Goal: Task Accomplishment & Management: Complete application form

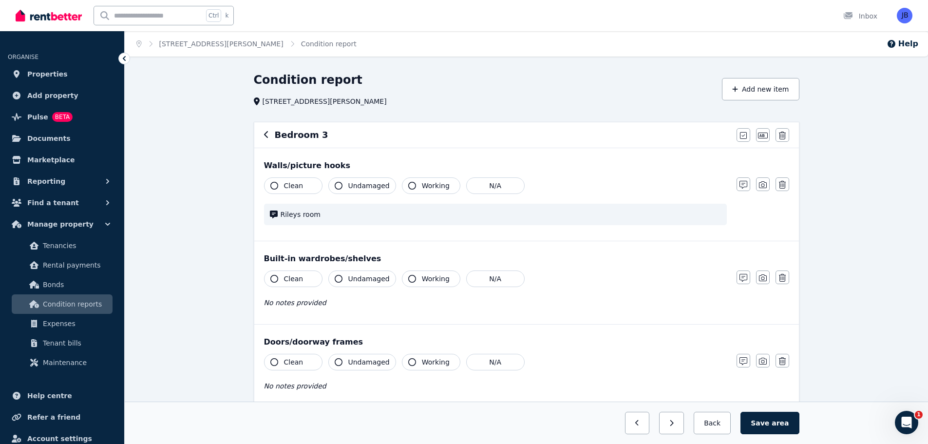
click at [268, 133] on icon "button" at bounding box center [266, 135] width 5 height 8
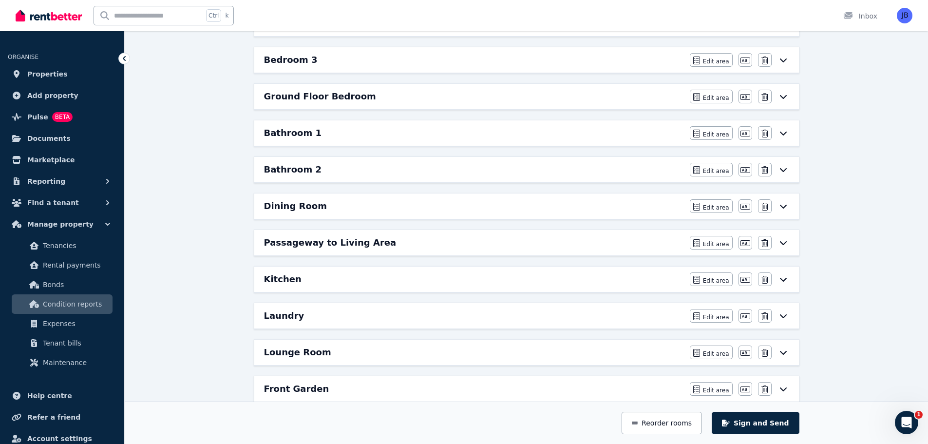
scroll to position [266, 0]
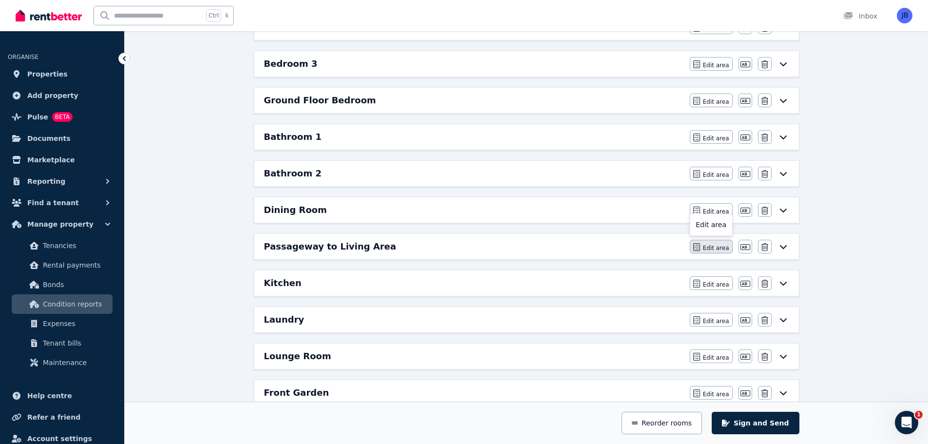
click at [716, 245] on span "Edit area" at bounding box center [716, 248] width 26 height 8
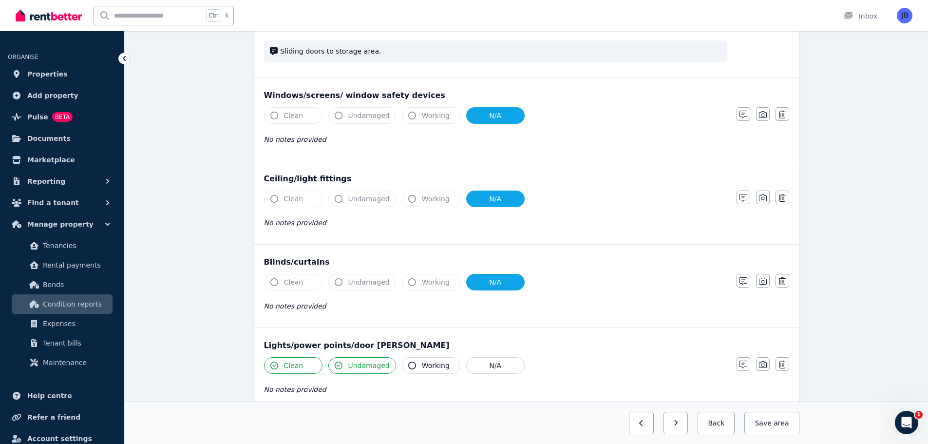
scroll to position [0, 0]
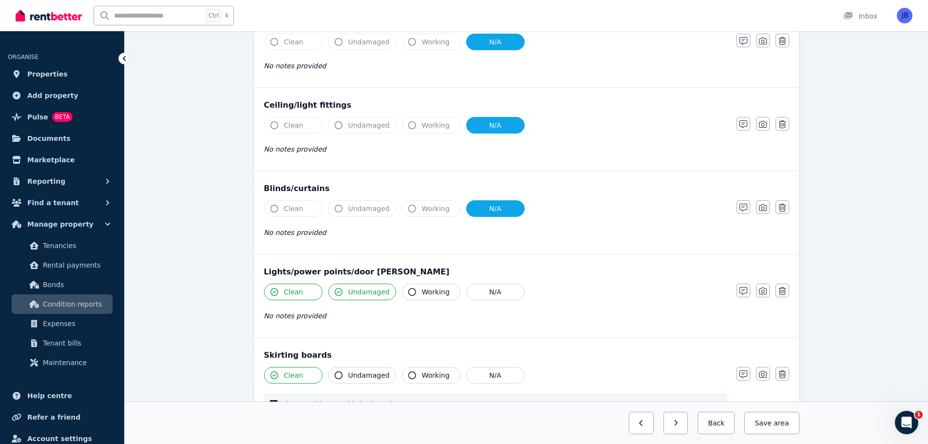
scroll to position [532, 0]
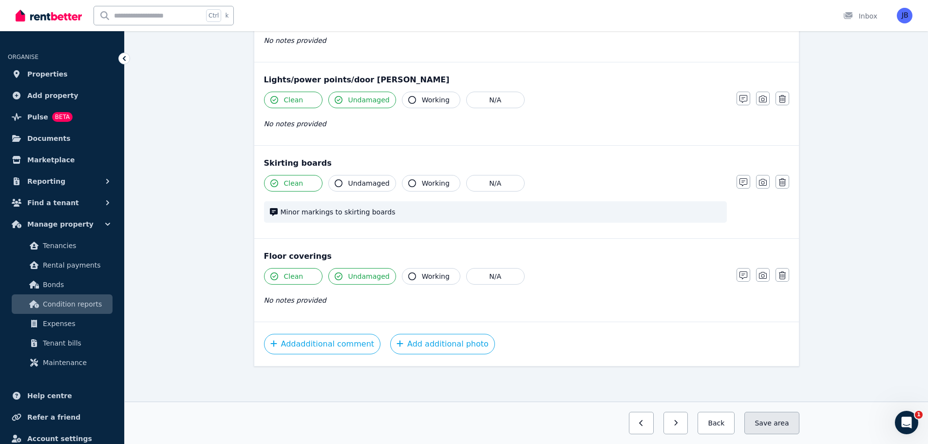
click at [774, 430] on button "Save area" at bounding box center [772, 423] width 55 height 22
click at [770, 428] on button "Save area" at bounding box center [772, 423] width 55 height 22
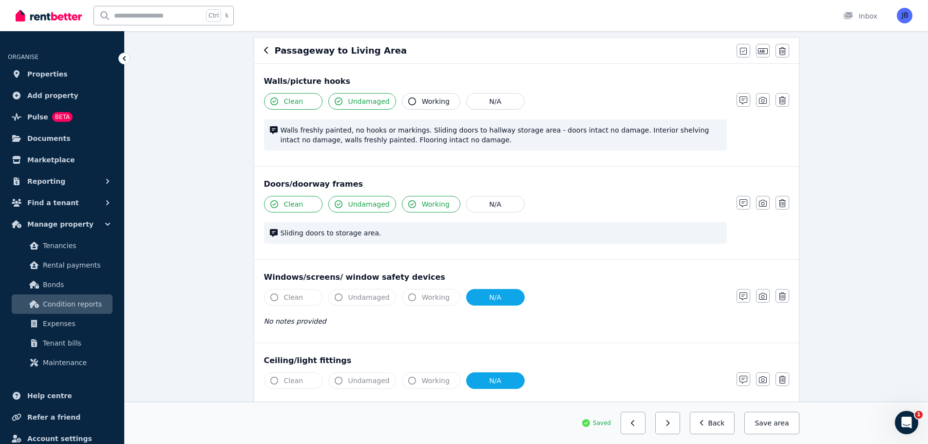
scroll to position [0, 0]
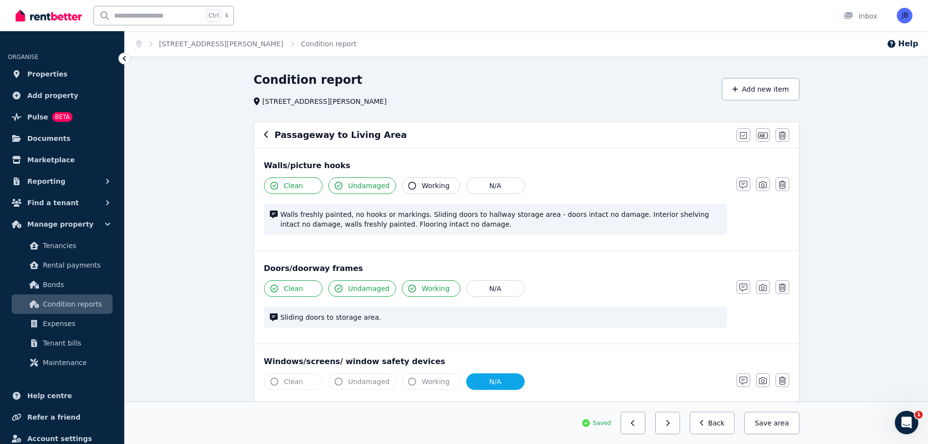
click at [265, 136] on icon "button" at bounding box center [266, 135] width 5 height 8
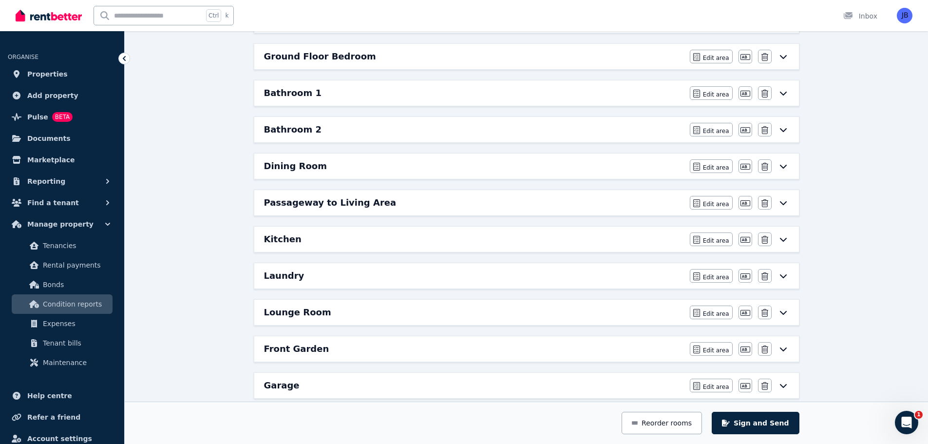
scroll to position [320, 0]
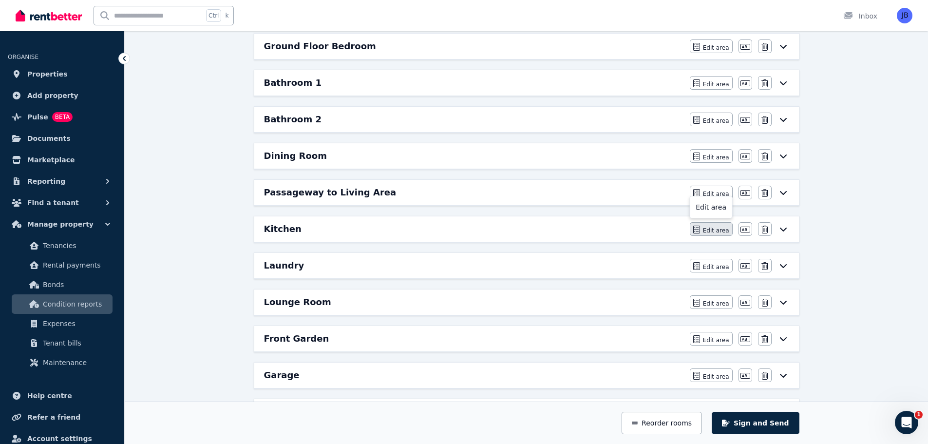
click at [716, 233] on span "Edit area" at bounding box center [716, 231] width 26 height 8
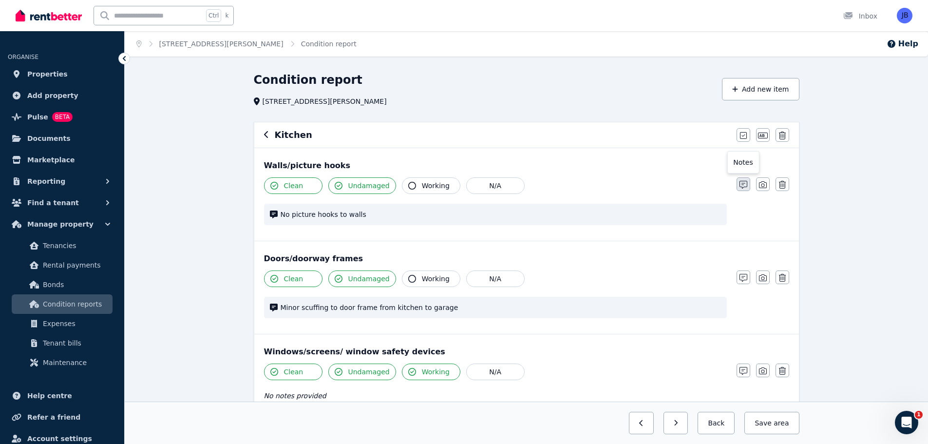
click at [748, 184] on button "button" at bounding box center [744, 184] width 14 height 14
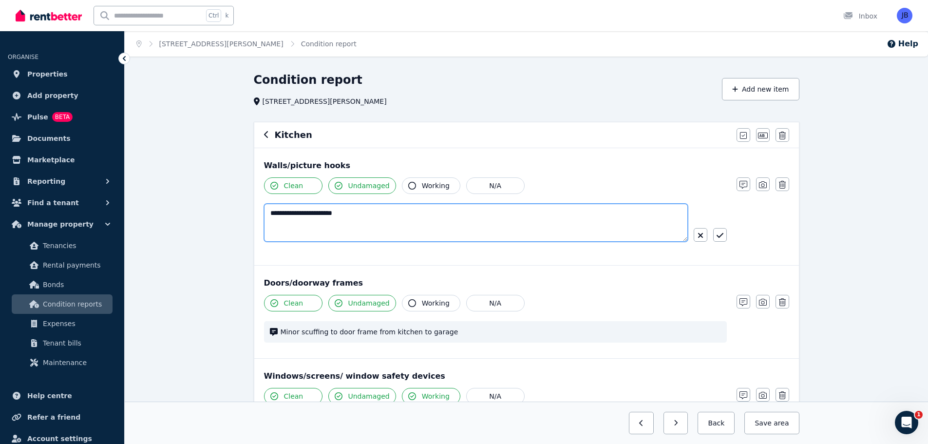
click at [270, 211] on textarea "**********" at bounding box center [476, 223] width 424 height 38
type textarea "**********"
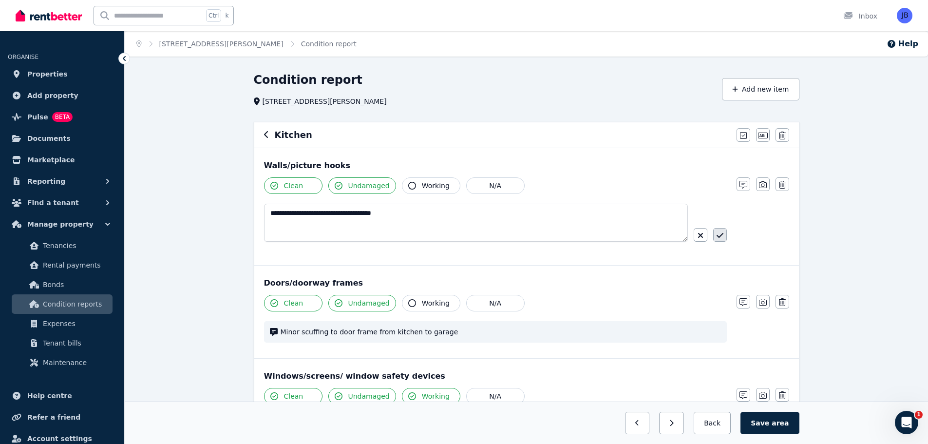
click at [720, 234] on icon "button" at bounding box center [720, 235] width 7 height 8
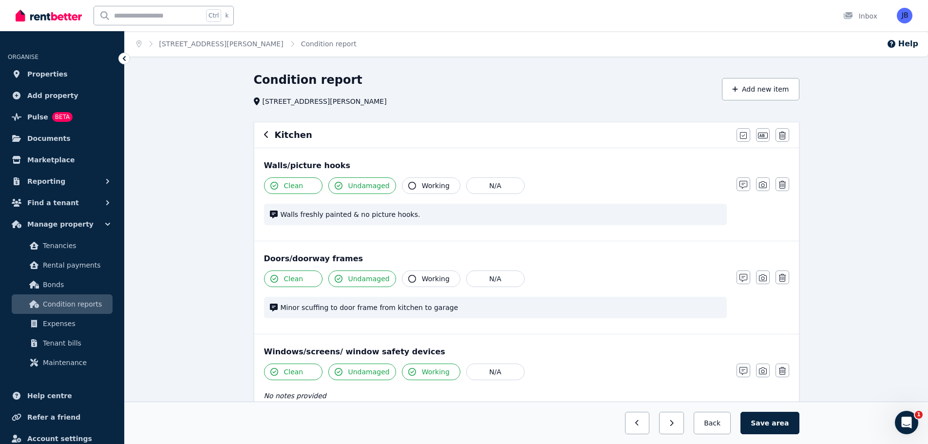
click at [267, 134] on icon "button" at bounding box center [266, 135] width 5 height 8
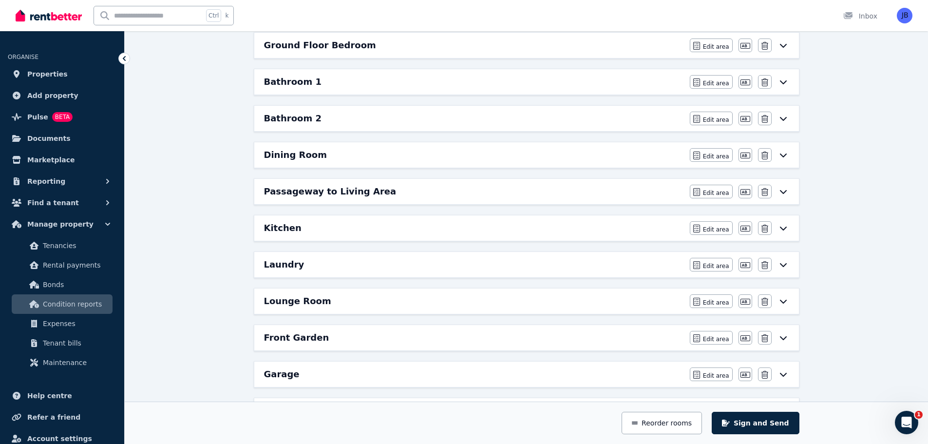
scroll to position [322, 0]
click at [288, 192] on h6 "Passageway to Living Area" at bounding box center [330, 191] width 133 height 14
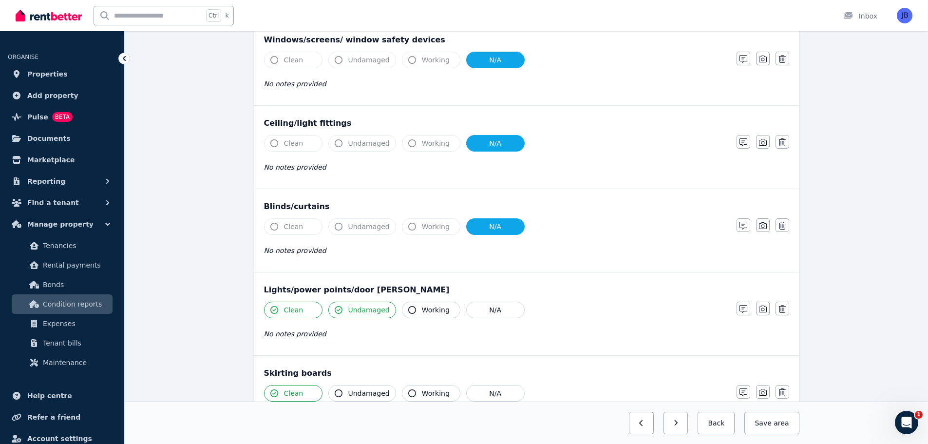
scroll to position [0, 0]
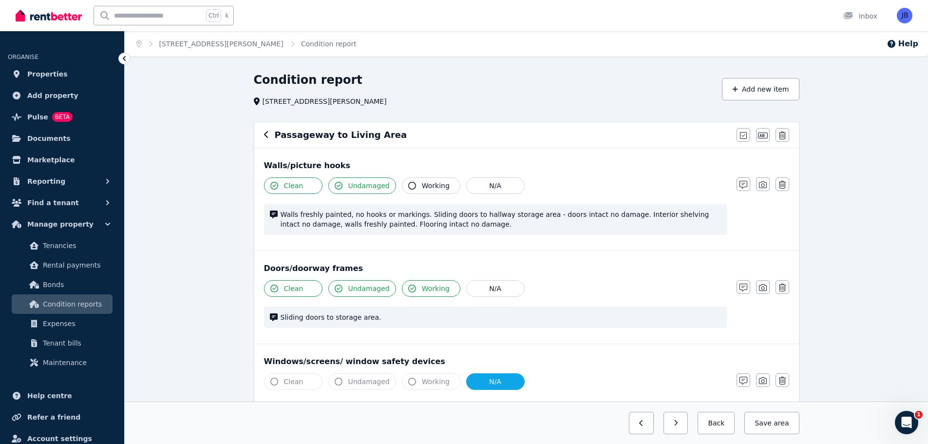
click at [265, 135] on icon "button" at bounding box center [266, 135] width 5 height 8
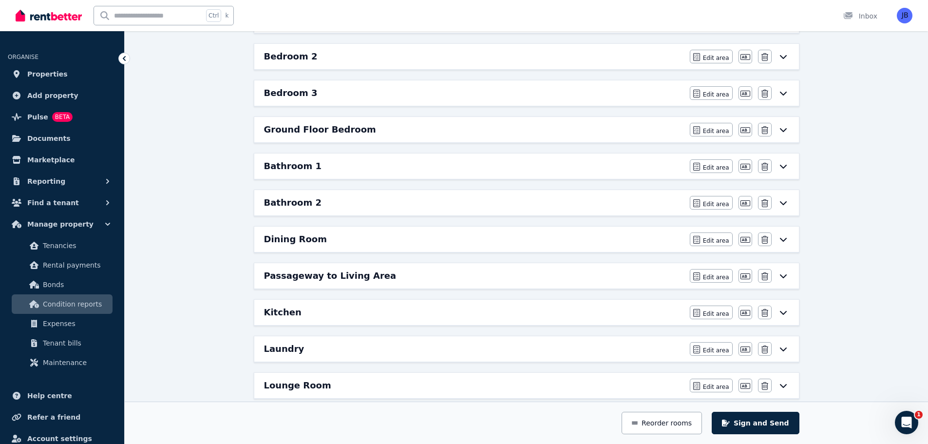
scroll to position [239, 0]
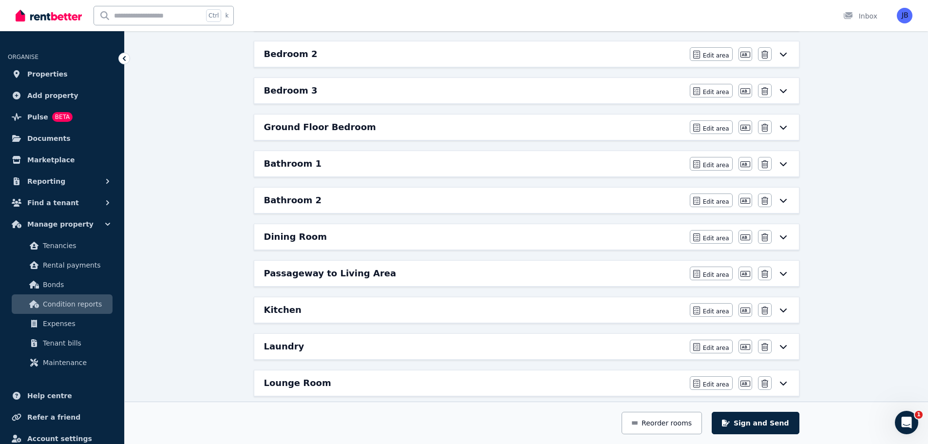
click at [289, 300] on div "Kitchen Edit area Edit area Edit name [GEOGRAPHIC_DATA]" at bounding box center [526, 309] width 545 height 25
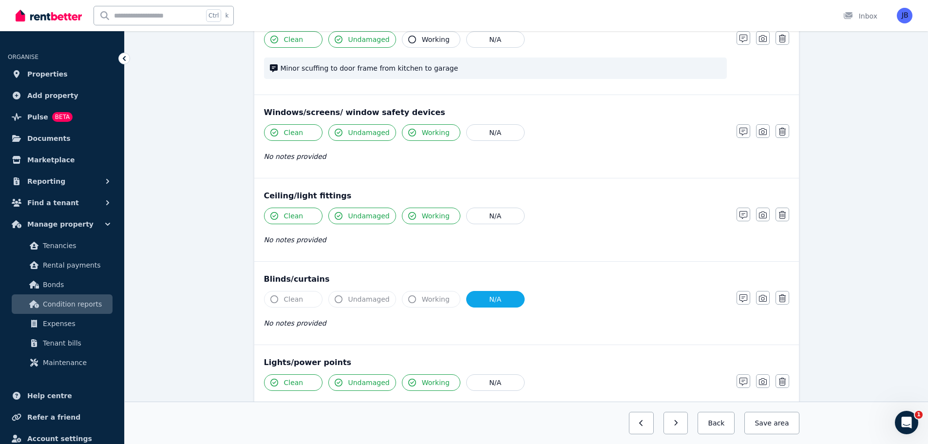
scroll to position [0, 0]
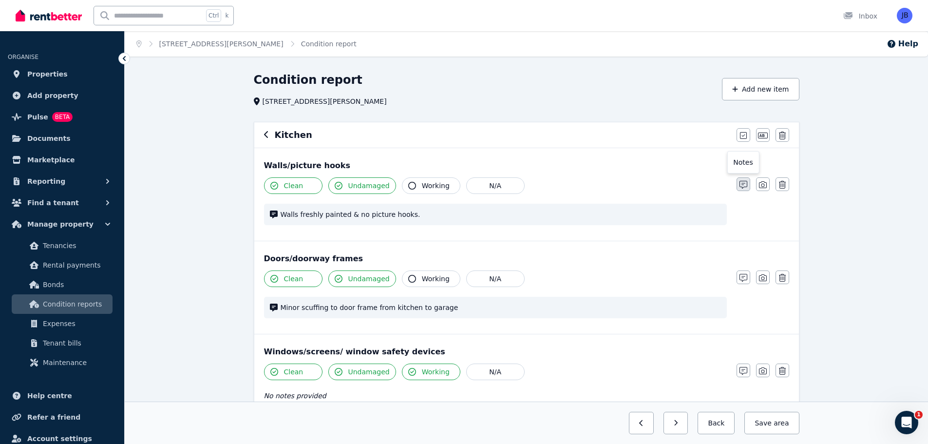
click at [743, 187] on icon "button" at bounding box center [744, 185] width 8 height 8
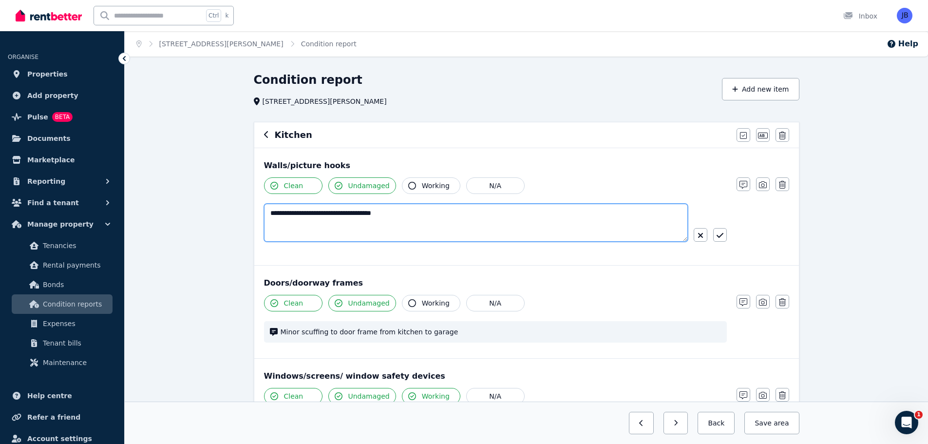
click at [406, 213] on textarea "**********" at bounding box center [476, 223] width 424 height 38
type textarea "**********"
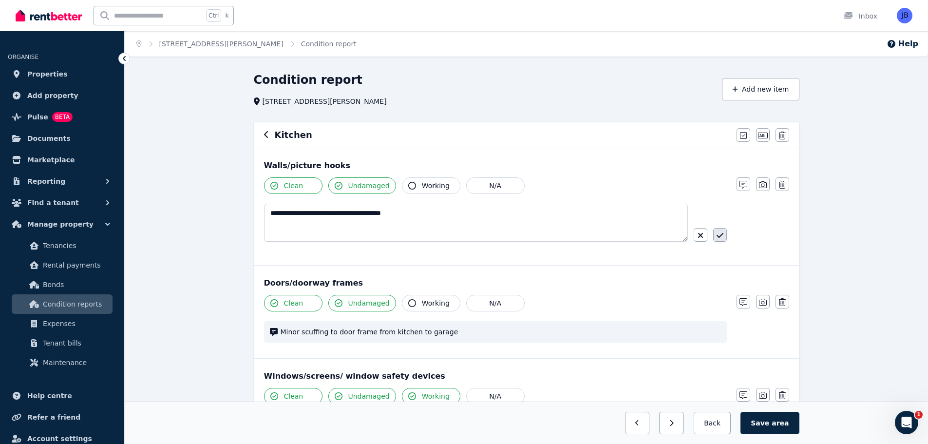
click at [718, 233] on icon "button" at bounding box center [720, 235] width 7 height 8
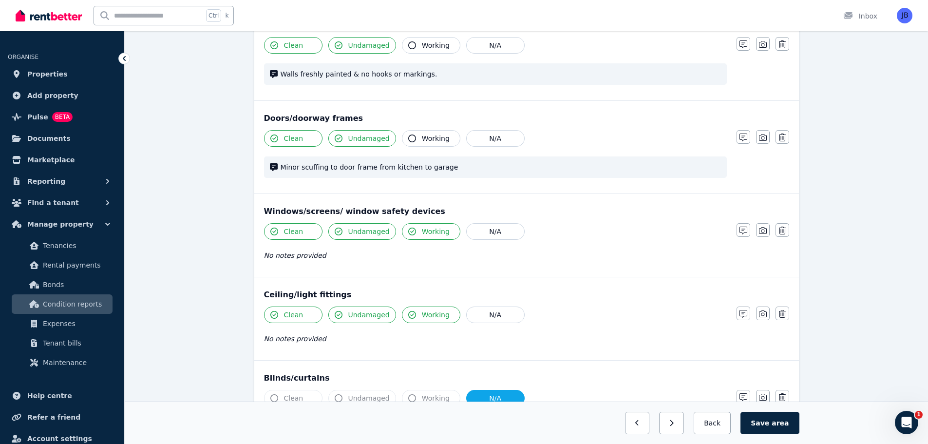
scroll to position [142, 0]
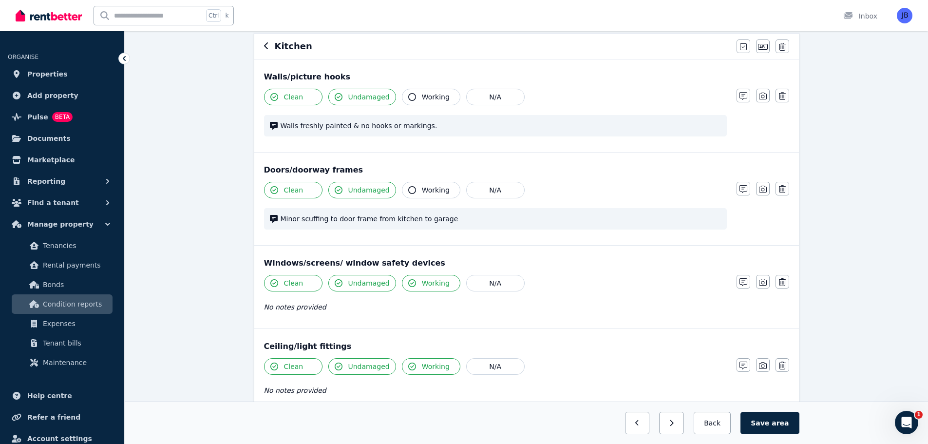
scroll to position [86, 0]
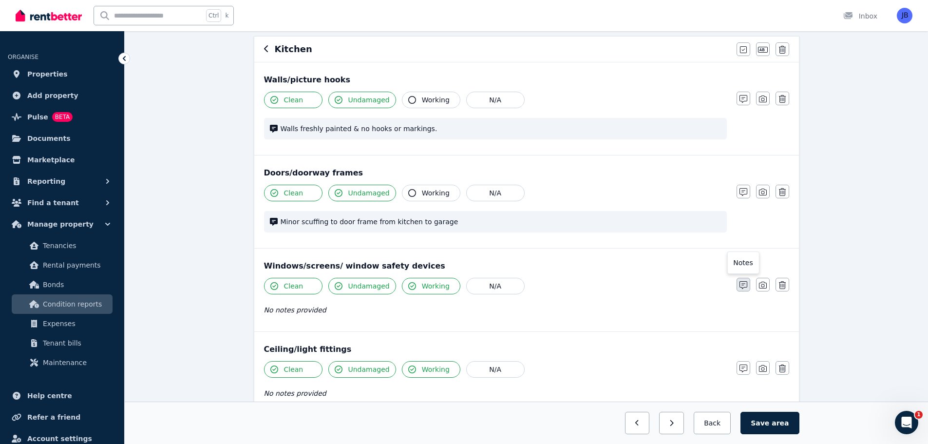
click at [744, 282] on icon "button" at bounding box center [744, 285] width 8 height 8
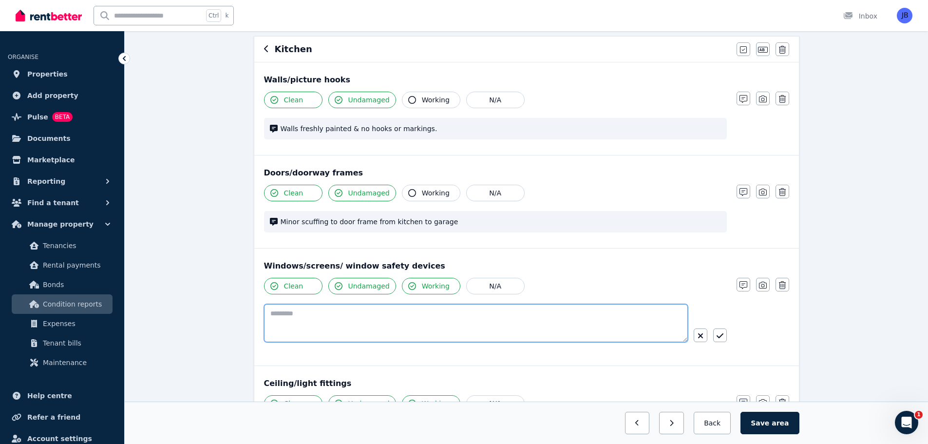
click at [280, 308] on textarea at bounding box center [476, 323] width 424 height 38
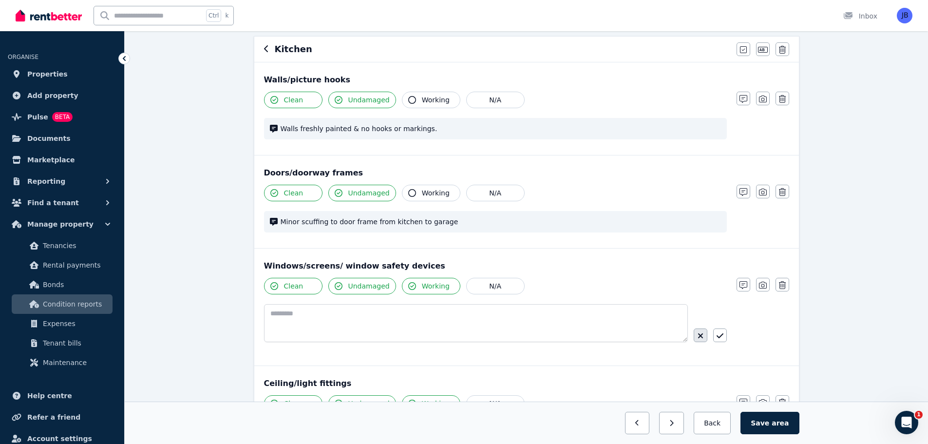
click at [695, 332] on button "button" at bounding box center [701, 335] width 14 height 14
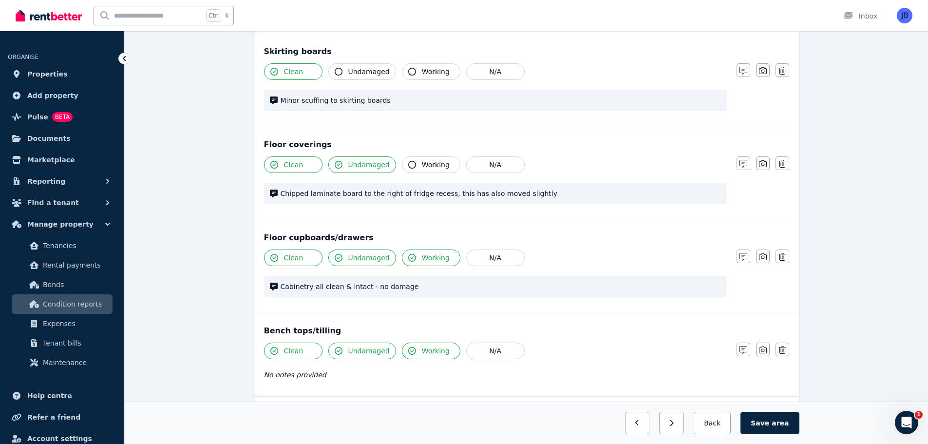
scroll to position [634, 0]
click at [742, 253] on icon "button" at bounding box center [744, 256] width 8 height 8
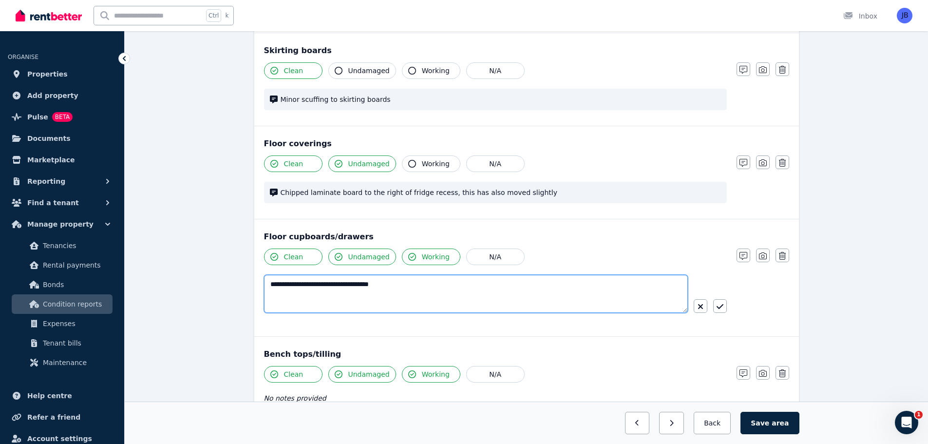
click at [269, 282] on textarea "**********" at bounding box center [476, 294] width 424 height 38
click at [330, 283] on textarea "**********" at bounding box center [476, 294] width 424 height 38
type textarea "**********"
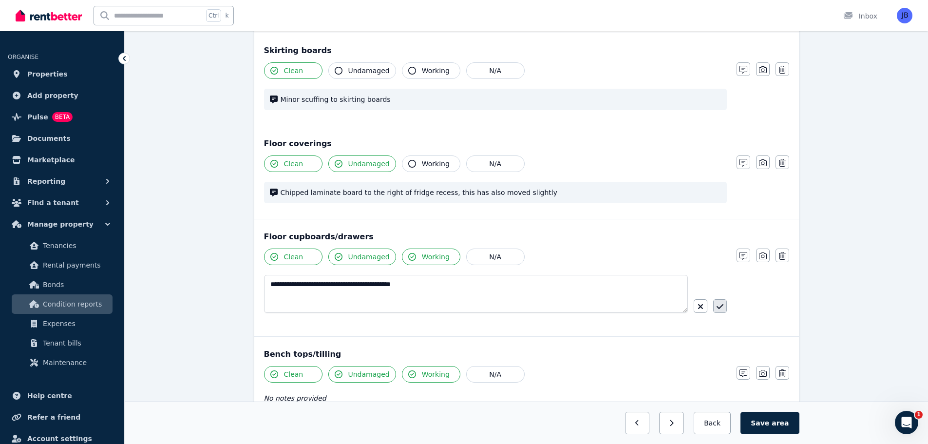
click at [723, 308] on icon "button" at bounding box center [720, 307] width 7 height 8
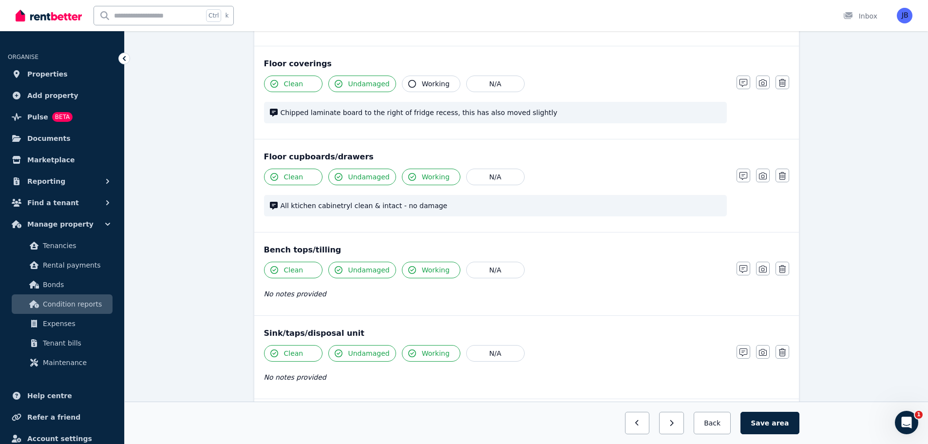
scroll to position [716, 0]
click at [740, 267] on icon "button" at bounding box center [744, 267] width 8 height 8
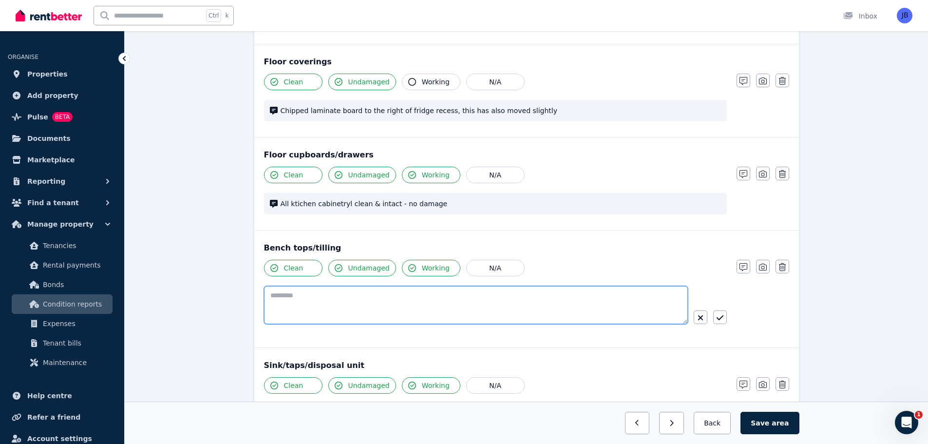
click at [304, 294] on textarea at bounding box center [476, 305] width 424 height 38
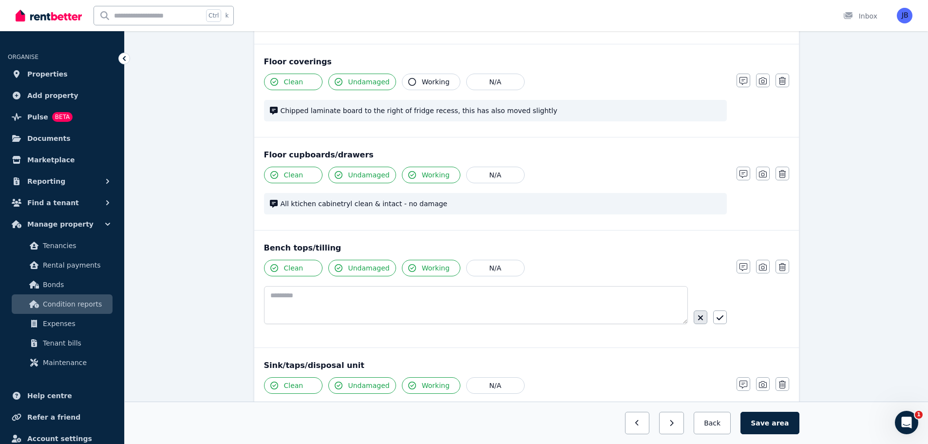
click at [702, 321] on icon "button" at bounding box center [701, 318] width 6 height 8
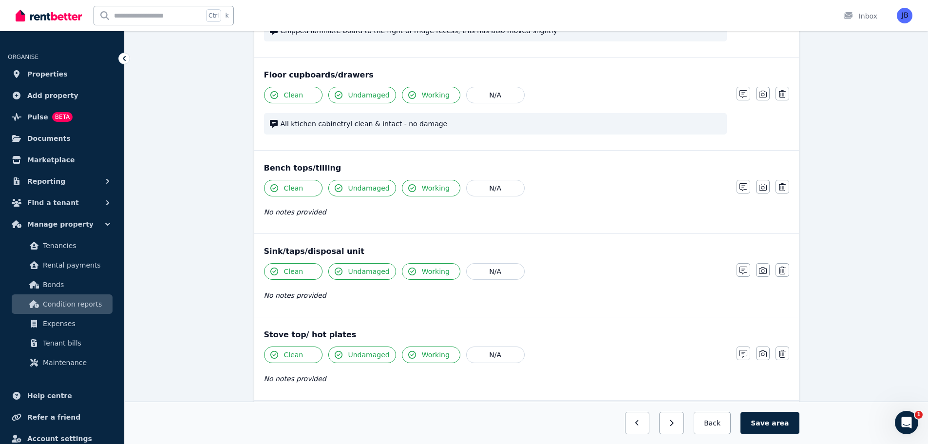
scroll to position [803, 0]
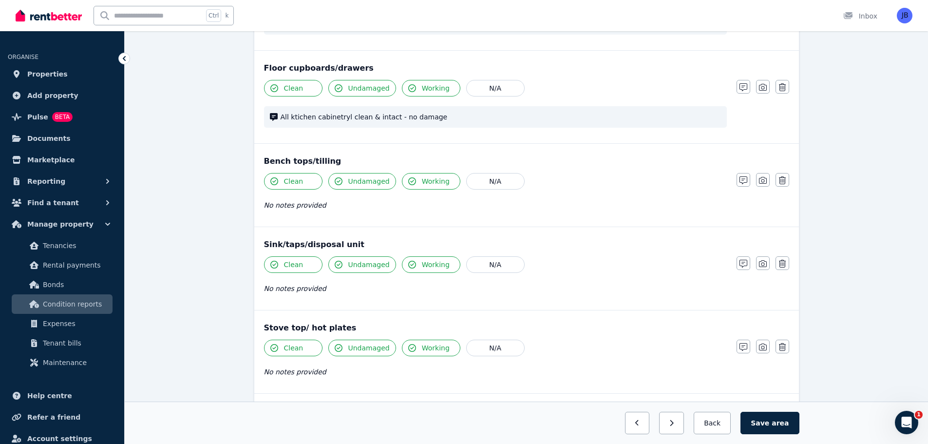
click at [864, 309] on div "Condition report [STREET_ADDRESS][PERSON_NAME] Add new item Kitchen Mark all it…" at bounding box center [527, 17] width 804 height 1497
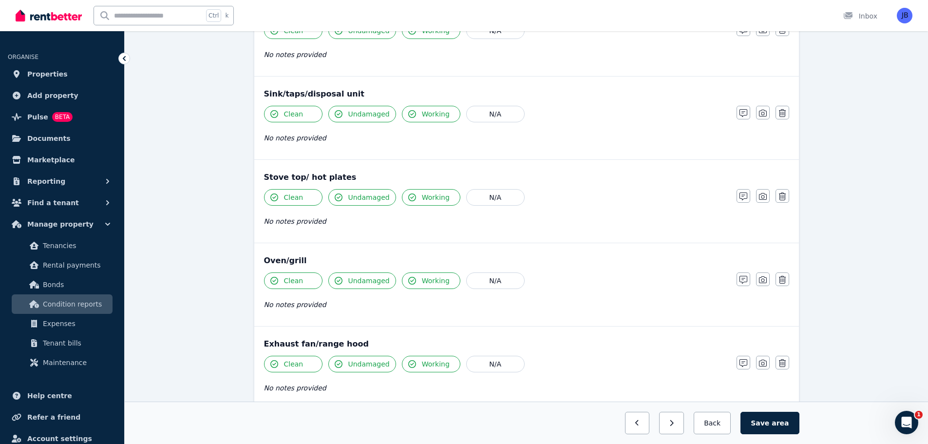
scroll to position [956, 0]
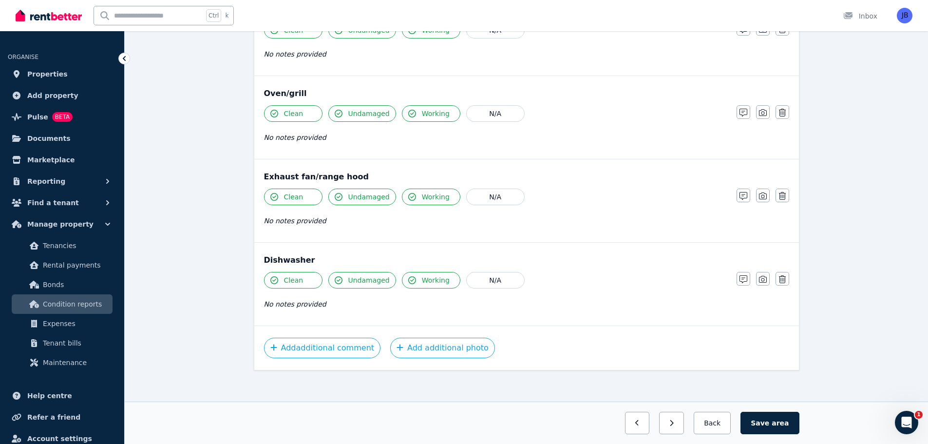
scroll to position [1125, 0]
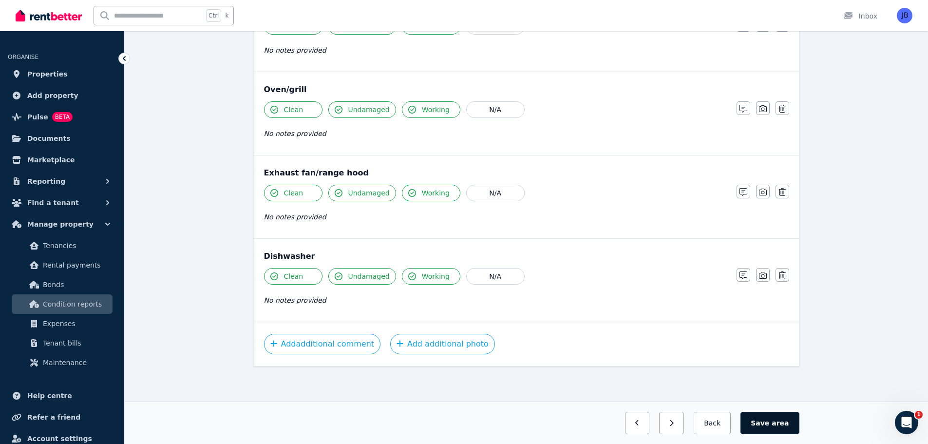
click at [770, 419] on button "Save area" at bounding box center [770, 423] width 58 height 22
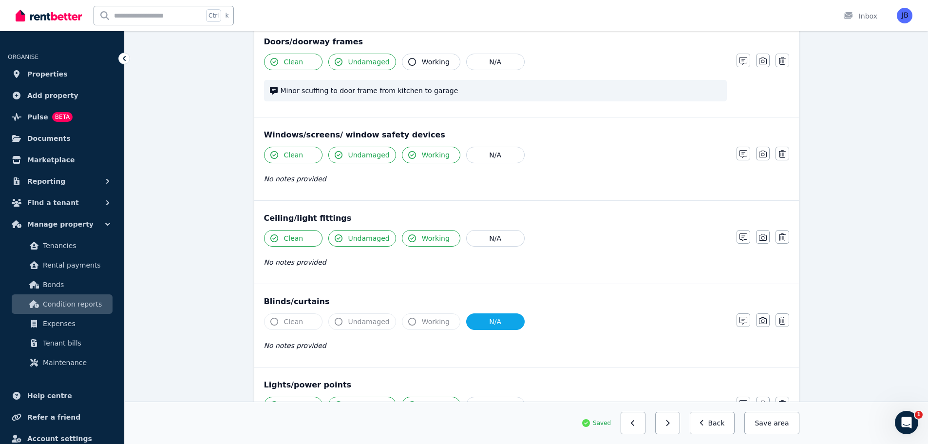
scroll to position [0, 0]
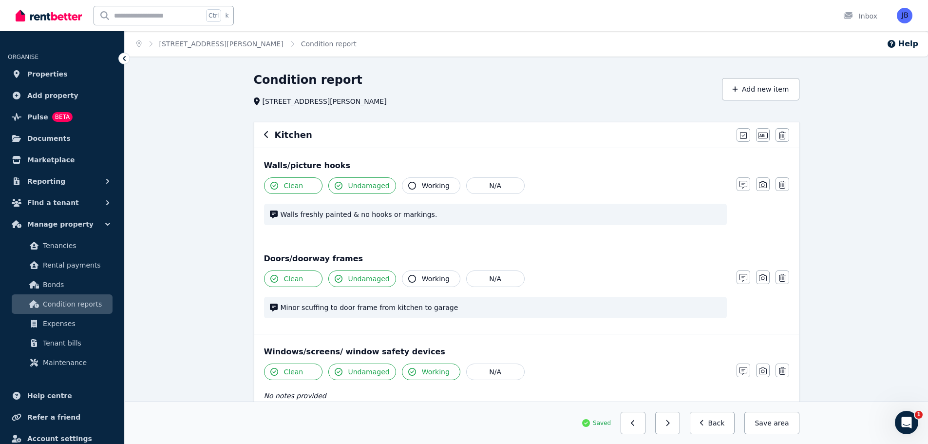
click at [266, 131] on button "button" at bounding box center [266, 135] width 5 height 12
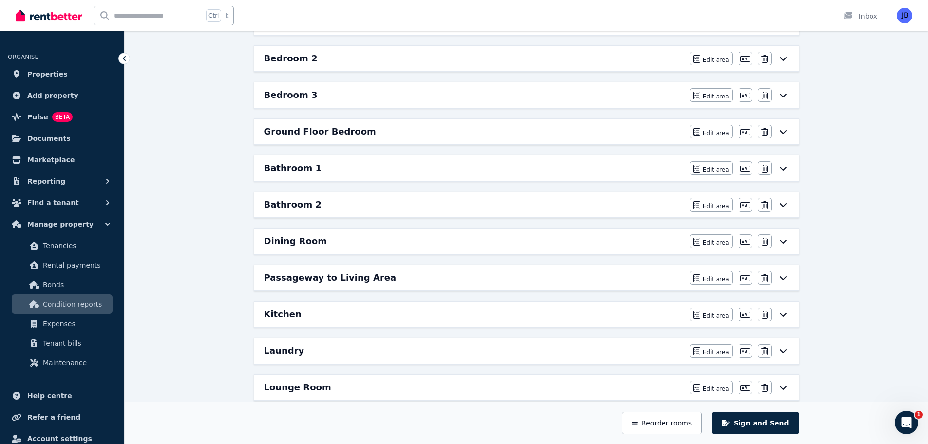
scroll to position [239, 0]
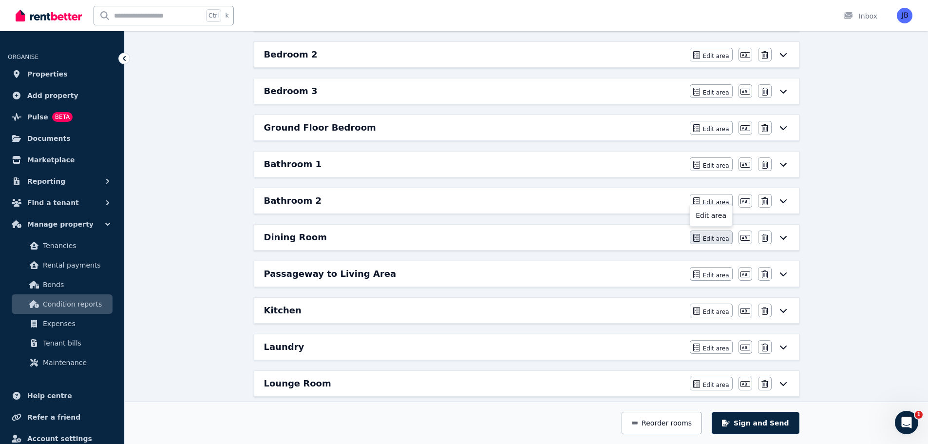
click at [700, 234] on icon "button" at bounding box center [696, 238] width 7 height 8
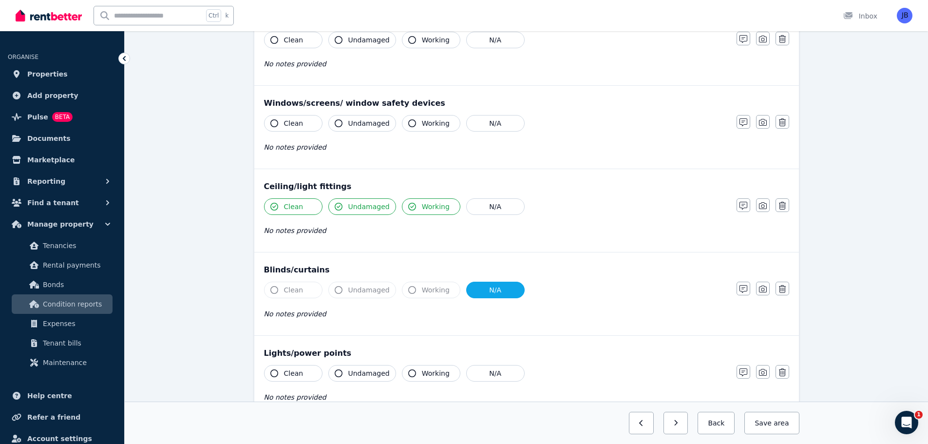
scroll to position [0, 0]
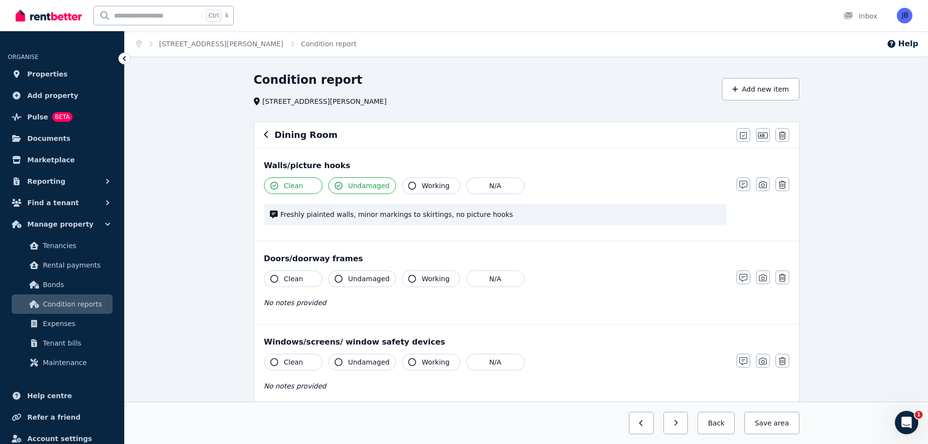
click at [267, 135] on icon "button" at bounding box center [266, 135] width 5 height 8
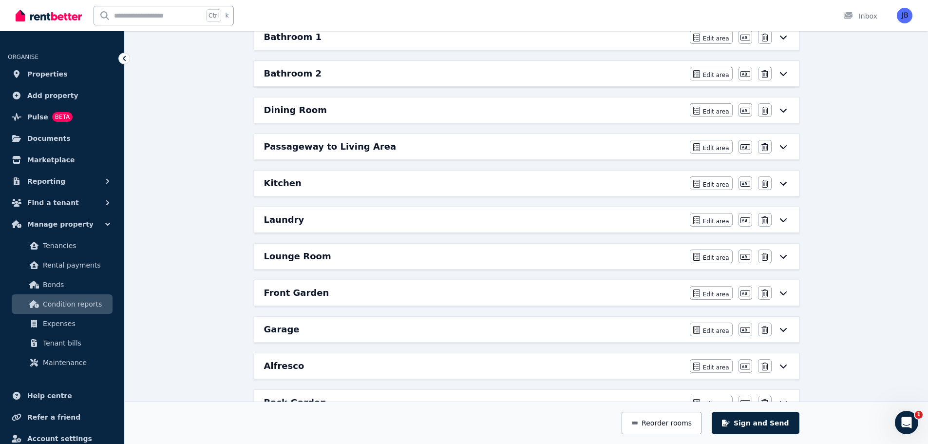
scroll to position [367, 0]
click at [270, 177] on h6 "Kitchen" at bounding box center [283, 182] width 38 height 14
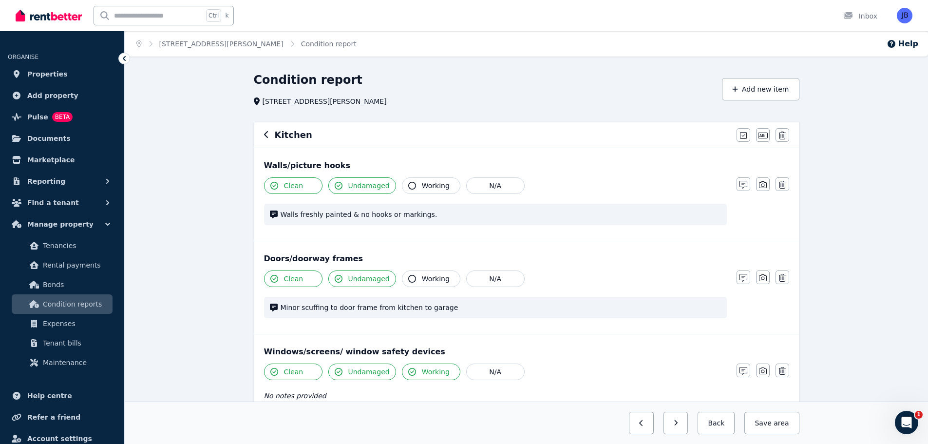
click at [266, 134] on icon "button" at bounding box center [266, 134] width 4 height 7
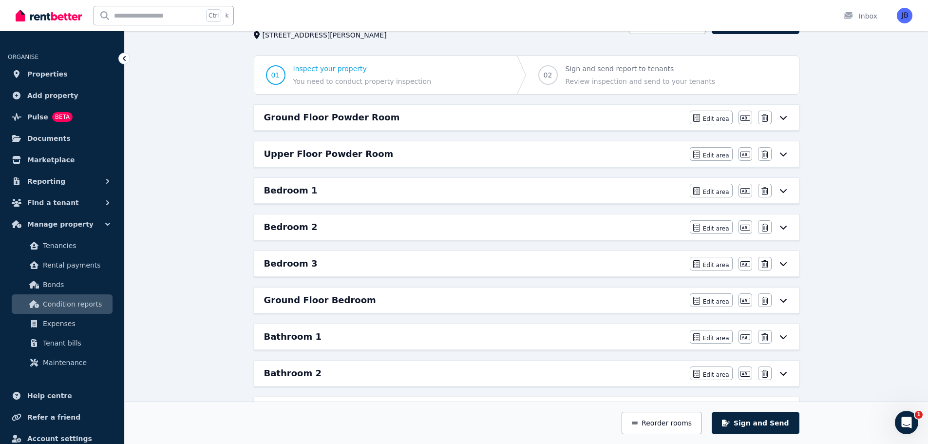
scroll to position [67, 0]
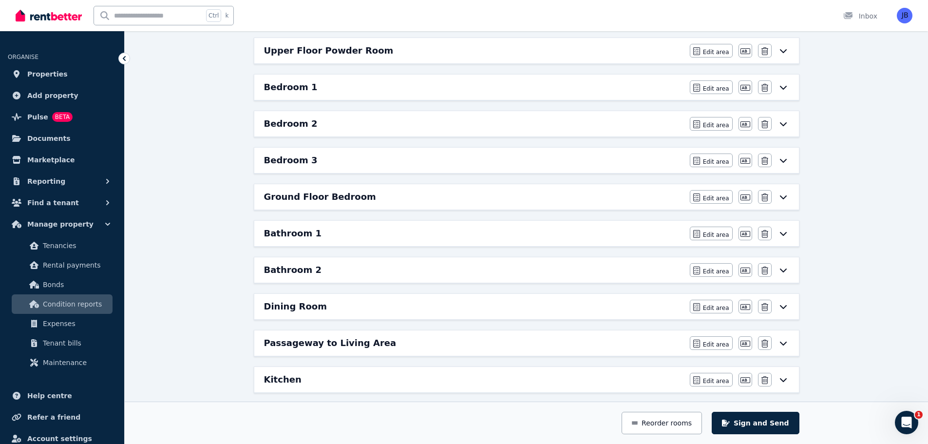
scroll to position [189, 0]
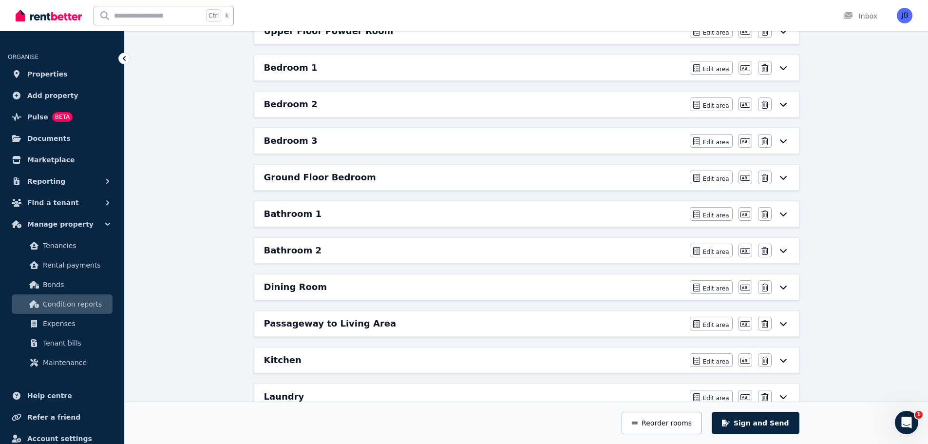
click at [277, 285] on h6 "Dining Room" at bounding box center [295, 287] width 63 height 14
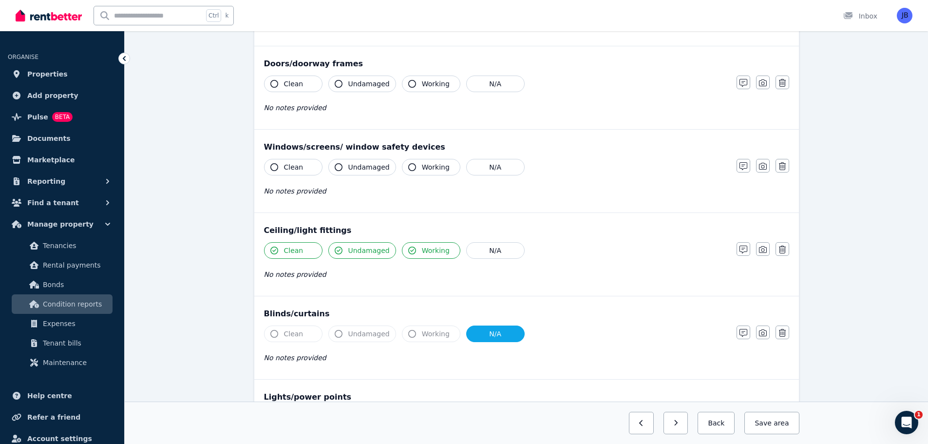
scroll to position [196, 0]
click at [267, 271] on span "No notes provided" at bounding box center [295, 273] width 62 height 8
click at [742, 246] on icon "button" at bounding box center [744, 249] width 8 height 8
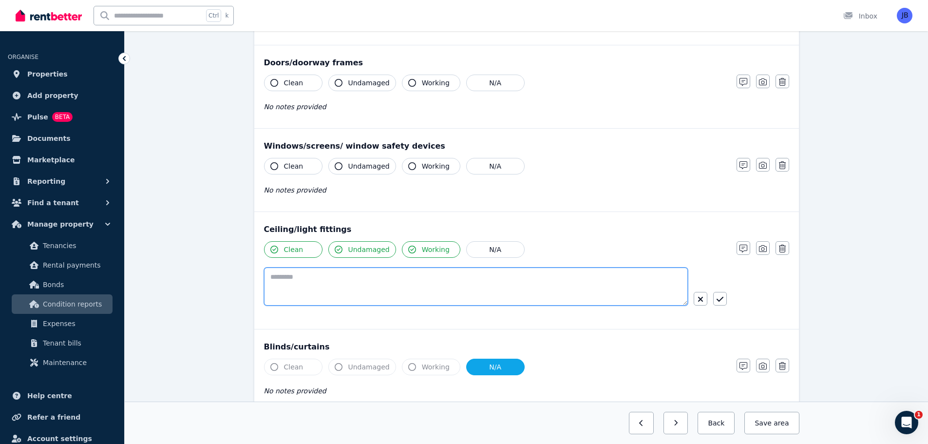
click at [312, 275] on textarea at bounding box center [476, 287] width 424 height 38
type textarea "*"
type textarea "**********"
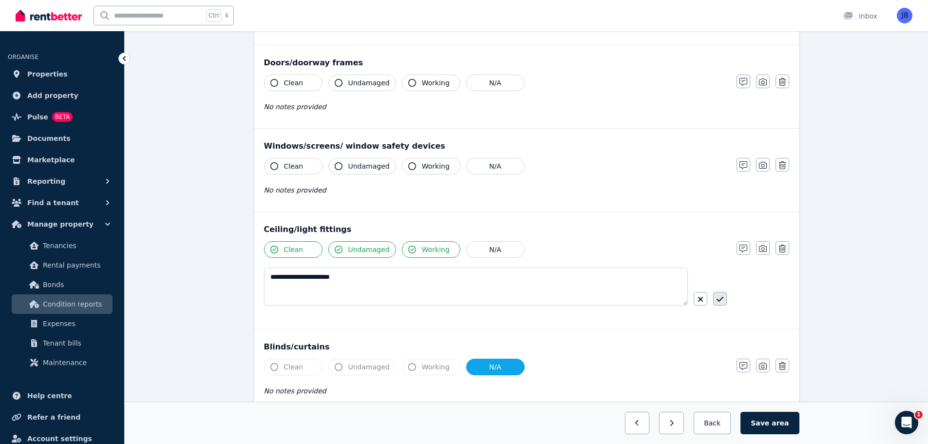
click at [721, 298] on icon "button" at bounding box center [720, 299] width 7 height 8
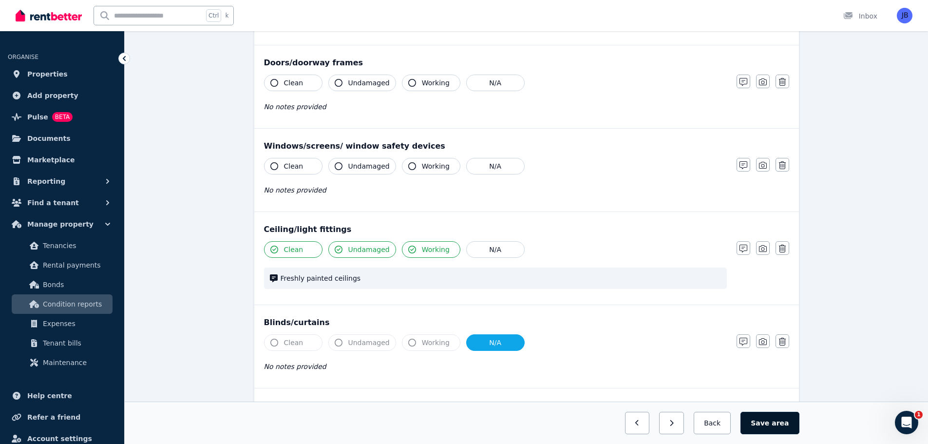
click at [767, 416] on button "Save area" at bounding box center [770, 423] width 58 height 22
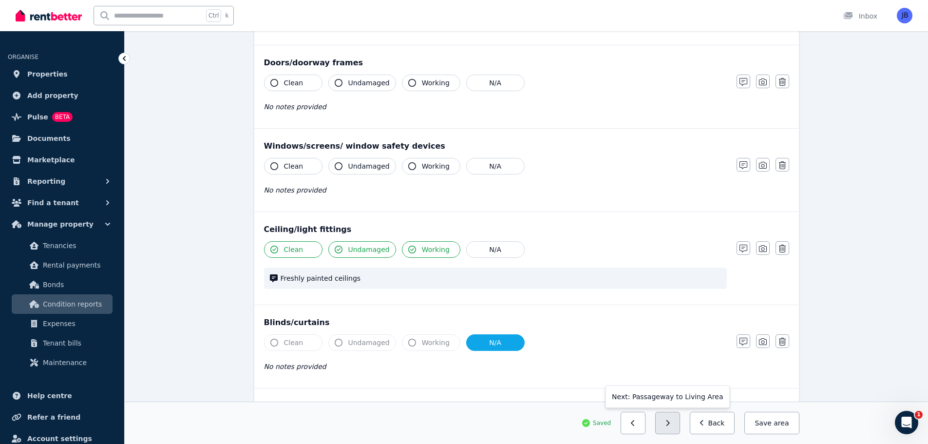
click at [676, 426] on button "button" at bounding box center [667, 423] width 25 height 22
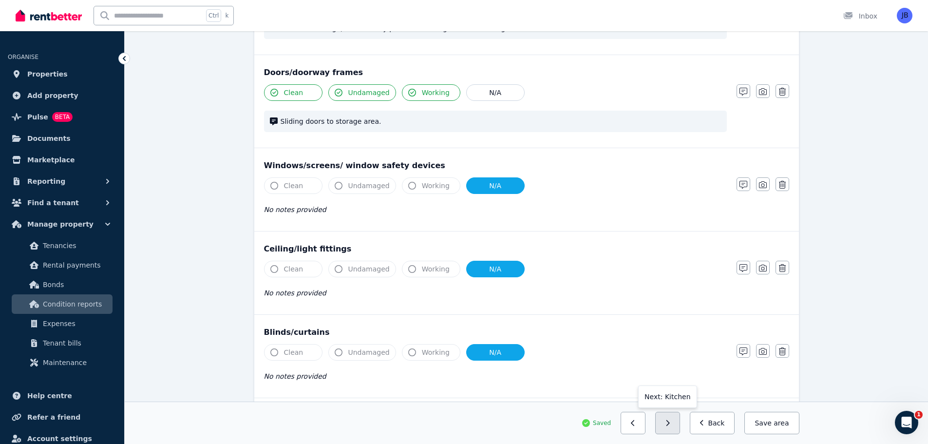
click at [671, 421] on button "button" at bounding box center [667, 423] width 25 height 22
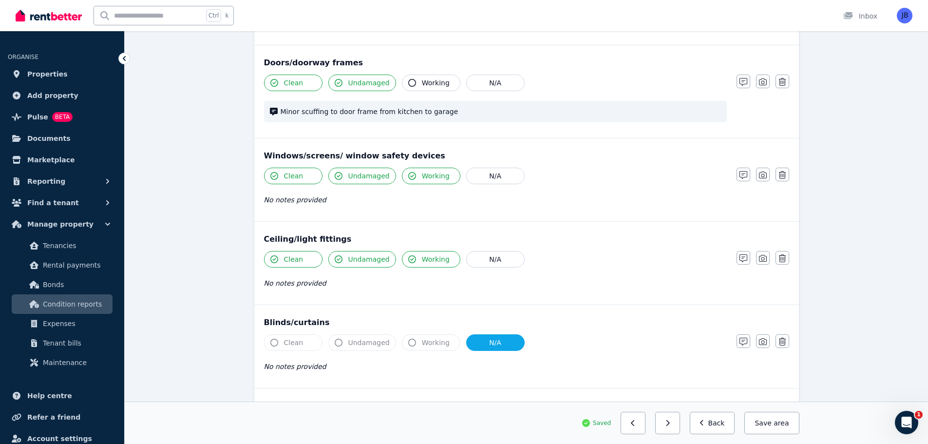
click at [671, 421] on button "button" at bounding box center [667, 423] width 25 height 22
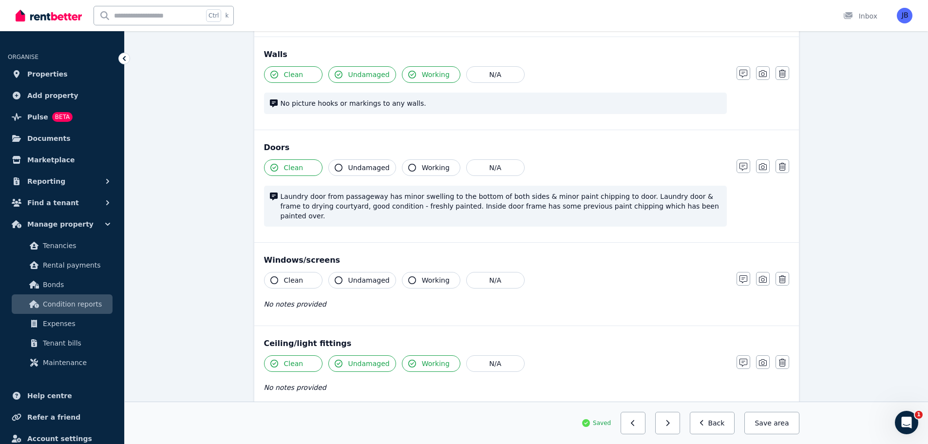
scroll to position [123, 0]
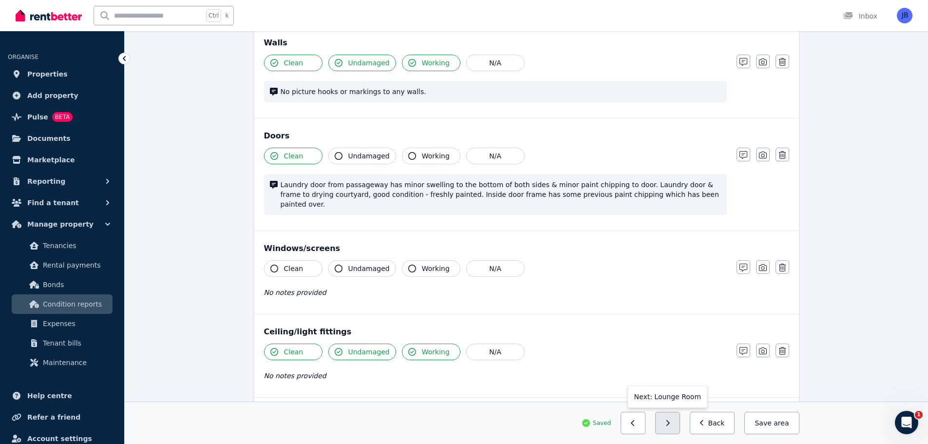
click at [680, 424] on button "button" at bounding box center [667, 423] width 25 height 22
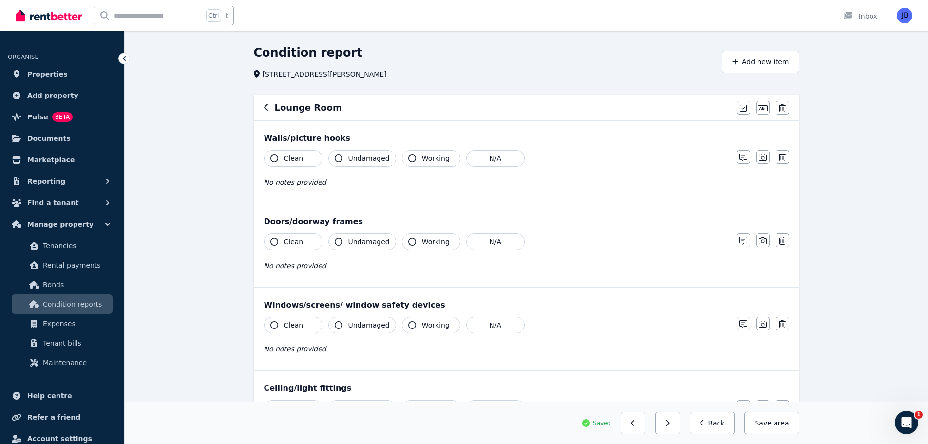
scroll to position [26, 0]
click at [267, 109] on icon "button" at bounding box center [266, 108] width 5 height 8
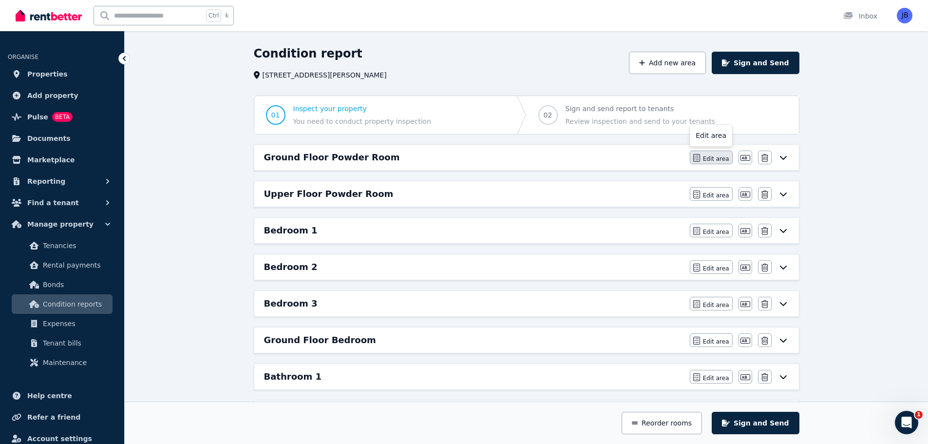
click at [714, 157] on span "Edit area" at bounding box center [716, 159] width 26 height 8
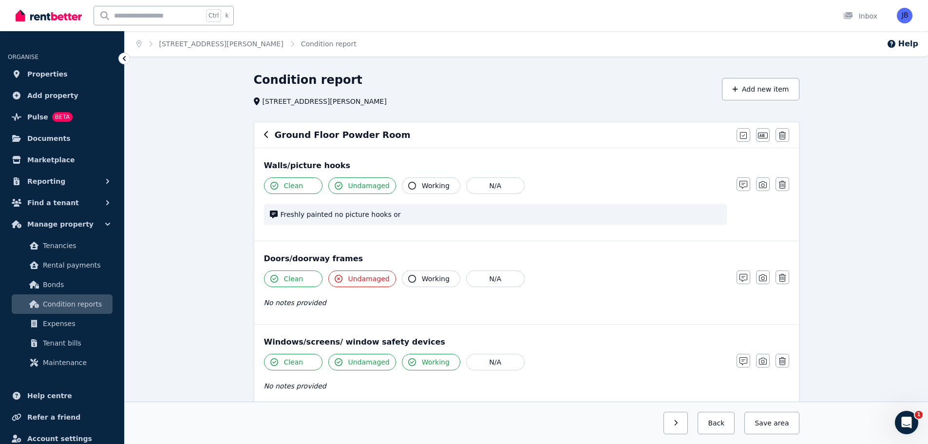
click at [268, 132] on icon "button" at bounding box center [266, 135] width 5 height 8
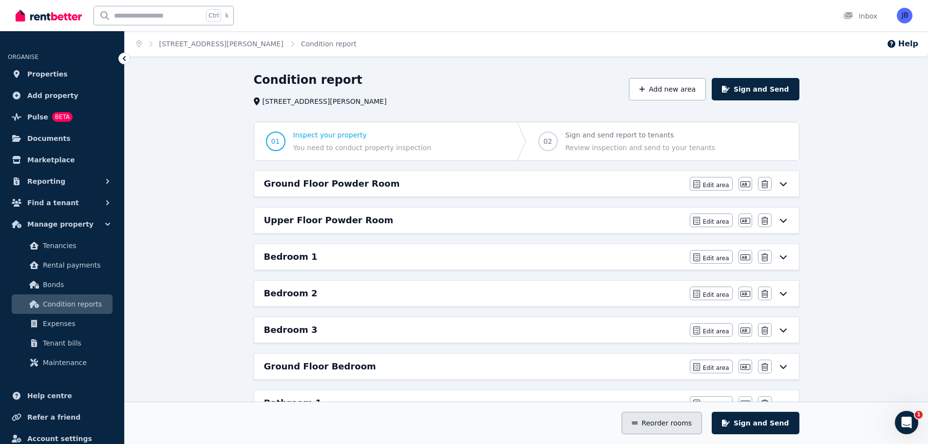
click at [638, 423] on icon "button" at bounding box center [635, 423] width 6 height 7
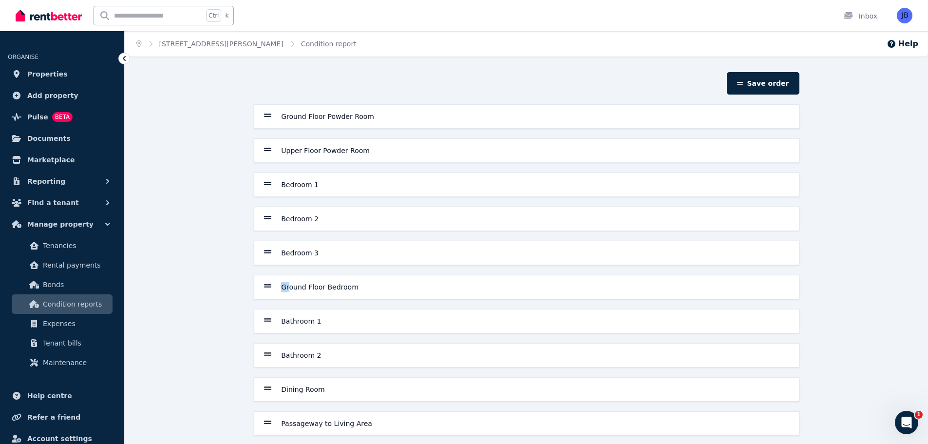
drag, startPoint x: 288, startPoint y: 286, endPoint x: 263, endPoint y: 286, distance: 25.3
click at [263, 286] on div "Ground Floor Bedroom" at bounding box center [526, 286] width 545 height 23
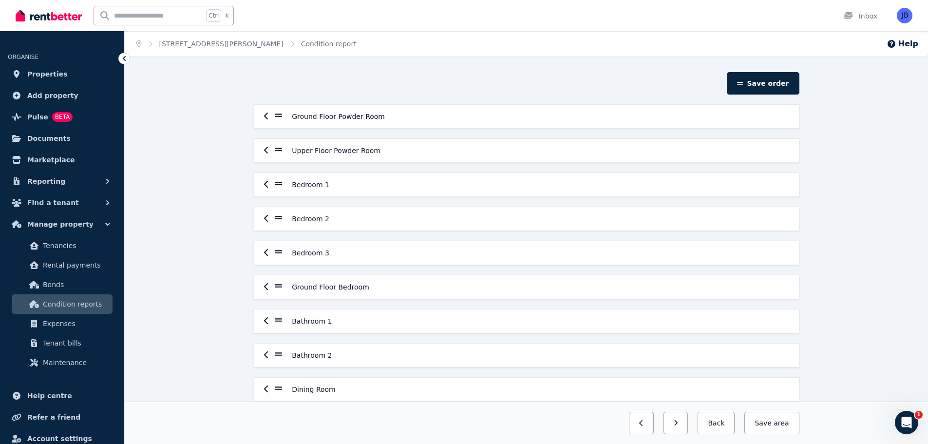
click at [263, 286] on div "Ground Floor Bedroom" at bounding box center [526, 286] width 545 height 23
drag, startPoint x: 263, startPoint y: 286, endPoint x: 287, endPoint y: 287, distance: 23.9
click at [287, 287] on div "Ground Floor Bedroom" at bounding box center [526, 286] width 545 height 23
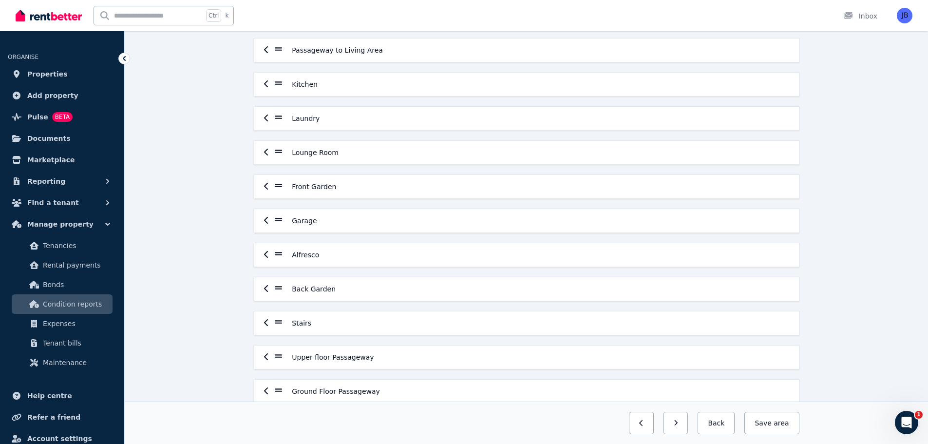
scroll to position [349, 0]
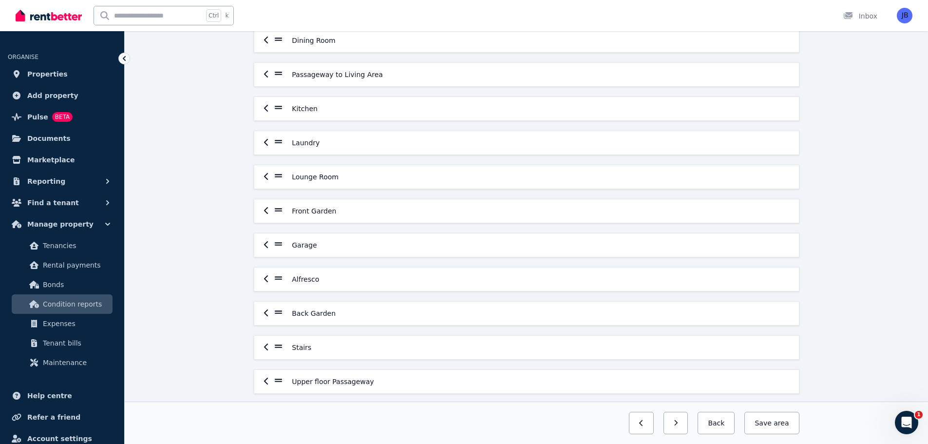
drag, startPoint x: 266, startPoint y: 210, endPoint x: 275, endPoint y: 113, distance: 97.9
click at [275, 113] on div "Ground Floor Powder Room Upper Floor Powder Room Bedroom 1 Bedroom 2 Bedroom 3 …" at bounding box center [527, 142] width 554 height 775
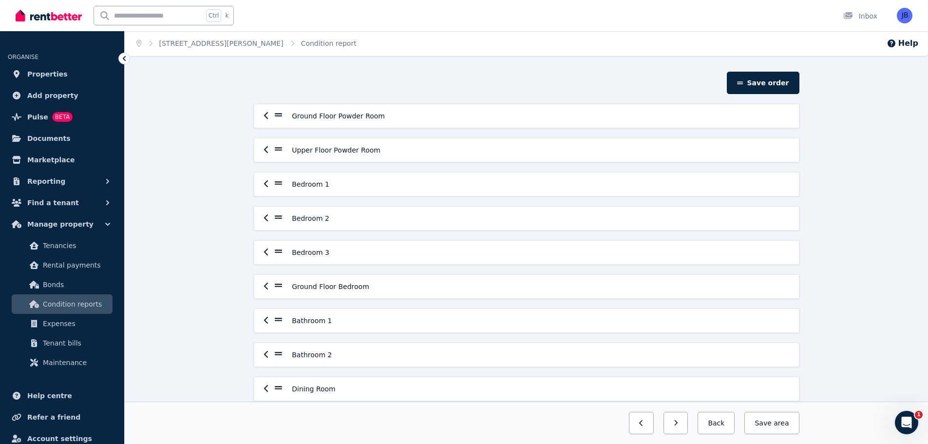
scroll to position [0, 0]
drag, startPoint x: 266, startPoint y: 288, endPoint x: 290, endPoint y: 184, distance: 107.2
drag, startPoint x: 267, startPoint y: 288, endPoint x: 266, endPoint y: 182, distance: 105.8
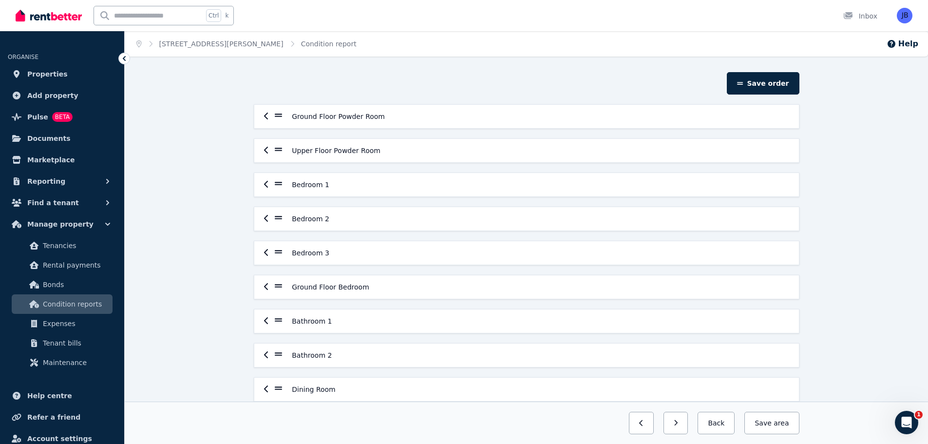
drag, startPoint x: 265, startPoint y: 112, endPoint x: 317, endPoint y: 237, distance: 135.0
drag, startPoint x: 266, startPoint y: 216, endPoint x: 334, endPoint y: 231, distance: 70.2
click at [334, 231] on div "Bedroom 2" at bounding box center [527, 219] width 546 height 24
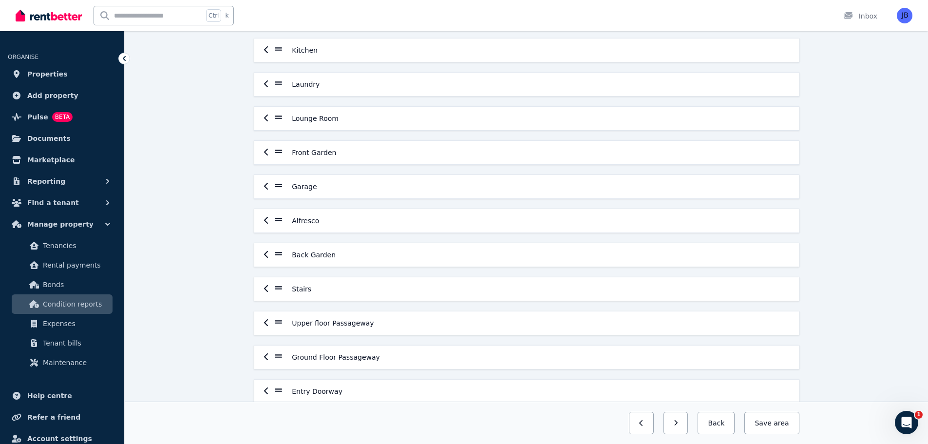
scroll to position [349, 0]
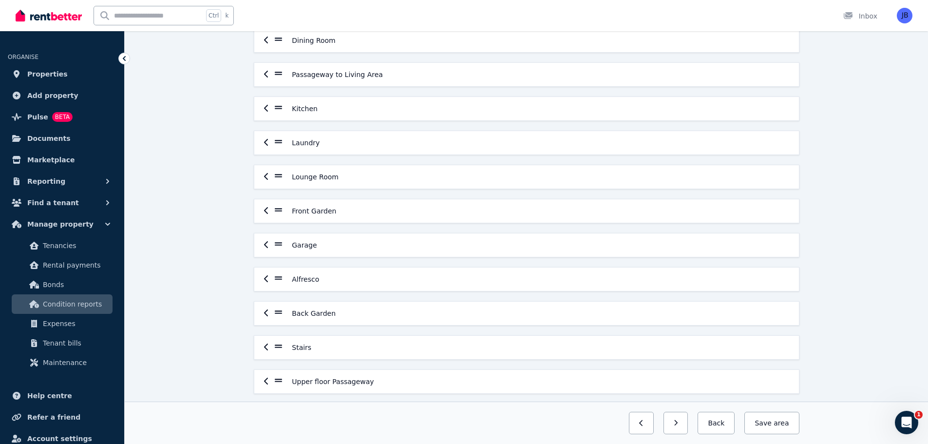
click at [267, 210] on icon "button" at bounding box center [266, 211] width 5 height 8
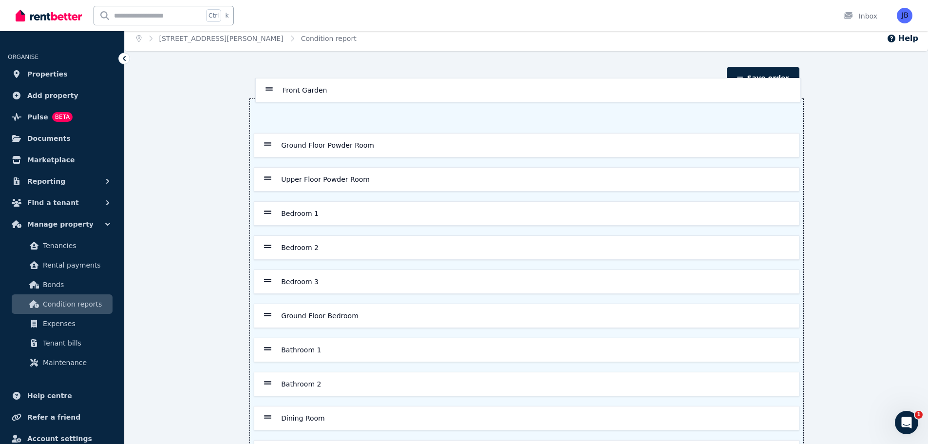
scroll to position [0, 0]
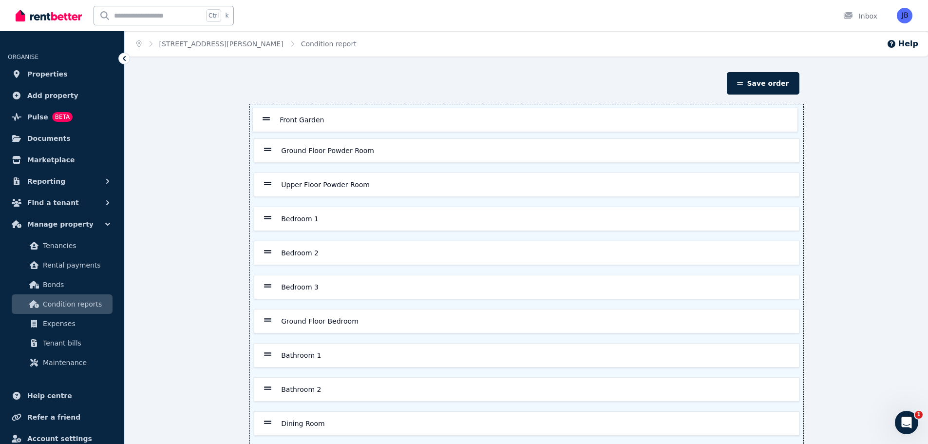
drag, startPoint x: 267, startPoint y: 211, endPoint x: 265, endPoint y: 117, distance: 93.1
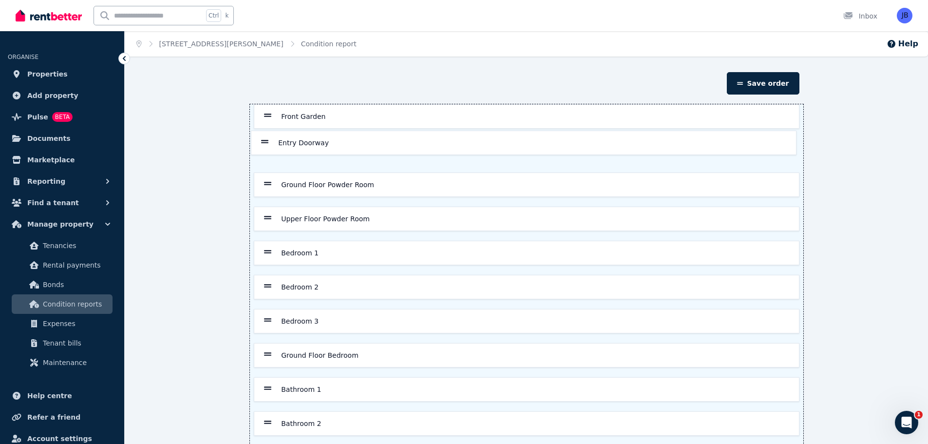
drag, startPoint x: 268, startPoint y: 346, endPoint x: 266, endPoint y: 139, distance: 206.1
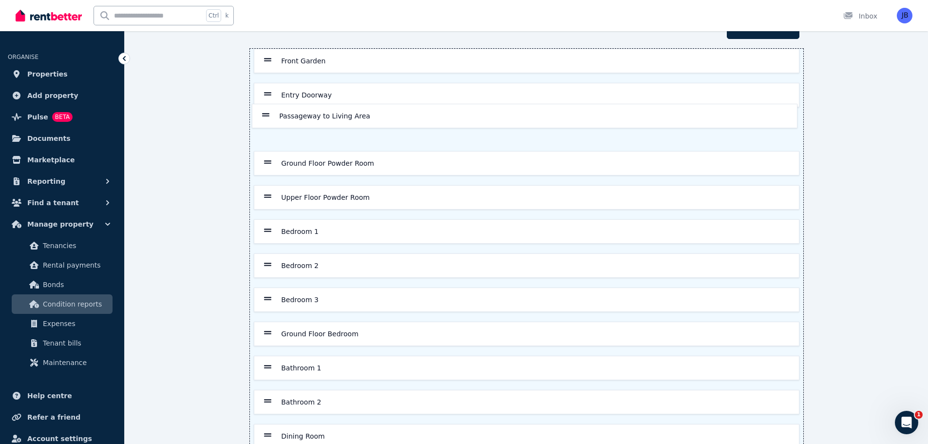
scroll to position [54, 0]
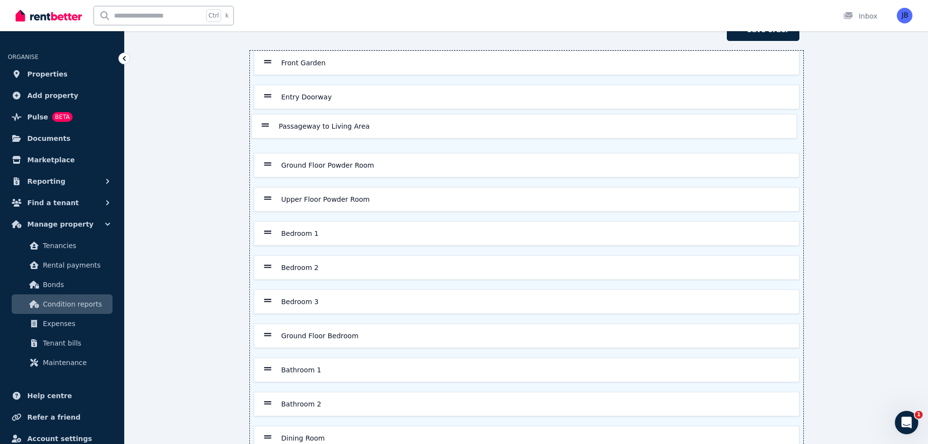
drag, startPoint x: 271, startPoint y: 298, endPoint x: 269, endPoint y: 120, distance: 177.4
click at [269, 120] on div "Front Garden Entry Doorway Ground Floor Powder Room Upper Floor Powder Room Bed…" at bounding box center [527, 438] width 554 height 775
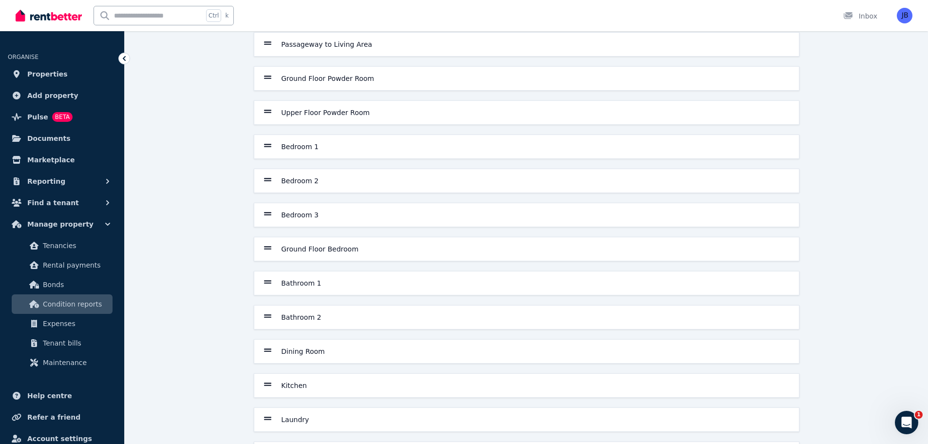
scroll to position [151, 0]
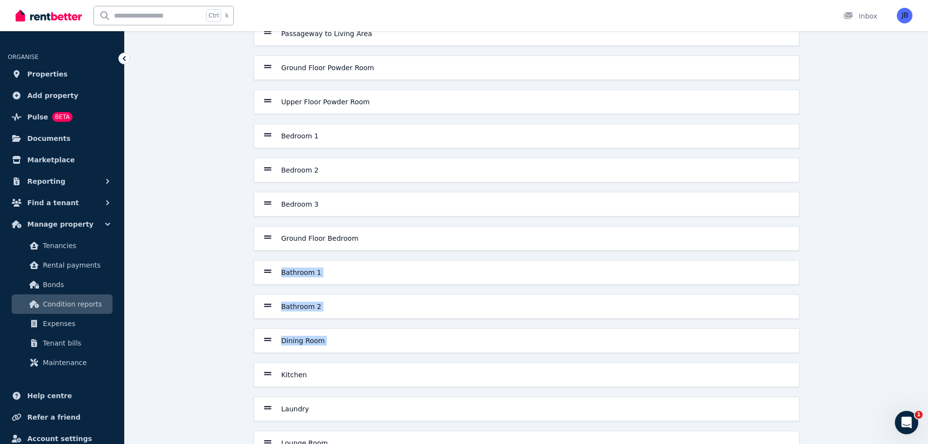
drag, startPoint x: 272, startPoint y: 375, endPoint x: 266, endPoint y: 260, distance: 115.2
click at [266, 260] on div "Front Garden Entry Doorway Passageway to Living Area Ground Floor Powder Room U…" at bounding box center [527, 340] width 554 height 775
click at [197, 358] on div "Save order Front Garden Entry Doorway Passageway to Living Area Ground Floor Po…" at bounding box center [527, 333] width 804 height 825
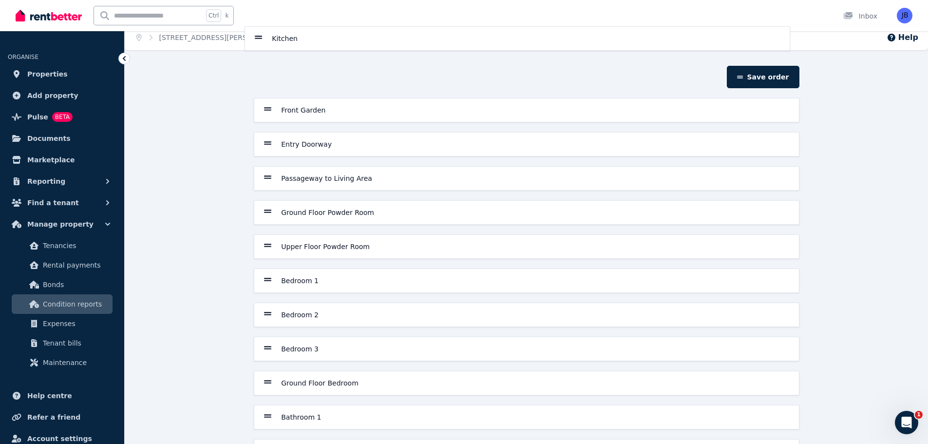
scroll to position [0, 0]
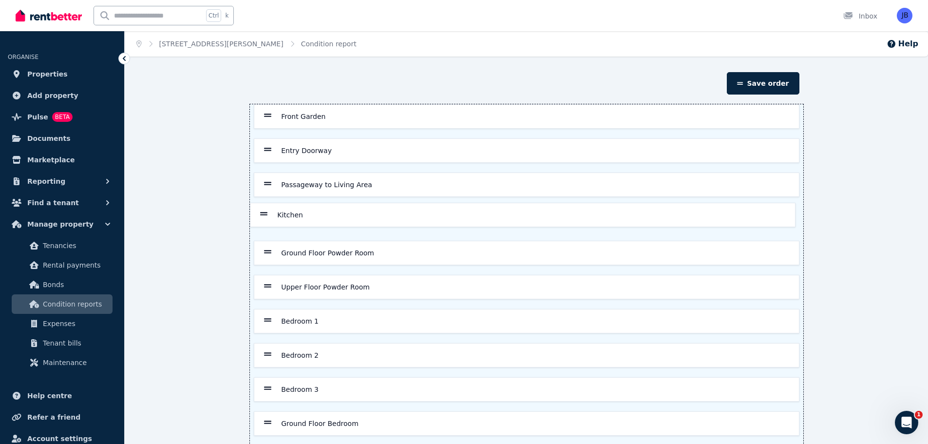
drag, startPoint x: 269, startPoint y: 376, endPoint x: 262, endPoint y: 209, distance: 167.3
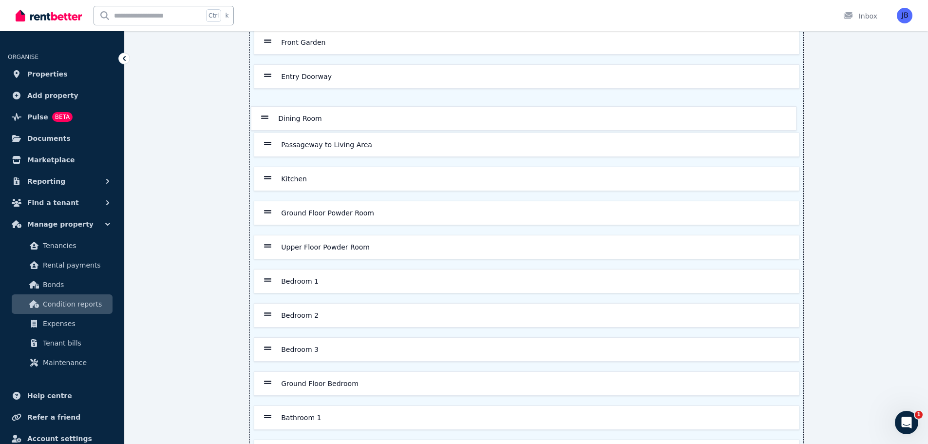
scroll to position [72, 0]
drag, startPoint x: 267, startPoint y: 220, endPoint x: 264, endPoint y: 171, distance: 48.8
click at [264, 171] on div "Front Garden Entry Doorway Passageway to Living Area Kitchen Ground Floor Powde…" at bounding box center [527, 419] width 554 height 775
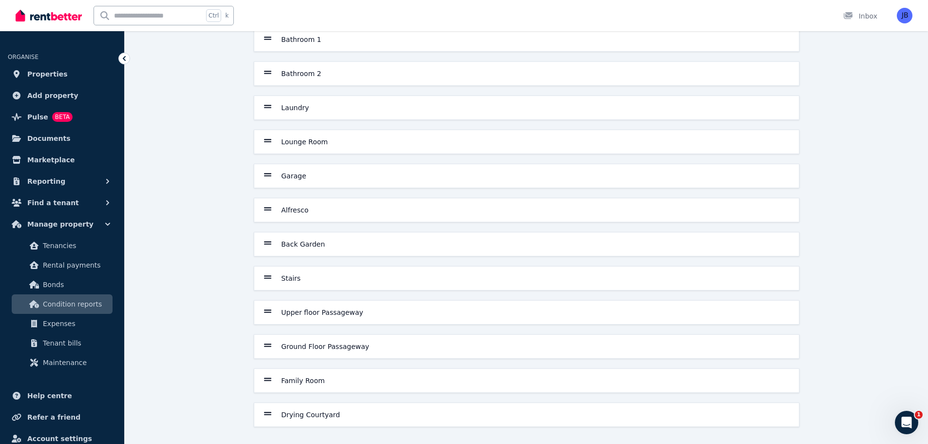
scroll to position [453, 0]
drag, startPoint x: 313, startPoint y: 382, endPoint x: 313, endPoint y: 348, distance: 33.6
click at [313, 348] on div "Front Garden Entry Doorway Passageway to Living Area Kitchen Dining Room Ground…" at bounding box center [527, 39] width 554 height 775
click at [178, 351] on div "Save order Front Garden Entry Doorway Passageway to Living Area Kitchen Dining …" at bounding box center [527, 31] width 804 height 825
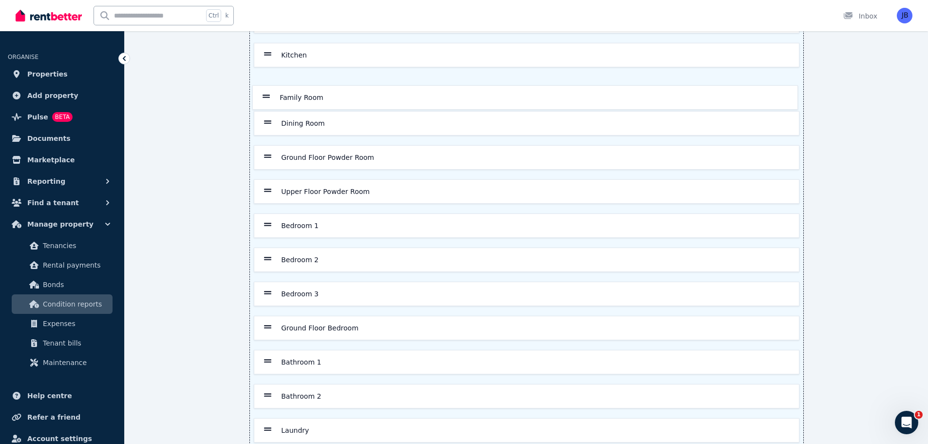
scroll to position [161, 0]
drag, startPoint x: 267, startPoint y: 378, endPoint x: 269, endPoint y: 113, distance: 265.1
click at [269, 113] on div "Front Garden Entry Doorway Passageway to Living Area Kitchen Dining Room Ground…" at bounding box center [527, 330] width 554 height 775
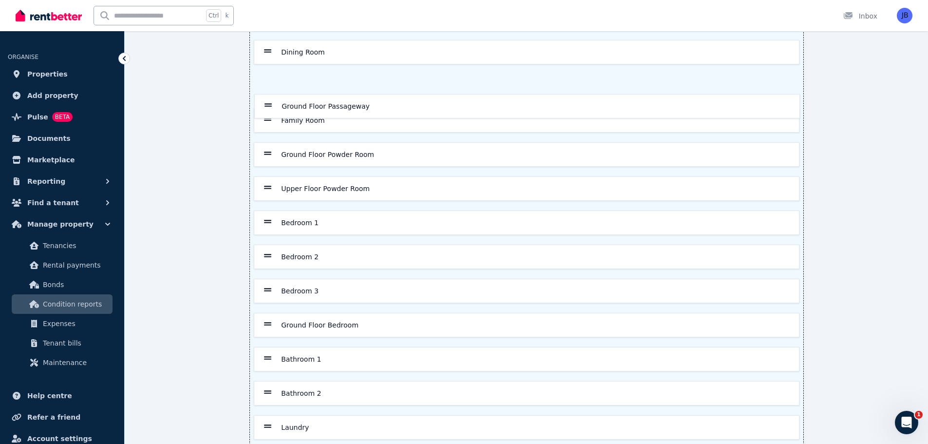
scroll to position [199, 0]
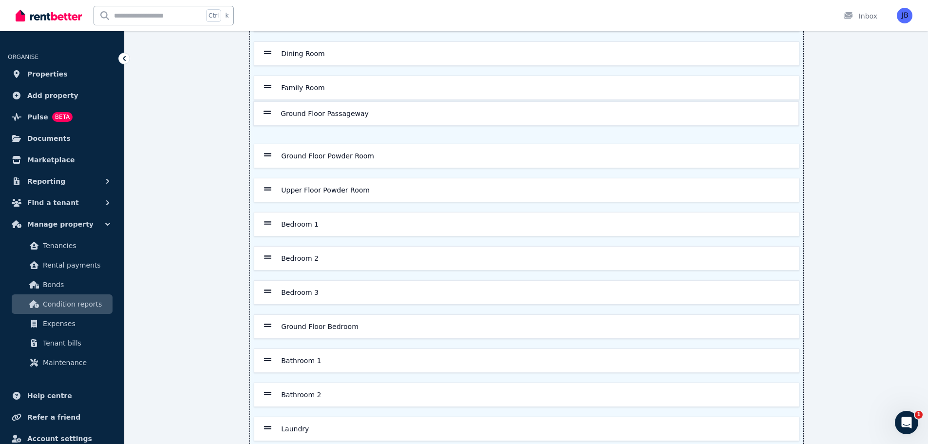
drag, startPoint x: 271, startPoint y: 381, endPoint x: 271, endPoint y: 108, distance: 272.9
click at [271, 108] on div "Front Garden Entry Doorway Passageway to Living Area Kitchen Dining Room Family…" at bounding box center [527, 292] width 554 height 775
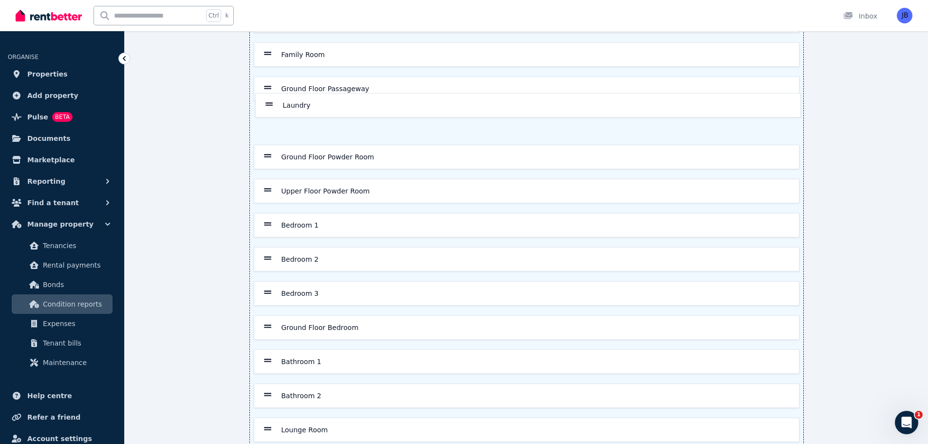
scroll to position [231, 0]
drag, startPoint x: 268, startPoint y: 283, endPoint x: 267, endPoint y: 105, distance: 178.4
click at [267, 105] on div "Front Garden Entry Doorway Passageway to Living Area Kitchen Dining Room Family…" at bounding box center [527, 261] width 554 height 775
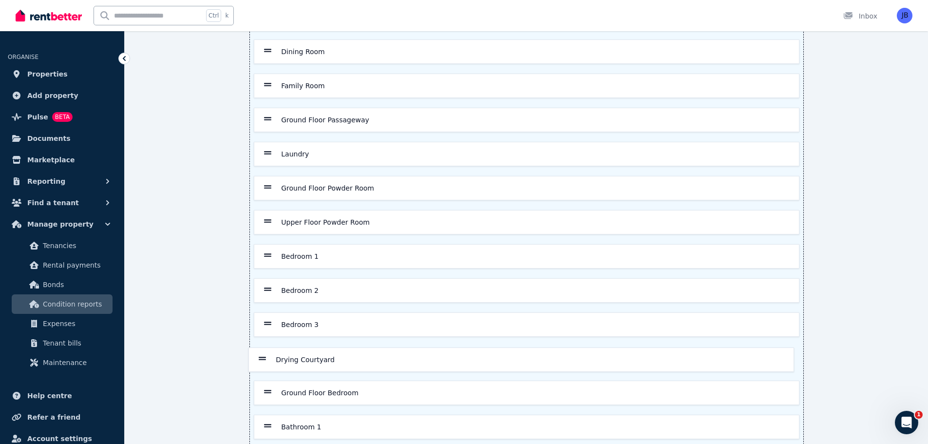
scroll to position [209, 0]
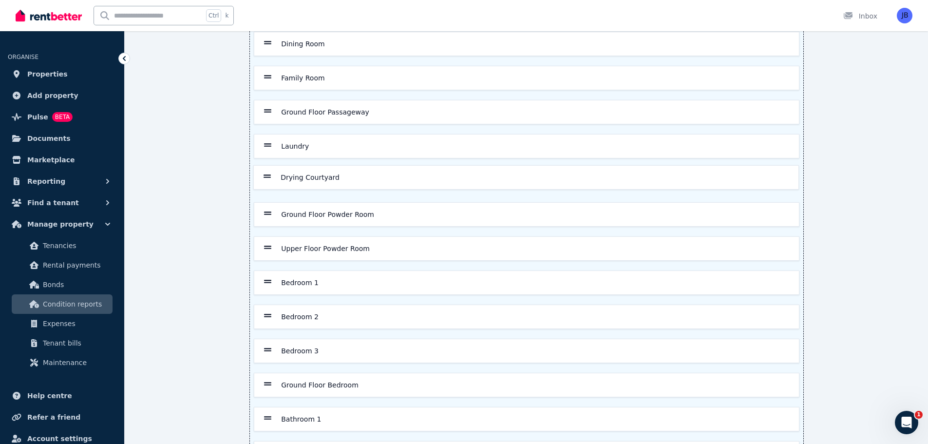
drag, startPoint x: 271, startPoint y: 417, endPoint x: 269, endPoint y: 171, distance: 246.1
click at [269, 171] on div "Front Garden Entry Doorway Passageway to Living Area Kitchen Dining Room Family…" at bounding box center [527, 282] width 554 height 775
drag, startPoint x: 269, startPoint y: 215, endPoint x: 269, endPoint y: 180, distance: 35.1
click at [269, 180] on div "Front Garden Entry Doorway Passageway to Living Area Kitchen Dining Room Family…" at bounding box center [527, 282] width 554 height 775
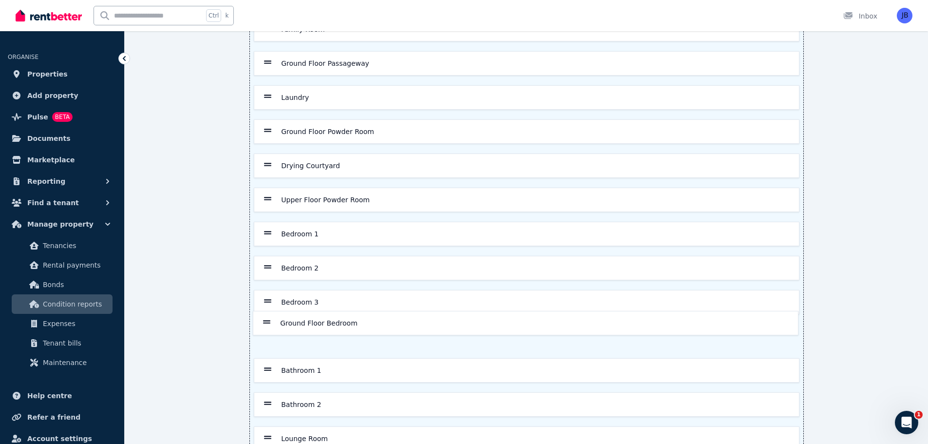
scroll to position [259, 0]
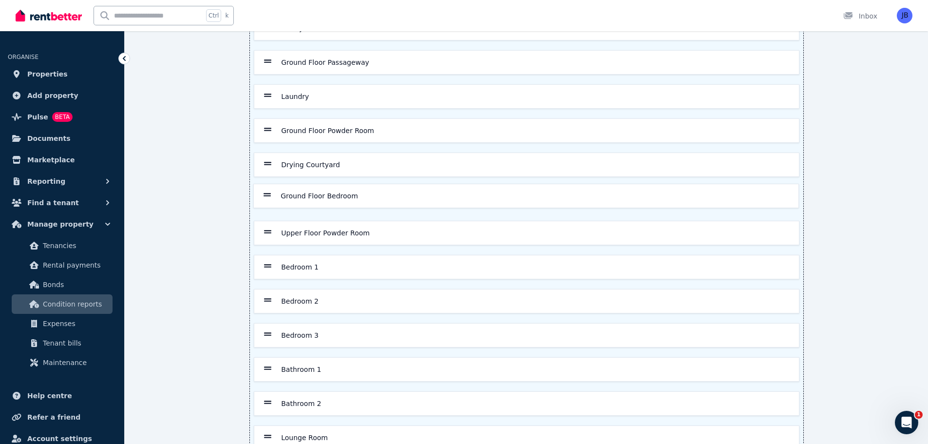
drag, startPoint x: 268, startPoint y: 336, endPoint x: 268, endPoint y: 193, distance: 142.8
click at [268, 193] on div "Front Garden Entry Doorway Passageway to Living Area Kitchen Dining Room Family…" at bounding box center [527, 233] width 554 height 775
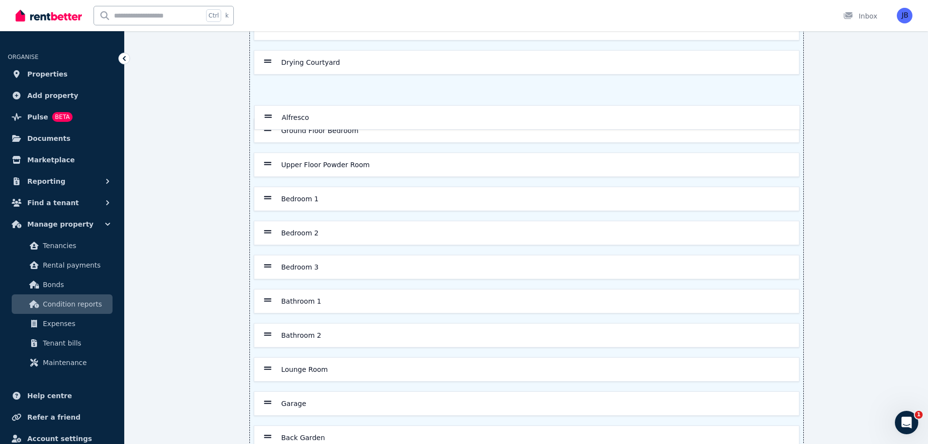
scroll to position [360, 0]
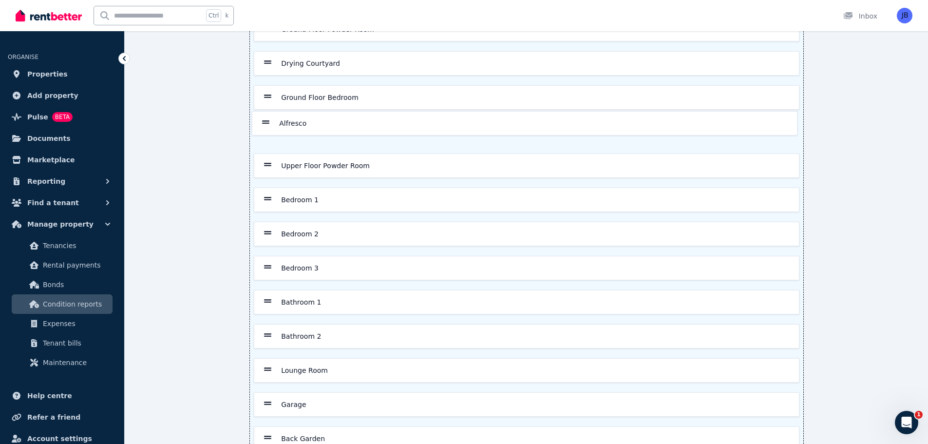
drag, startPoint x: 270, startPoint y: 313, endPoint x: 268, endPoint y: 122, distance: 191.5
click at [268, 122] on div "Front Garden Entry Doorway Passageway to Living Area Kitchen Dining Room Family…" at bounding box center [527, 131] width 554 height 775
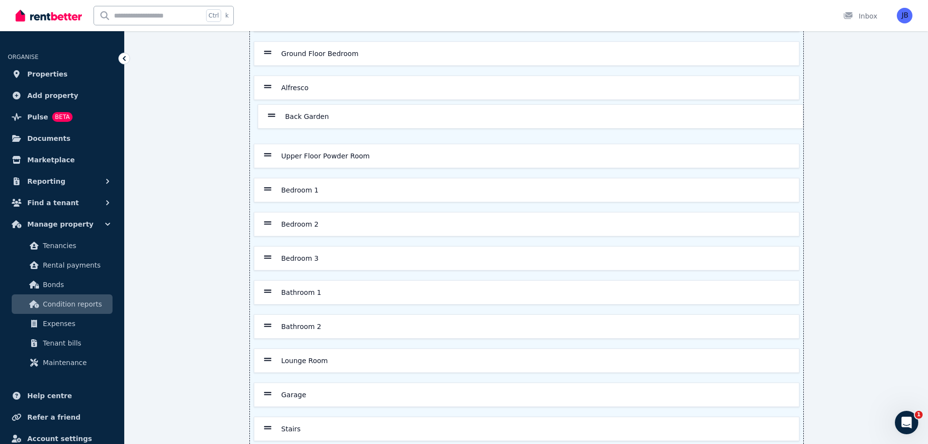
scroll to position [402, 0]
drag, startPoint x: 268, startPoint y: 344, endPoint x: 270, endPoint y: 109, distance: 235.4
click at [270, 109] on div "Front Garden Entry Doorway Passageway to Living Area Kitchen Dining Room Family…" at bounding box center [527, 90] width 554 height 775
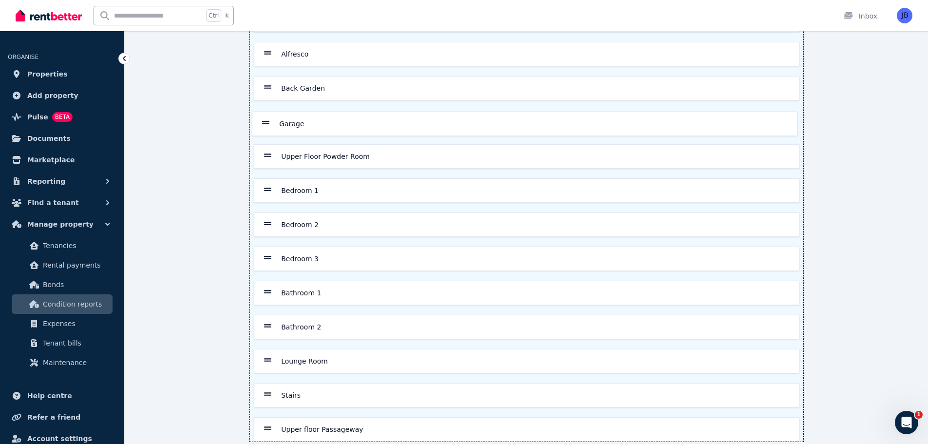
drag, startPoint x: 270, startPoint y: 347, endPoint x: 269, endPoint y: 116, distance: 231.0
click at [269, 116] on div "Front Garden Entry Doorway Passageway to Living Area Kitchen Dining Room Family…" at bounding box center [527, 54] width 554 height 775
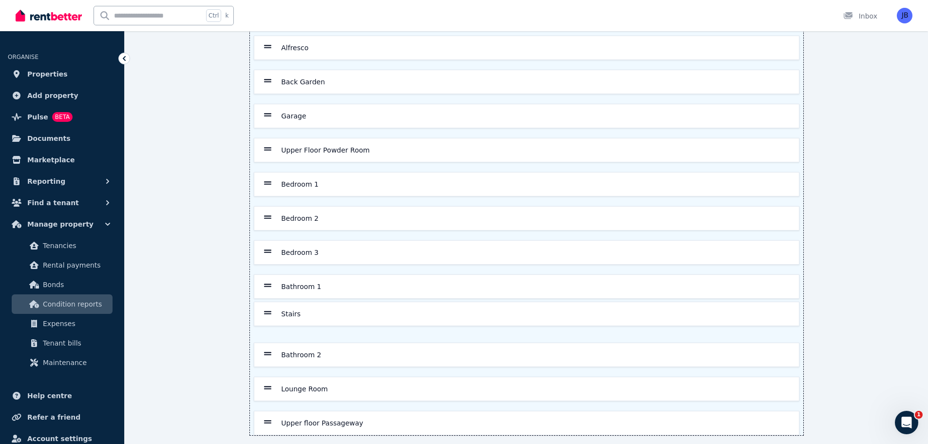
scroll to position [445, 0]
drag, startPoint x: 270, startPoint y: 395, endPoint x: 270, endPoint y: 139, distance: 255.4
click at [270, 139] on div "Front Garden Entry Doorway Passageway to Living Area Kitchen Dining Room Family…" at bounding box center [527, 46] width 554 height 775
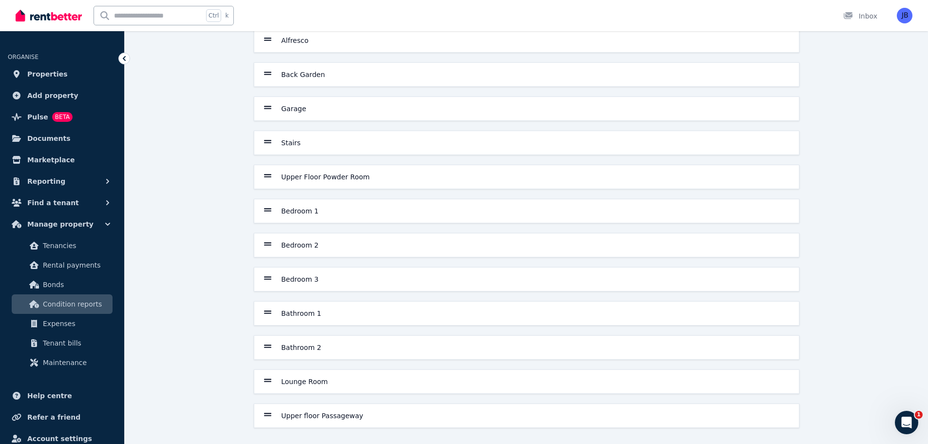
scroll to position [453, 0]
drag, startPoint x: 268, startPoint y: 243, endPoint x: 263, endPoint y: 165, distance: 78.6
click at [263, 165] on div "Front Garden Entry Doorway Passageway to Living Area Kitchen Dining Room Family…" at bounding box center [527, 39] width 554 height 775
drag, startPoint x: 273, startPoint y: 279, endPoint x: 269, endPoint y: 231, distance: 48.4
click at [269, 231] on div "Front Garden Entry Doorway Passageway to Living Area Kitchen Dining Room Family…" at bounding box center [527, 39] width 554 height 775
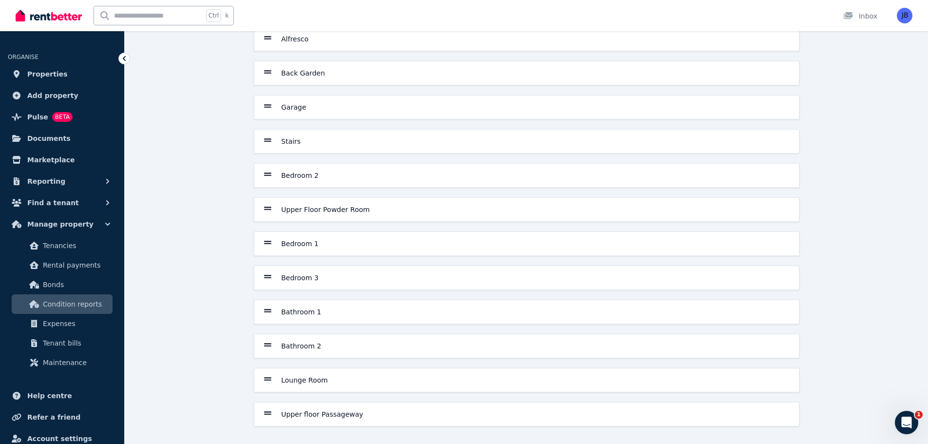
click at [204, 260] on div "Save order Front Garden Entry Doorway Passageway to Living Area Kitchen Dining …" at bounding box center [527, 31] width 804 height 825
drag, startPoint x: 269, startPoint y: 381, endPoint x: 266, endPoint y: 203, distance: 177.9
click at [266, 203] on div "Front Garden Entry Doorway Passageway to Living Area Kitchen Dining Room Family…" at bounding box center [527, 39] width 554 height 775
drag, startPoint x: 267, startPoint y: 416, endPoint x: 264, endPoint y: 243, distance: 173.0
click at [264, 243] on div "Front Garden Entry Doorway Passageway to Living Area Kitchen Dining Room Family…" at bounding box center [527, 39] width 554 height 775
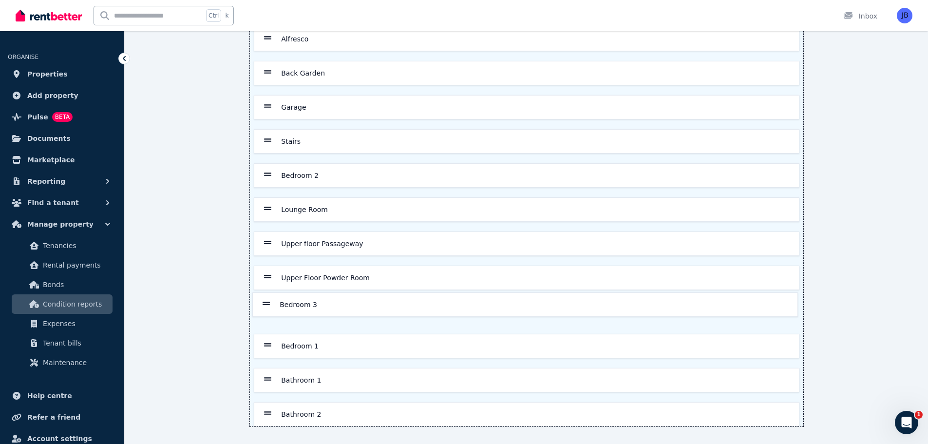
drag, startPoint x: 270, startPoint y: 347, endPoint x: 269, endPoint y: 301, distance: 46.3
click at [269, 301] on div "Front Garden Entry Doorway Passageway to Living Area Kitchen Dining Room Family…" at bounding box center [527, 39] width 554 height 775
drag, startPoint x: 265, startPoint y: 380, endPoint x: 265, endPoint y: 298, distance: 82.4
click at [265, 298] on div "Front Garden Entry Doorway Passageway to Living Area Kitchen Dining Room Family…" at bounding box center [527, 39] width 554 height 775
drag, startPoint x: 272, startPoint y: 347, endPoint x: 269, endPoint y: 337, distance: 10.5
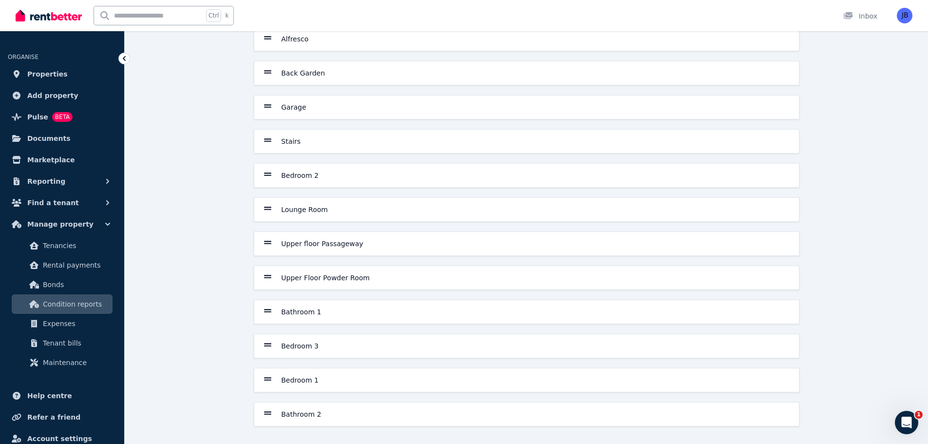
click at [269, 337] on div "Bedroom 3" at bounding box center [526, 345] width 545 height 23
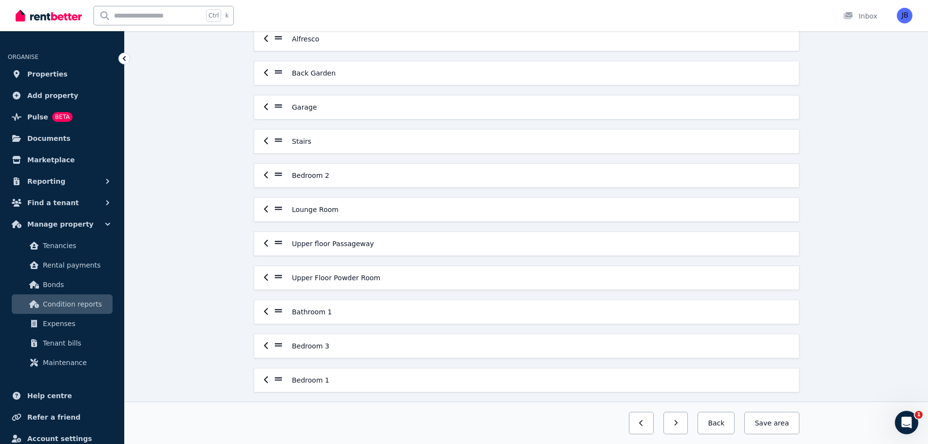
click at [240, 322] on div "Save order Front Garden Entry Doorway Passageway to Living Area Kitchen Dining …" at bounding box center [527, 52] width 804 height 867
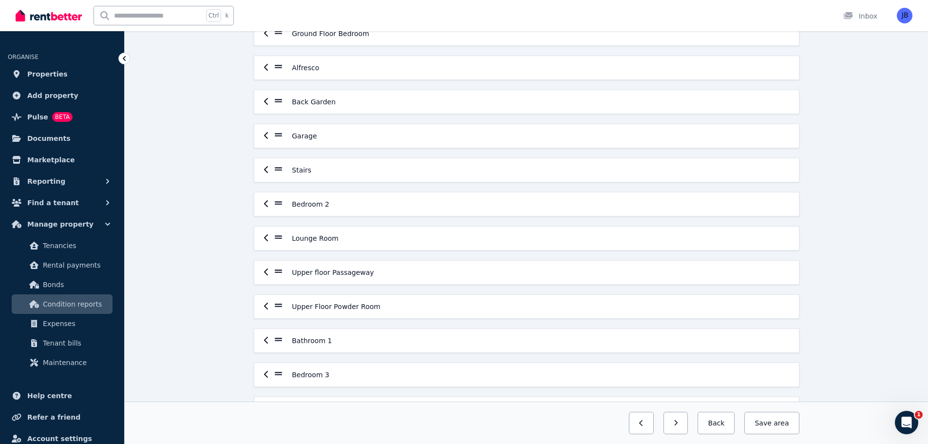
scroll to position [446, 0]
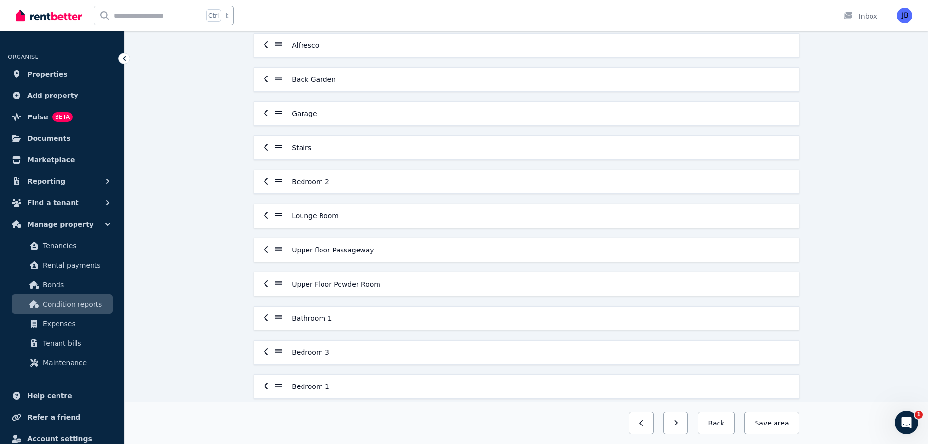
click at [264, 317] on icon "button" at bounding box center [266, 318] width 5 height 8
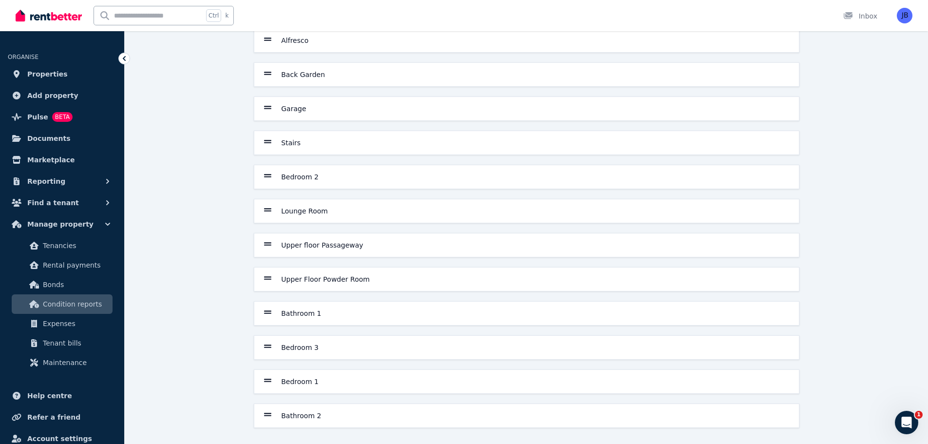
scroll to position [453, 0]
drag, startPoint x: 269, startPoint y: 343, endPoint x: 267, endPoint y: 302, distance: 41.0
click at [267, 302] on div "Front Garden Entry Doorway Passageway to Living Area Kitchen Dining Room Family…" at bounding box center [527, 39] width 554 height 775
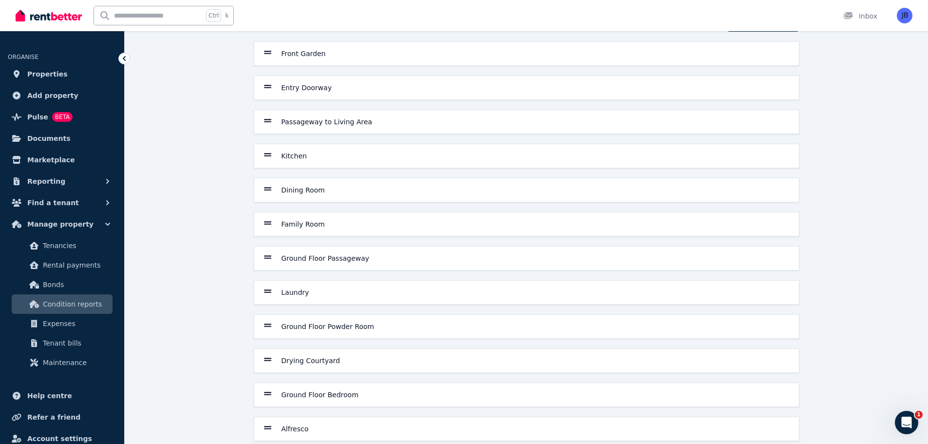
scroll to position [0, 0]
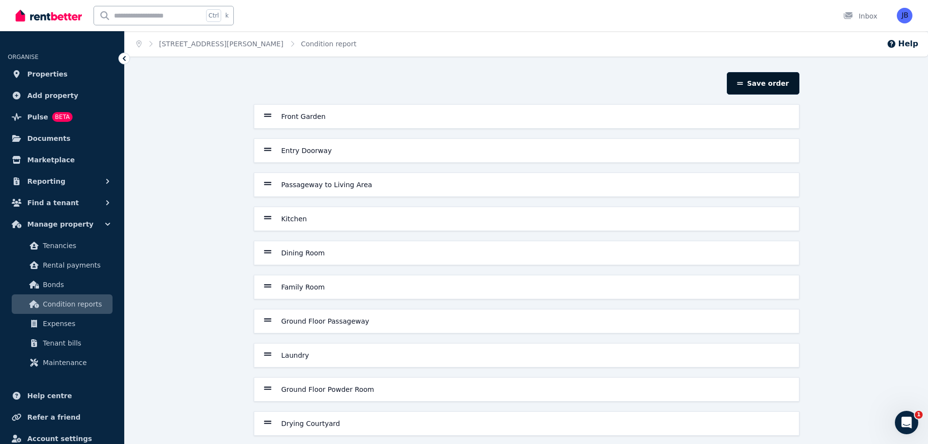
click at [769, 83] on button "Save order" at bounding box center [763, 83] width 72 height 22
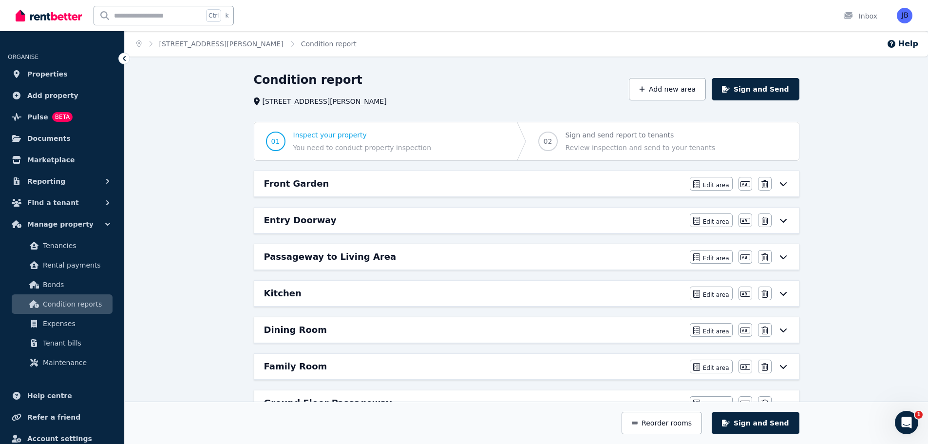
click at [307, 219] on h6 "Entry Doorway" at bounding box center [300, 220] width 73 height 14
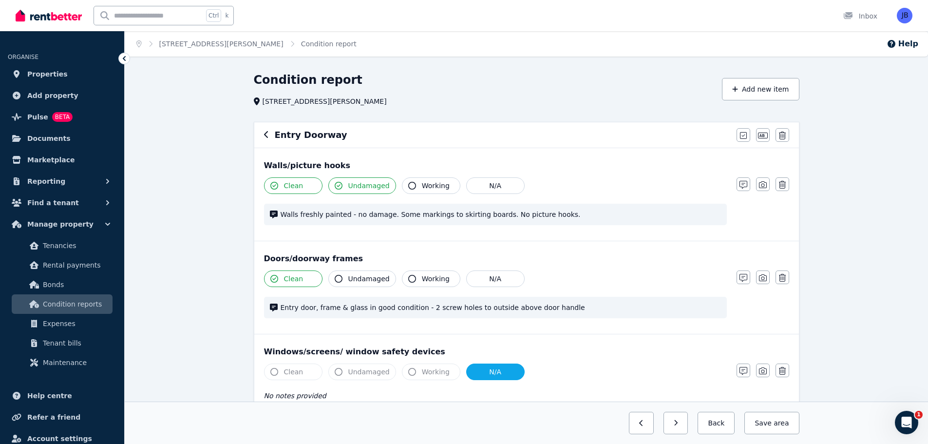
click at [266, 135] on icon "button" at bounding box center [266, 135] width 5 height 8
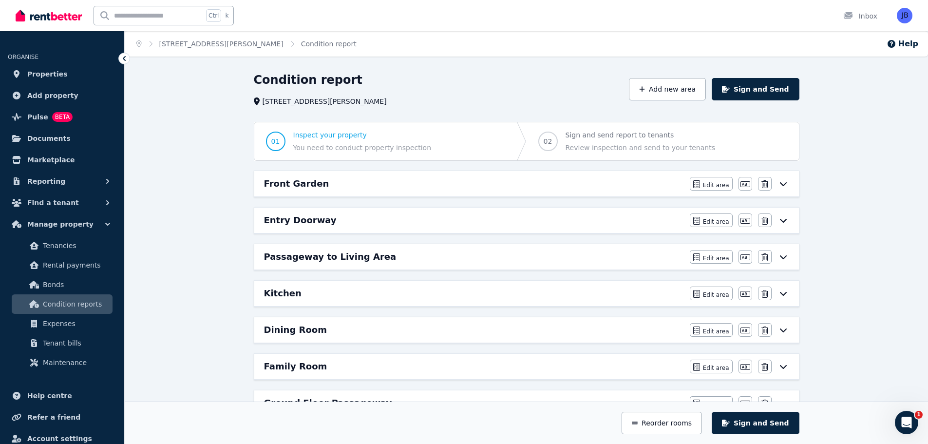
click at [293, 258] on h6 "Passageway to Living Area" at bounding box center [330, 257] width 133 height 14
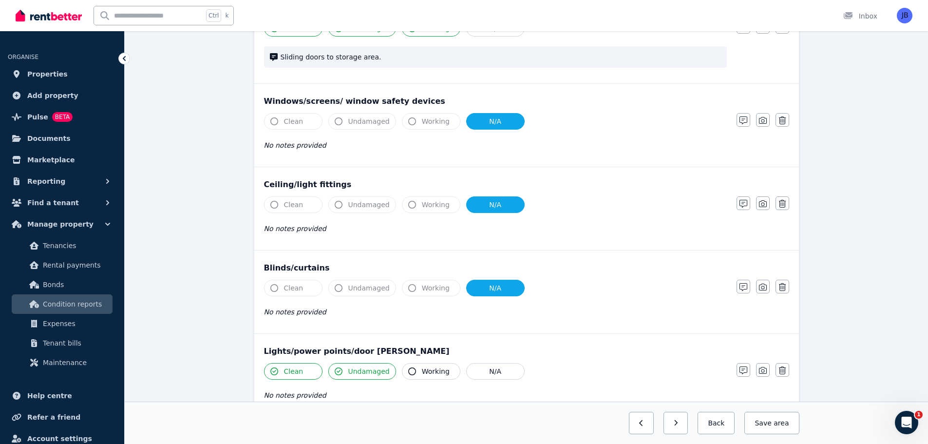
scroll to position [244, 0]
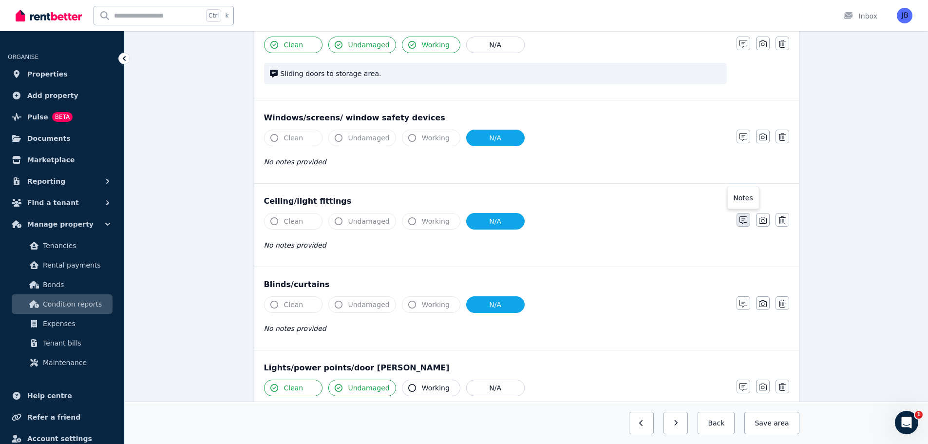
click at [744, 220] on icon "button" at bounding box center [744, 220] width 8 height 8
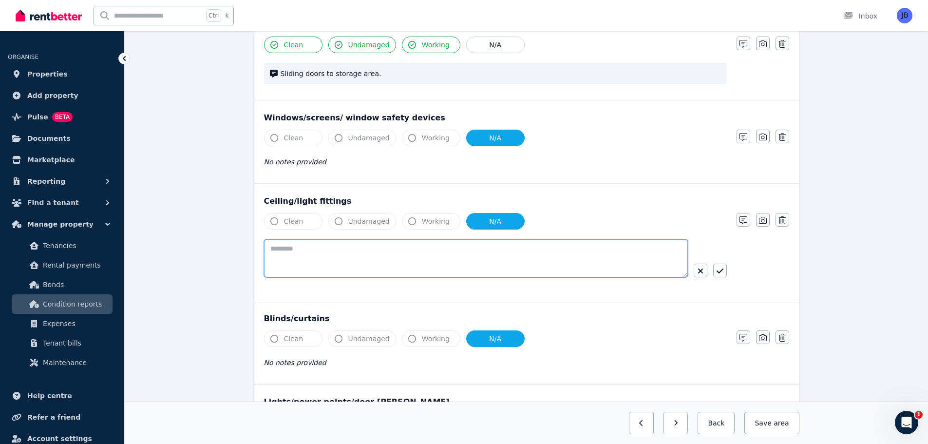
click at [317, 247] on textarea at bounding box center [476, 258] width 424 height 38
type textarea "**********"
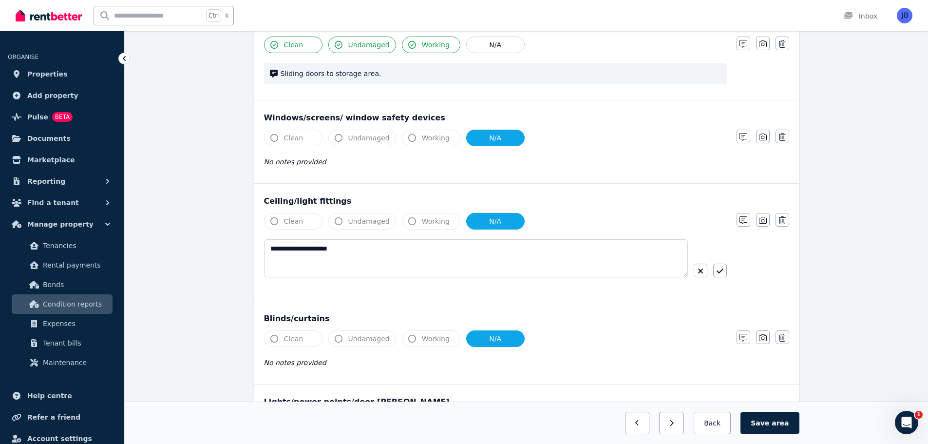
click at [718, 265] on button "button" at bounding box center [720, 271] width 14 height 14
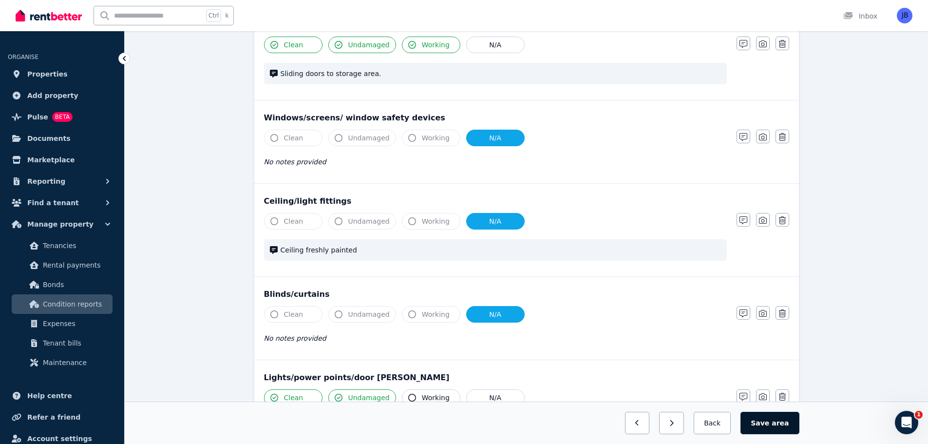
click at [776, 422] on span "area" at bounding box center [780, 423] width 17 height 10
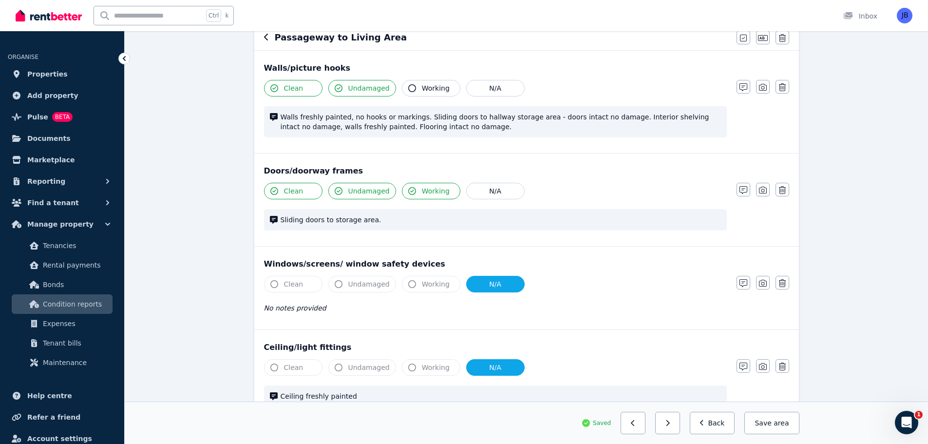
scroll to position [0, 0]
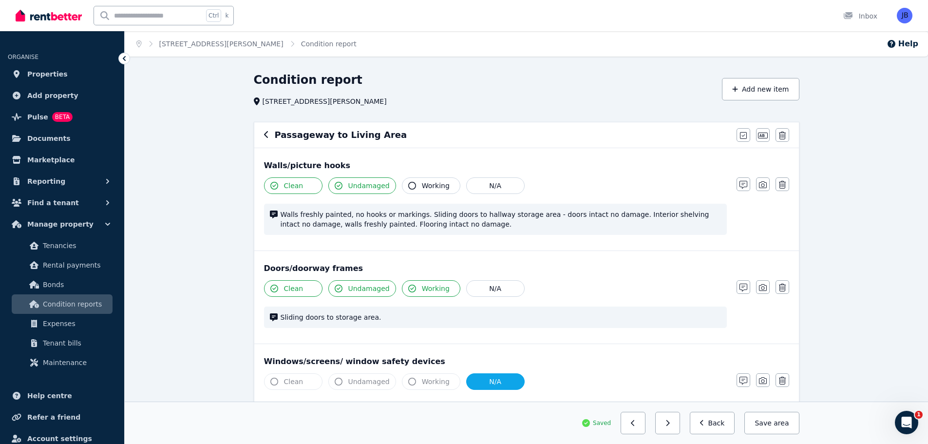
click at [267, 129] on button "button" at bounding box center [266, 135] width 5 height 12
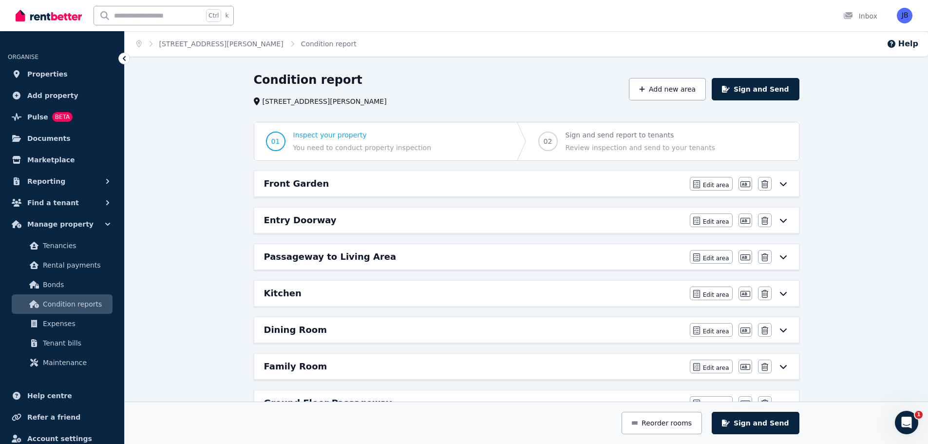
click at [273, 223] on h6 "Entry Doorway" at bounding box center [300, 220] width 73 height 14
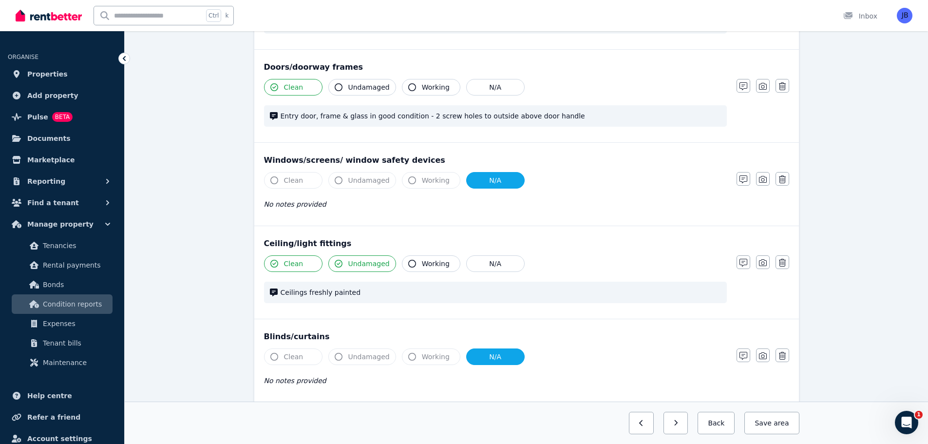
scroll to position [195, 0]
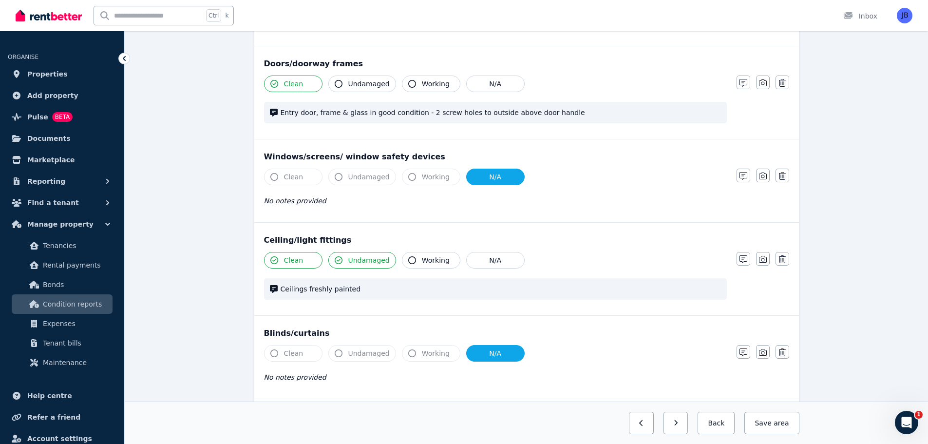
click at [327, 287] on span "Ceilings freshly painted" at bounding box center [501, 289] width 441 height 10
click at [743, 259] on icon "button" at bounding box center [744, 259] width 8 height 8
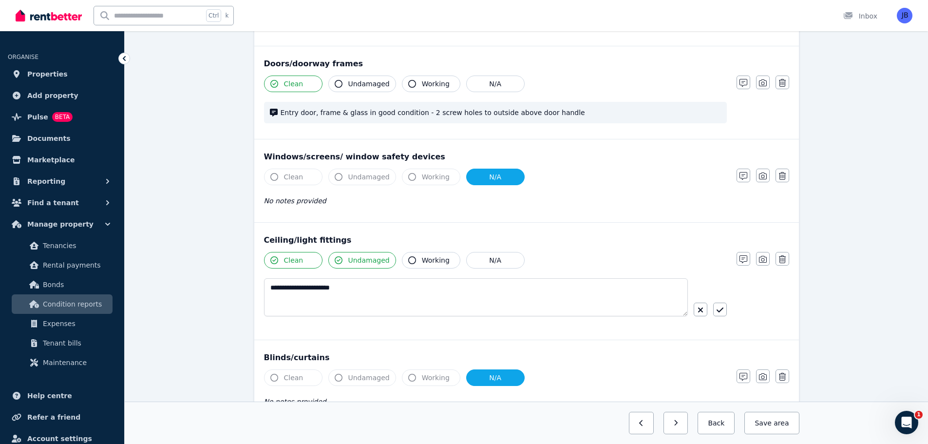
scroll to position [219, 0]
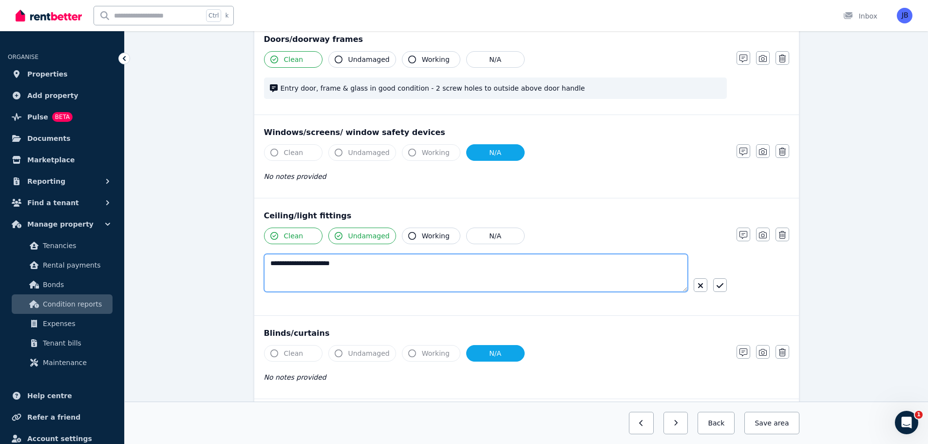
click at [294, 262] on textarea "**********" at bounding box center [476, 273] width 424 height 38
type textarea "**********"
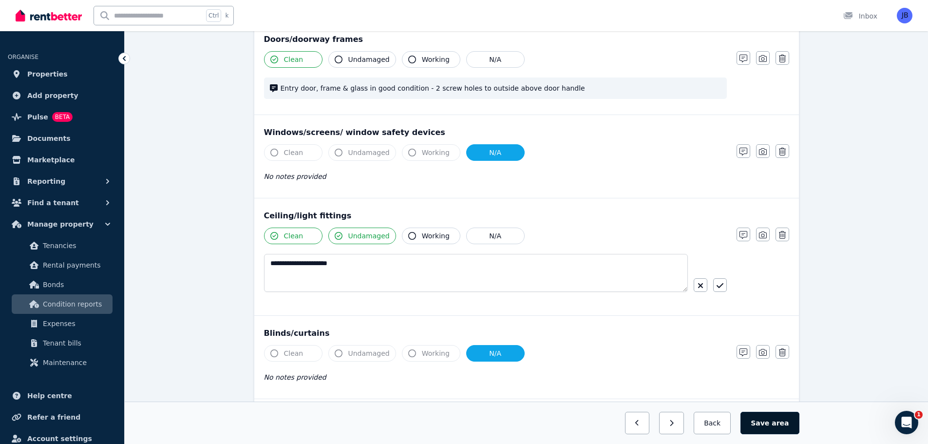
click at [771, 415] on button "Save area" at bounding box center [770, 423] width 58 height 22
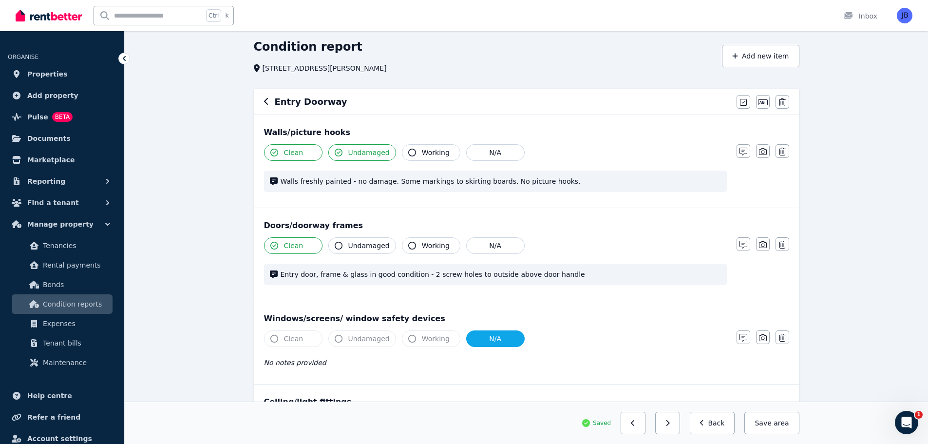
scroll to position [0, 0]
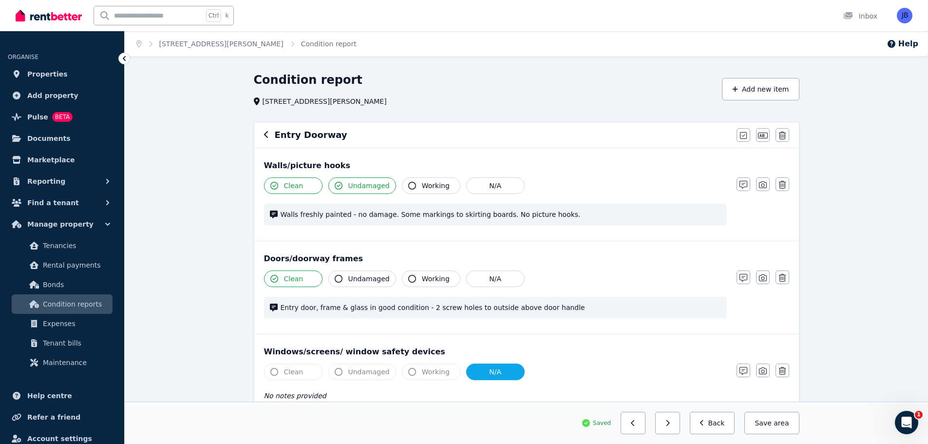
click at [266, 133] on icon "button" at bounding box center [266, 135] width 5 height 8
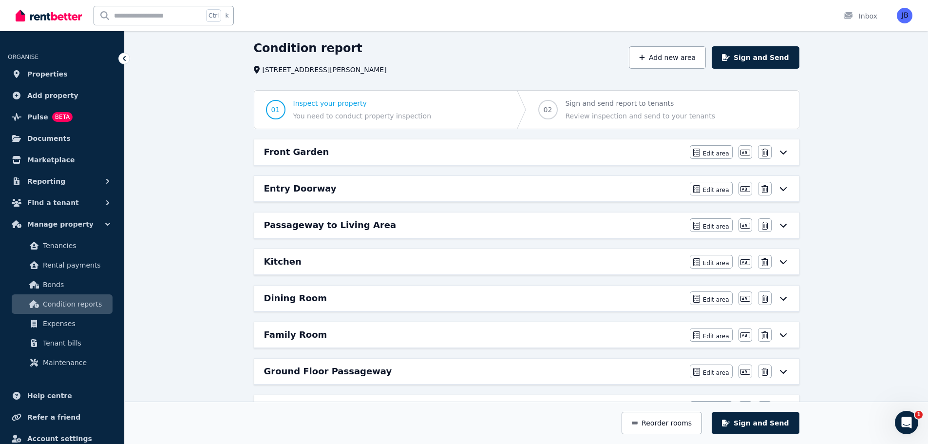
scroll to position [49, 0]
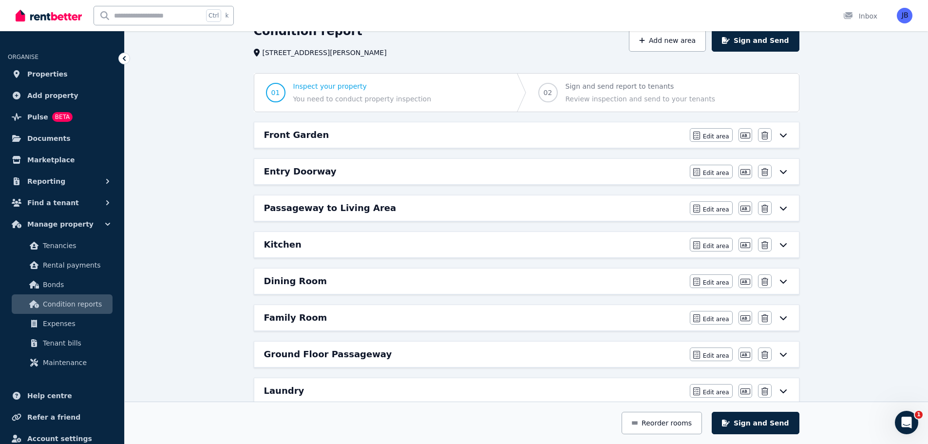
click at [278, 201] on h6 "Passageway to Living Area" at bounding box center [330, 208] width 133 height 14
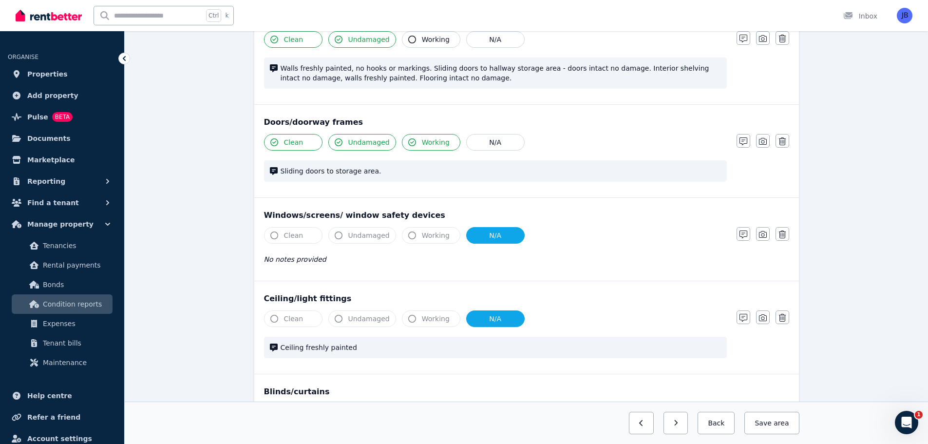
scroll to position [0, 0]
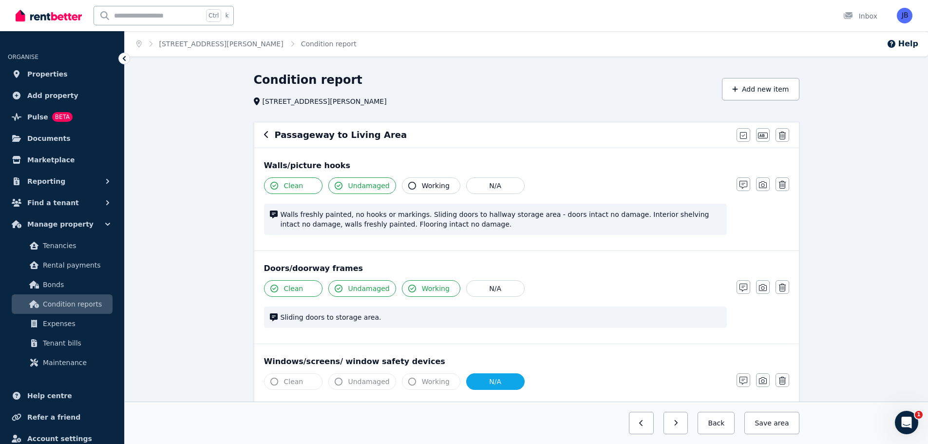
click at [264, 134] on icon "button" at bounding box center [266, 135] width 5 height 8
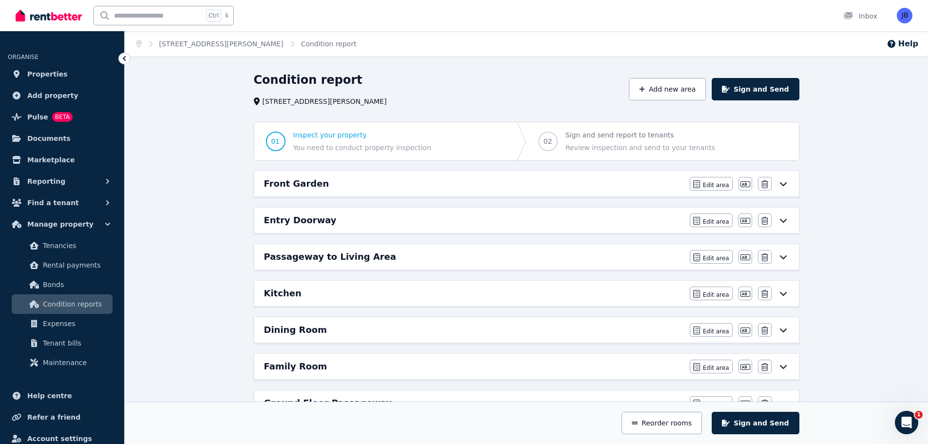
click at [275, 215] on h6 "Entry Doorway" at bounding box center [300, 220] width 73 height 14
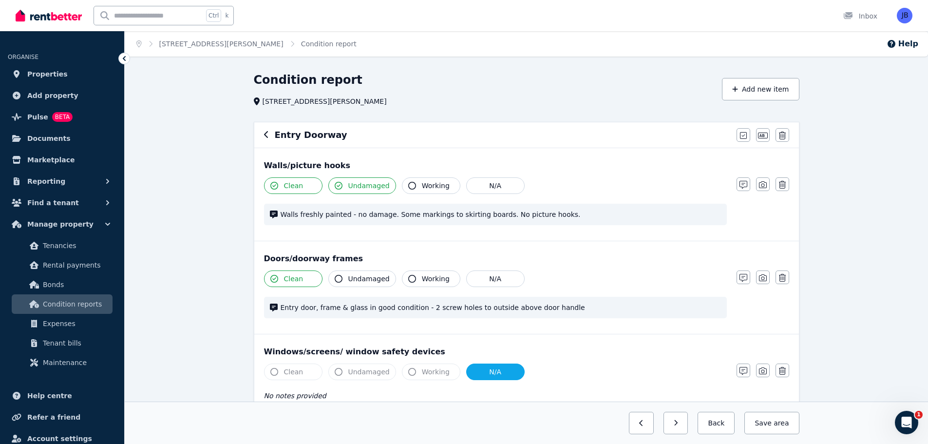
click at [266, 133] on icon "button" at bounding box center [266, 135] width 5 height 8
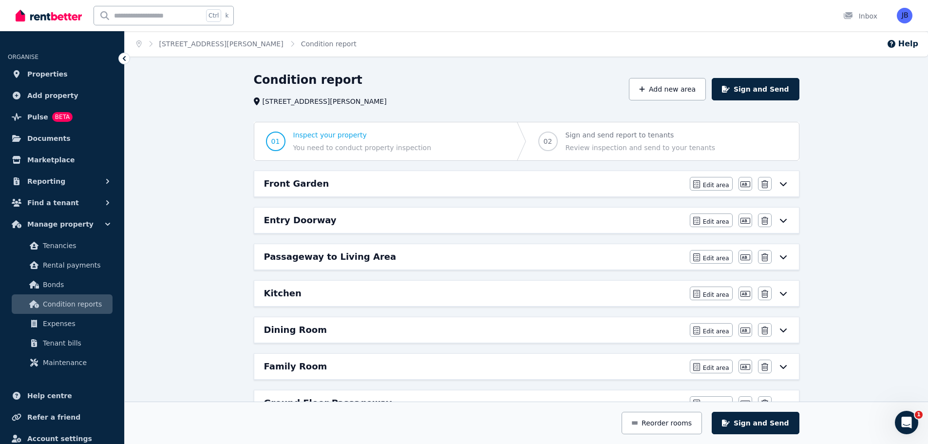
scroll to position [49, 0]
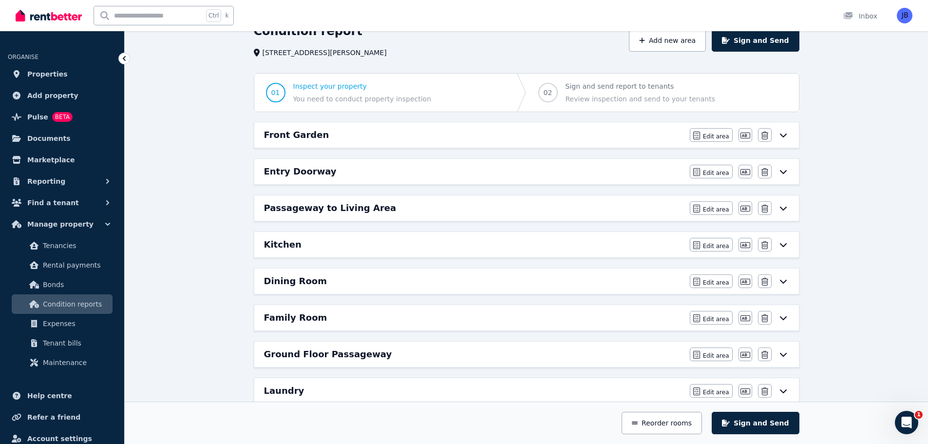
click at [295, 211] on h6 "Passageway to Living Area" at bounding box center [330, 208] width 133 height 14
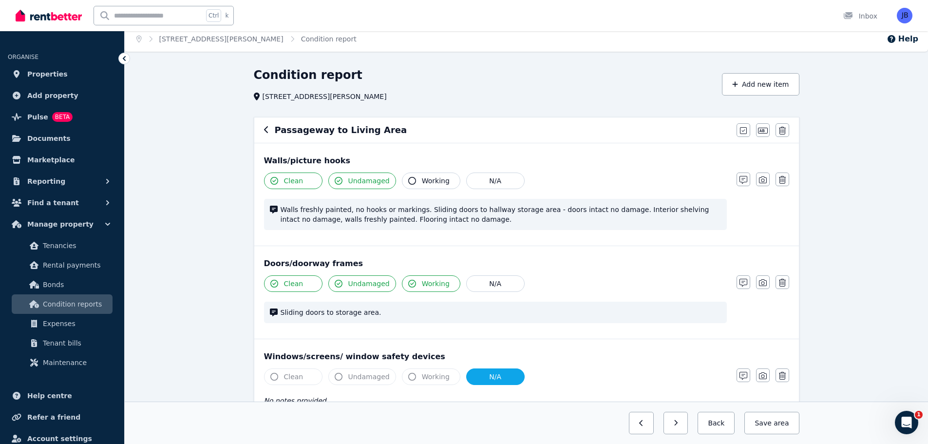
scroll to position [0, 0]
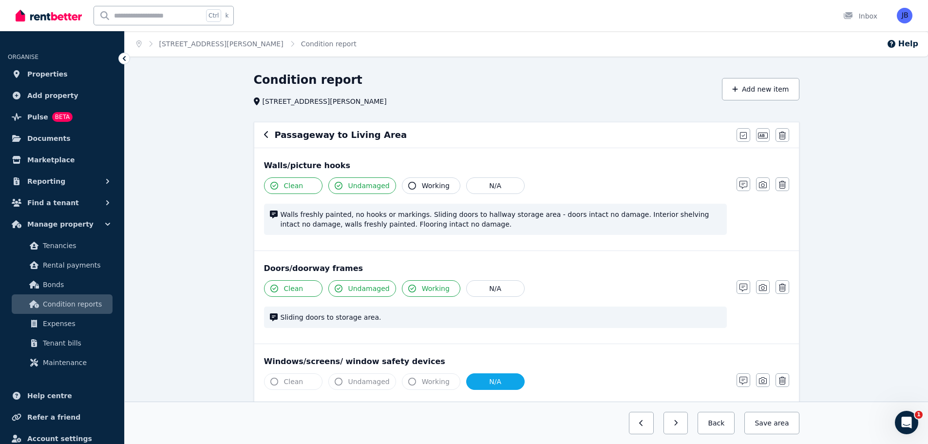
click at [268, 134] on icon "button" at bounding box center [266, 135] width 5 height 8
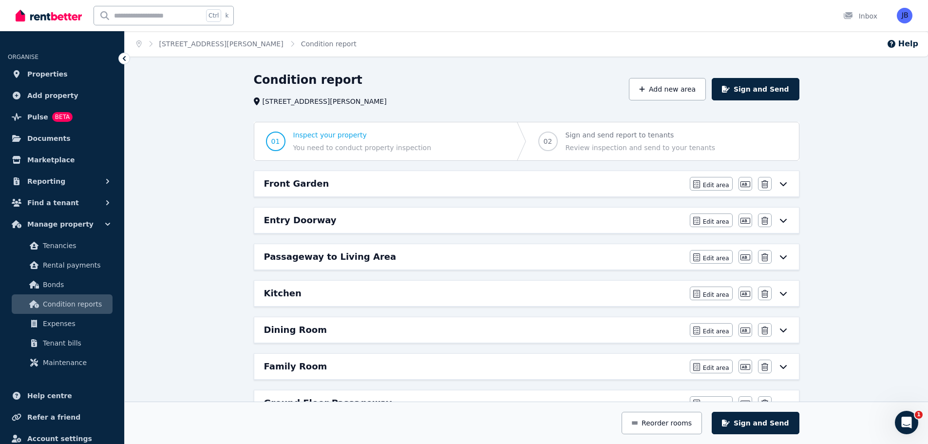
click at [302, 217] on h6 "Entry Doorway" at bounding box center [300, 220] width 73 height 14
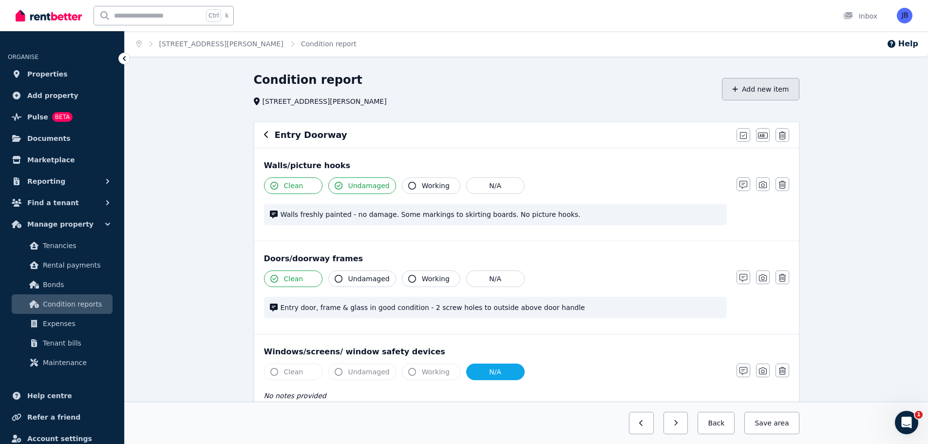
click at [758, 89] on button "Add new item" at bounding box center [760, 89] width 77 height 22
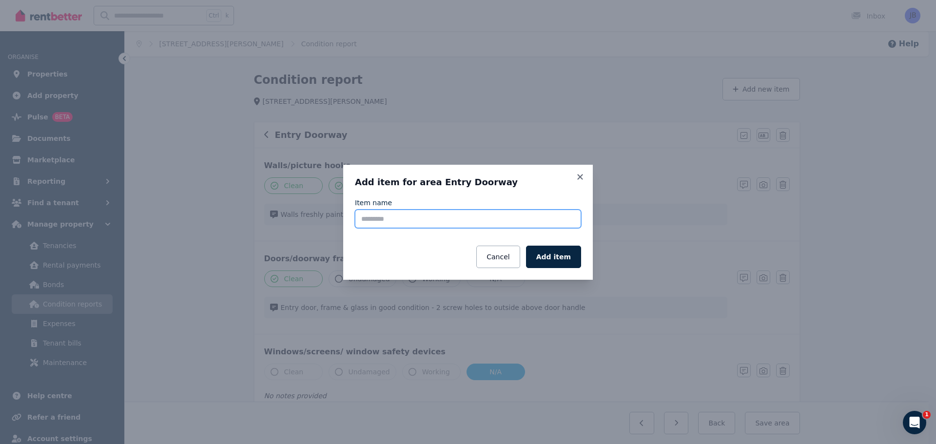
click at [401, 214] on input "Item name" at bounding box center [468, 219] width 226 height 19
type input "*********"
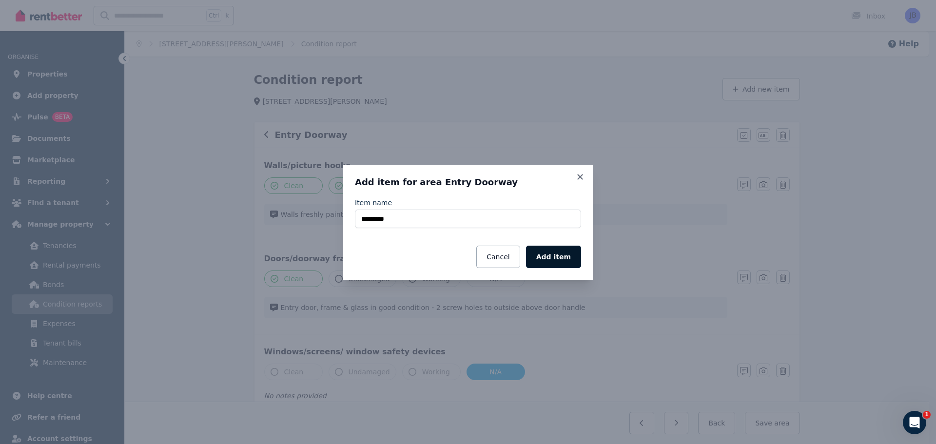
click at [549, 255] on button "Add item" at bounding box center [553, 257] width 55 height 22
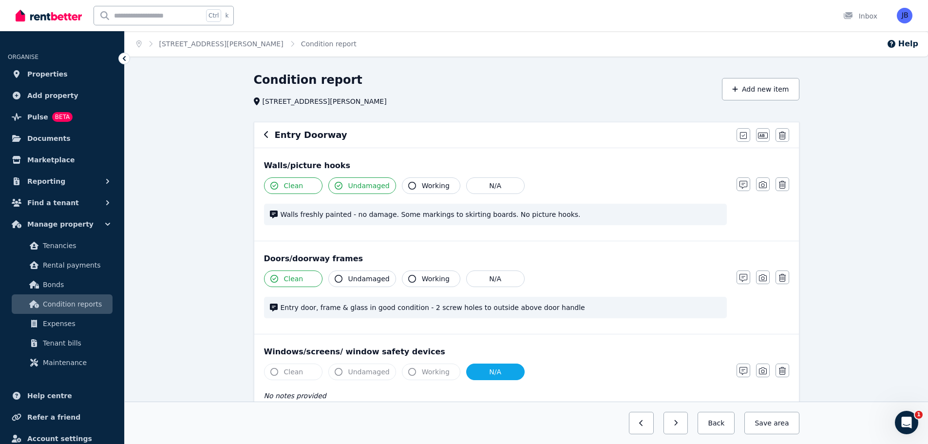
click at [264, 134] on icon "button" at bounding box center [266, 135] width 5 height 8
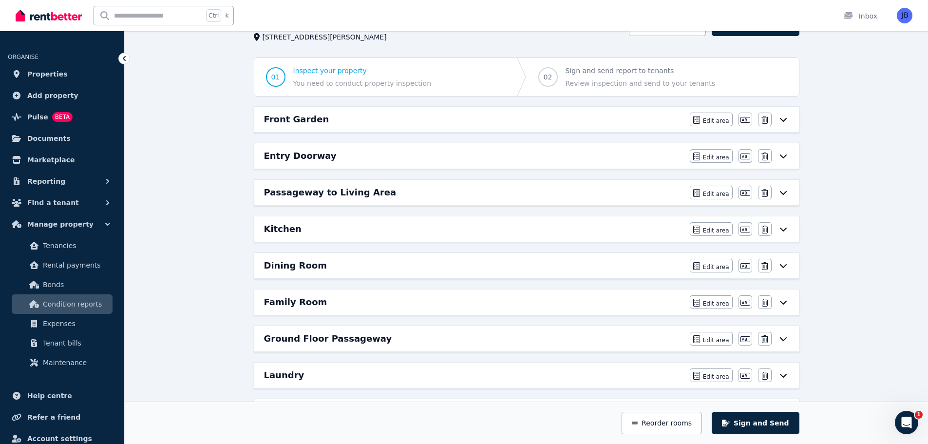
scroll to position [49, 0]
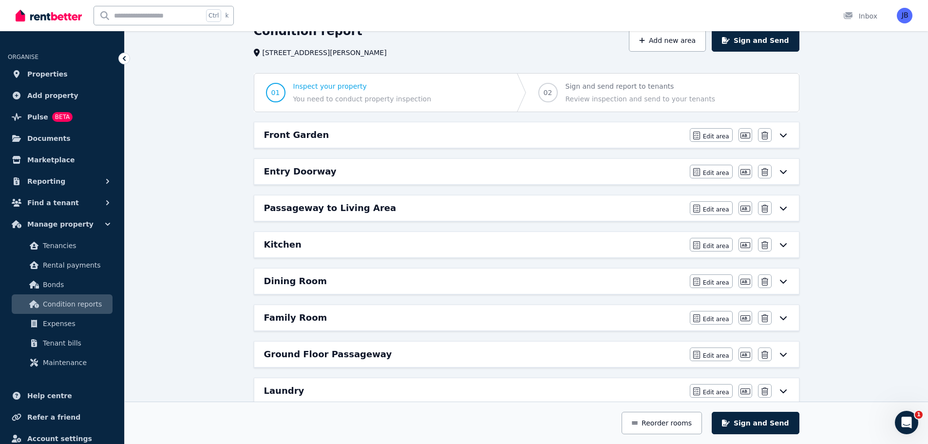
click at [289, 168] on h6 "Entry Doorway" at bounding box center [300, 172] width 73 height 14
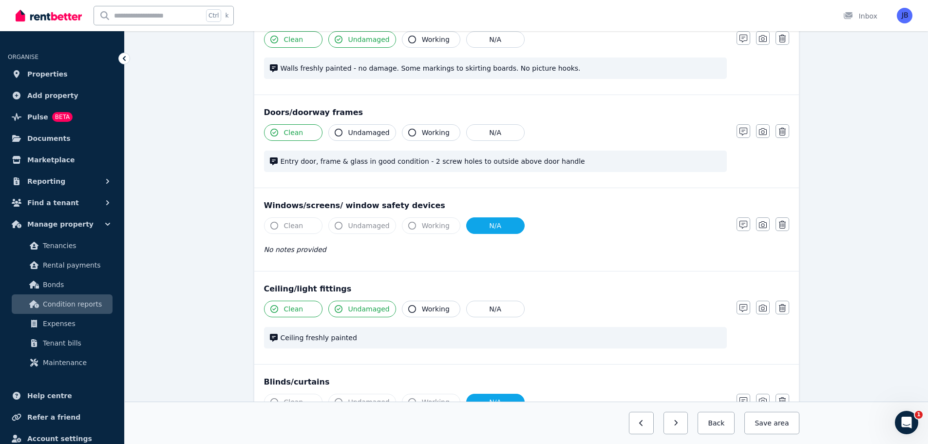
scroll to position [0, 0]
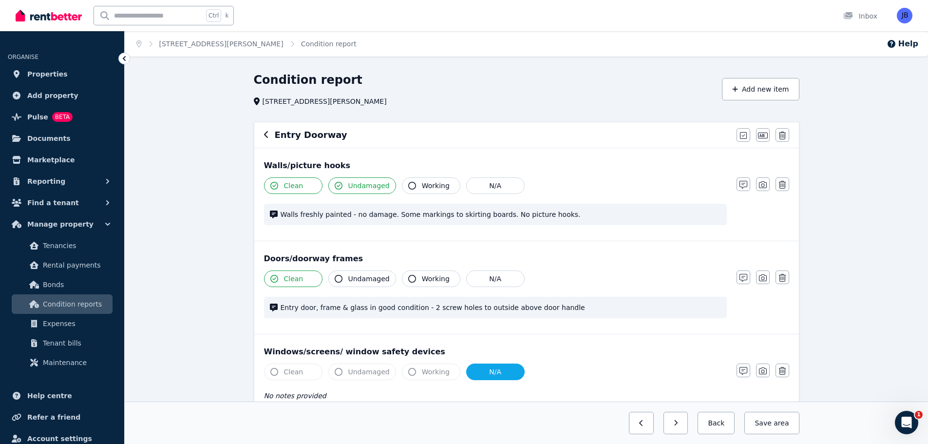
click at [265, 132] on icon "button" at bounding box center [266, 135] width 5 height 8
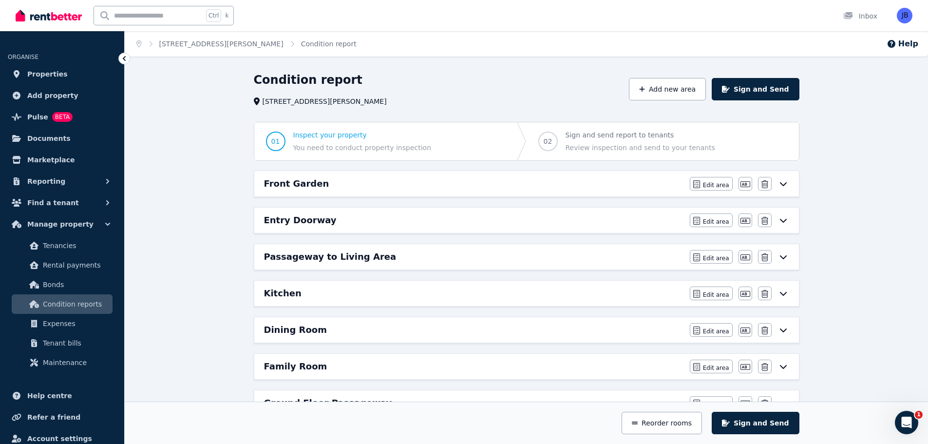
click at [272, 257] on h6 "Passageway to Living Area" at bounding box center [330, 257] width 133 height 14
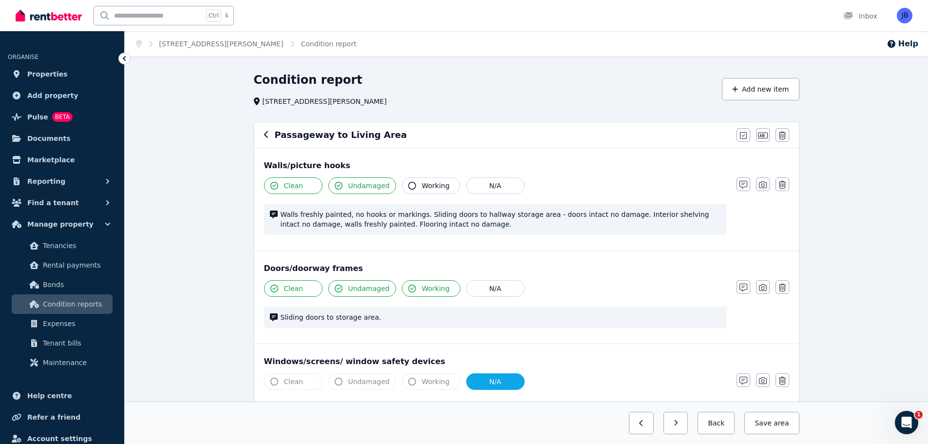
click at [264, 132] on icon "button" at bounding box center [266, 135] width 5 height 8
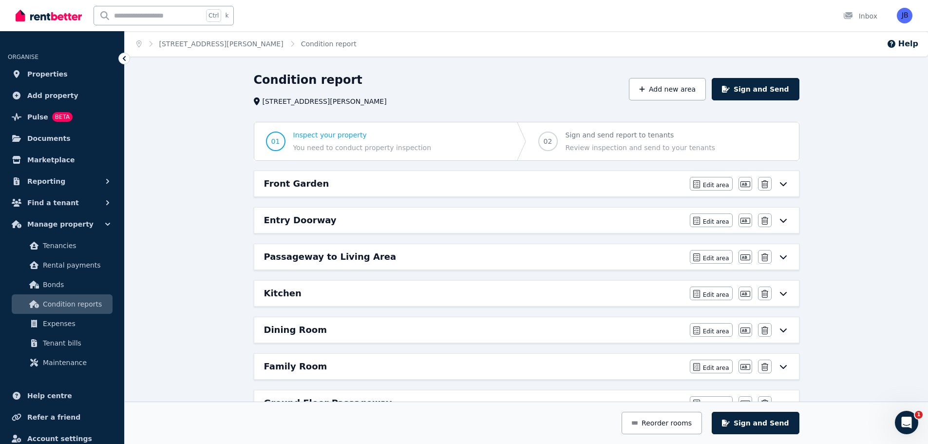
click at [302, 222] on h6 "Entry Doorway" at bounding box center [300, 220] width 73 height 14
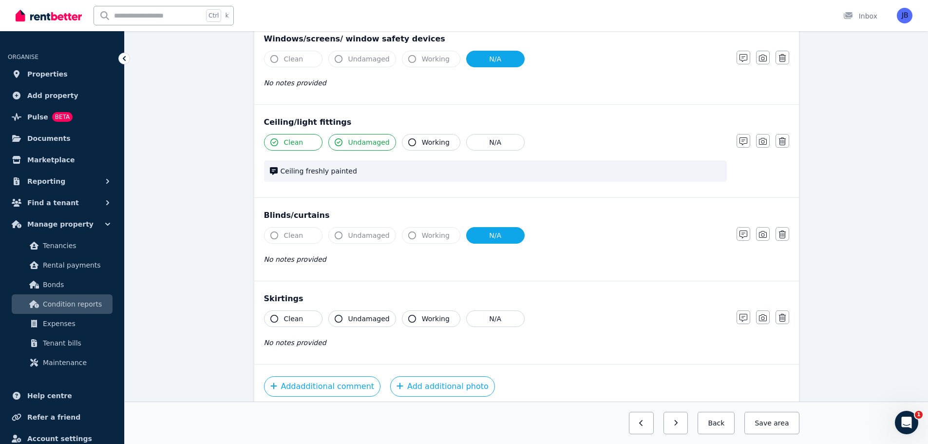
scroll to position [355, 0]
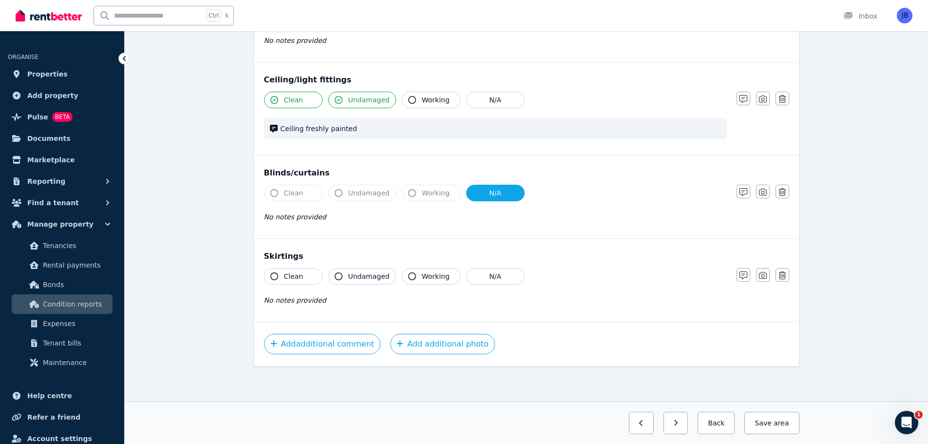
click at [276, 276] on icon "button" at bounding box center [274, 276] width 8 height 8
click at [284, 299] on span "No notes provided" at bounding box center [295, 300] width 62 height 8
click at [749, 272] on button "button" at bounding box center [744, 275] width 14 height 14
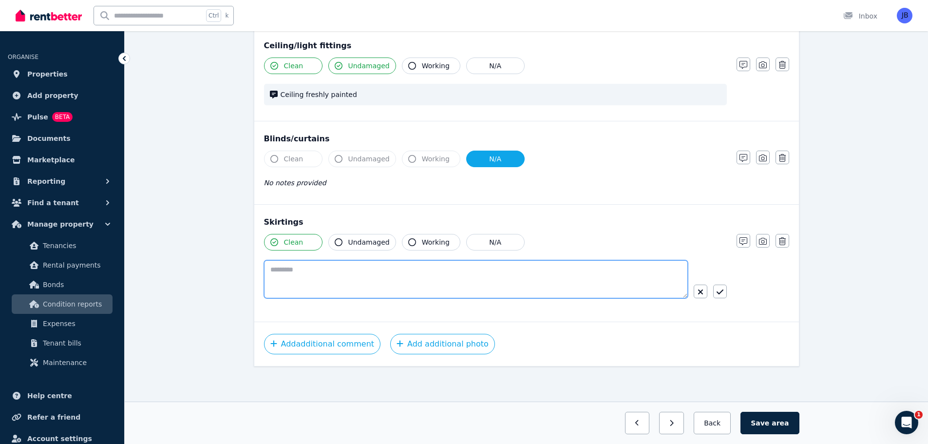
click at [327, 264] on textarea at bounding box center [476, 279] width 424 height 38
type textarea "**********"
click at [725, 288] on button "button" at bounding box center [720, 292] width 14 height 14
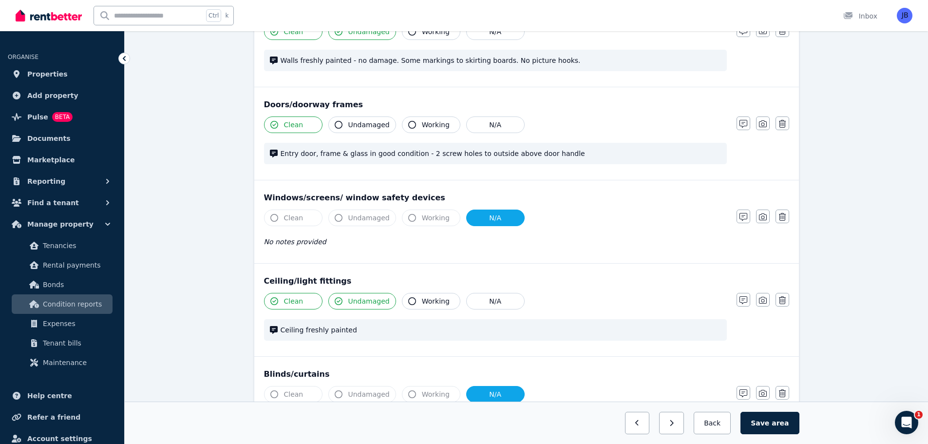
scroll to position [0, 0]
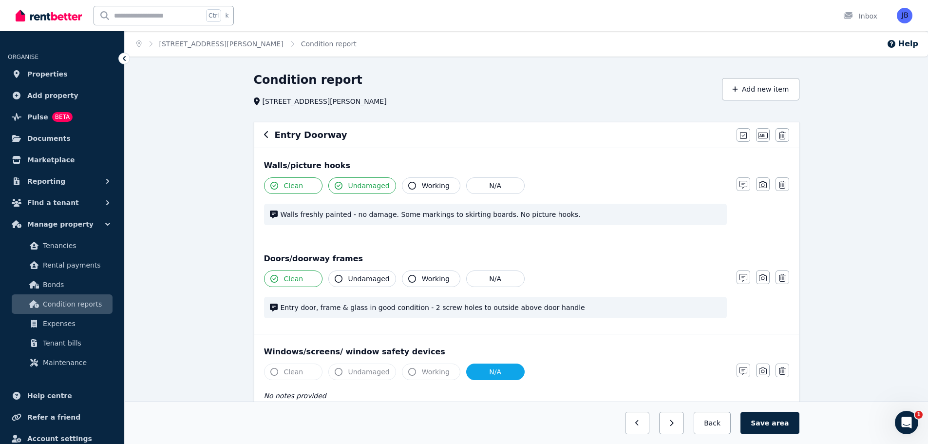
click at [264, 133] on icon "button" at bounding box center [266, 135] width 5 height 8
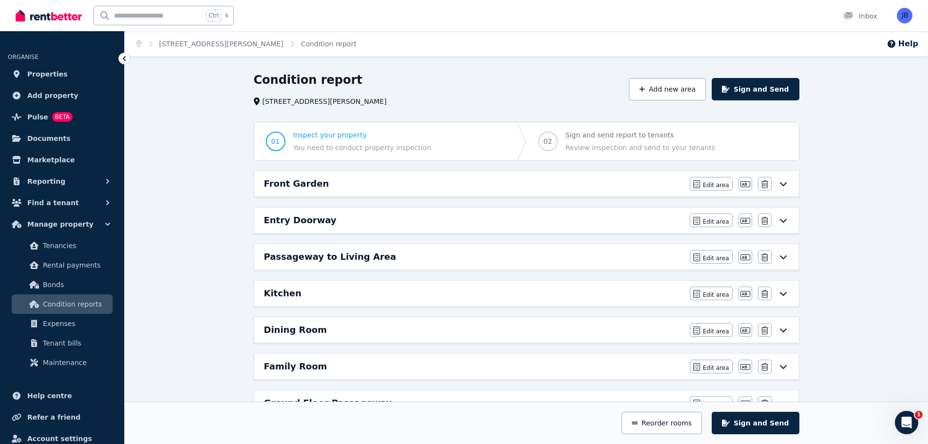
click at [269, 222] on h6 "Entry Doorway" at bounding box center [300, 220] width 73 height 14
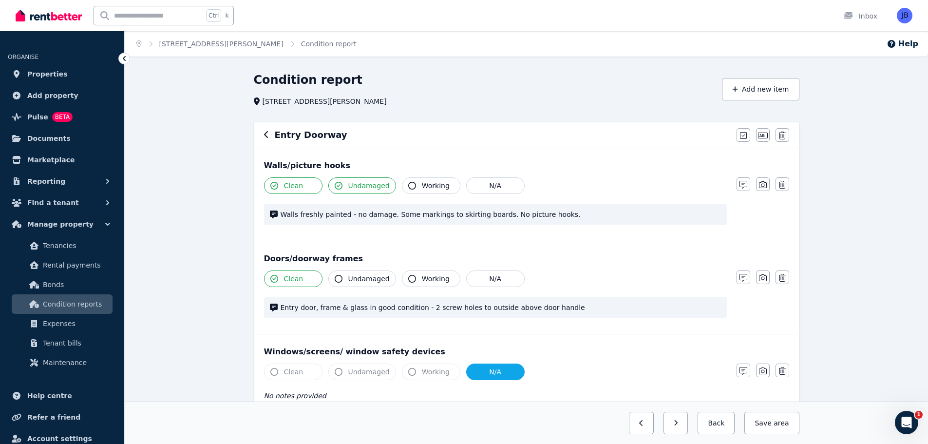
click at [265, 133] on icon "button" at bounding box center [266, 135] width 5 height 8
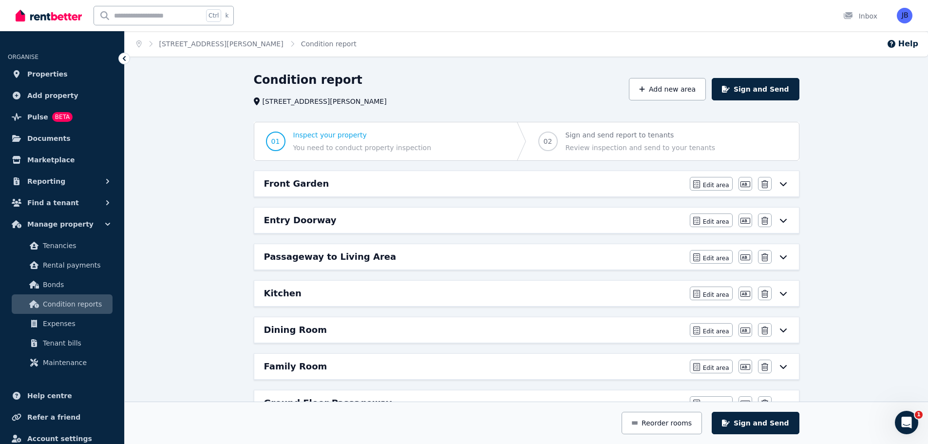
click at [272, 261] on h6 "Passageway to Living Area" at bounding box center [330, 257] width 133 height 14
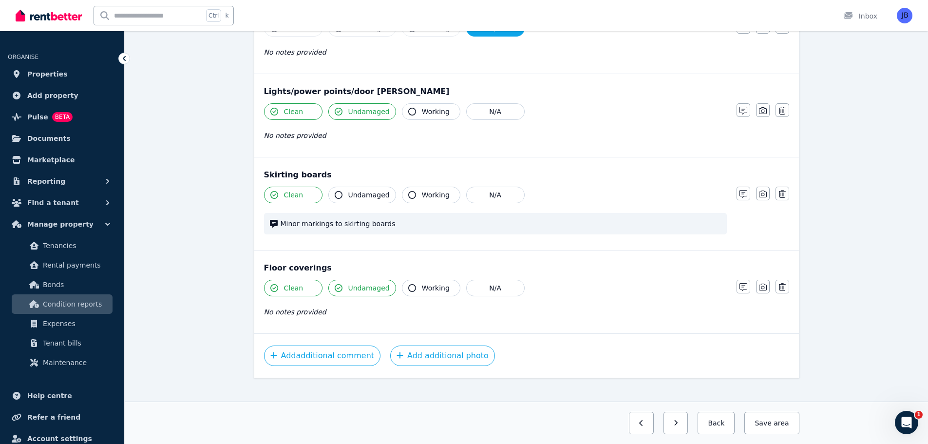
scroll to position [541, 0]
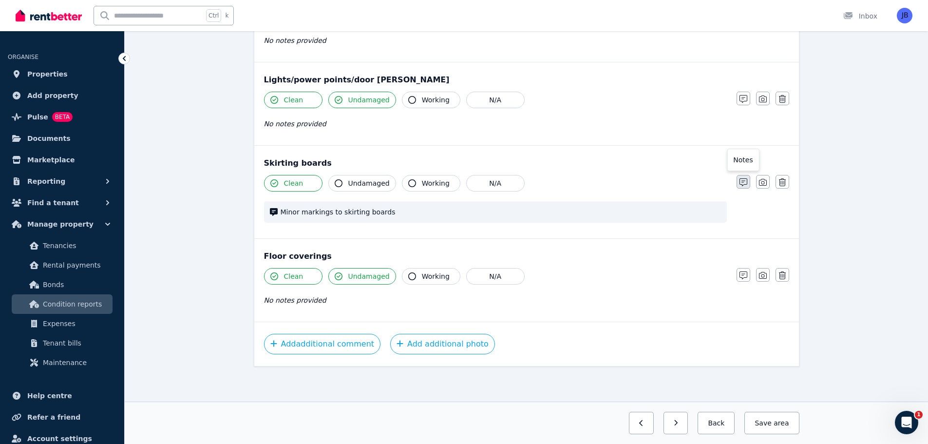
click at [740, 185] on icon "button" at bounding box center [744, 182] width 8 height 8
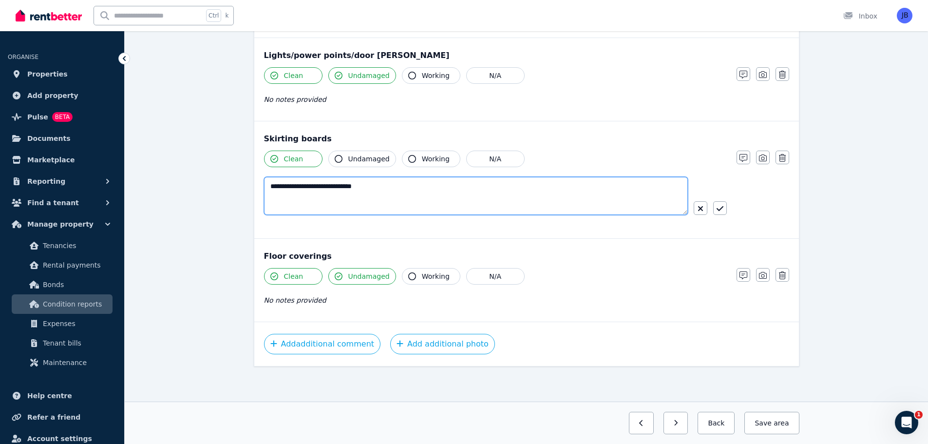
click at [380, 194] on textarea "**********" at bounding box center [476, 196] width 424 height 38
type textarea "**********"
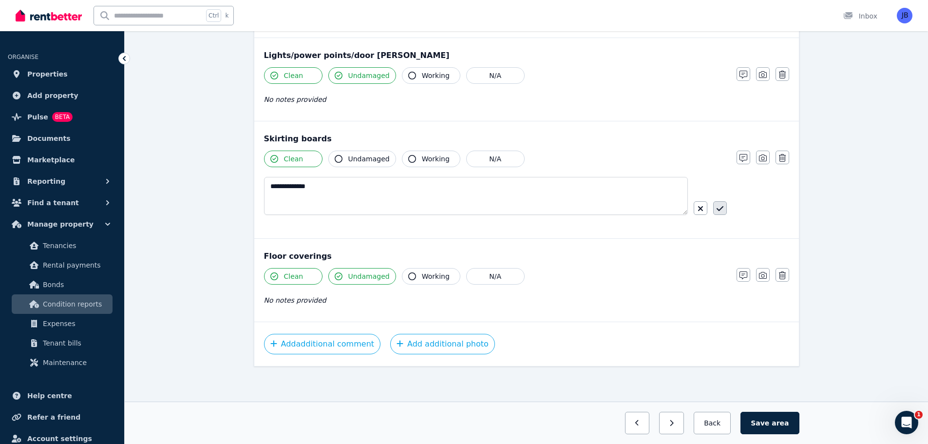
click at [724, 203] on button "button" at bounding box center [720, 208] width 14 height 14
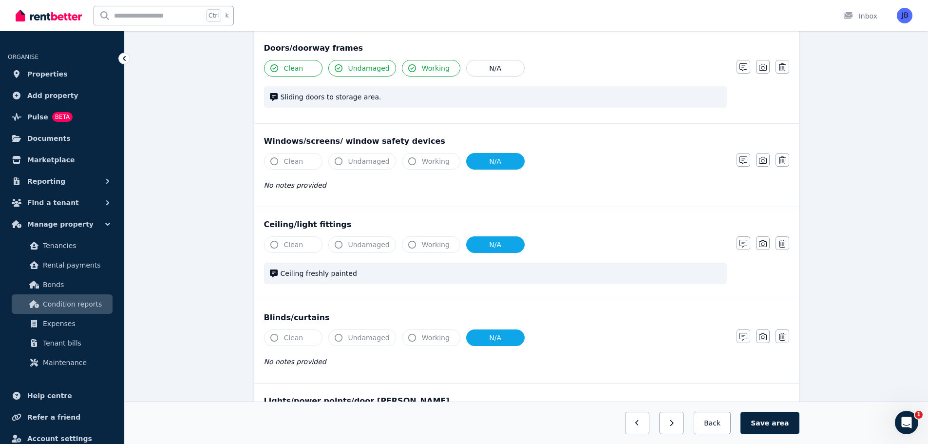
scroll to position [200, 0]
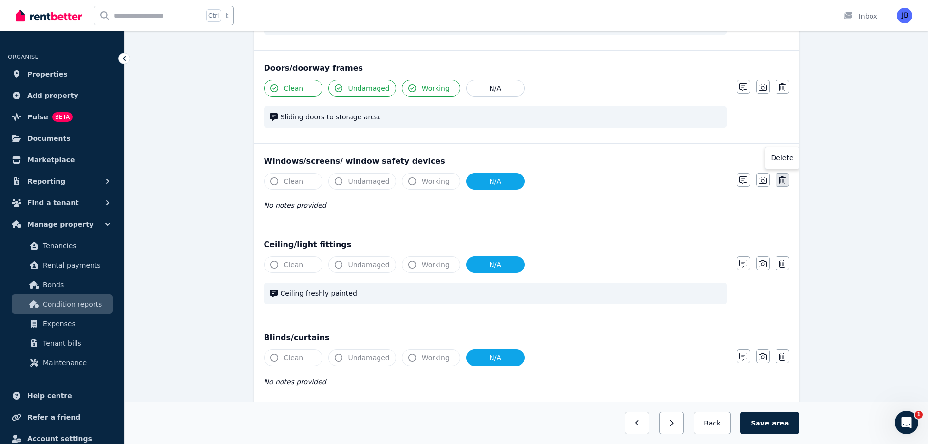
click at [781, 182] on icon "button" at bounding box center [782, 180] width 7 height 8
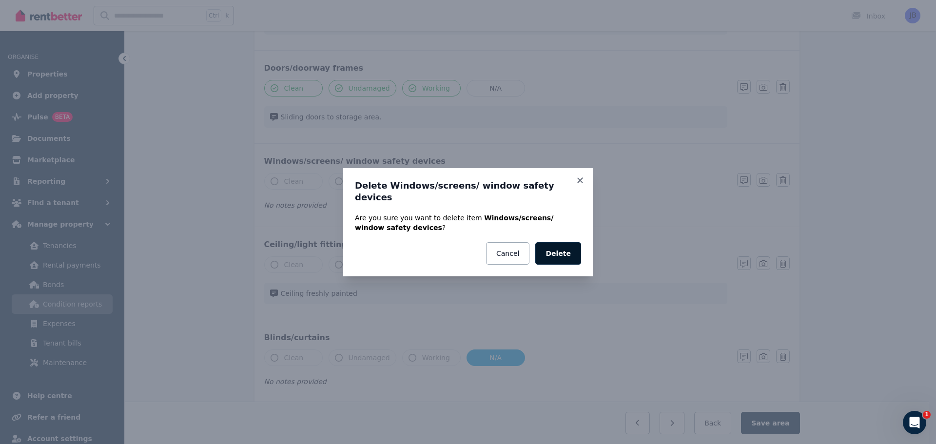
click at [555, 250] on button "Delete" at bounding box center [558, 253] width 46 height 22
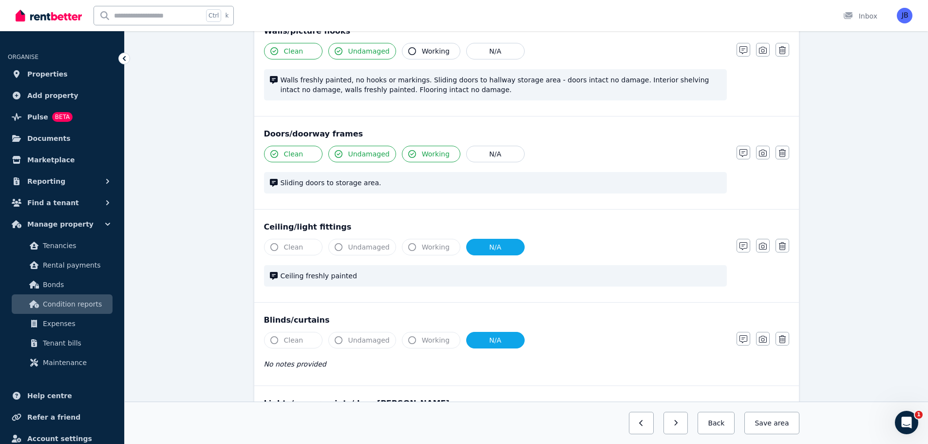
scroll to position [152, 0]
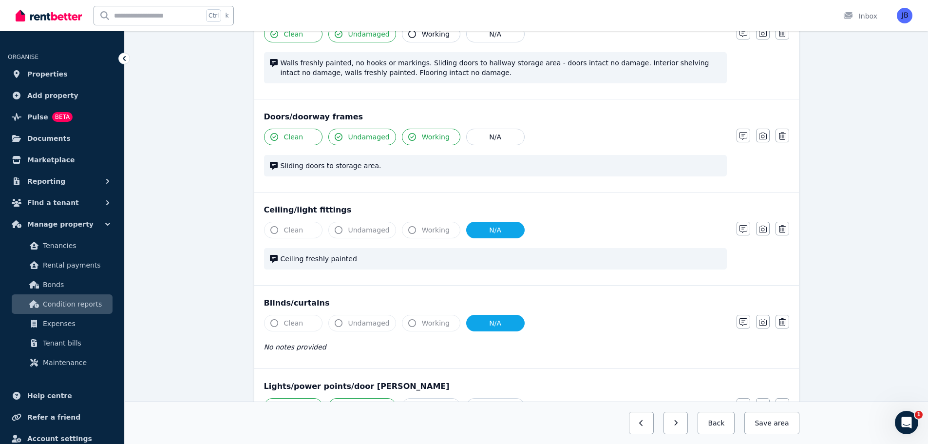
click at [498, 224] on button "N/A" at bounding box center [495, 230] width 58 height 17
click at [277, 227] on button "Clean" at bounding box center [293, 230] width 58 height 17
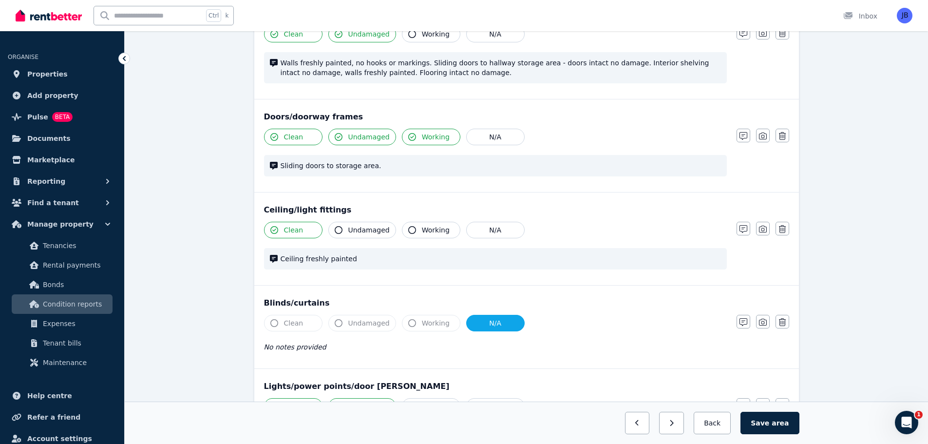
click at [338, 231] on icon "button" at bounding box center [339, 230] width 8 height 8
click at [412, 227] on button "Working" at bounding box center [431, 230] width 58 height 17
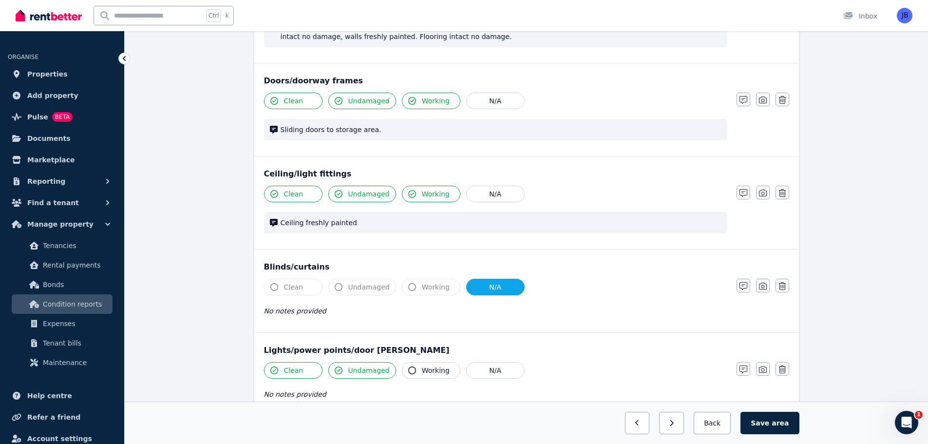
scroll to position [200, 0]
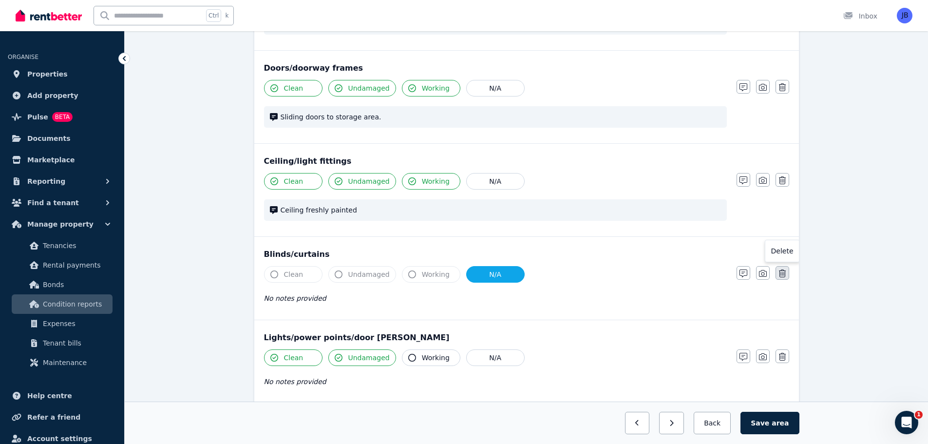
click at [777, 275] on button "button" at bounding box center [783, 273] width 14 height 14
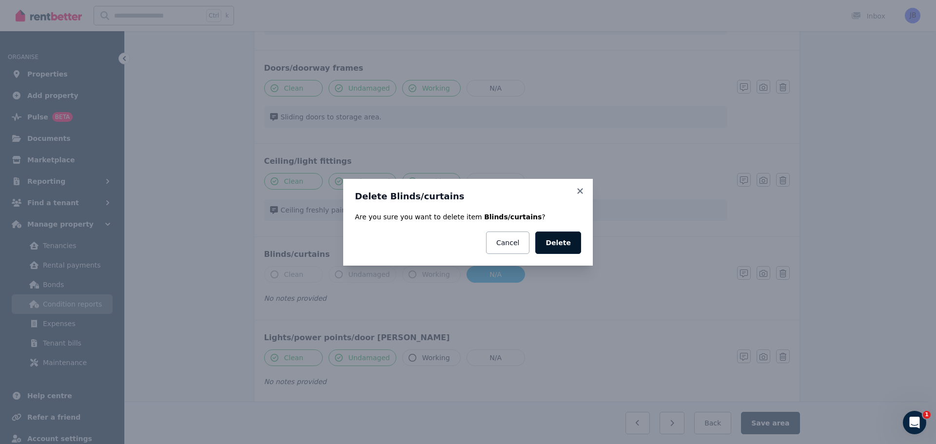
click at [553, 239] on button "Delete" at bounding box center [558, 242] width 46 height 22
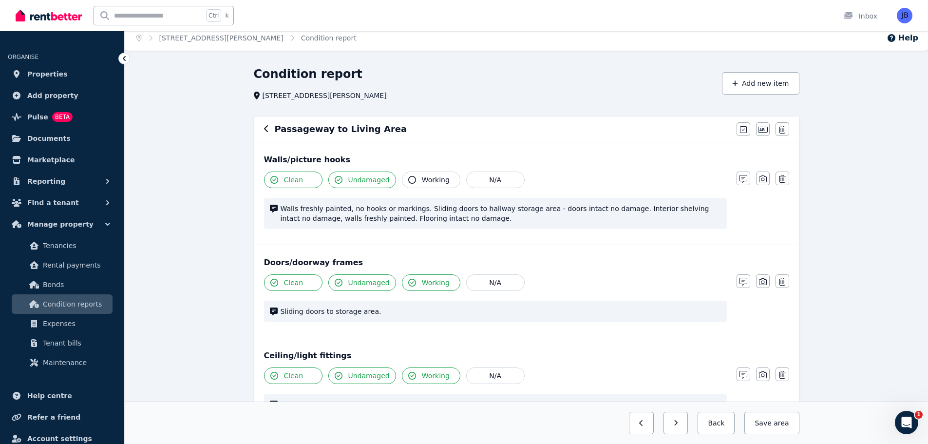
scroll to position [5, 0]
click at [407, 307] on span "Sliding doors to storage area." at bounding box center [501, 312] width 441 height 10
click at [739, 283] on button "button" at bounding box center [744, 282] width 14 height 14
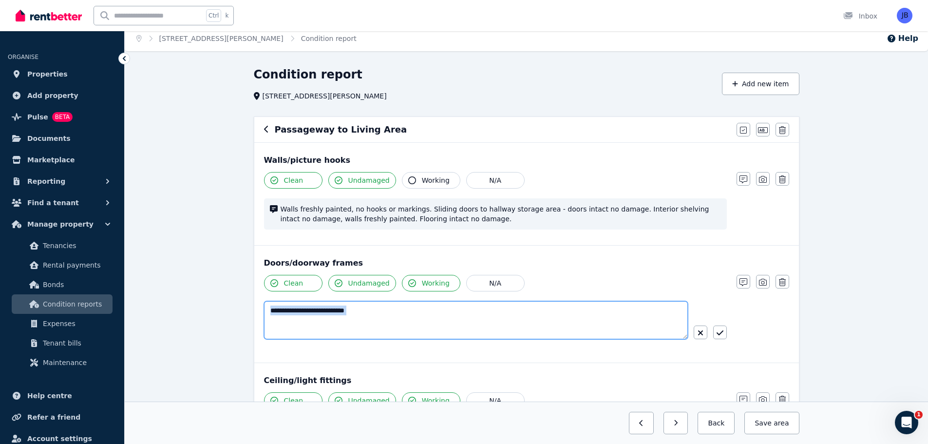
click at [384, 309] on textarea "**********" at bounding box center [476, 320] width 424 height 38
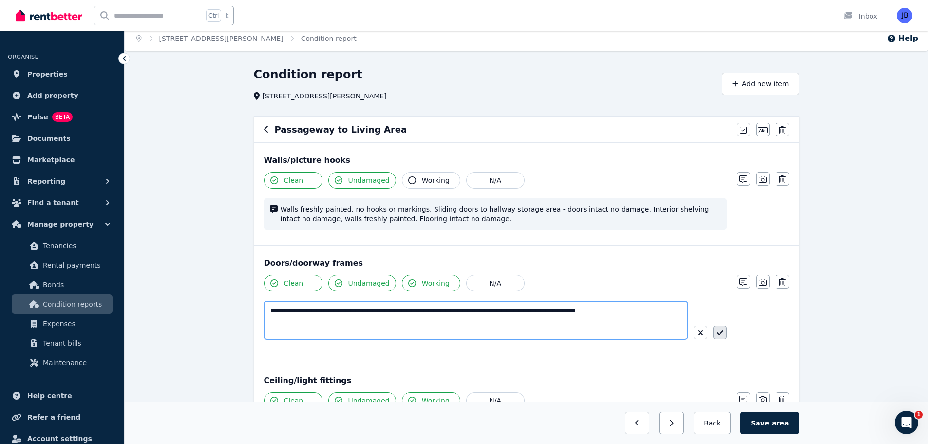
type textarea "**********"
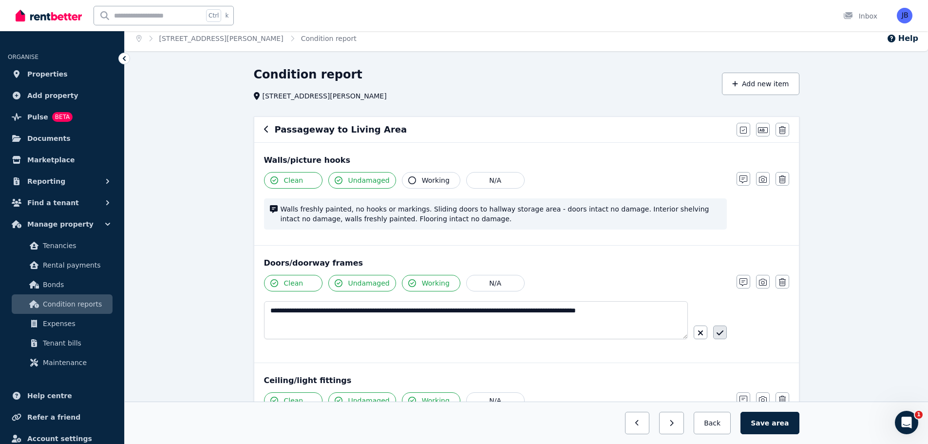
click at [722, 333] on icon "button" at bounding box center [719, 332] width 7 height 5
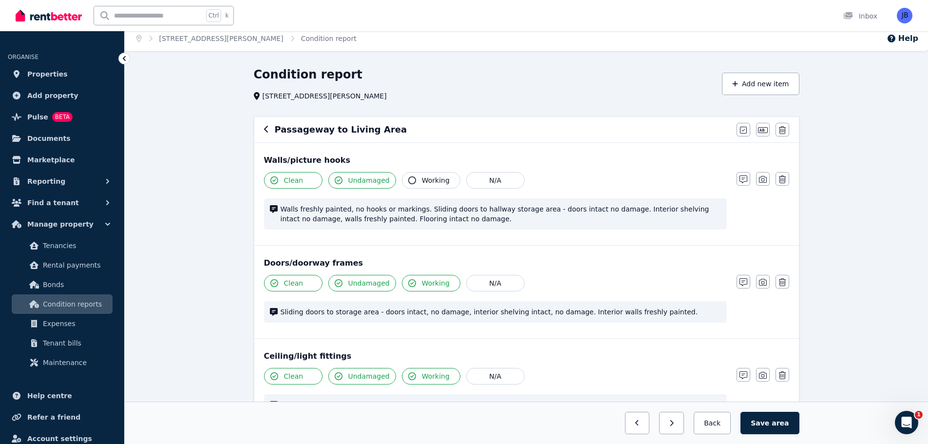
click at [614, 334] on div "Doors/doorway frames Clean Undamaged Working N/A Sliding doors to storage area …" at bounding box center [526, 292] width 545 height 93
click at [616, 247] on div "Doors/doorway frames Clean Undamaged Working N/A Sliding doors to storage area …" at bounding box center [526, 292] width 545 height 93
click at [745, 178] on icon "button" at bounding box center [744, 179] width 8 height 8
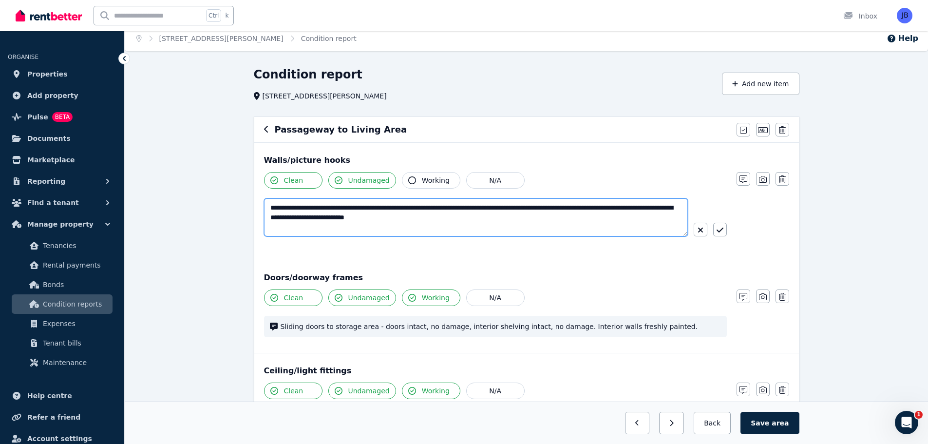
click at [404, 207] on textarea "**********" at bounding box center [476, 217] width 424 height 38
type textarea "**********"
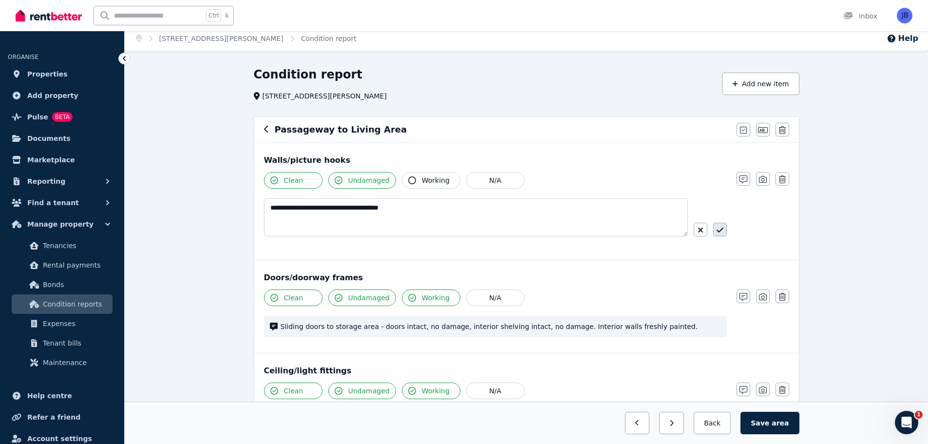
click at [723, 229] on icon "button" at bounding box center [719, 230] width 7 height 5
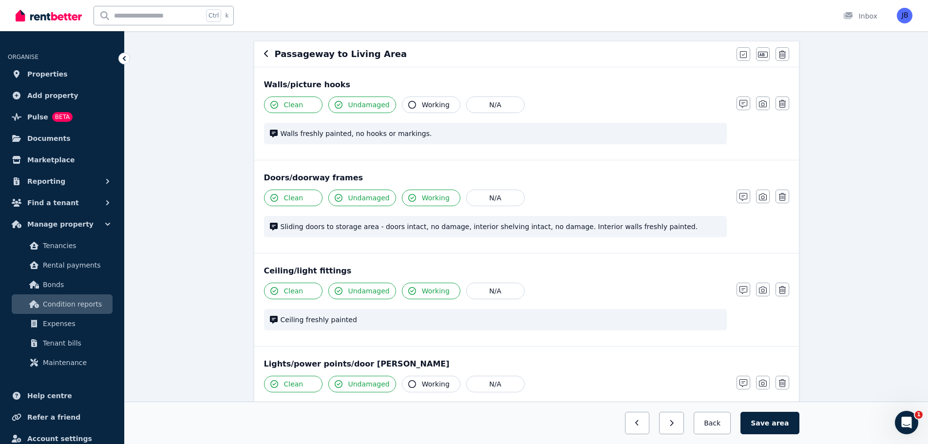
scroll to position [103, 0]
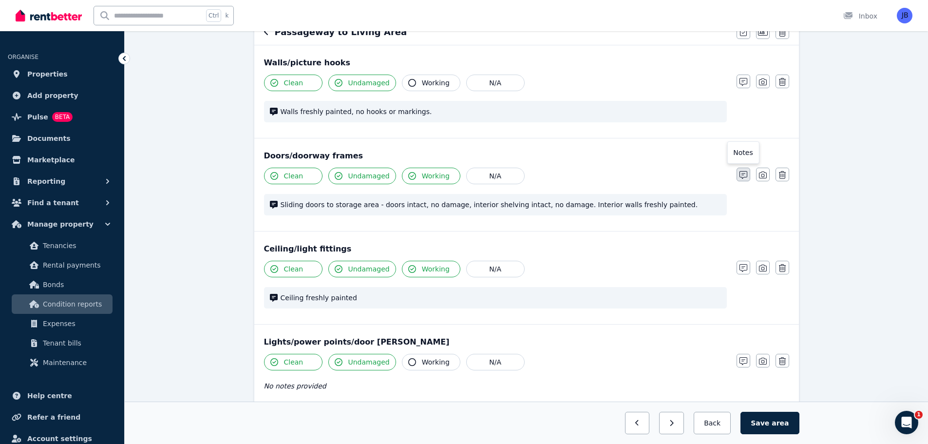
click at [743, 173] on icon "button" at bounding box center [744, 175] width 8 height 8
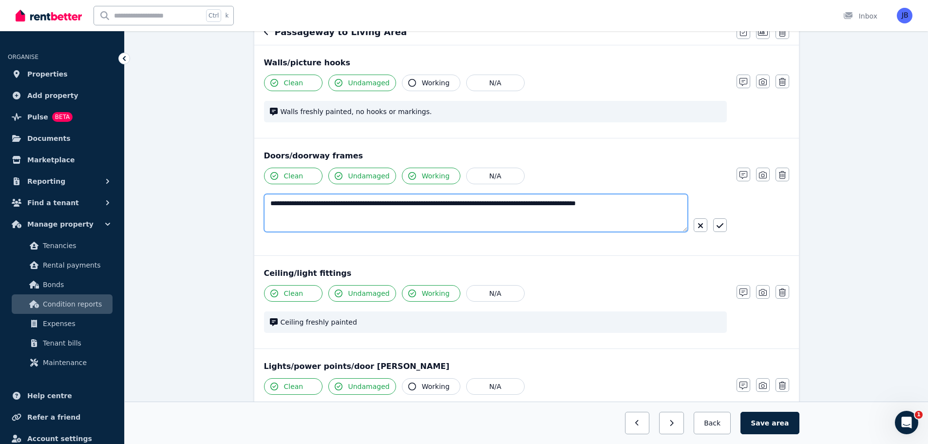
click at [381, 203] on textarea "**********" at bounding box center [476, 213] width 424 height 38
type textarea "**********"
click at [717, 227] on icon "button" at bounding box center [719, 225] width 7 height 5
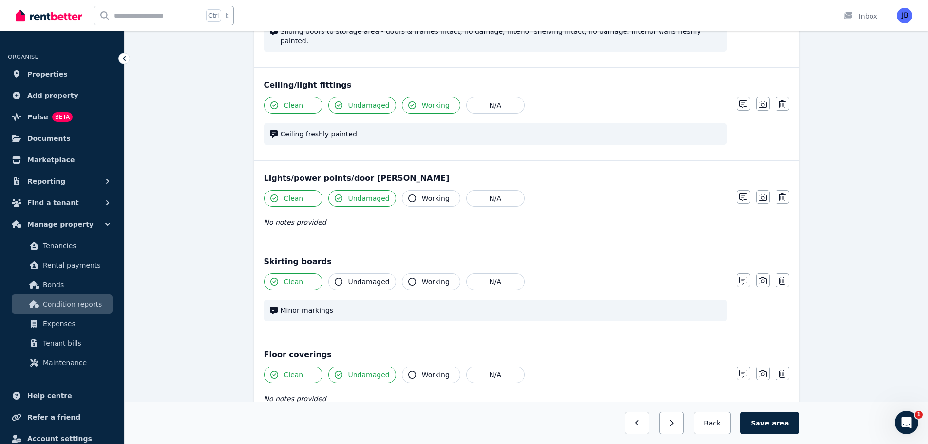
scroll to position [298, 0]
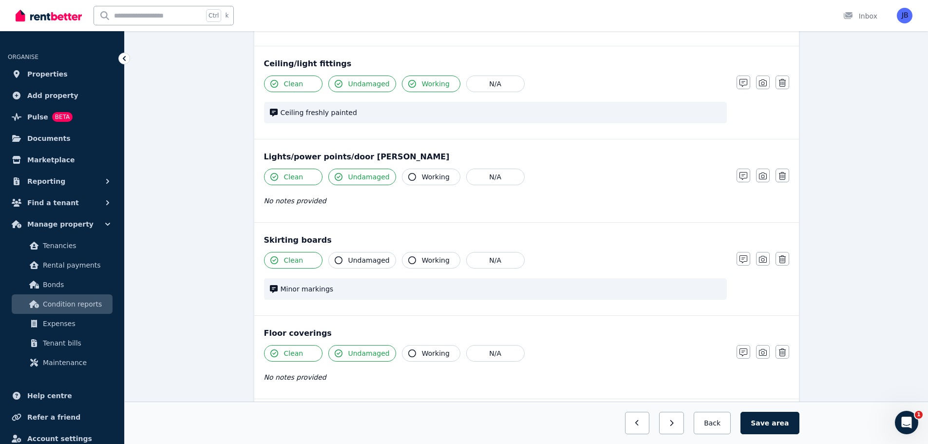
click at [339, 256] on icon "button" at bounding box center [339, 260] width 8 height 8
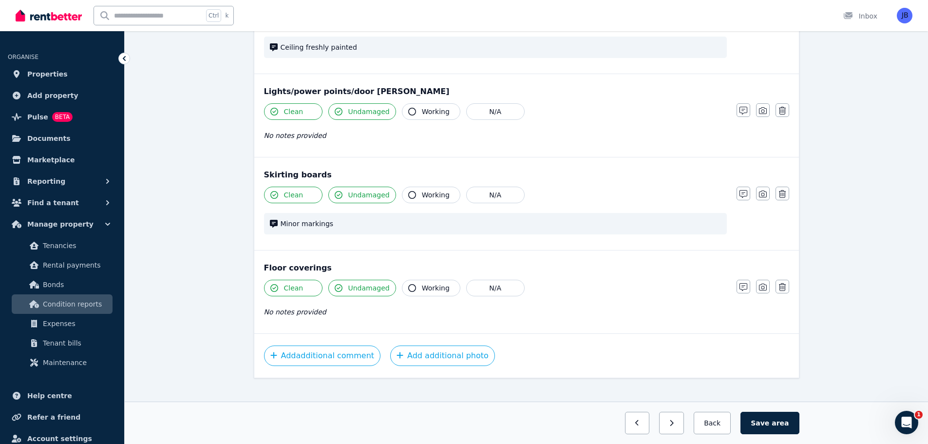
scroll to position [365, 0]
click at [778, 424] on span "area" at bounding box center [780, 423] width 17 height 10
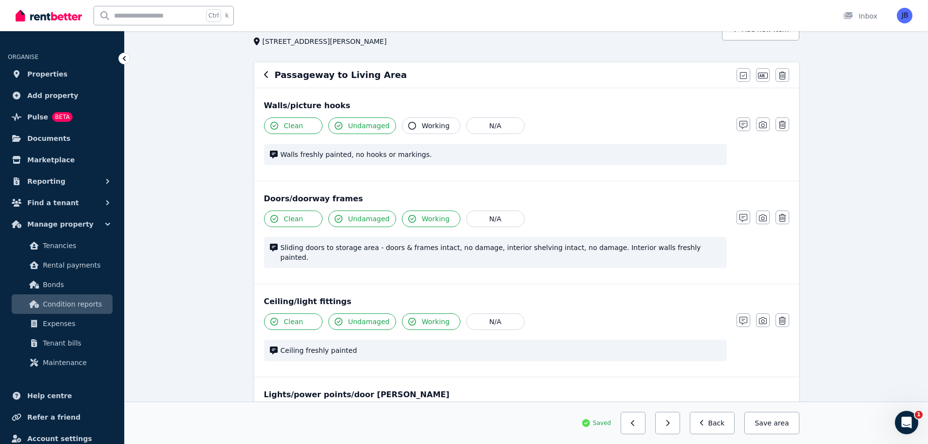
scroll to position [0, 0]
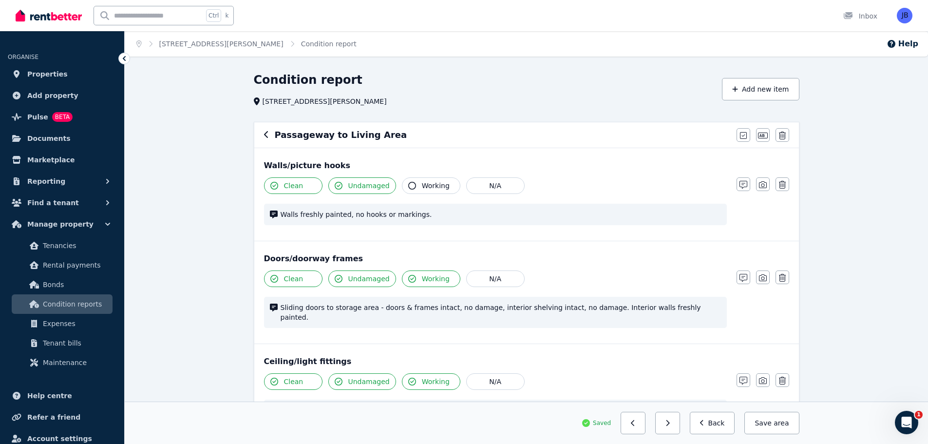
click at [268, 135] on icon "button" at bounding box center [266, 135] width 5 height 8
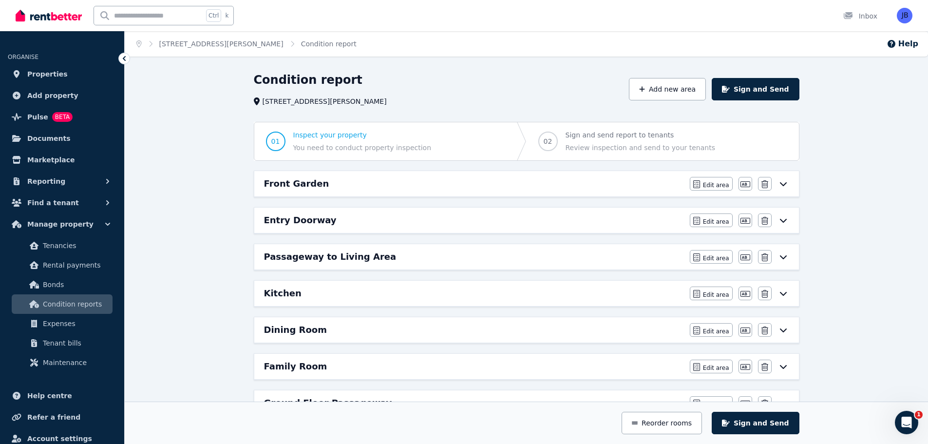
scroll to position [49, 0]
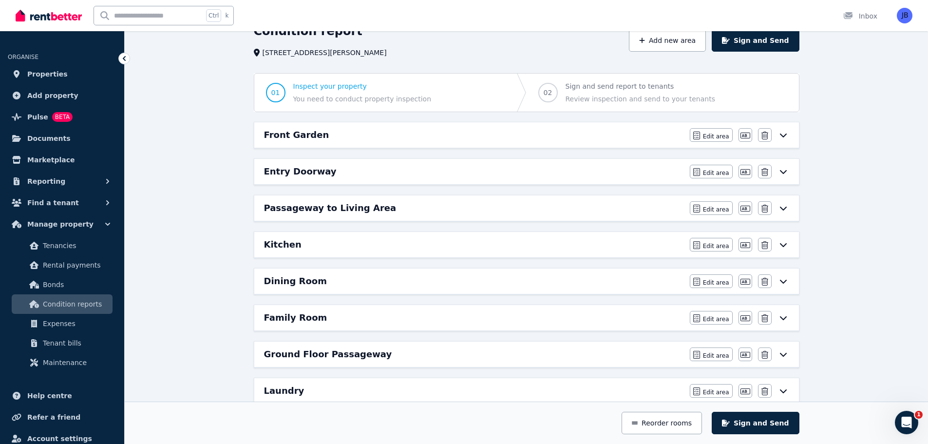
click at [301, 240] on div "Kitchen" at bounding box center [474, 245] width 420 height 14
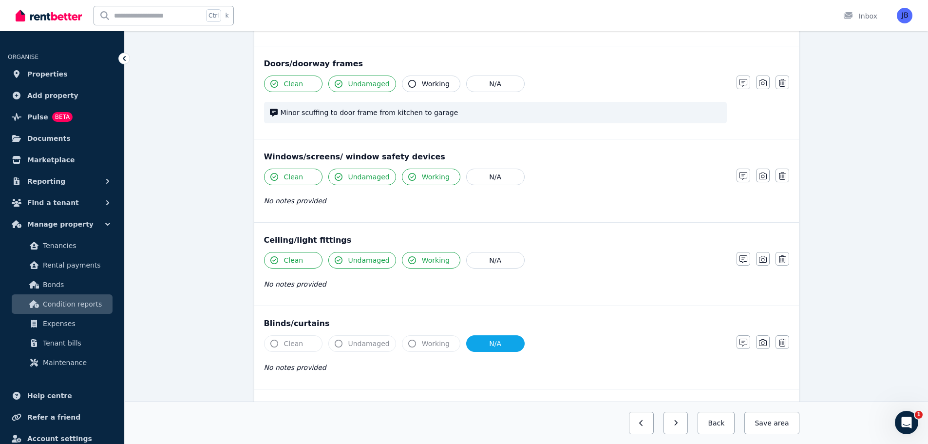
scroll to position [292, 0]
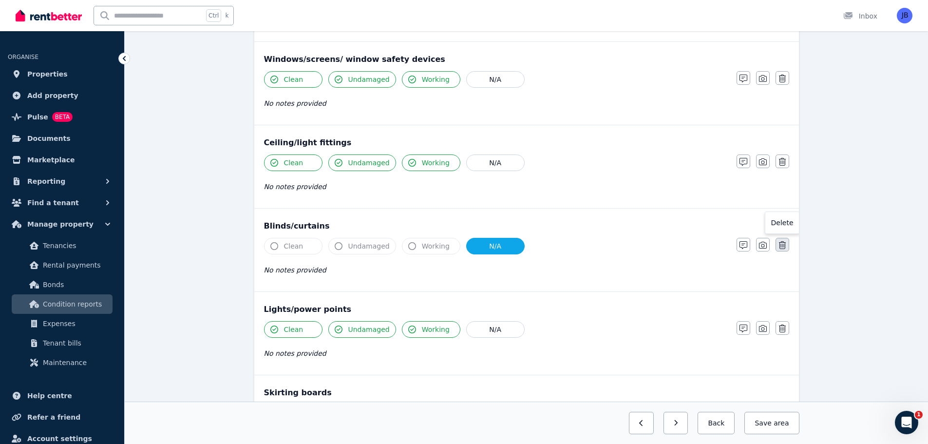
click at [786, 243] on button "button" at bounding box center [783, 245] width 14 height 14
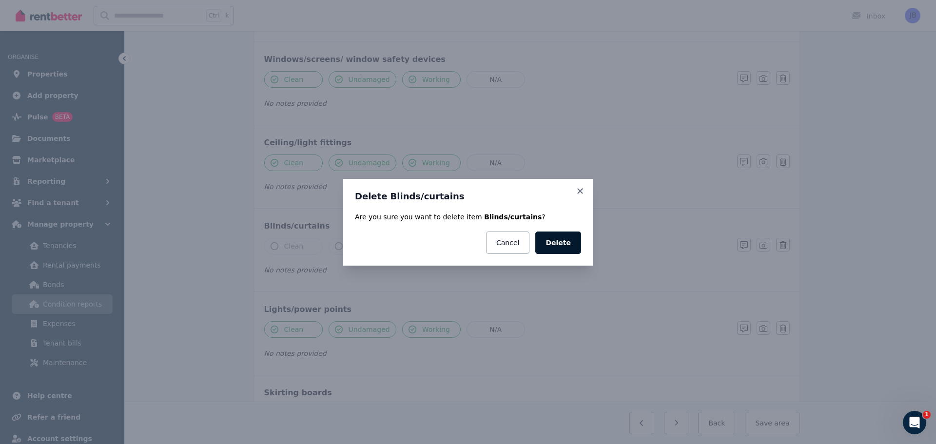
click at [557, 244] on button "Delete" at bounding box center [558, 242] width 46 height 22
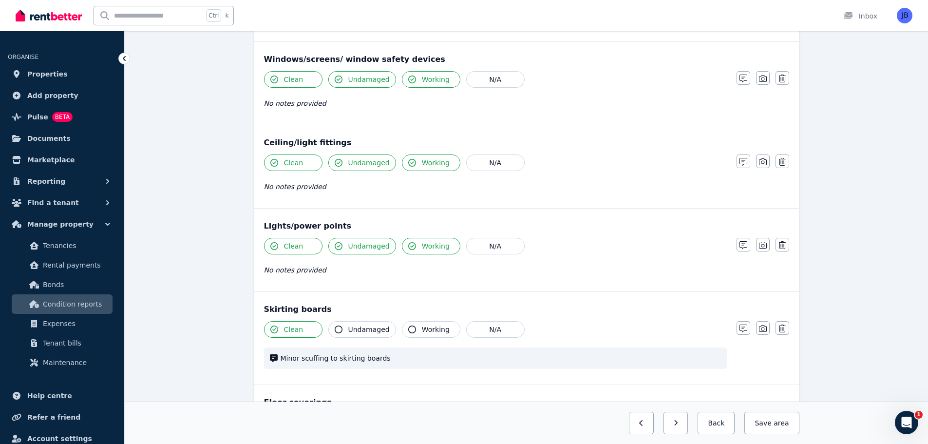
click at [339, 328] on icon "button" at bounding box center [339, 330] width 8 height 8
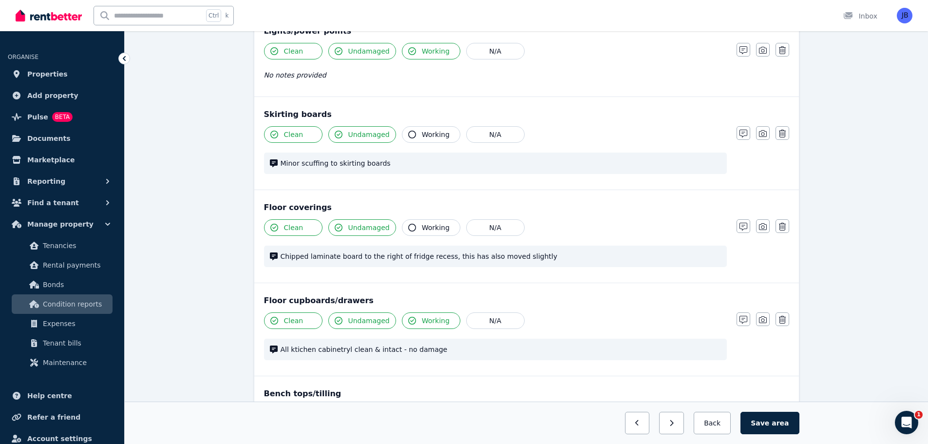
scroll to position [536, 0]
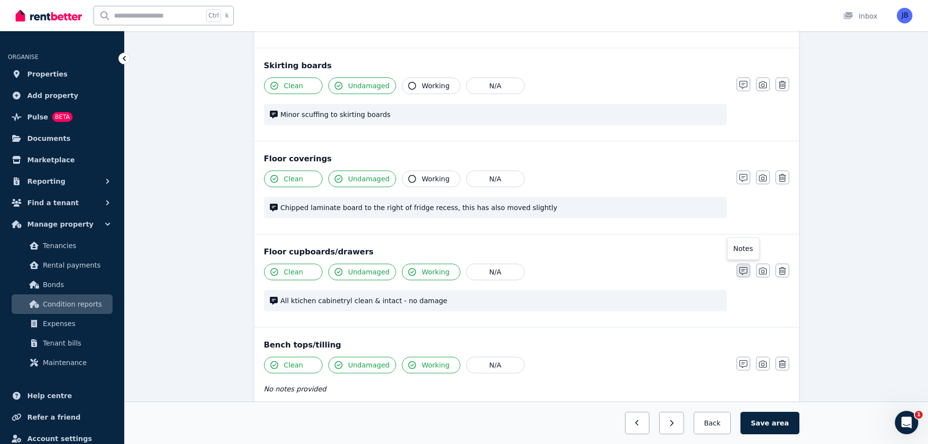
click at [740, 268] on icon "button" at bounding box center [744, 271] width 8 height 8
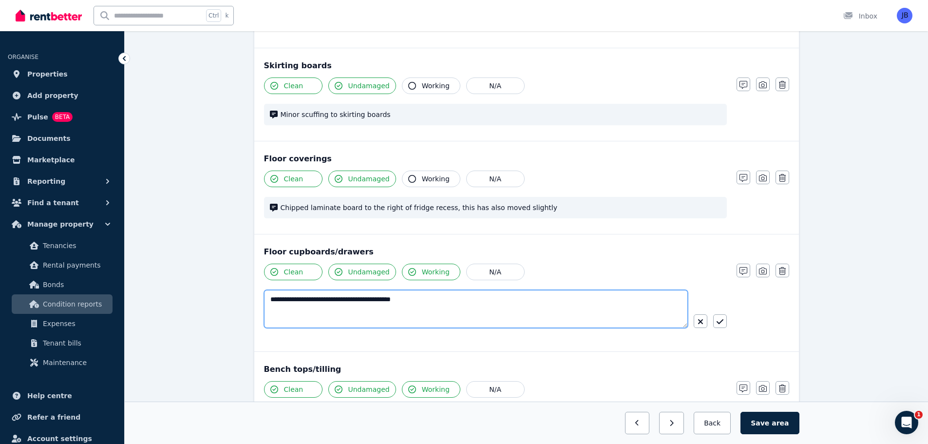
click at [272, 300] on textarea "**********" at bounding box center [476, 309] width 424 height 38
click at [397, 297] on textarea "**********" at bounding box center [476, 309] width 424 height 38
click at [475, 319] on textarea "**********" at bounding box center [476, 309] width 424 height 38
type textarea "**********"
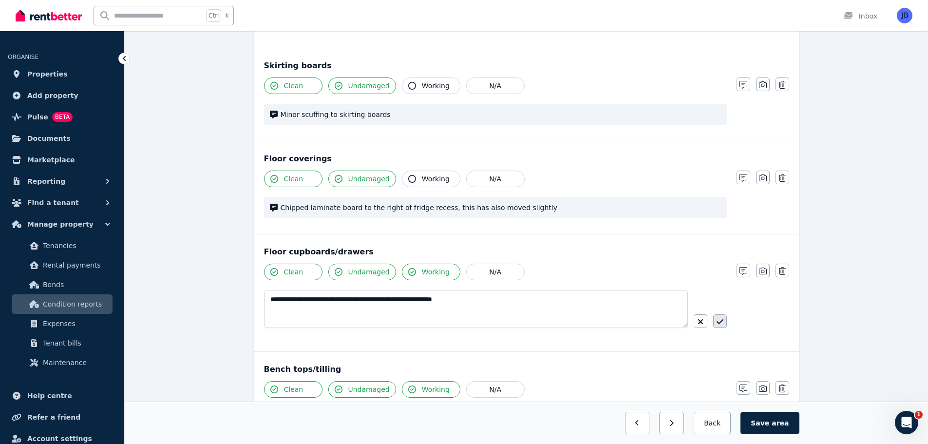
click at [723, 321] on icon "button" at bounding box center [719, 321] width 7 height 5
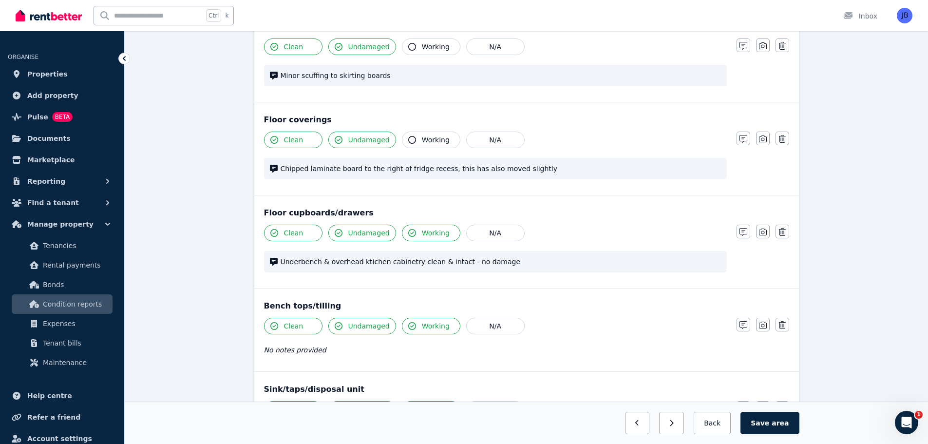
scroll to position [634, 0]
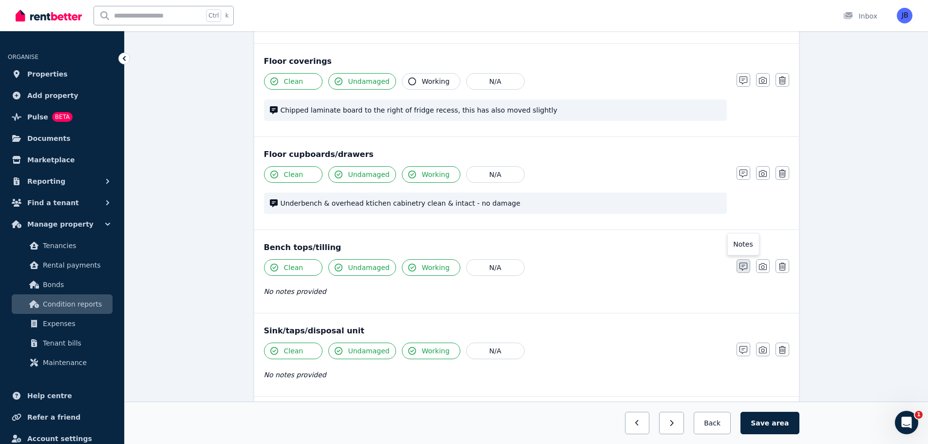
click at [742, 269] on icon "button" at bounding box center [744, 267] width 8 height 8
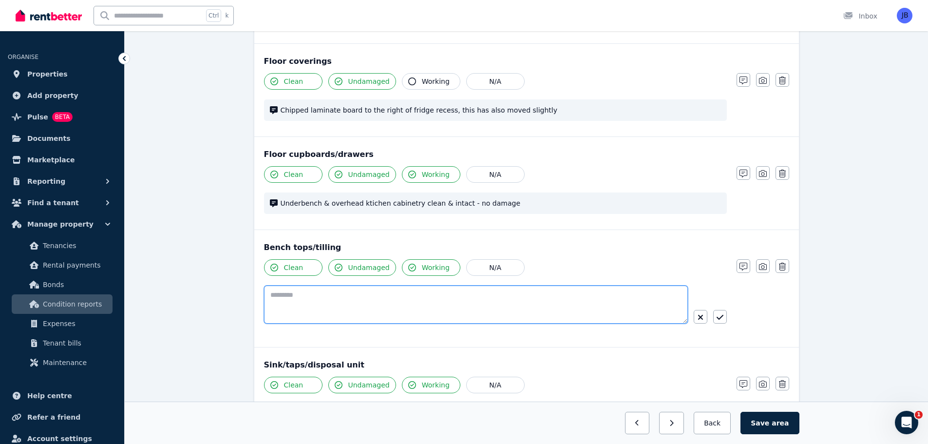
click at [325, 291] on textarea at bounding box center [476, 305] width 424 height 38
type textarea "**********"
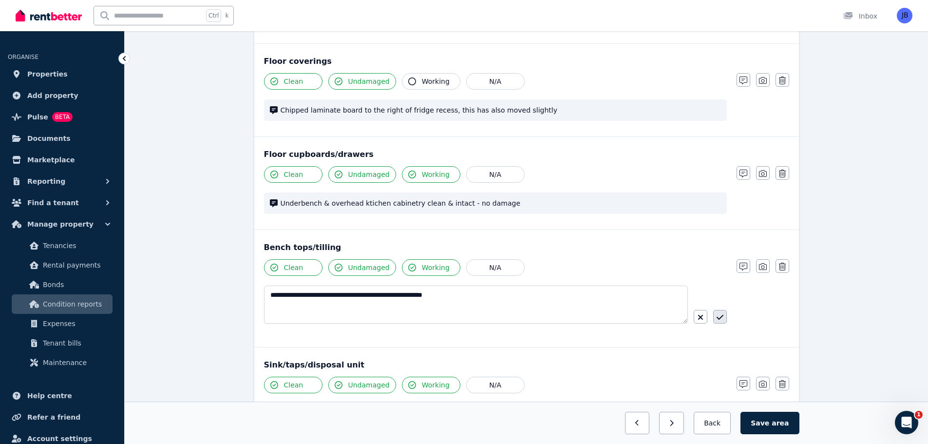
click at [717, 314] on icon "button" at bounding box center [720, 317] width 7 height 8
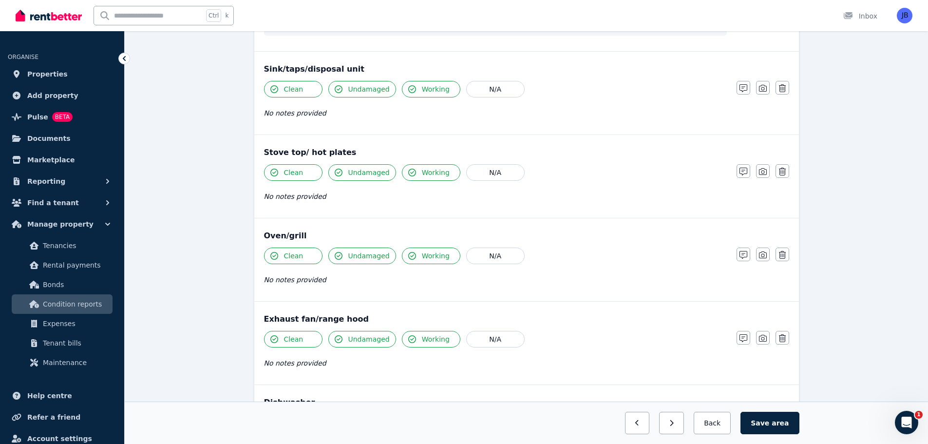
scroll to position [1051, 0]
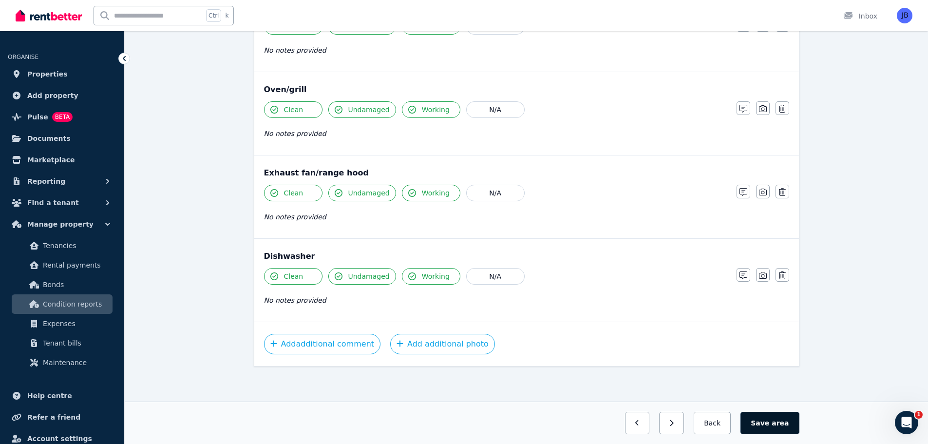
click at [780, 428] on button "Save area" at bounding box center [770, 423] width 58 height 22
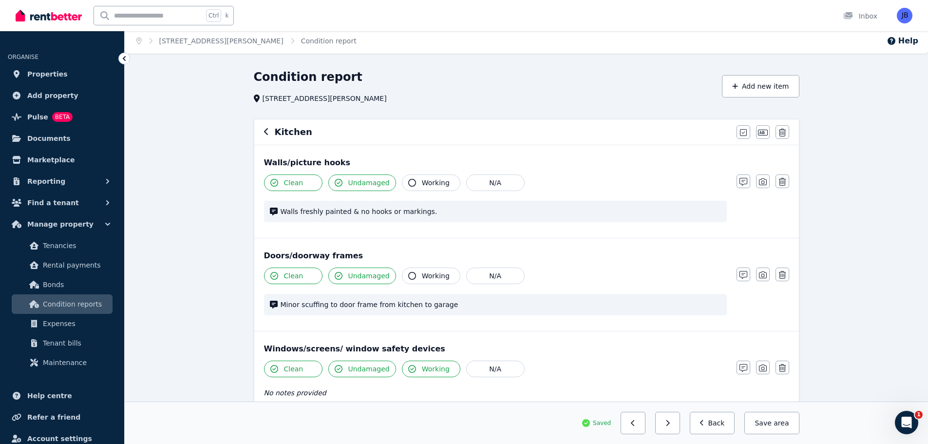
scroll to position [0, 0]
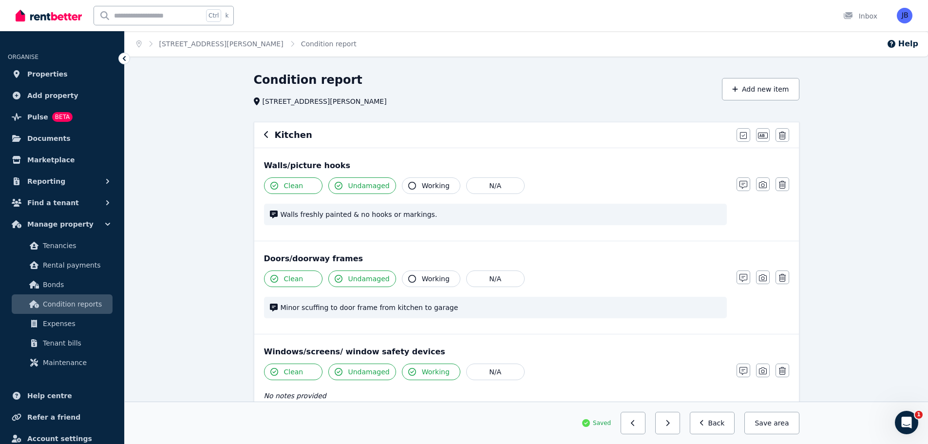
click at [264, 134] on icon "button" at bounding box center [266, 135] width 5 height 8
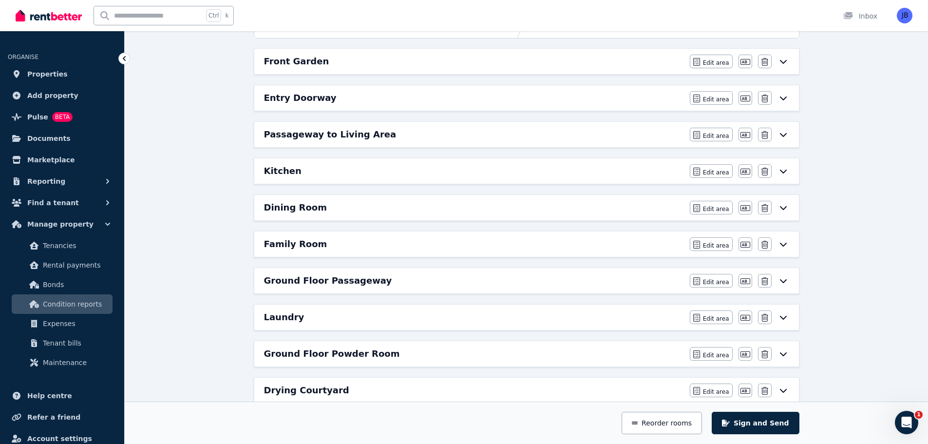
scroll to position [146, 0]
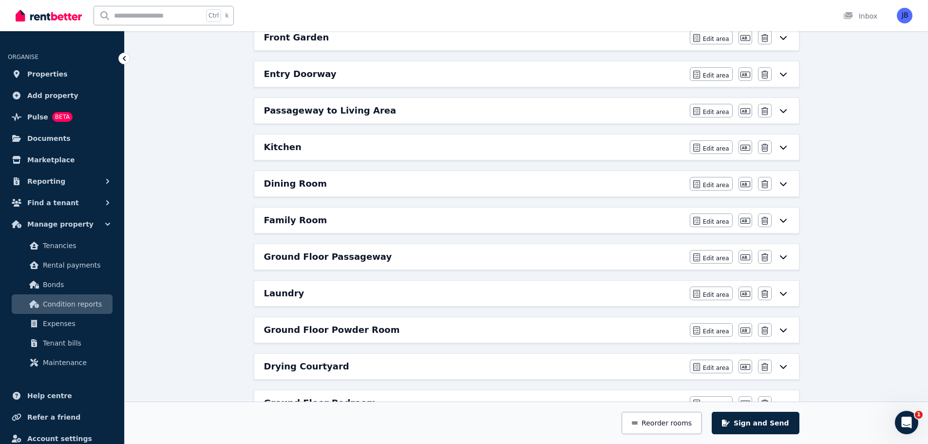
click at [278, 185] on h6 "Dining Room" at bounding box center [295, 184] width 63 height 14
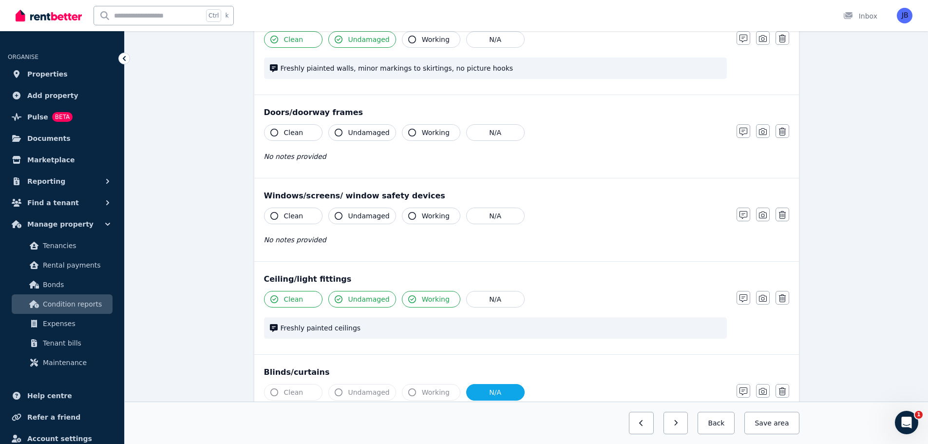
scroll to position [0, 0]
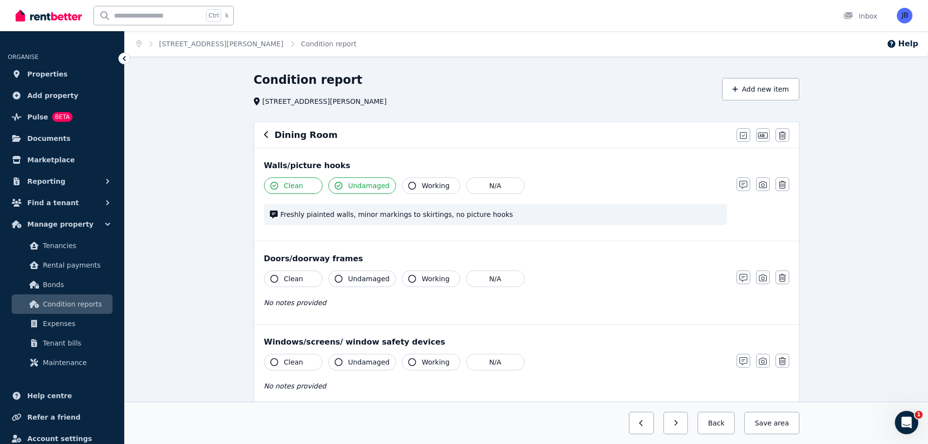
click at [430, 216] on span "Freshly piainted walls, minor markings to skirtings, no picture hooks" at bounding box center [501, 215] width 441 height 10
click at [430, 213] on span "Freshly piainted walls, minor markings to skirtings, no picture hooks" at bounding box center [501, 215] width 441 height 10
click at [738, 182] on button "button" at bounding box center [744, 184] width 14 height 14
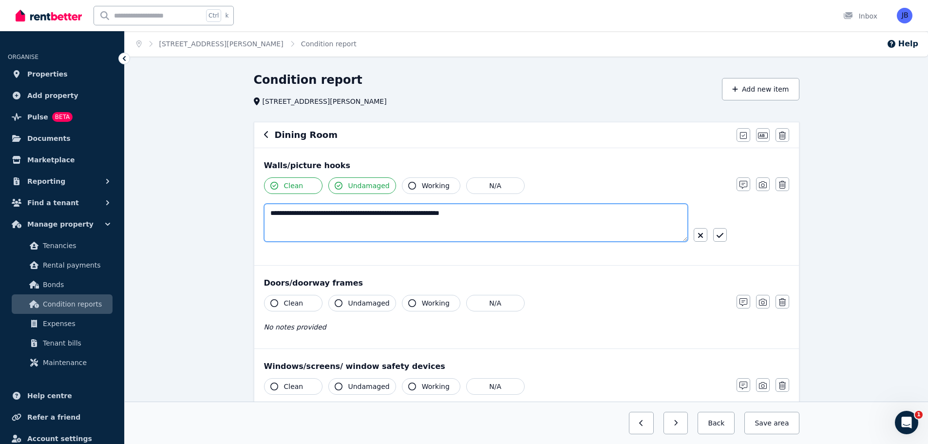
click at [338, 211] on textarea "**********" at bounding box center [476, 223] width 424 height 38
click at [393, 211] on textarea "**********" at bounding box center [476, 223] width 424 height 38
type textarea "**********"
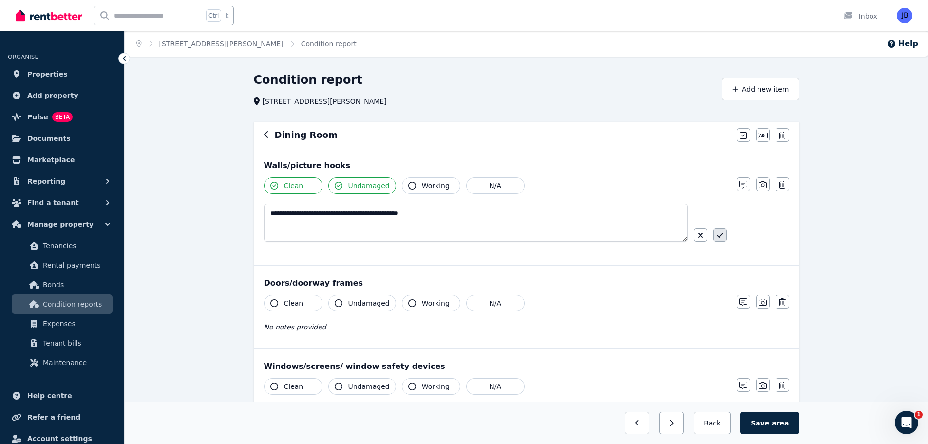
click at [727, 231] on button "button" at bounding box center [720, 235] width 14 height 14
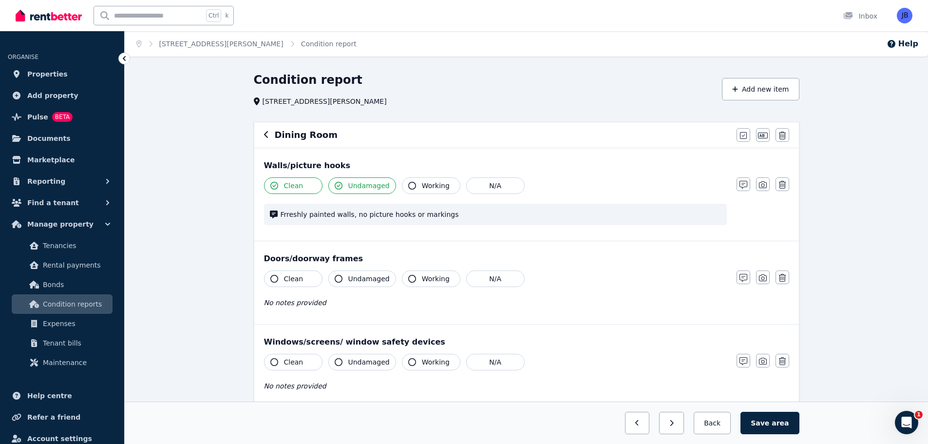
click at [263, 132] on div "Dining Room Mark all items as good Edit name Delete" at bounding box center [526, 134] width 545 height 25
click at [264, 132] on icon "button" at bounding box center [266, 135] width 5 height 8
click at [268, 134] on icon "button" at bounding box center [266, 135] width 5 height 8
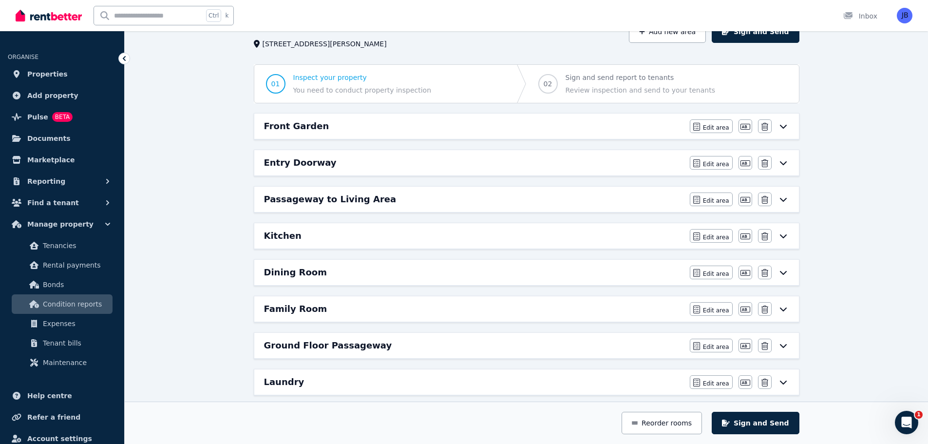
scroll to position [146, 0]
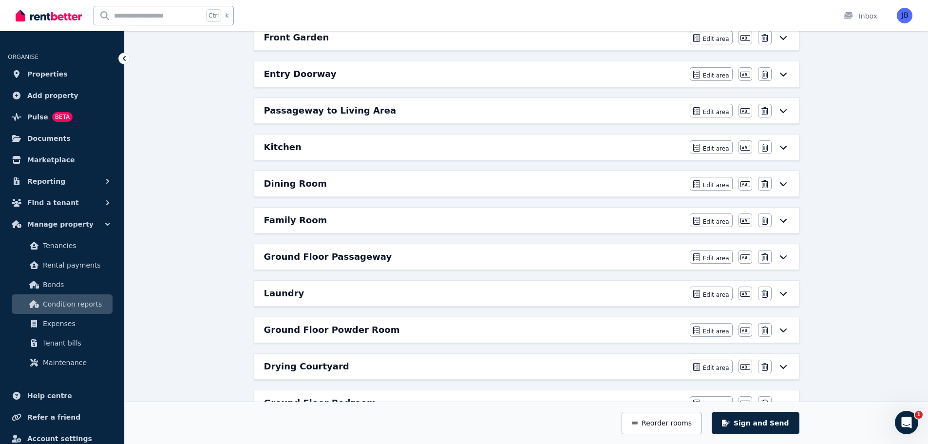
click at [276, 152] on h6 "Kitchen" at bounding box center [283, 147] width 38 height 14
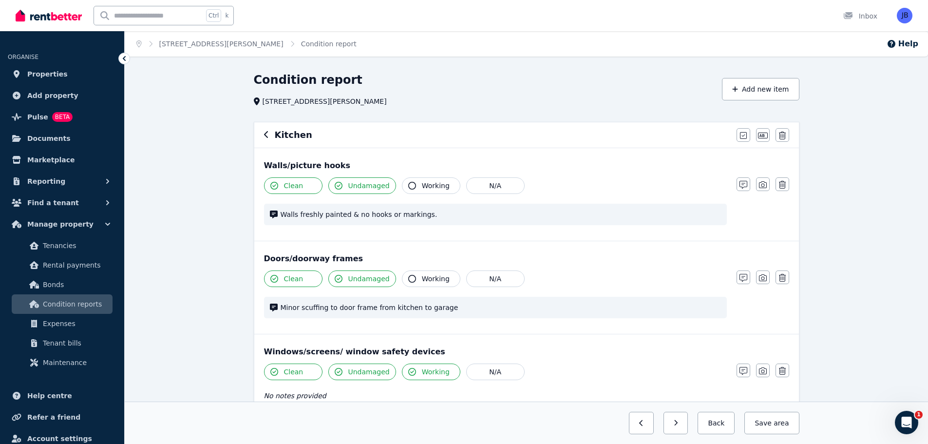
click at [268, 132] on icon "button" at bounding box center [266, 135] width 5 height 8
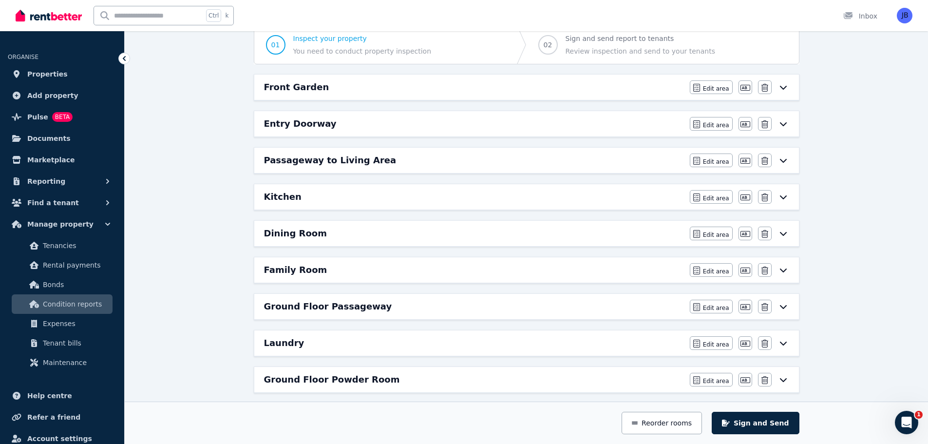
scroll to position [97, 0]
click at [274, 230] on h6 "Dining Room" at bounding box center [295, 233] width 63 height 14
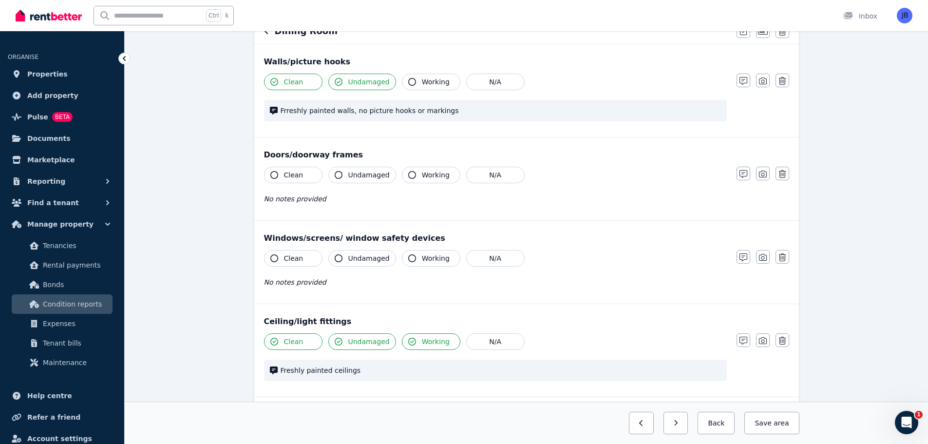
scroll to position [146, 0]
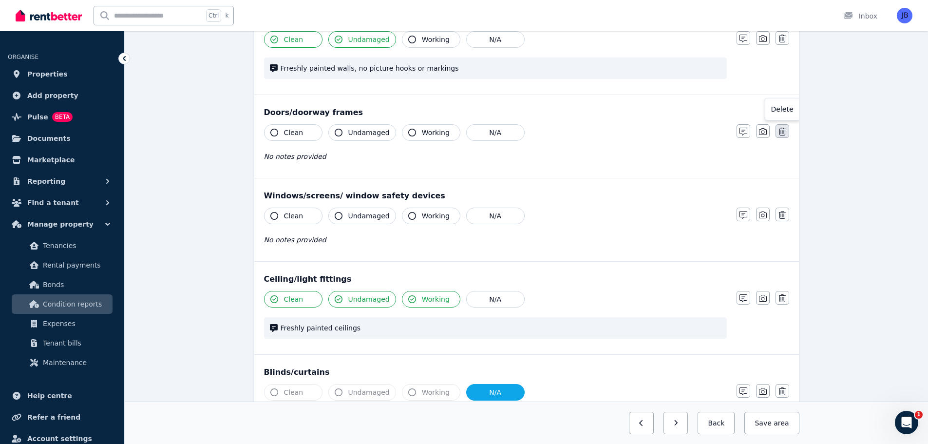
click at [787, 128] on button "button" at bounding box center [783, 131] width 14 height 14
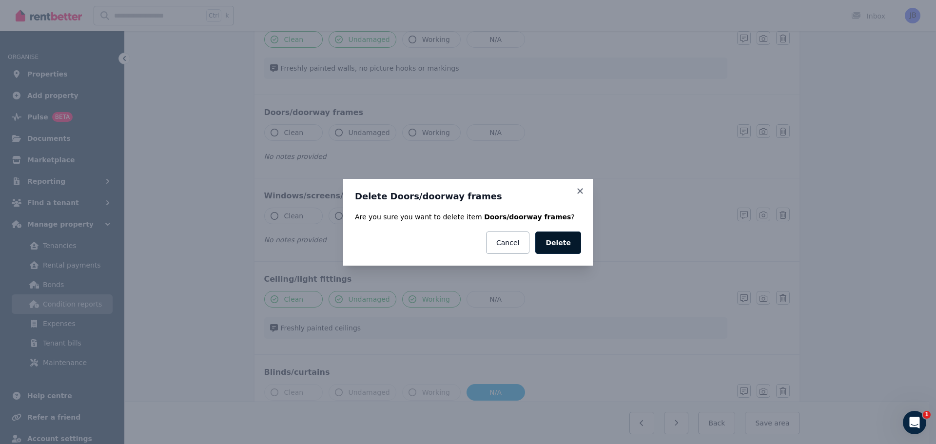
click at [561, 234] on button "Delete" at bounding box center [558, 242] width 46 height 22
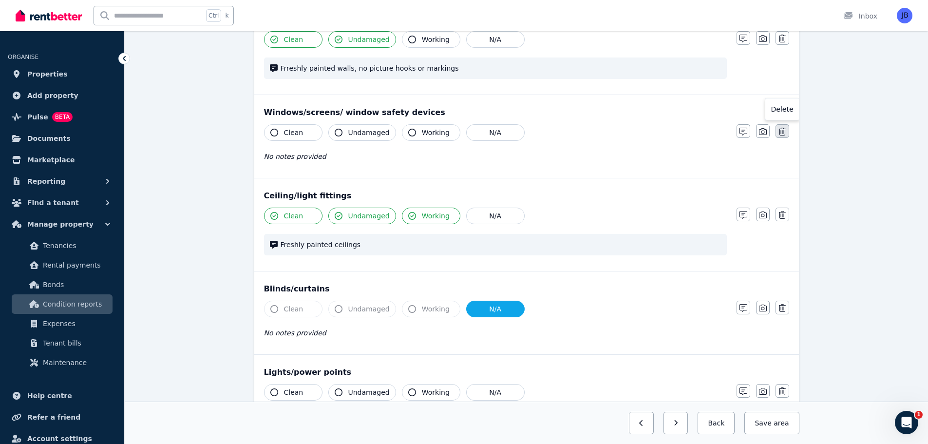
click at [781, 132] on icon "button" at bounding box center [782, 132] width 7 height 8
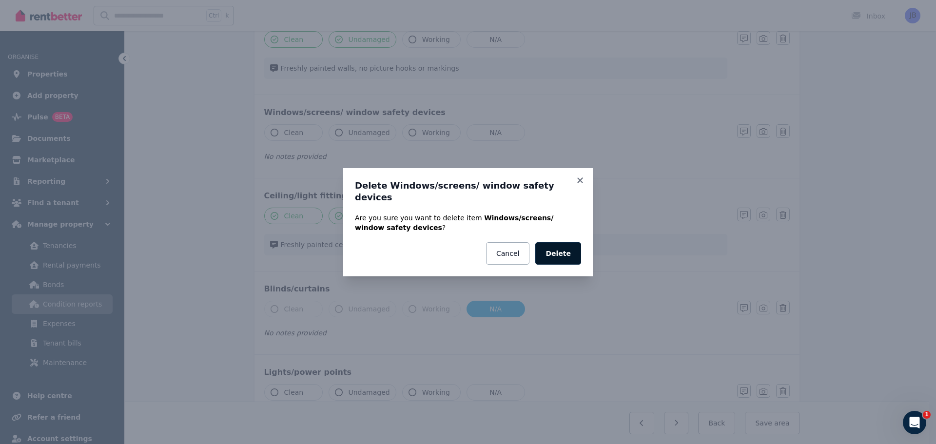
click at [557, 248] on button "Delete" at bounding box center [558, 253] width 46 height 22
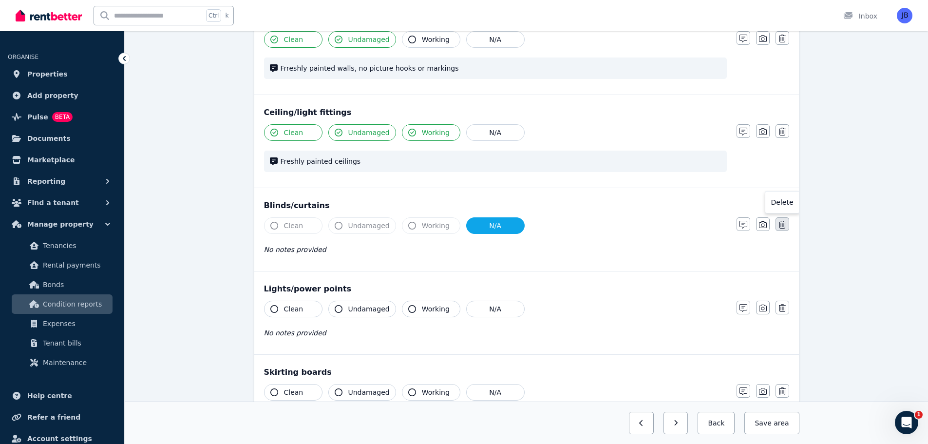
click at [782, 224] on icon "button" at bounding box center [782, 225] width 7 height 8
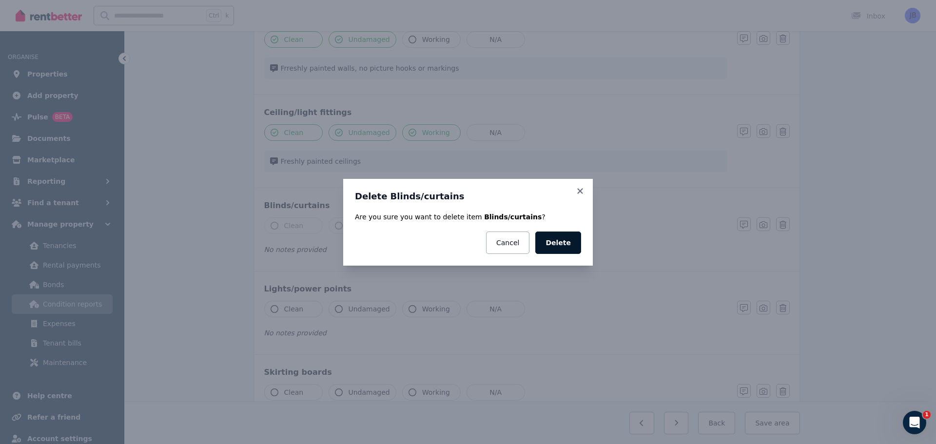
click at [557, 235] on button "Delete" at bounding box center [558, 242] width 46 height 22
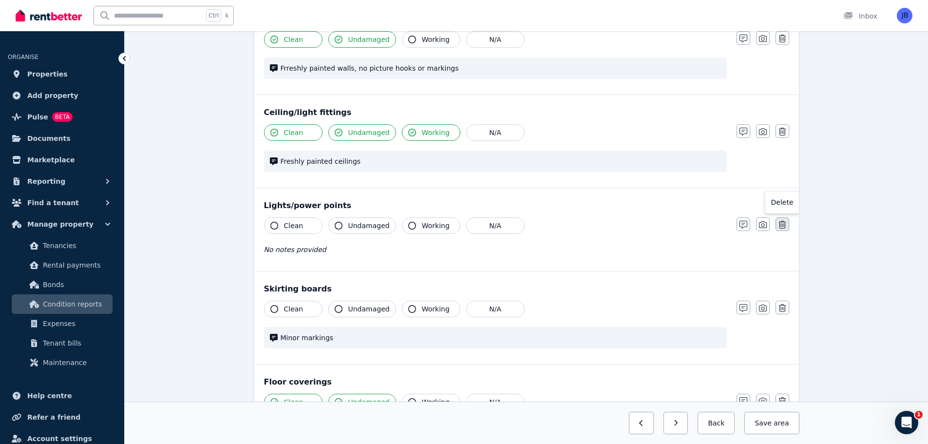
click at [782, 226] on icon "button" at bounding box center [782, 225] width 7 height 8
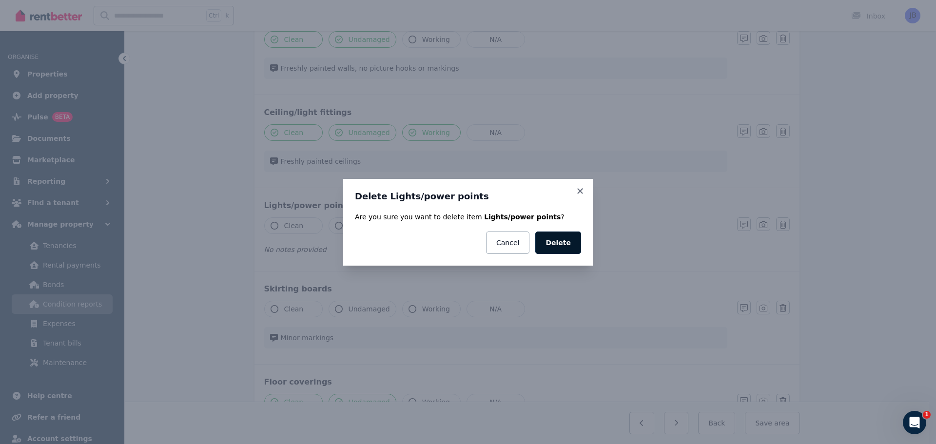
click at [561, 250] on button "Delete" at bounding box center [558, 242] width 46 height 22
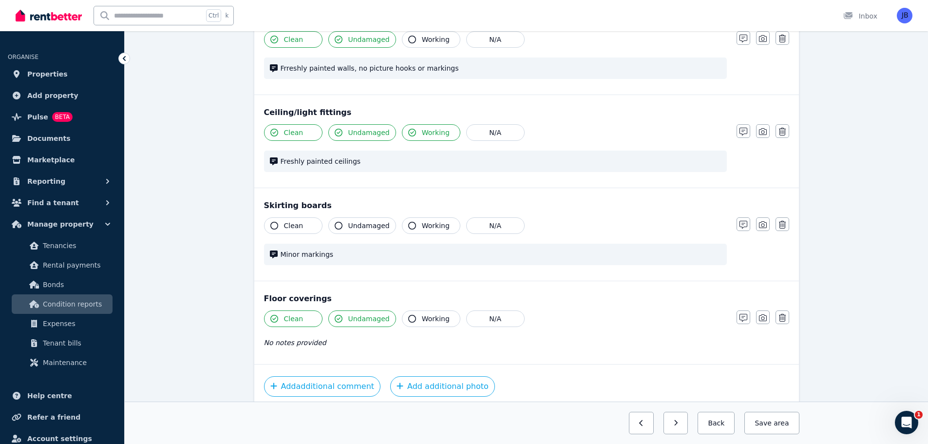
click at [276, 221] on button "Clean" at bounding box center [293, 225] width 58 height 17
click at [338, 228] on icon "button" at bounding box center [339, 226] width 8 height 8
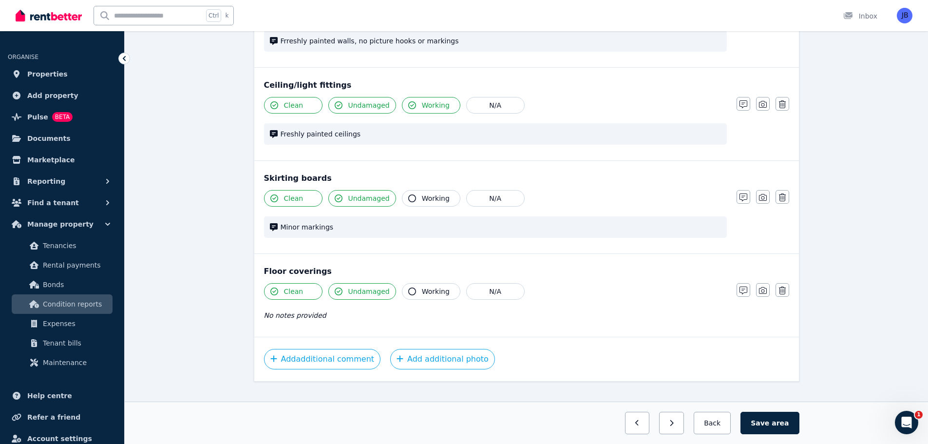
scroll to position [189, 0]
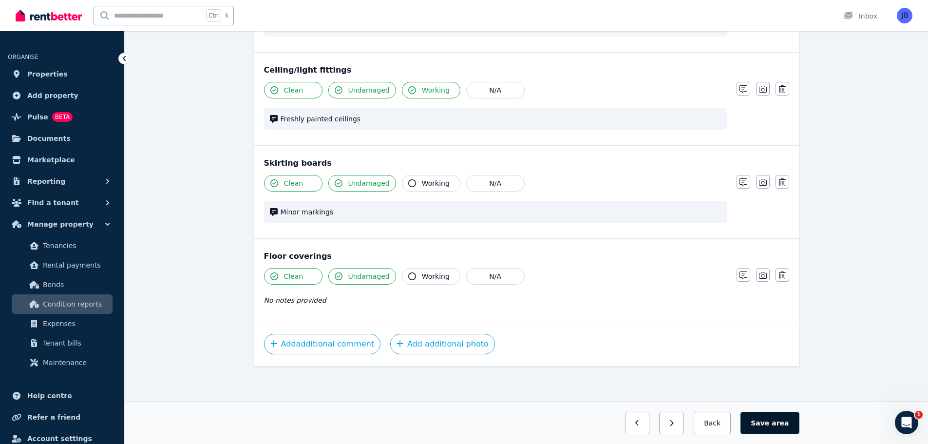
click at [775, 422] on button "Save area" at bounding box center [770, 423] width 58 height 22
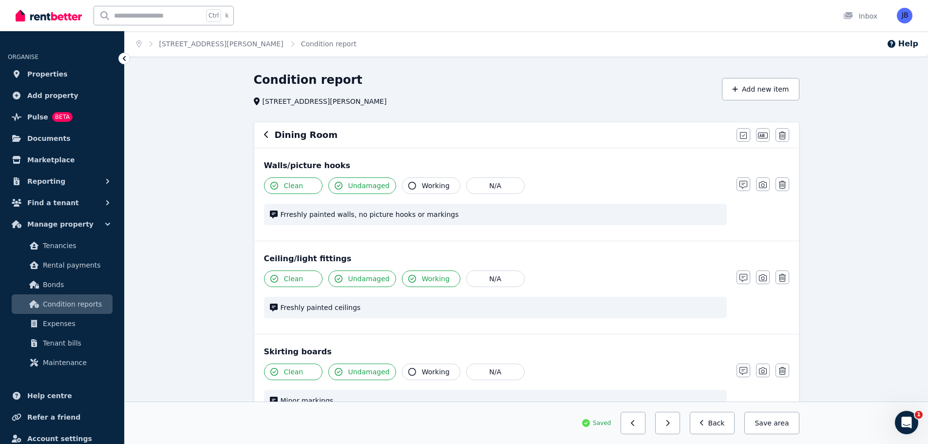
click at [268, 134] on icon "button" at bounding box center [266, 135] width 5 height 8
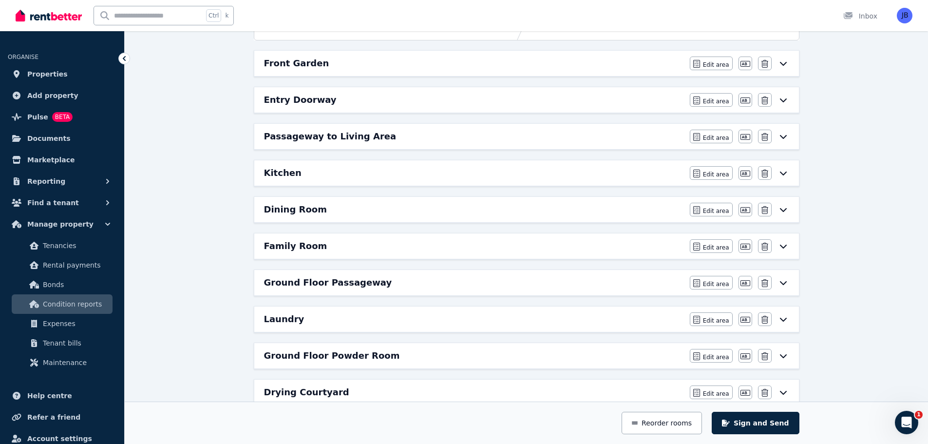
scroll to position [146, 0]
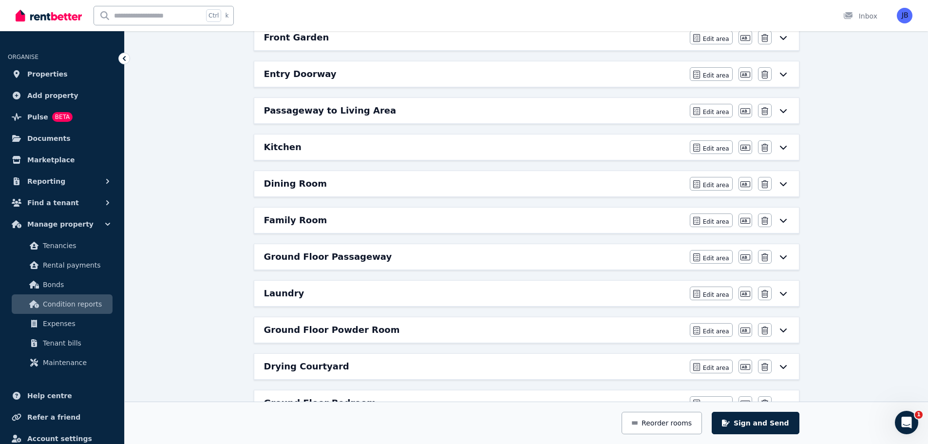
click at [278, 152] on h6 "Kitchen" at bounding box center [283, 147] width 38 height 14
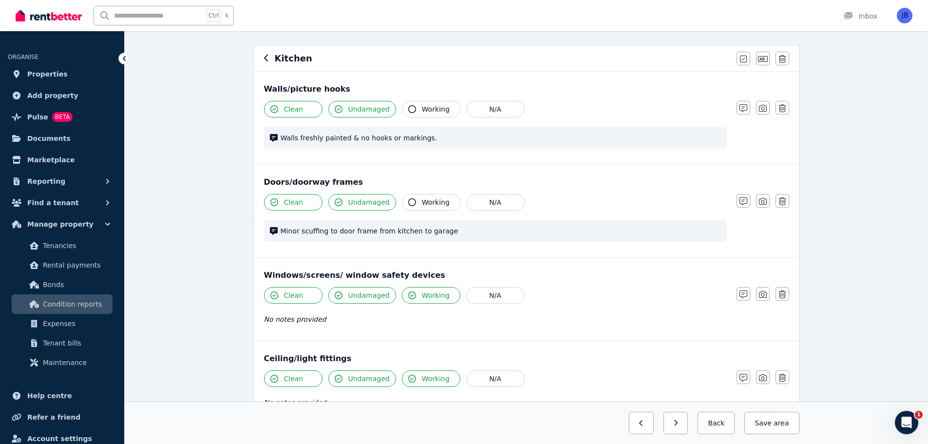
scroll to position [0, 0]
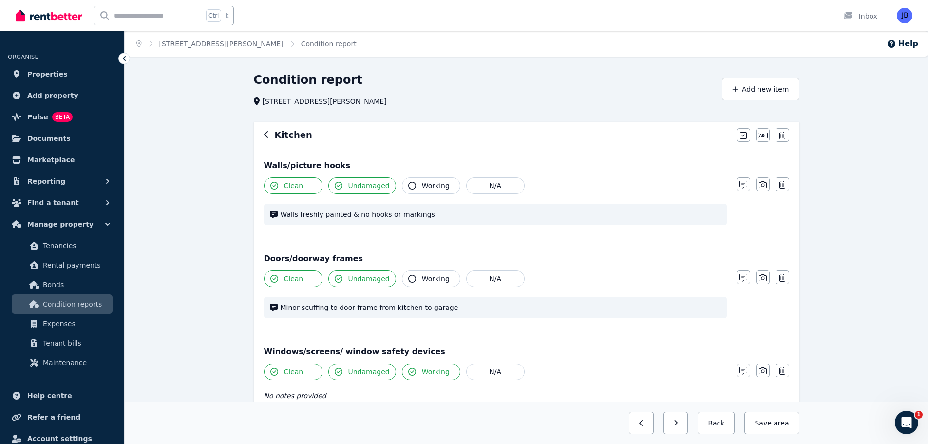
click at [267, 134] on icon "button" at bounding box center [266, 135] width 5 height 8
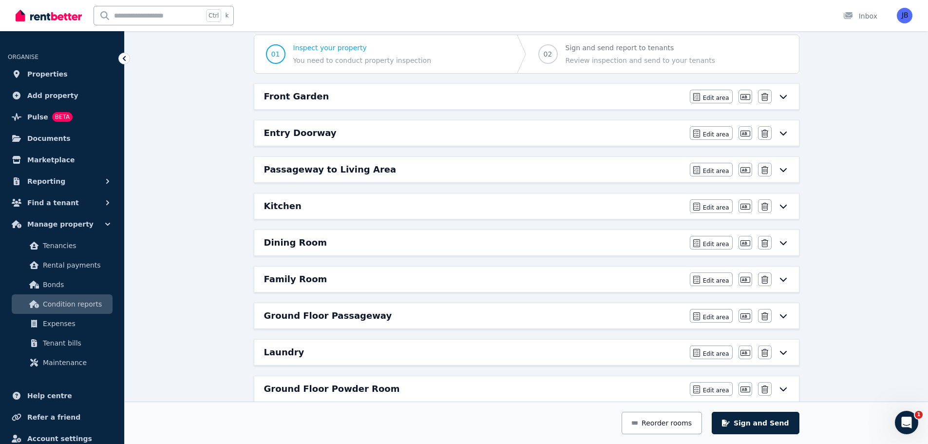
scroll to position [97, 0]
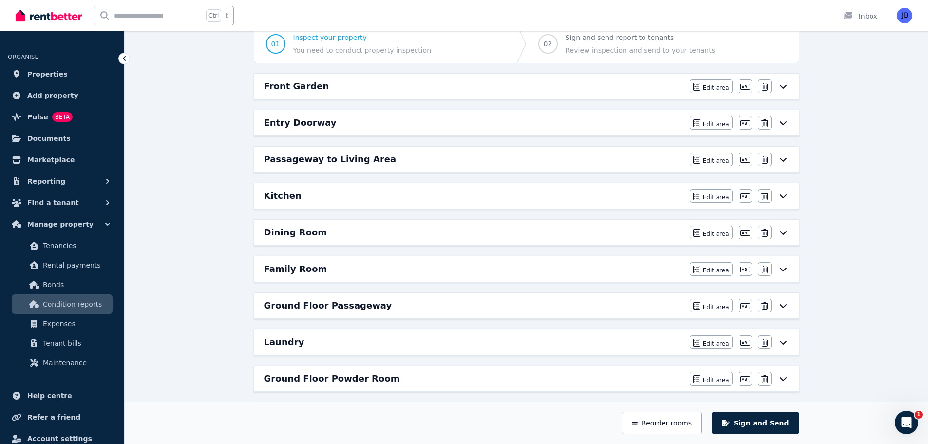
click at [289, 230] on h6 "Dining Room" at bounding box center [295, 233] width 63 height 14
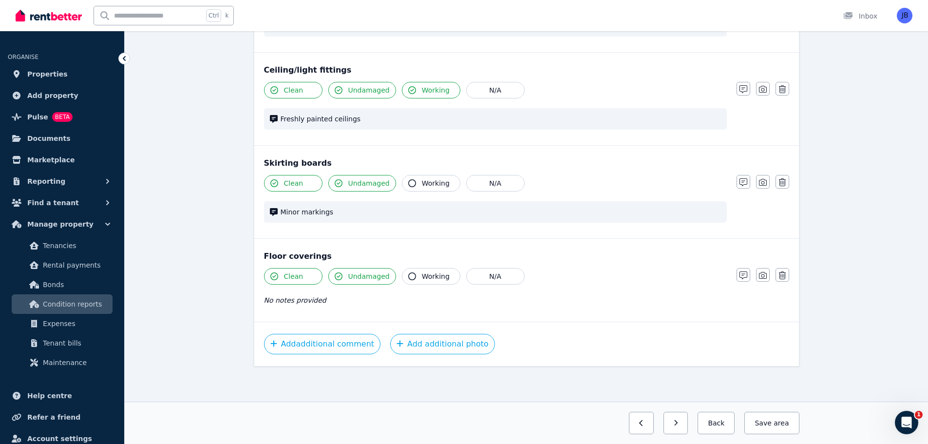
scroll to position [0, 0]
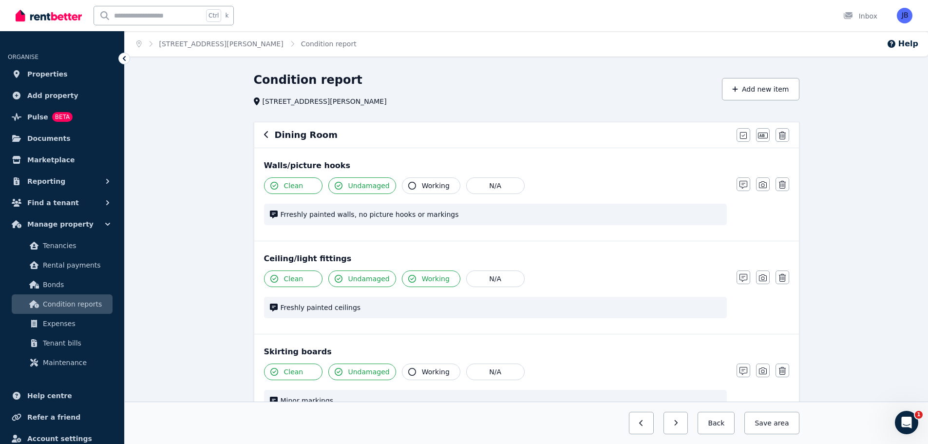
click at [265, 133] on icon "button" at bounding box center [266, 135] width 5 height 8
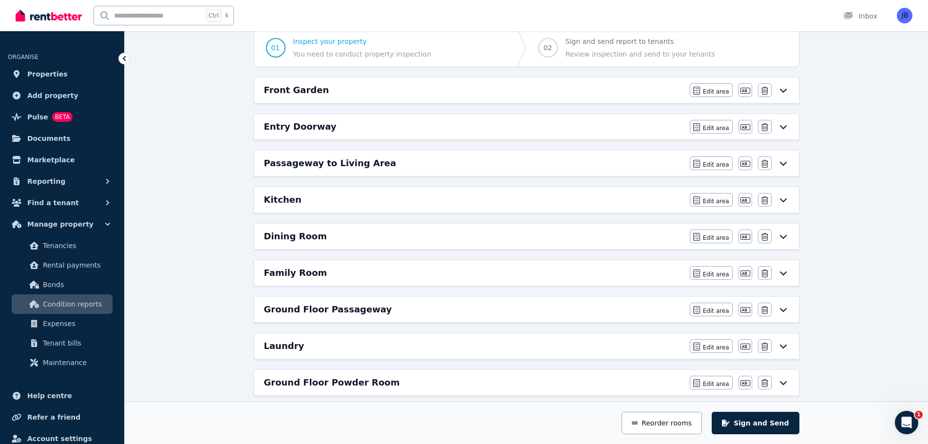
scroll to position [146, 0]
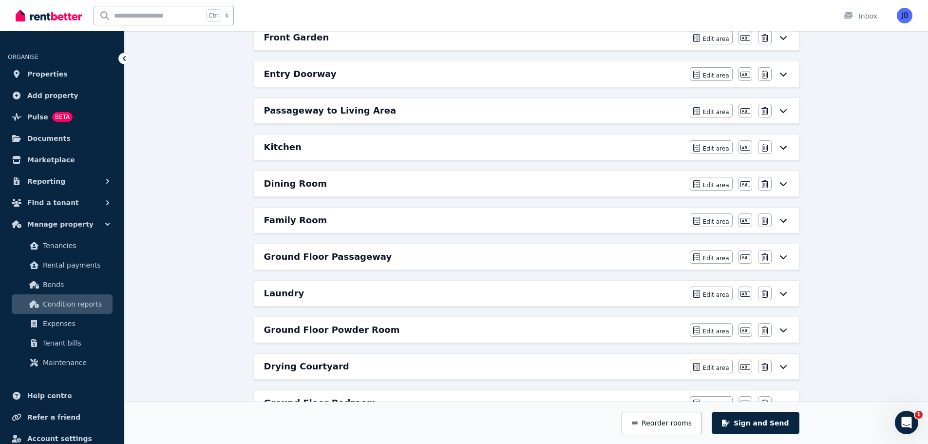
click at [282, 216] on h6 "Family Room" at bounding box center [295, 220] width 63 height 14
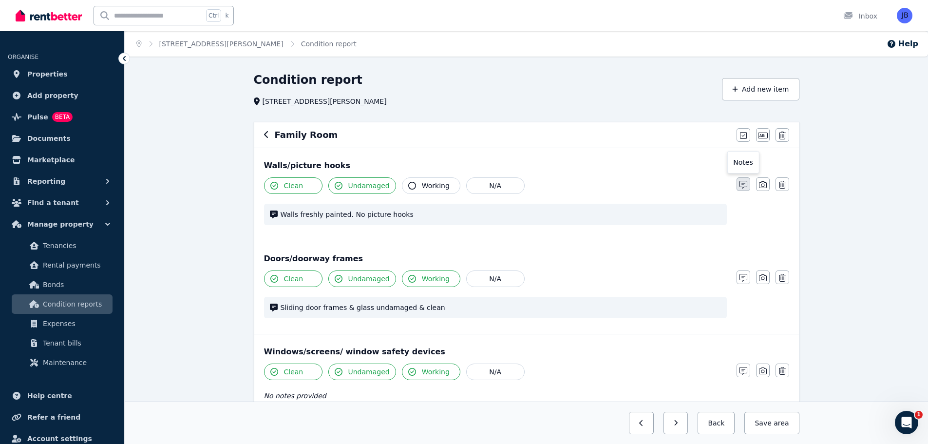
click at [745, 184] on icon "button" at bounding box center [744, 185] width 8 height 8
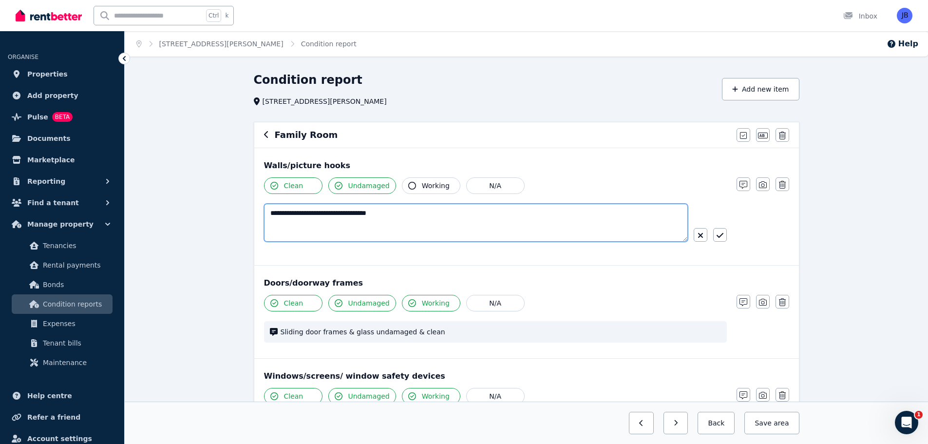
click at [408, 209] on textarea "**********" at bounding box center [476, 223] width 424 height 38
type textarea "**********"
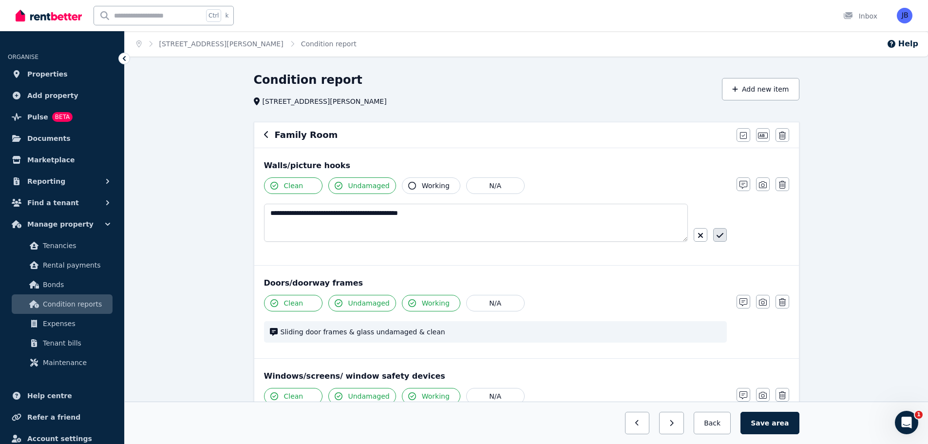
click at [721, 231] on button "button" at bounding box center [720, 235] width 14 height 14
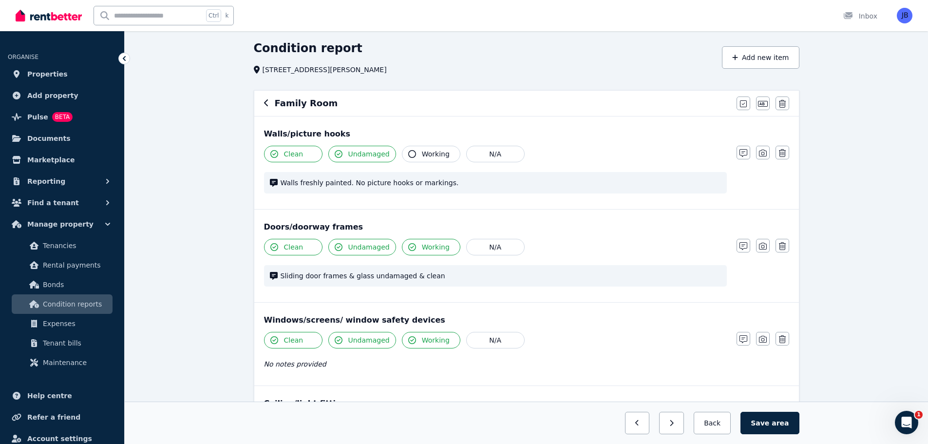
scroll to position [49, 0]
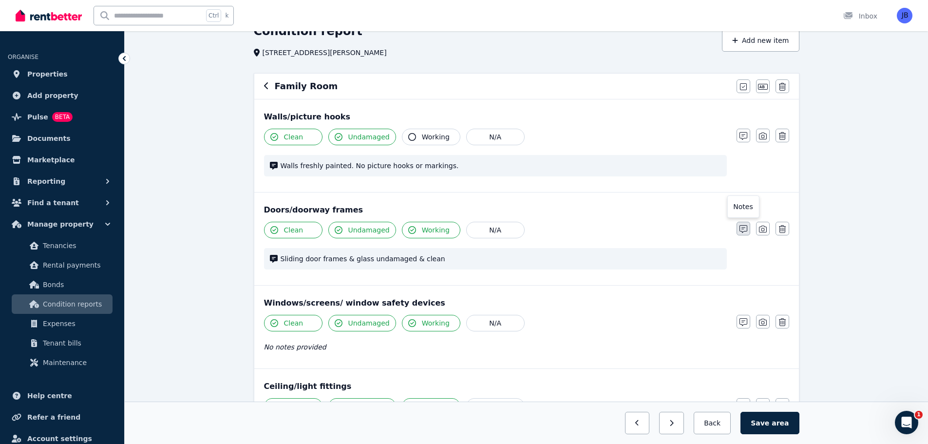
click at [740, 228] on icon "button" at bounding box center [744, 229] width 8 height 8
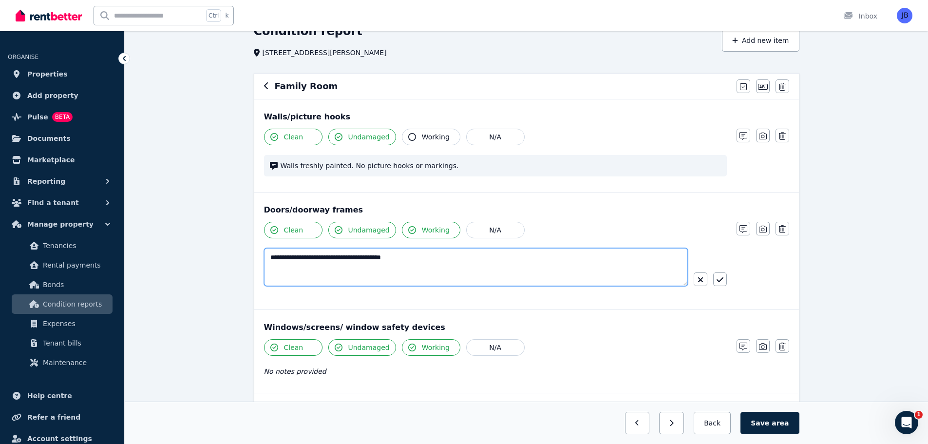
drag, startPoint x: 424, startPoint y: 255, endPoint x: 243, endPoint y: 260, distance: 181.3
click at [243, 260] on div "**********" at bounding box center [527, 352] width 804 height 658
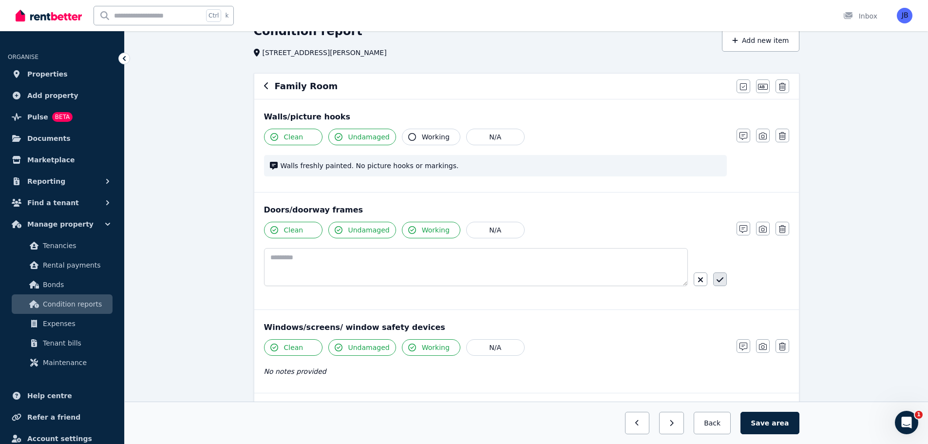
click at [719, 276] on button "button" at bounding box center [720, 279] width 14 height 14
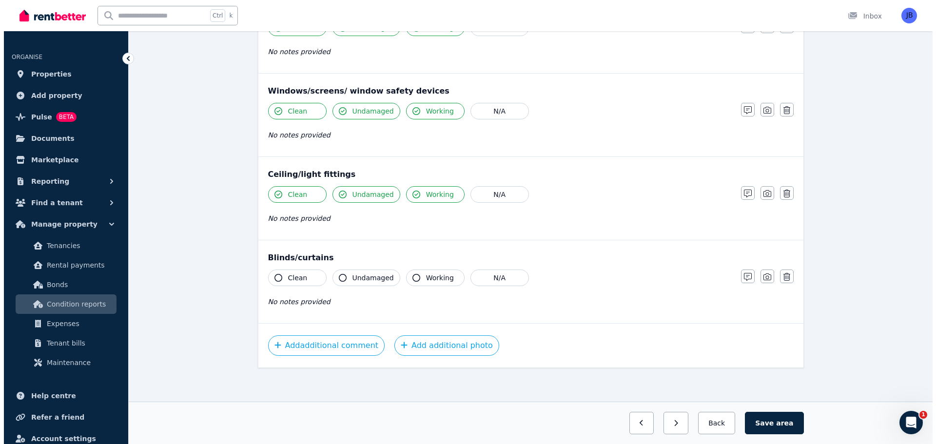
scroll to position [252, 0]
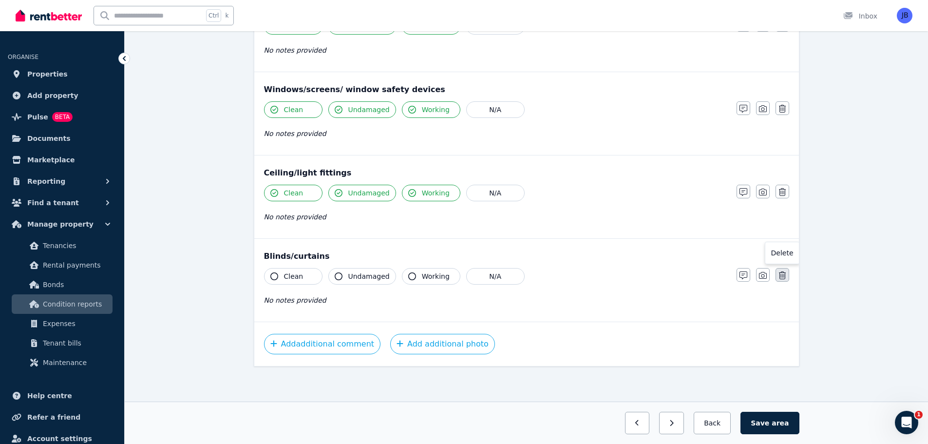
click at [781, 276] on icon "button" at bounding box center [782, 275] width 7 height 8
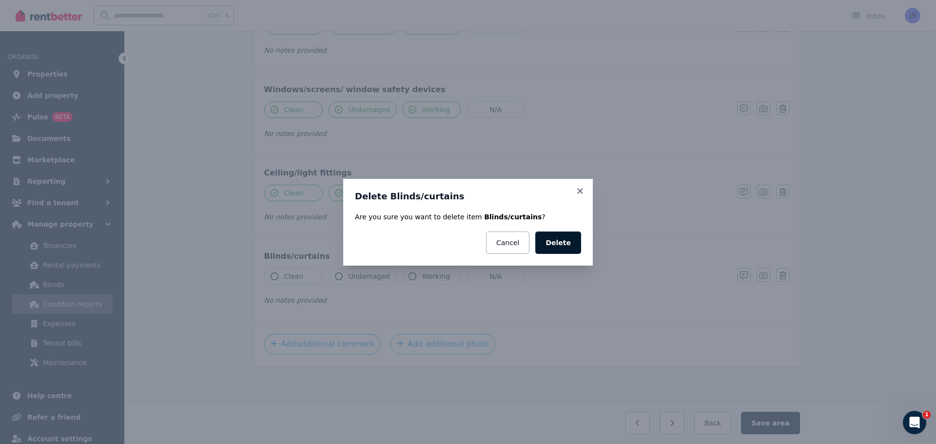
click at [552, 246] on button "Delete" at bounding box center [558, 242] width 46 height 22
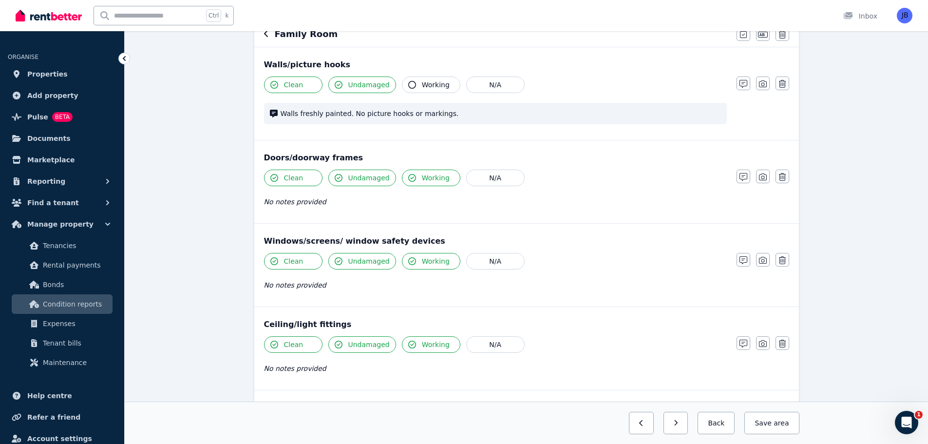
scroll to position [0, 0]
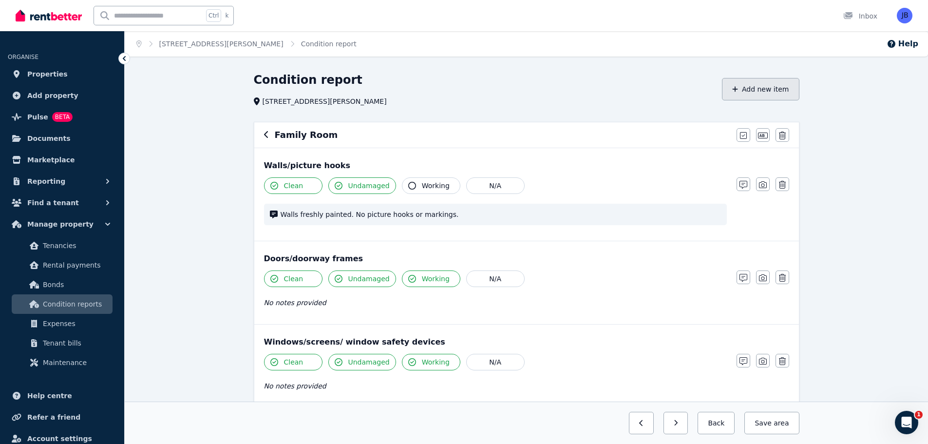
click at [738, 88] on icon "button" at bounding box center [735, 89] width 6 height 7
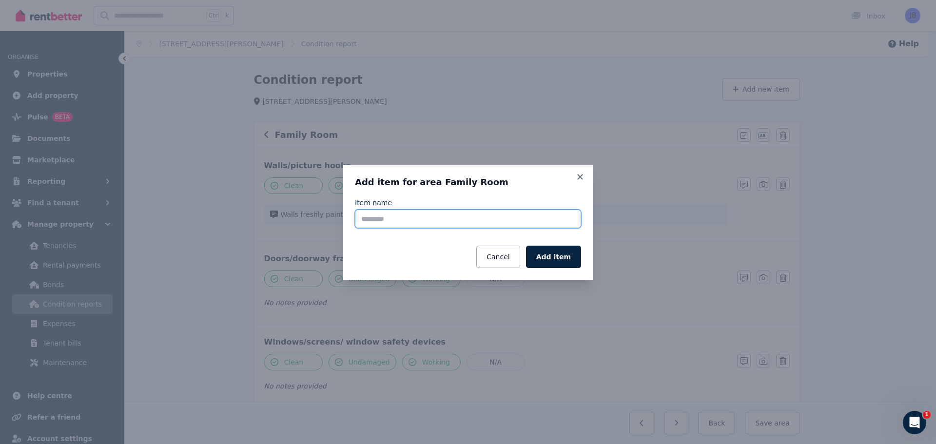
click at [432, 220] on input "Item name" at bounding box center [468, 219] width 226 height 19
type input "*********"
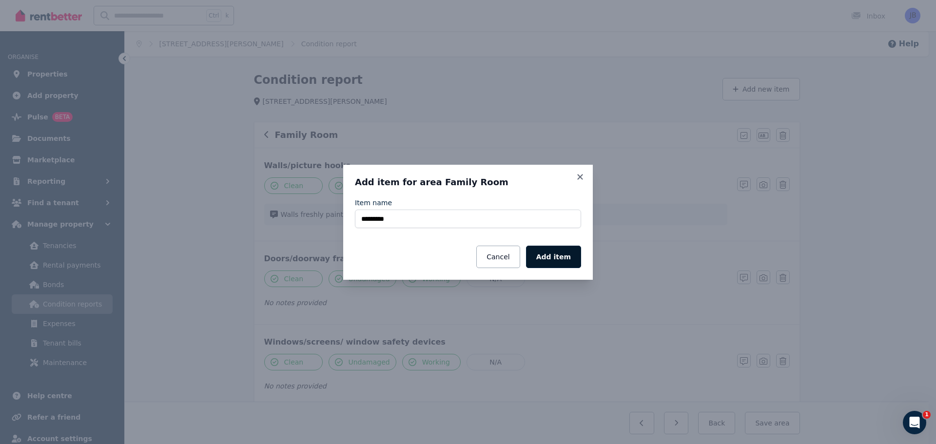
click at [550, 251] on button "Add item" at bounding box center [553, 257] width 55 height 22
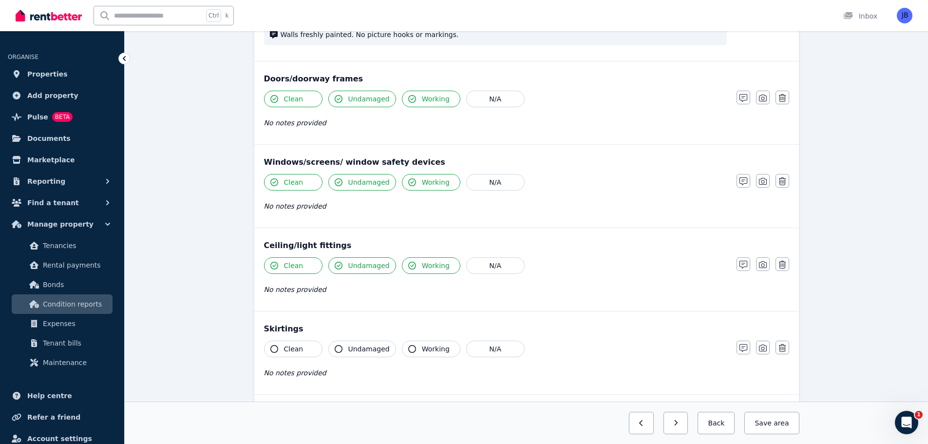
scroll to position [244, 0]
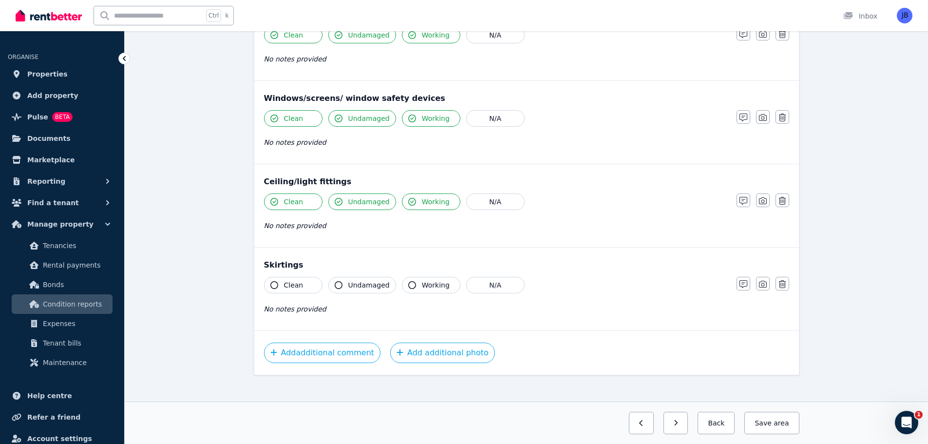
click at [273, 280] on button "Clean" at bounding box center [293, 285] width 58 height 17
click at [340, 286] on icon "button" at bounding box center [339, 285] width 8 height 8
click at [745, 284] on icon "button" at bounding box center [744, 284] width 8 height 8
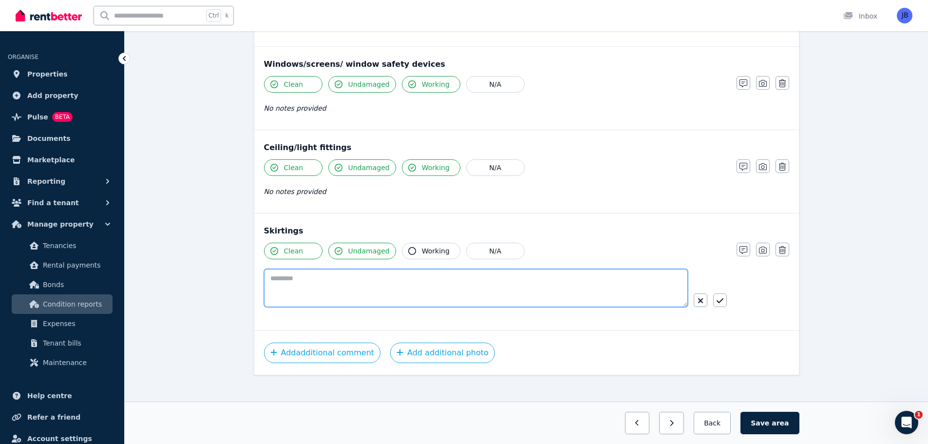
click at [270, 283] on textarea at bounding box center [476, 288] width 424 height 38
type textarea "**********"
click at [721, 303] on icon "button" at bounding box center [720, 301] width 7 height 8
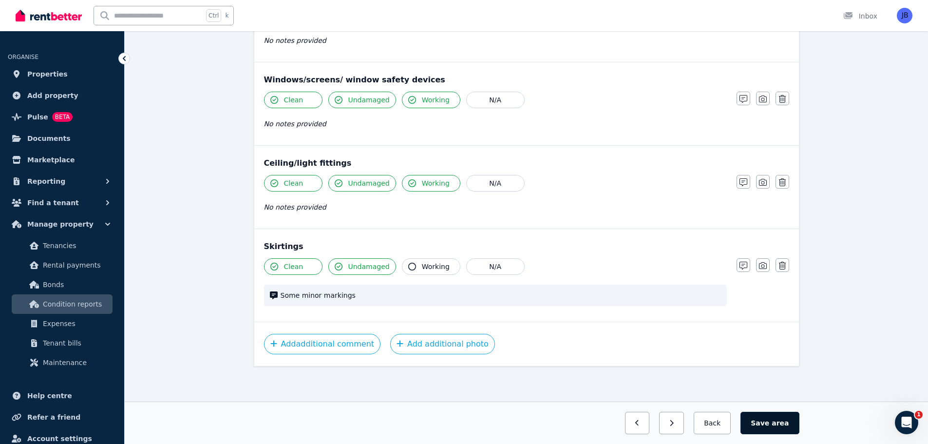
click at [780, 419] on span "area" at bounding box center [780, 423] width 17 height 10
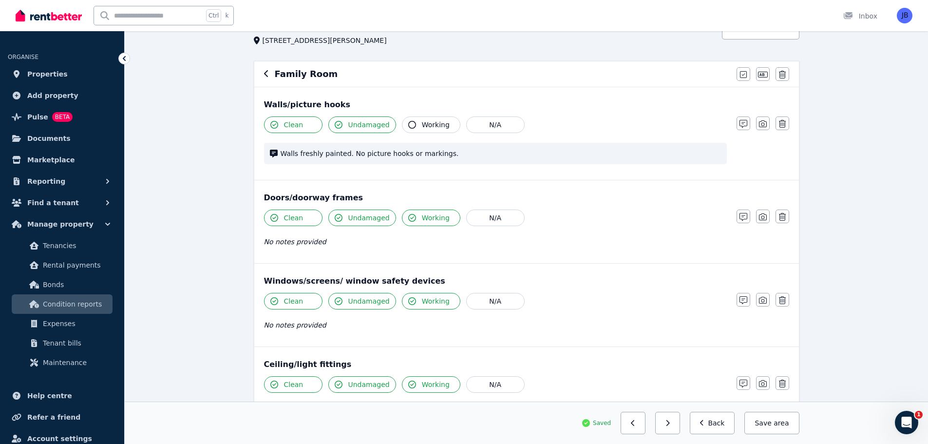
scroll to position [0, 0]
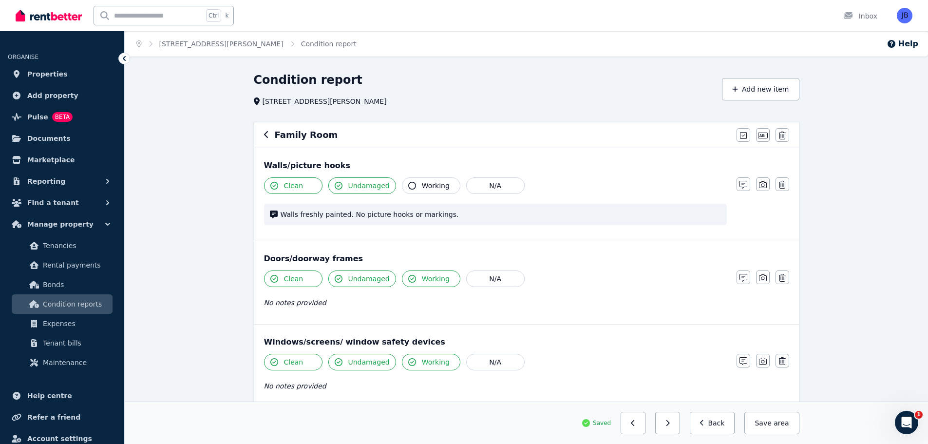
click at [264, 135] on icon "button" at bounding box center [266, 135] width 5 height 8
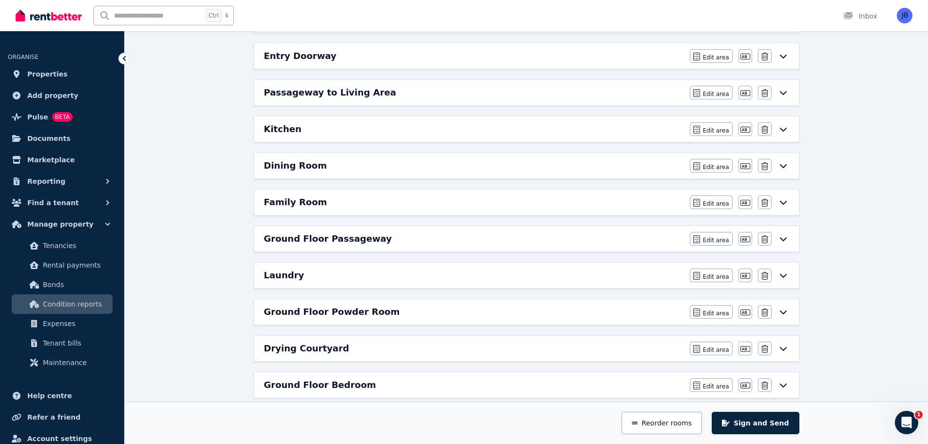
scroll to position [195, 0]
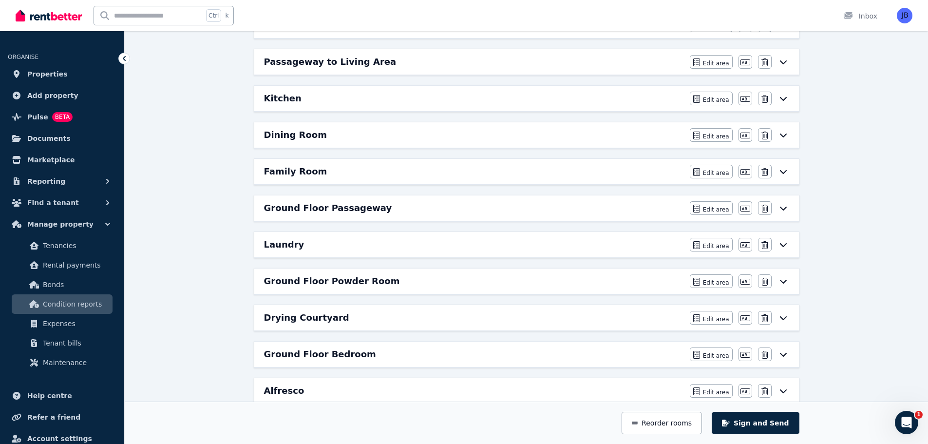
click at [283, 210] on h6 "Ground Floor Passageway" at bounding box center [328, 208] width 128 height 14
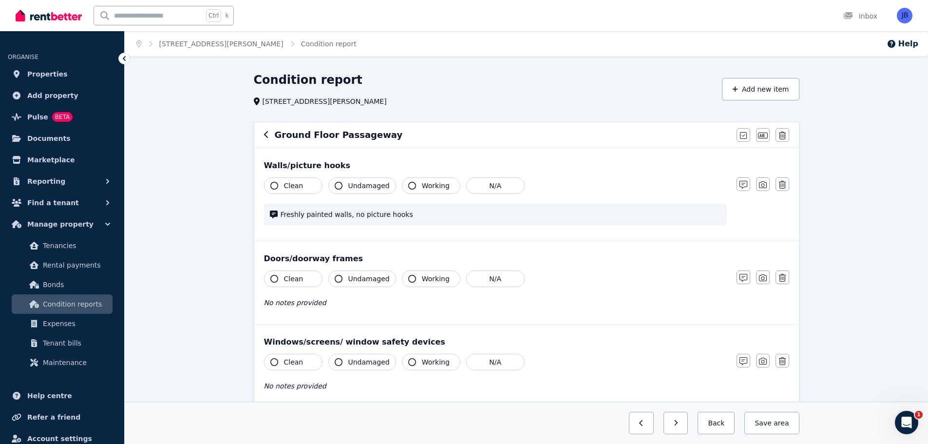
click at [270, 184] on button "Clean" at bounding box center [293, 185] width 58 height 17
click at [341, 184] on icon "button" at bounding box center [339, 186] width 8 height 8
click at [745, 184] on icon "button" at bounding box center [744, 185] width 8 height 8
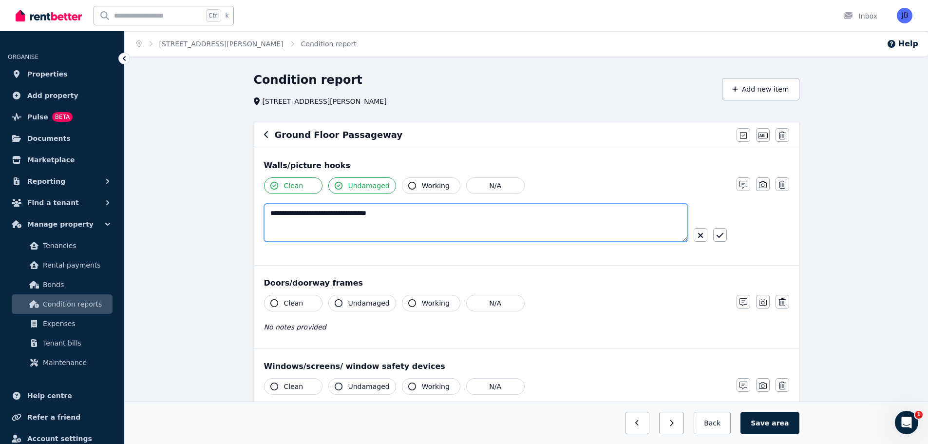
click at [435, 205] on textarea "**********" at bounding box center [476, 223] width 424 height 38
type textarea "**********"
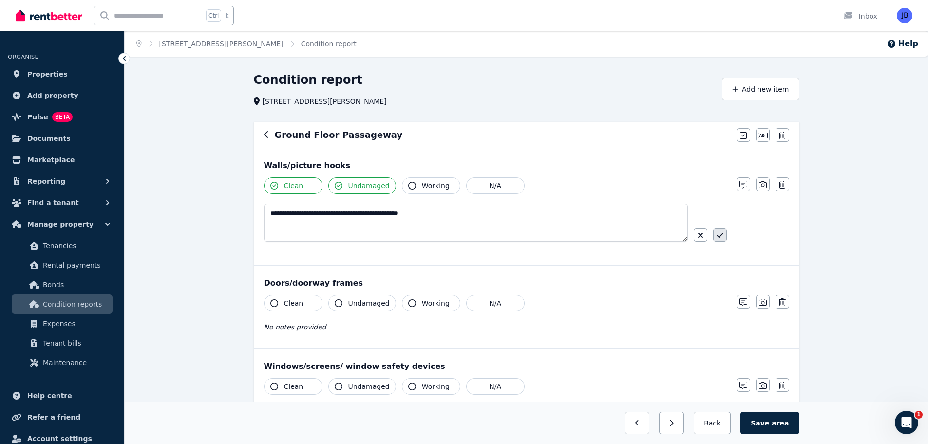
click at [722, 234] on icon "button" at bounding box center [720, 235] width 7 height 8
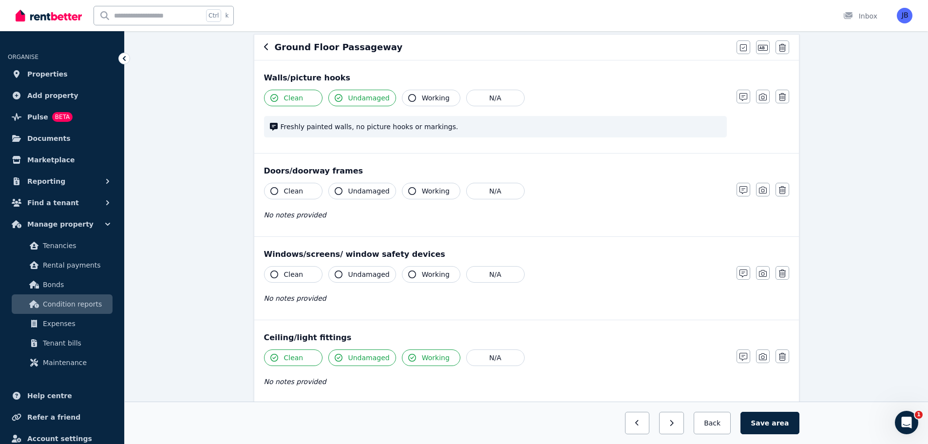
scroll to position [97, 0]
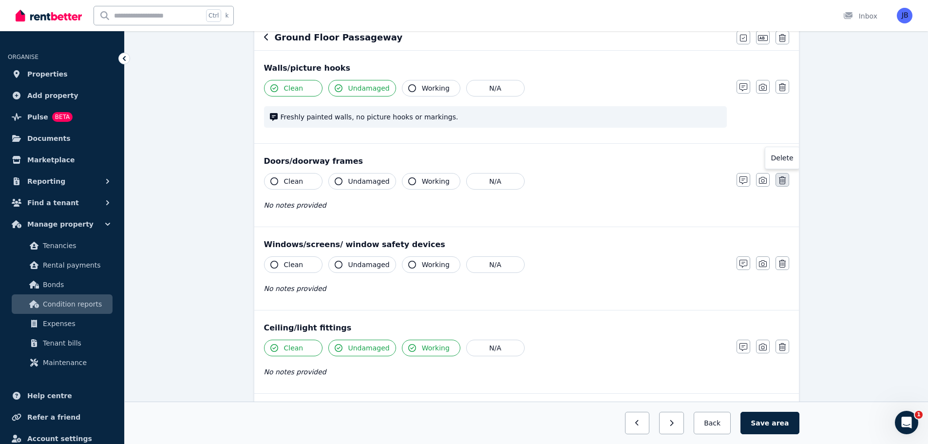
click at [787, 184] on button "button" at bounding box center [783, 180] width 14 height 14
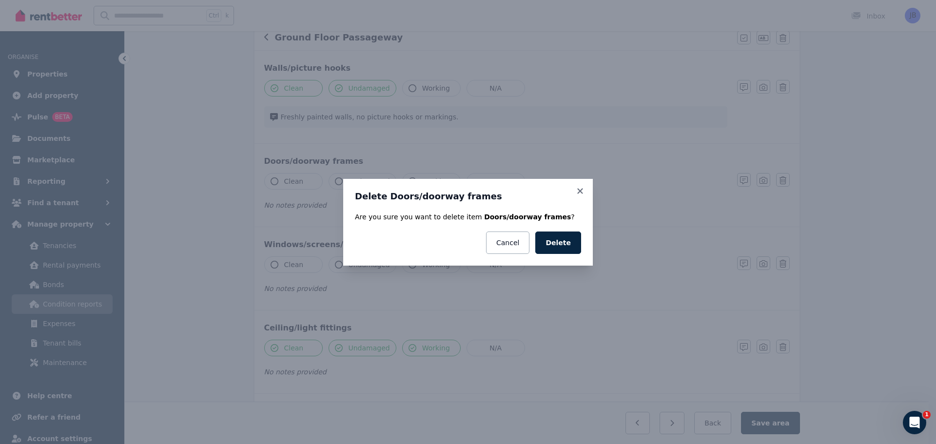
click at [567, 234] on button "Delete" at bounding box center [558, 242] width 46 height 22
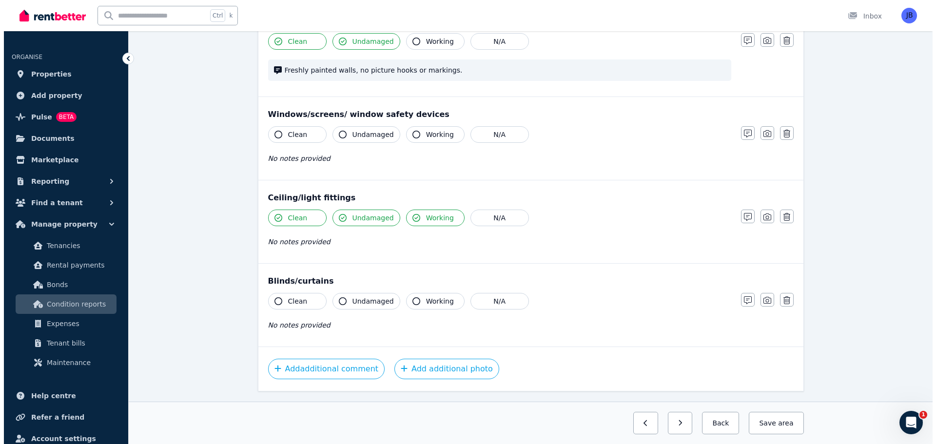
scroll to position [146, 0]
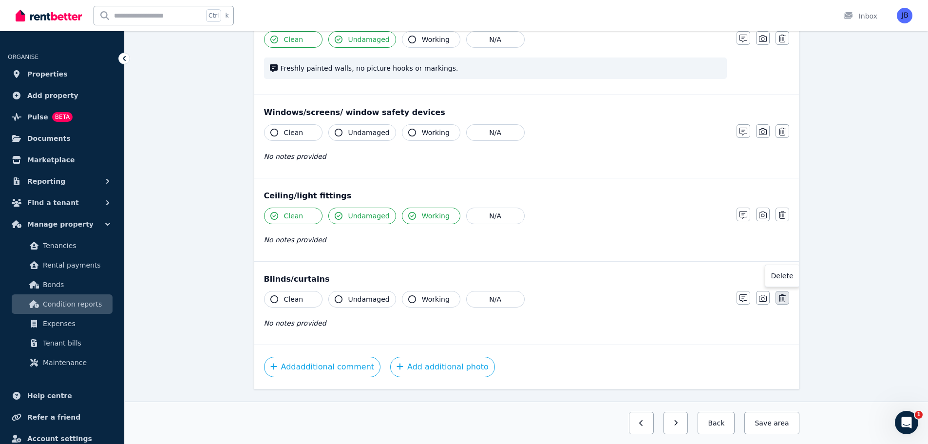
click at [781, 294] on button "button" at bounding box center [783, 298] width 14 height 14
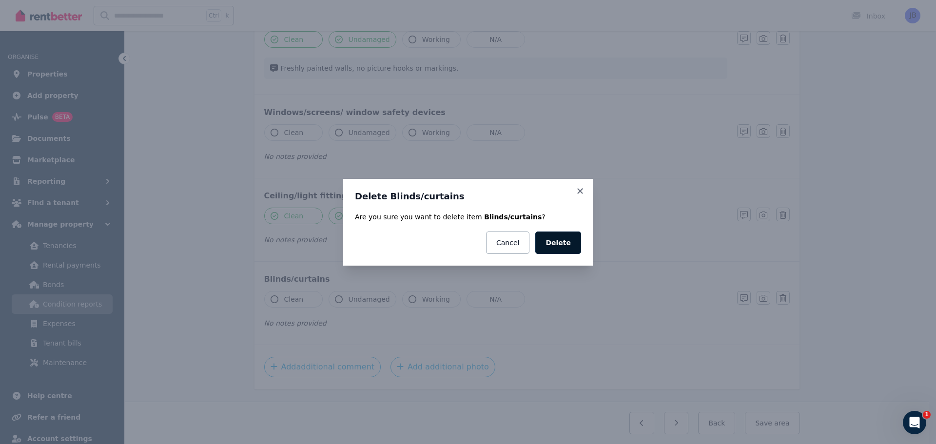
click at [555, 246] on button "Delete" at bounding box center [558, 242] width 46 height 22
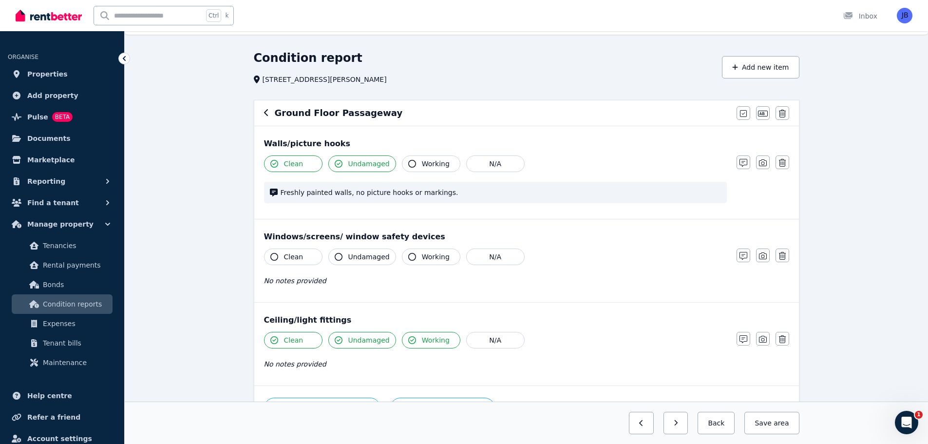
scroll to position [0, 0]
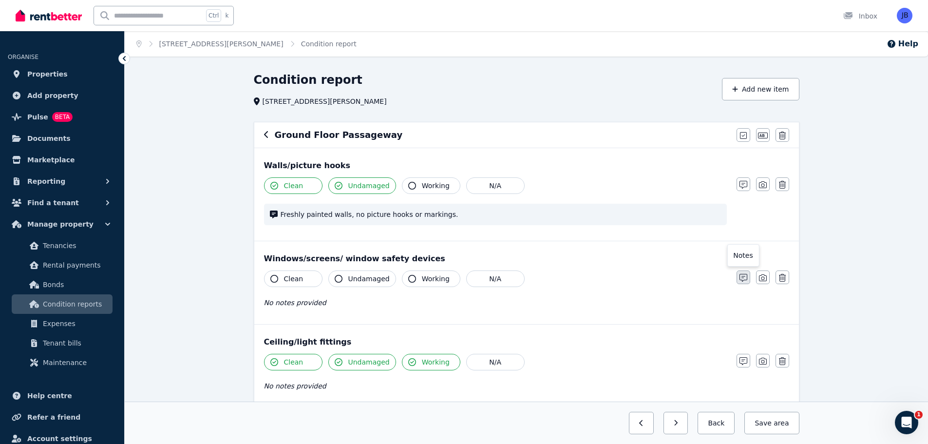
click at [743, 271] on button "button" at bounding box center [744, 277] width 14 height 14
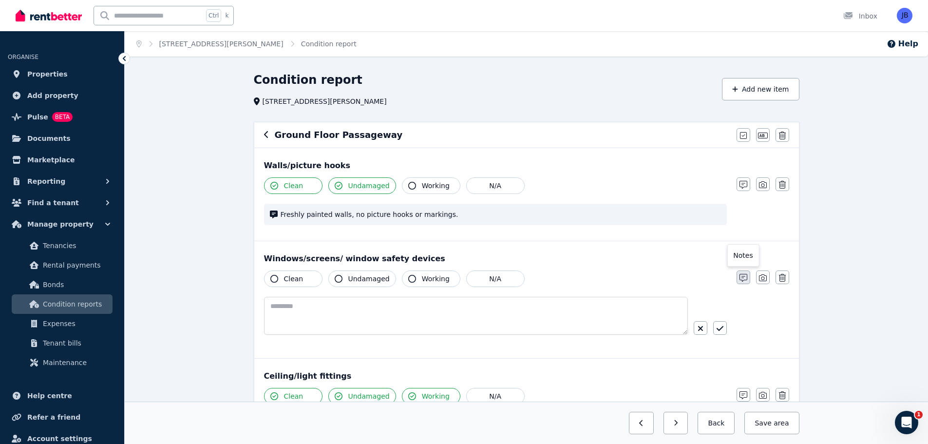
click at [743, 271] on button "button" at bounding box center [744, 277] width 14 height 14
click at [778, 289] on div "Clean Undamaged Working N/A Notes Photo Delete" at bounding box center [526, 311] width 525 height 82
click at [786, 281] on icon "button" at bounding box center [782, 278] width 7 height 8
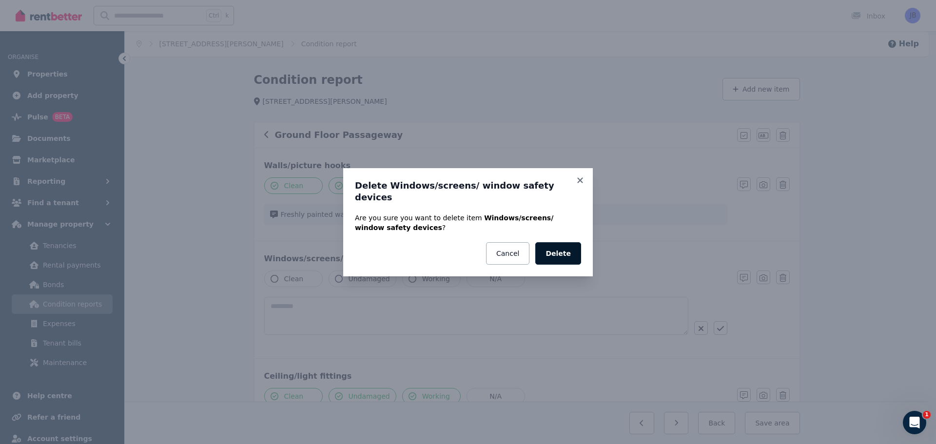
click at [568, 250] on button "Delete" at bounding box center [558, 253] width 46 height 22
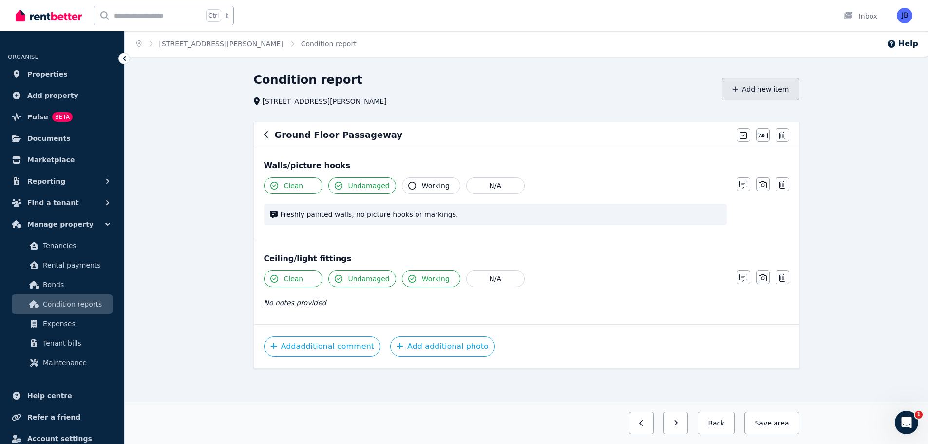
click at [762, 89] on button "Add new item" at bounding box center [760, 89] width 77 height 22
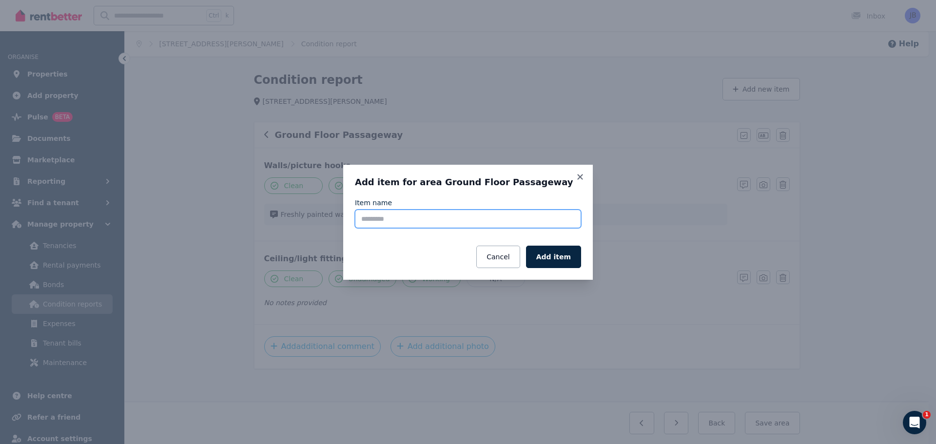
click at [385, 221] on input "Item name" at bounding box center [468, 219] width 226 height 19
type input "*********"
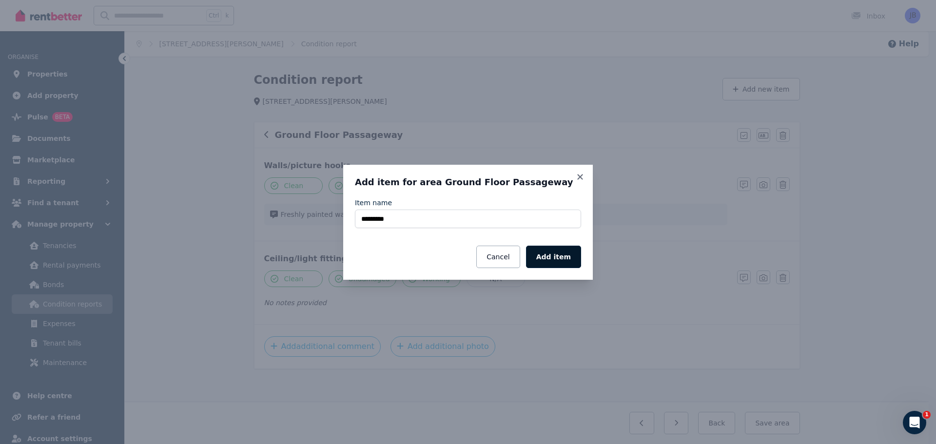
click at [553, 258] on button "Add item" at bounding box center [553, 257] width 55 height 22
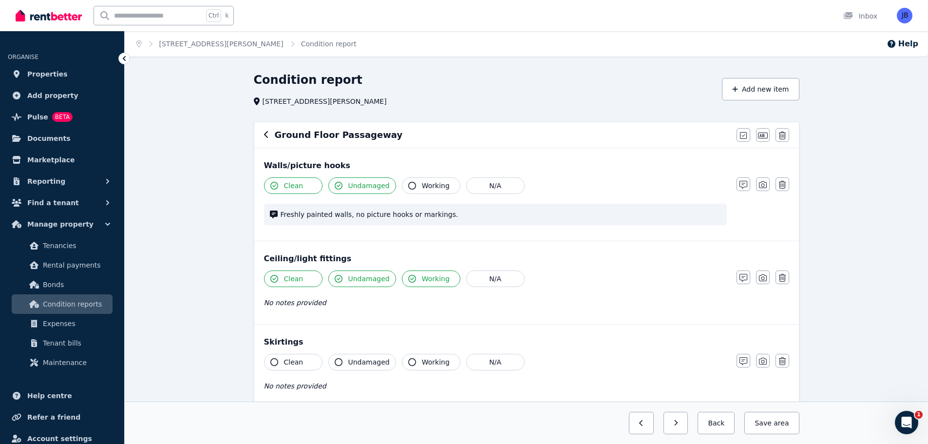
scroll to position [49, 0]
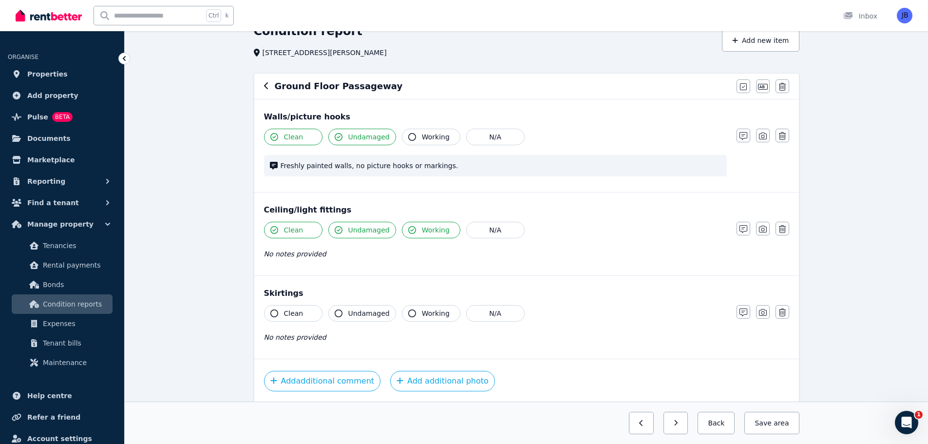
click at [270, 310] on button "Clean" at bounding box center [293, 313] width 58 height 17
click at [337, 312] on icon "button" at bounding box center [339, 313] width 8 height 8
click at [745, 308] on button "button" at bounding box center [744, 312] width 14 height 14
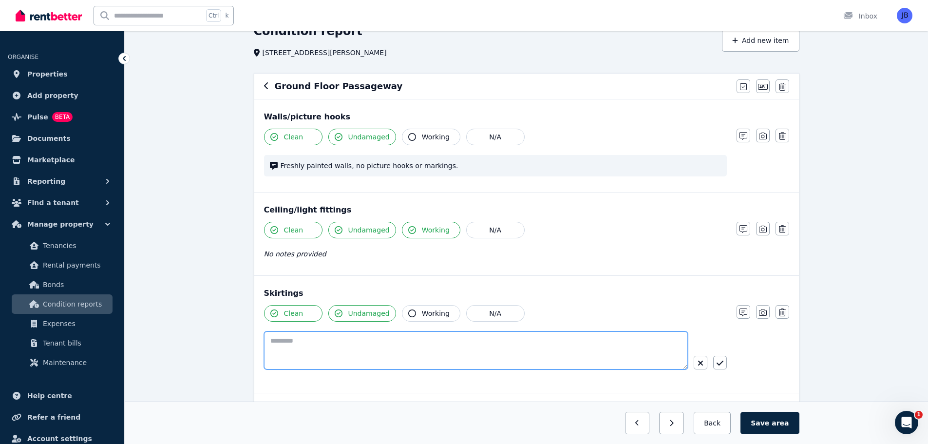
click at [291, 351] on textarea at bounding box center [476, 350] width 424 height 38
type textarea "**********"
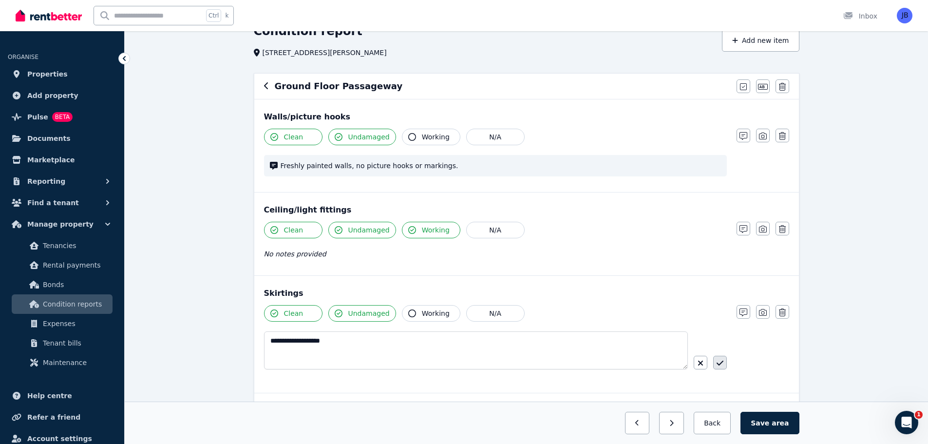
click at [722, 365] on icon "button" at bounding box center [720, 363] width 7 height 8
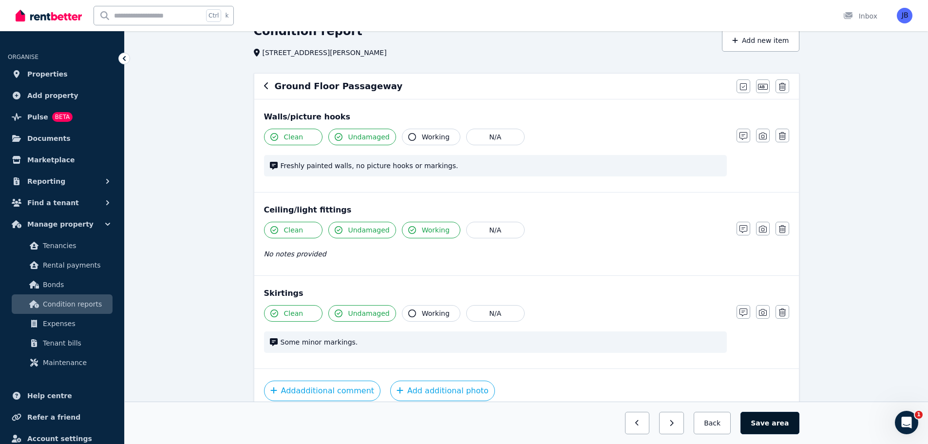
click at [769, 415] on button "Save area" at bounding box center [770, 423] width 58 height 22
click at [791, 420] on button "Save area" at bounding box center [772, 423] width 55 height 22
click at [265, 83] on icon "button" at bounding box center [266, 86] width 5 height 8
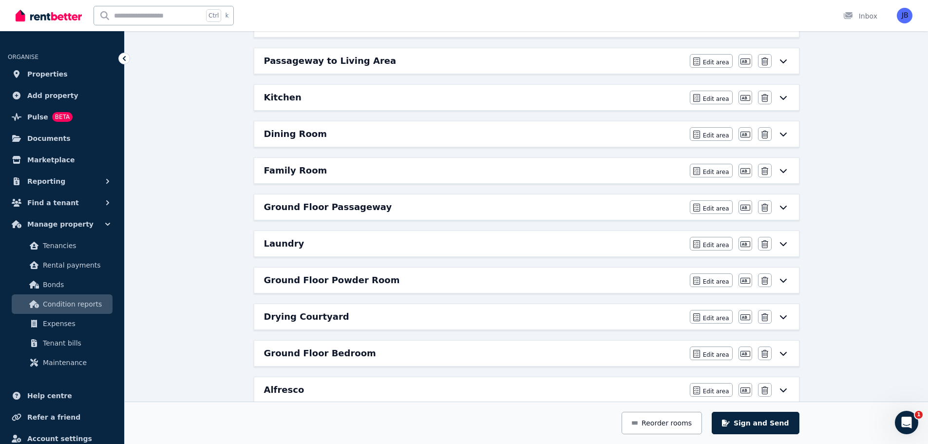
scroll to position [195, 0]
click at [281, 208] on h6 "Ground Floor Passageway" at bounding box center [328, 208] width 128 height 14
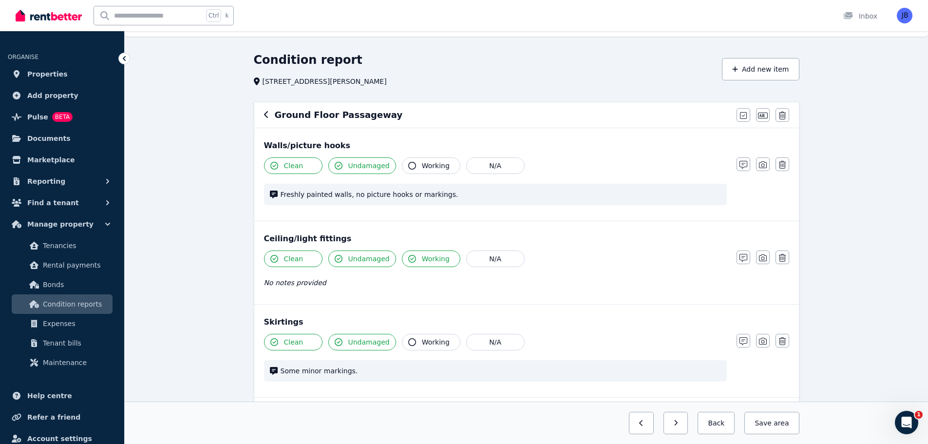
scroll to position [22, 0]
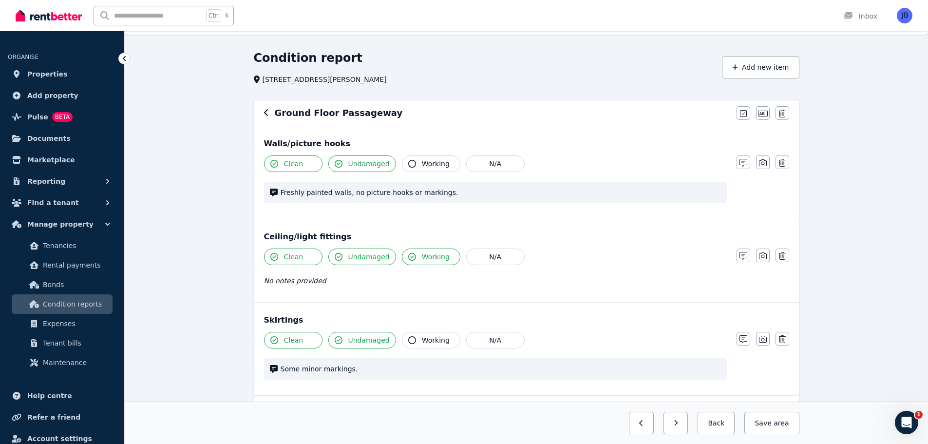
click at [842, 239] on div "Condition report [STREET_ADDRESS][PERSON_NAME] Add new item Ground Floor Passag…" at bounding box center [527, 283] width 804 height 467
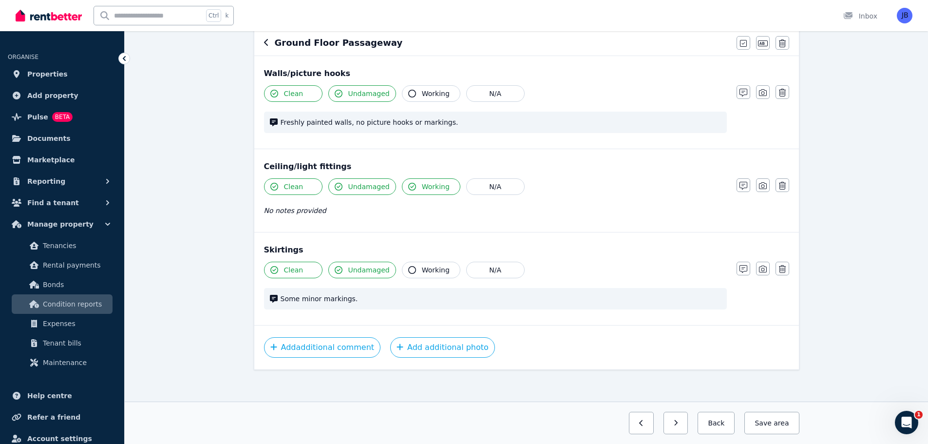
scroll to position [96, 0]
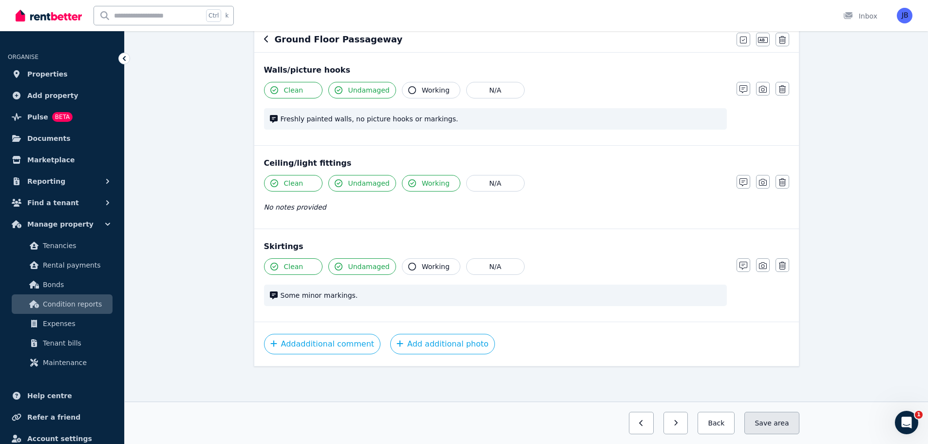
click at [766, 415] on button "Save area" at bounding box center [772, 423] width 55 height 22
click at [854, 149] on div "Condition report [STREET_ADDRESS][PERSON_NAME] Add new item Ground Floor Passag…" at bounding box center [527, 210] width 804 height 467
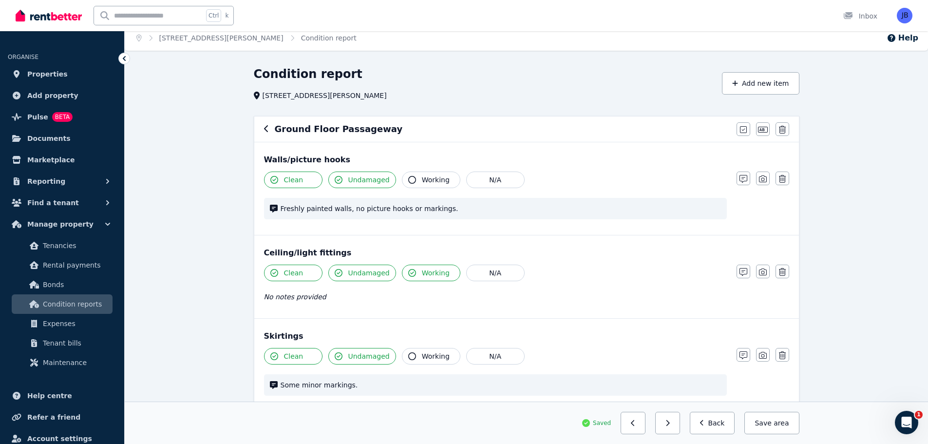
scroll to position [1, 0]
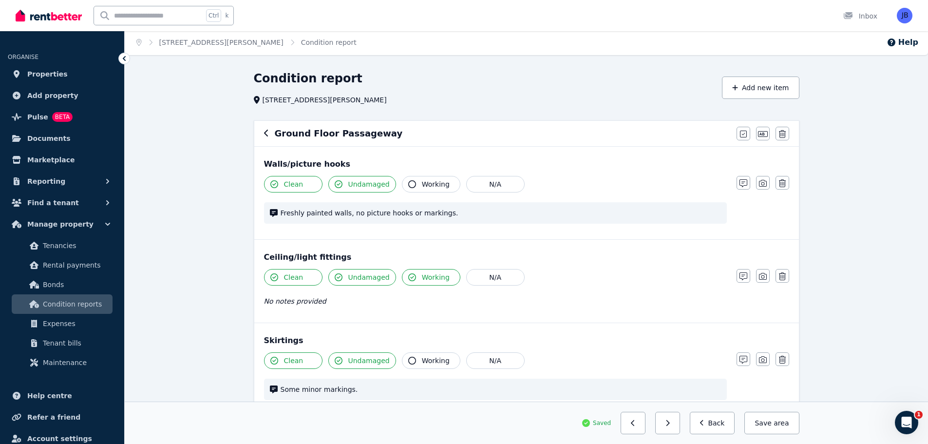
click at [267, 135] on icon "button" at bounding box center [266, 133] width 4 height 7
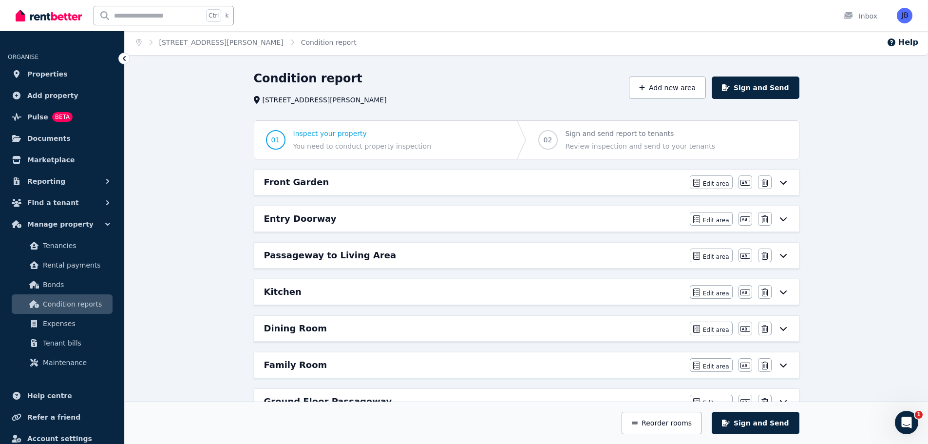
click at [791, 230] on div "Entry Doorway Edit area Edit area Edit name [GEOGRAPHIC_DATA]" at bounding box center [526, 218] width 545 height 25
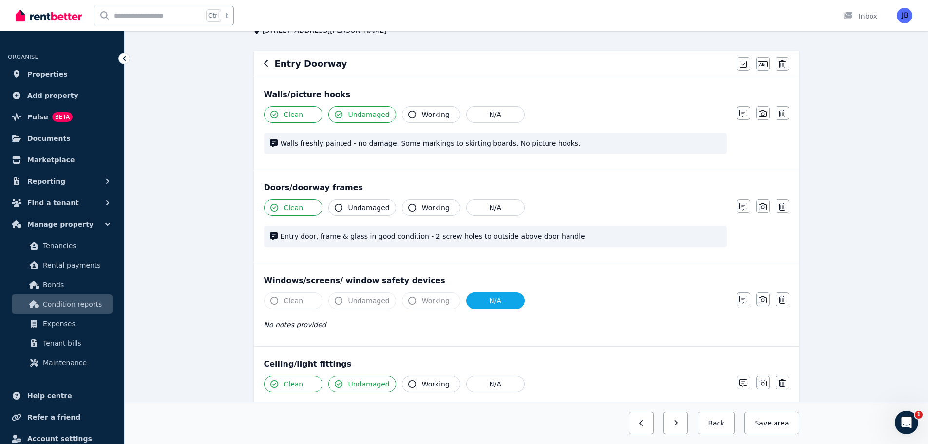
scroll to position [0, 0]
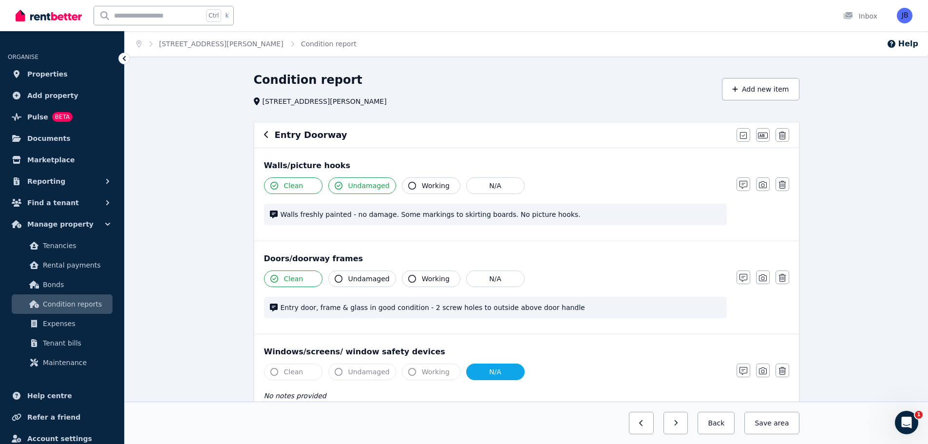
click at [266, 134] on icon "button" at bounding box center [266, 135] width 5 height 8
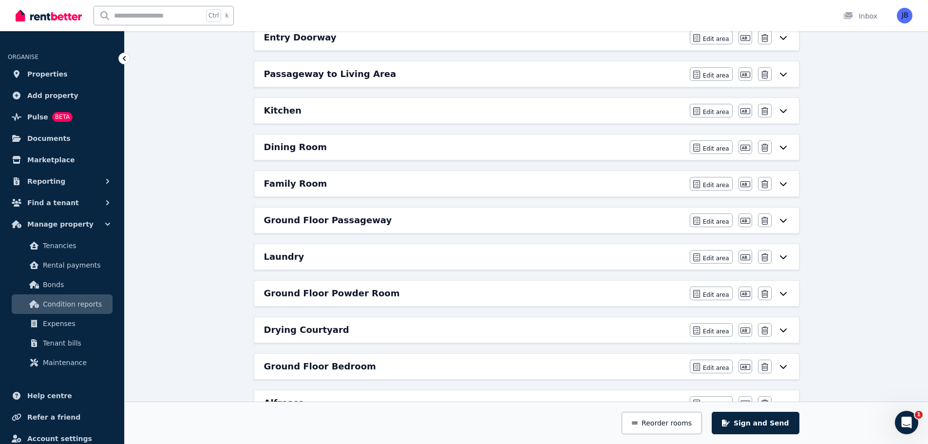
scroll to position [190, 0]
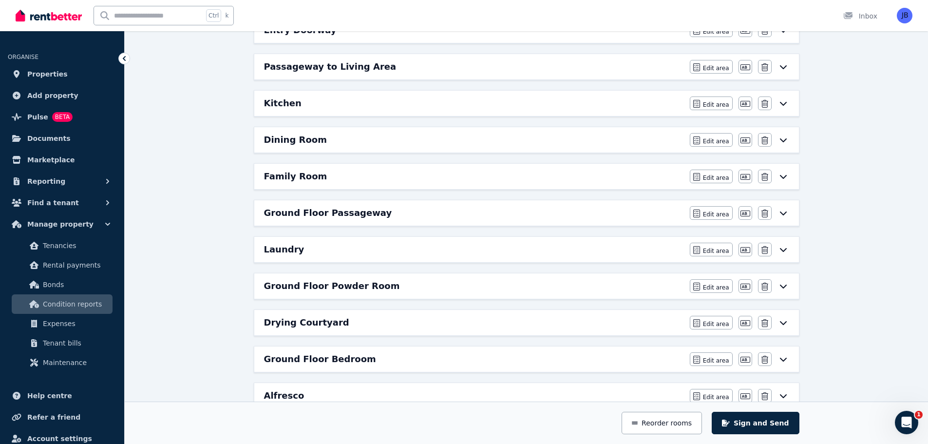
click at [271, 246] on h6 "Laundry" at bounding box center [284, 250] width 40 height 14
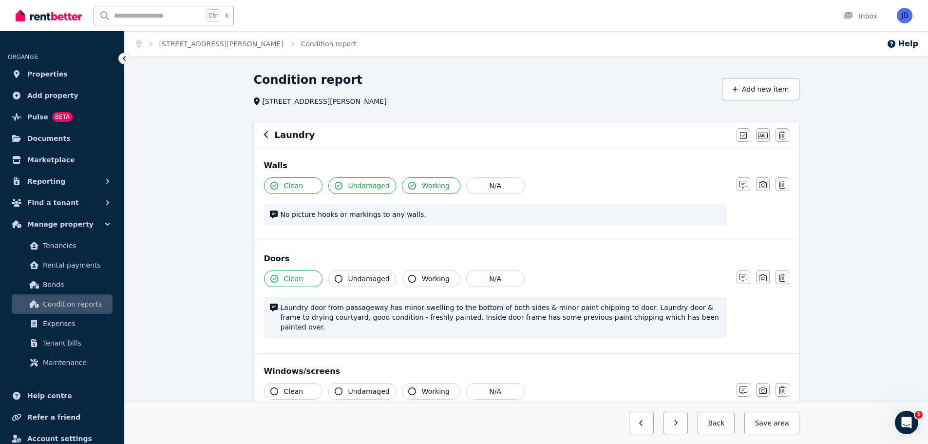
click at [417, 215] on span "No picture hooks or markings to any walls." at bounding box center [501, 215] width 441 height 10
click at [266, 129] on button "button" at bounding box center [266, 135] width 5 height 12
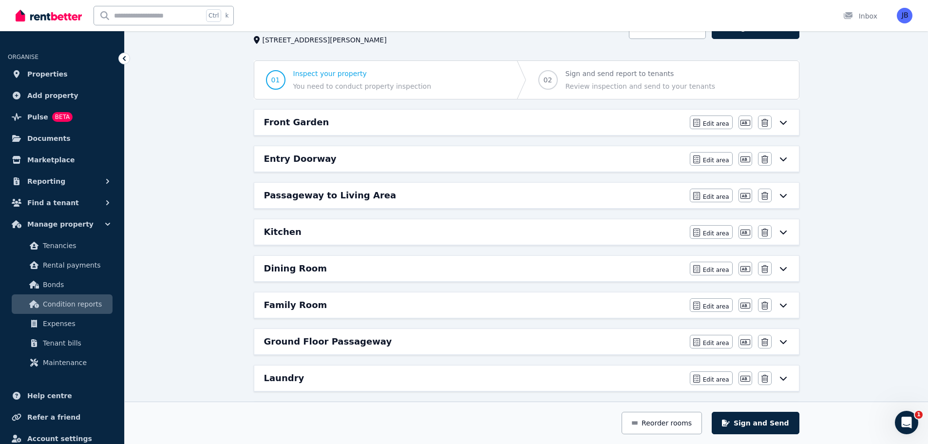
scroll to position [62, 0]
click at [291, 341] on h6 "Ground Floor Passageway" at bounding box center [328, 341] width 128 height 14
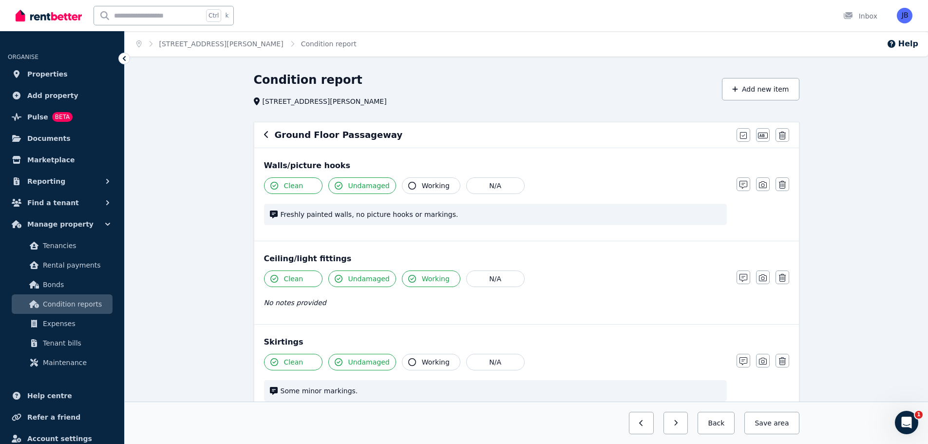
click at [265, 136] on icon "button" at bounding box center [266, 135] width 5 height 8
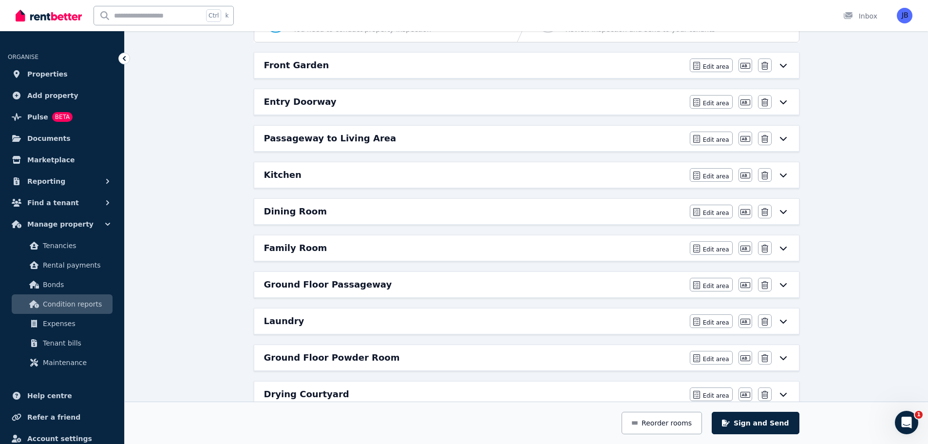
scroll to position [119, 0]
click at [284, 315] on h6 "Laundry" at bounding box center [284, 320] width 40 height 14
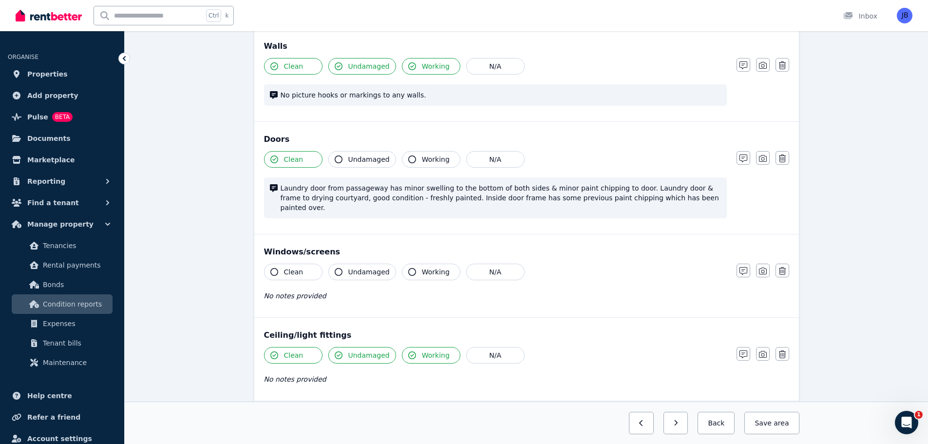
scroll to position [0, 0]
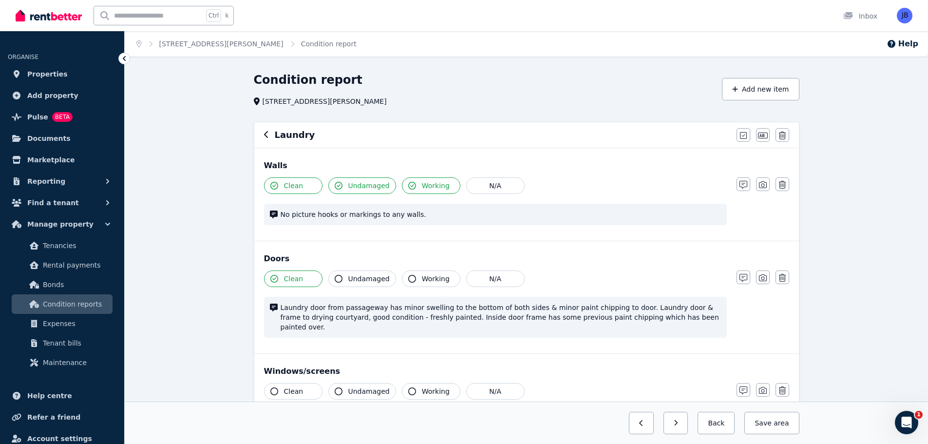
click at [416, 215] on span "No picture hooks or markings to any walls." at bounding box center [501, 215] width 441 height 10
click at [410, 212] on span "No picture hooks or markings to any walls." at bounding box center [501, 215] width 441 height 10
click at [739, 184] on button "button" at bounding box center [744, 184] width 14 height 14
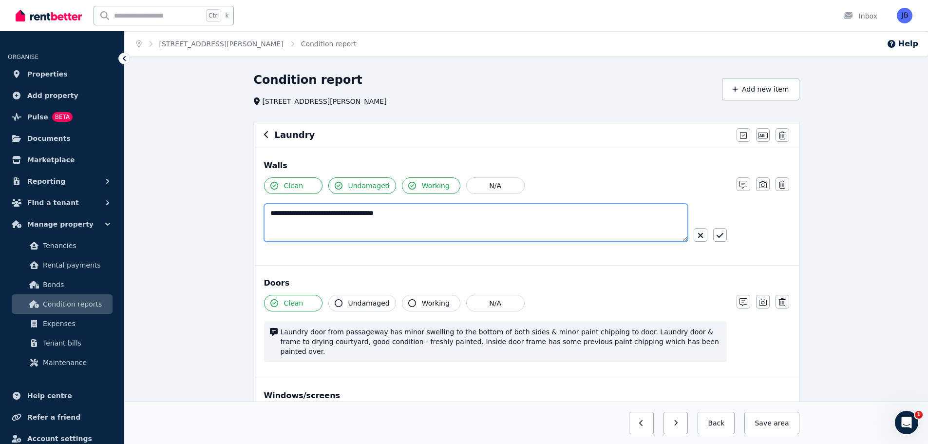
click at [395, 213] on textarea "**********" at bounding box center [476, 223] width 424 height 38
click at [269, 216] on textarea "**********" at bounding box center [476, 223] width 424 height 38
type textarea "**********"
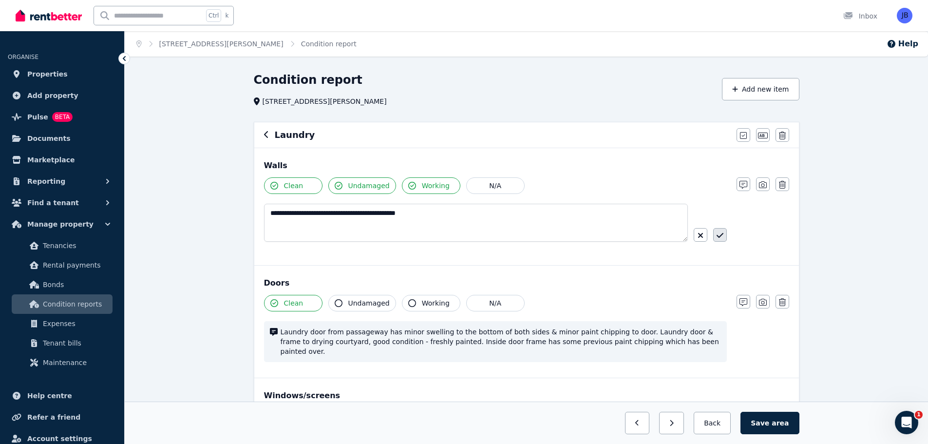
click at [721, 234] on icon "button" at bounding box center [720, 235] width 7 height 8
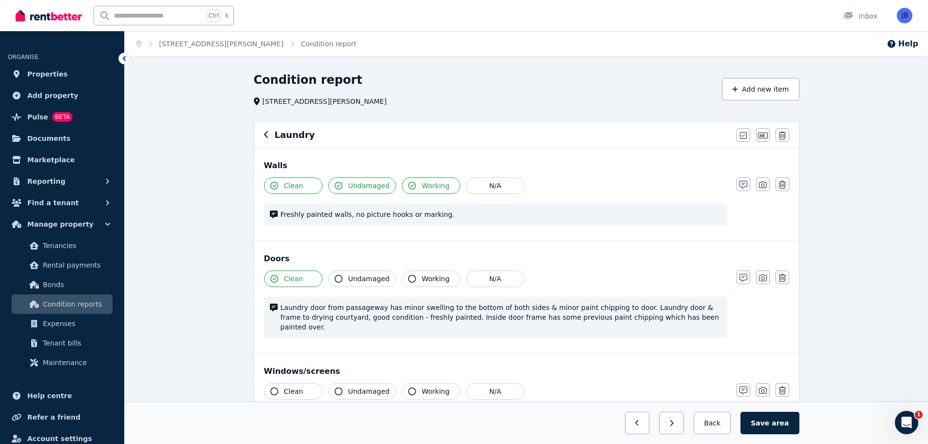
click at [760, 236] on div "Walls Clean Undamaged Working N/A Freshly painted walls, no picture hooks or ma…" at bounding box center [526, 194] width 545 height 93
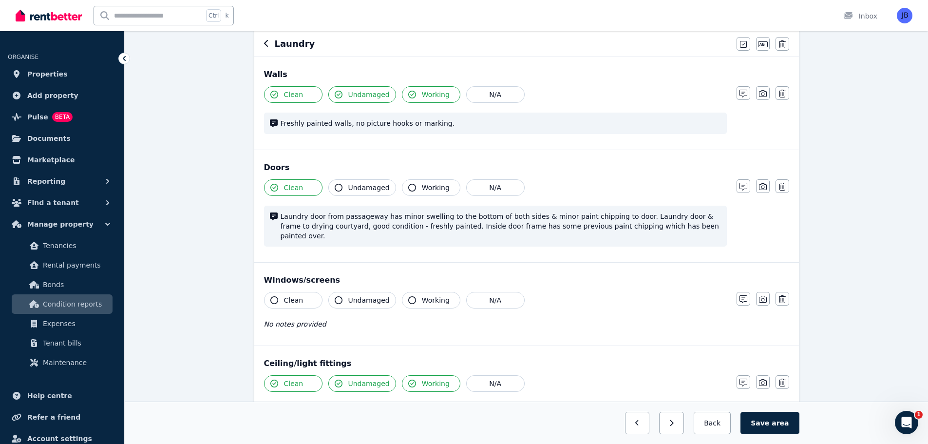
scroll to position [94, 0]
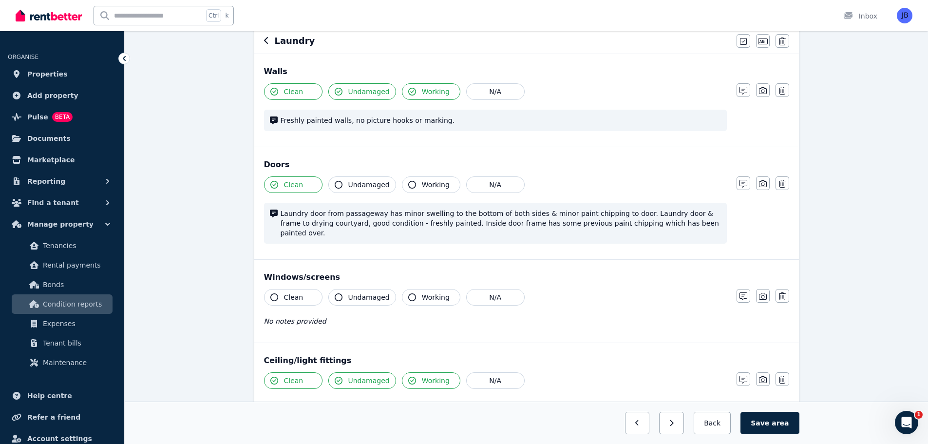
click at [350, 223] on span "Laundry door from passageway has minor swelling to the bottom of both sides & m…" at bounding box center [501, 223] width 441 height 29
click at [359, 224] on span "Laundry door from passageway has minor swelling to the bottom of both sides & m…" at bounding box center [501, 223] width 441 height 29
click at [748, 187] on button "button" at bounding box center [744, 183] width 14 height 14
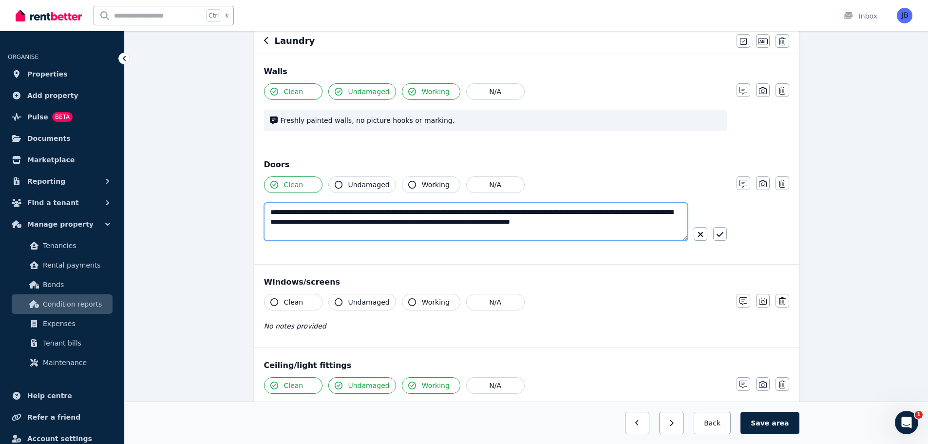
click at [681, 223] on textarea "**********" at bounding box center [476, 222] width 424 height 38
type textarea "**********"
click at [723, 233] on icon "button" at bounding box center [720, 235] width 7 height 8
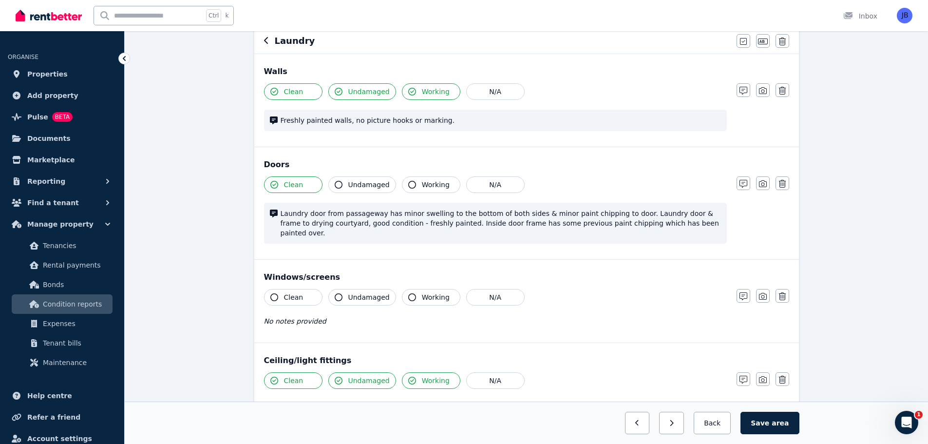
click at [707, 231] on div "Laundry door from passageway has minor swelling to the bottom of both sides & m…" at bounding box center [495, 223] width 463 height 41
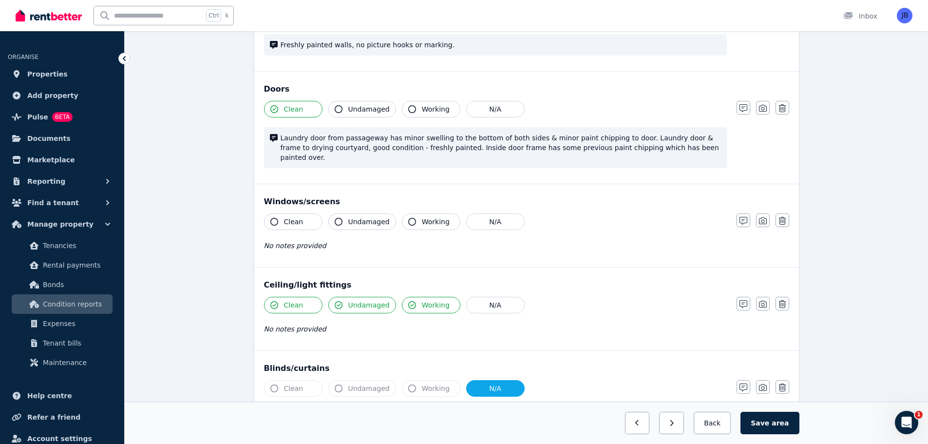
scroll to position [189, 0]
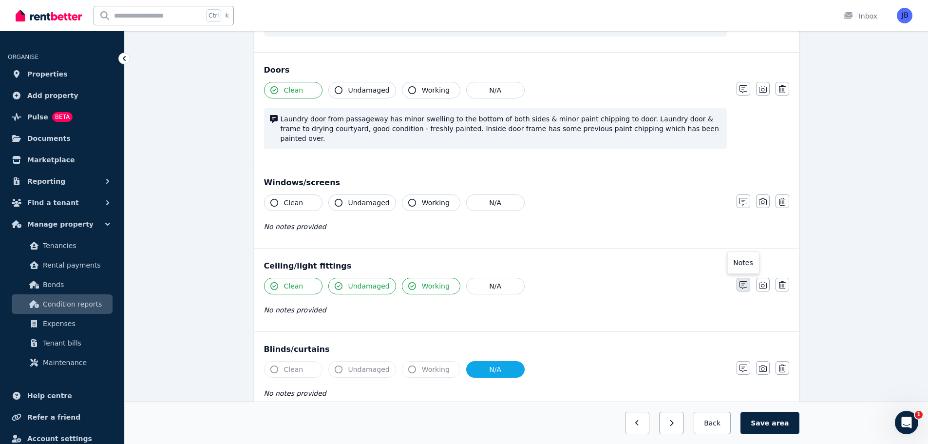
click at [743, 281] on icon "button" at bounding box center [744, 285] width 8 height 8
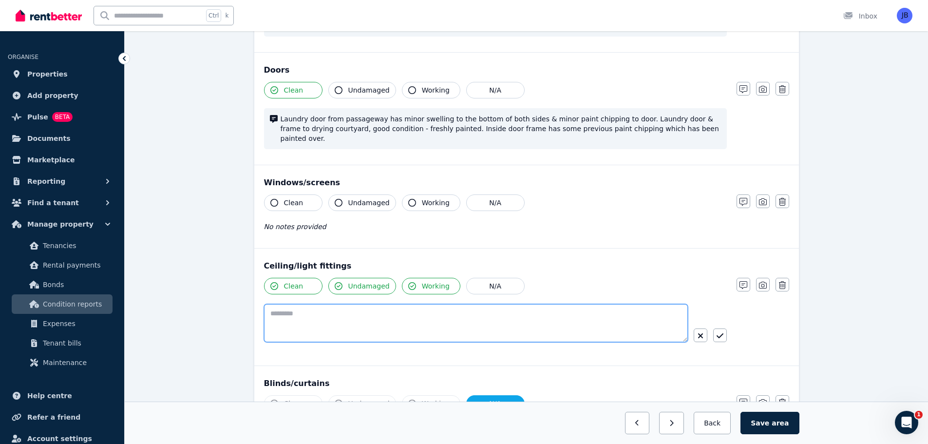
click at [318, 305] on textarea at bounding box center [476, 323] width 424 height 38
type textarea "**********"
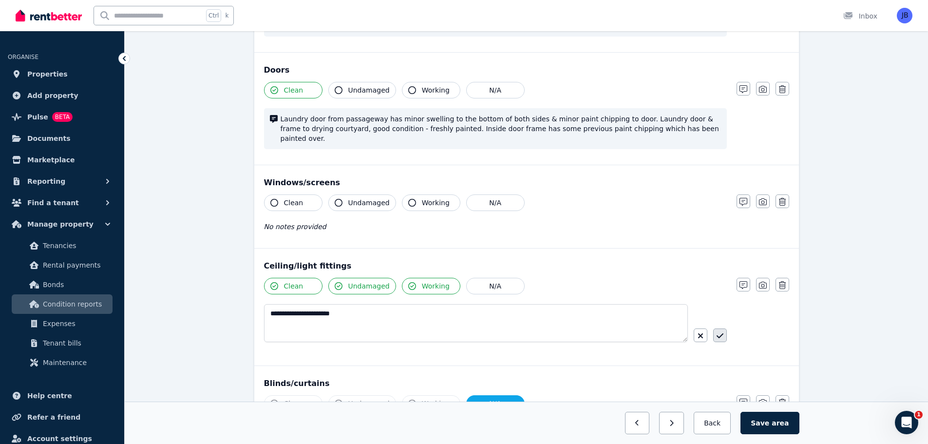
click at [721, 332] on icon "button" at bounding box center [720, 336] width 7 height 8
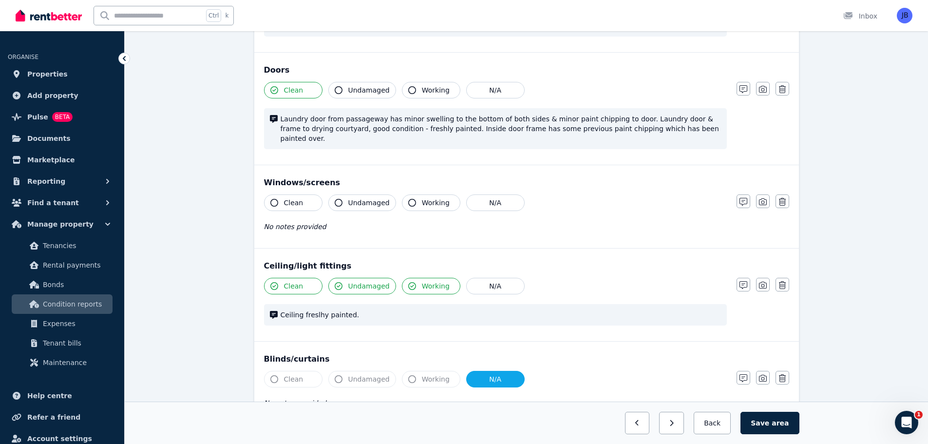
click at [838, 177] on div "Condition report [STREET_ADDRESS][PERSON_NAME] Add new item Laundry Mark all it…" at bounding box center [527, 438] width 804 height 1109
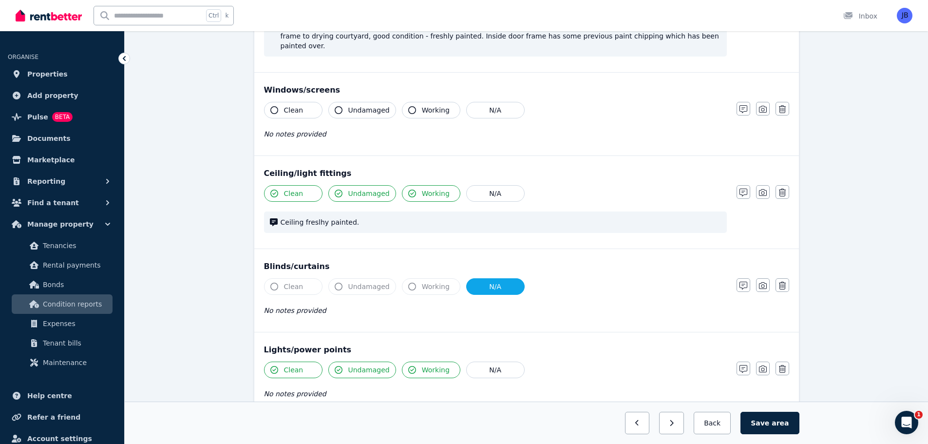
scroll to position [282, 0]
click at [781, 281] on icon "button" at bounding box center [782, 285] width 7 height 8
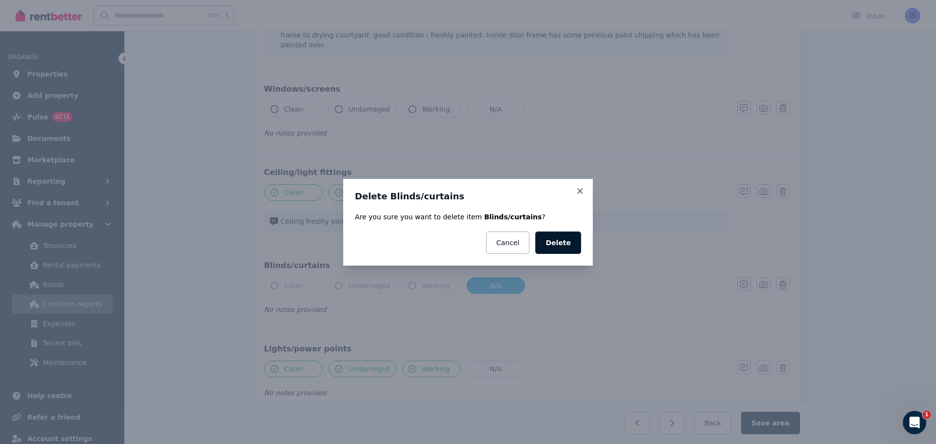
click at [557, 244] on button "Delete" at bounding box center [558, 242] width 46 height 22
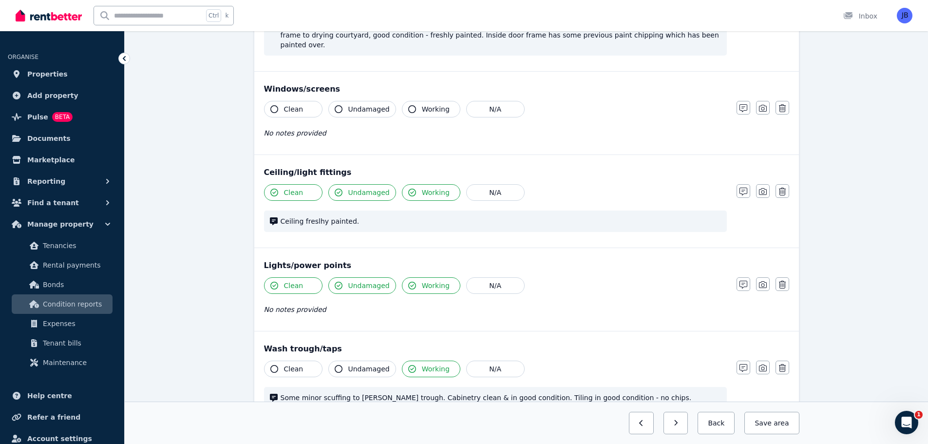
click at [859, 221] on div "Condition report [STREET_ADDRESS][PERSON_NAME] Add new item Laundry Mark all it…" at bounding box center [527, 303] width 804 height 1026
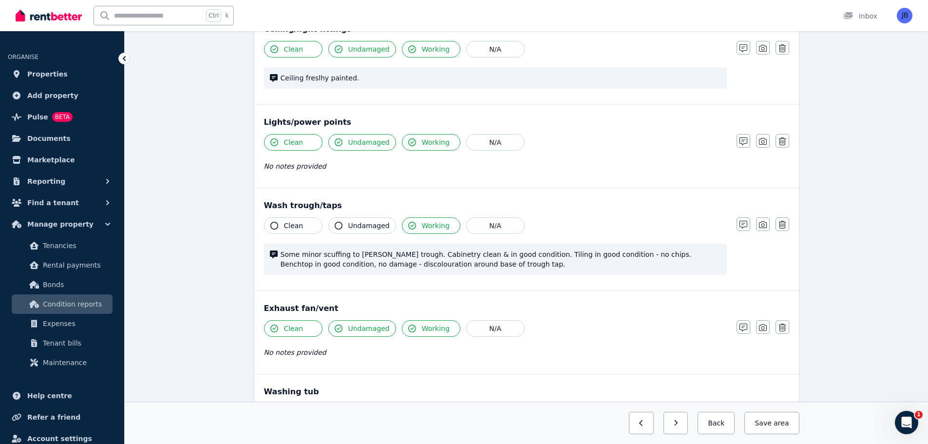
scroll to position [429, 0]
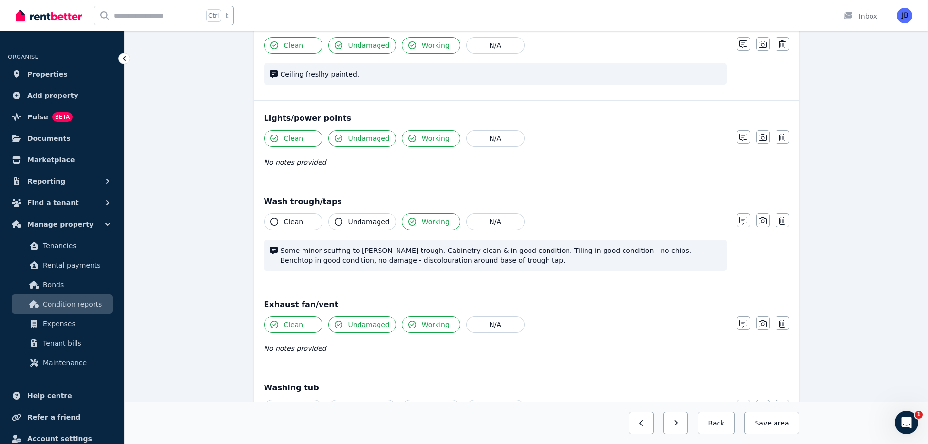
click at [443, 246] on span "Some minor scuffing to [PERSON_NAME] trough. Cabinetry clean & in good conditio…" at bounding box center [501, 255] width 441 height 19
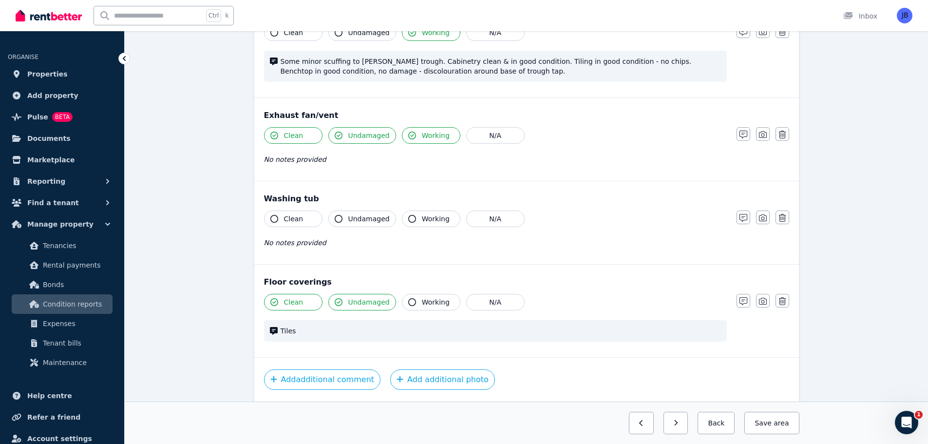
scroll to position [644, 0]
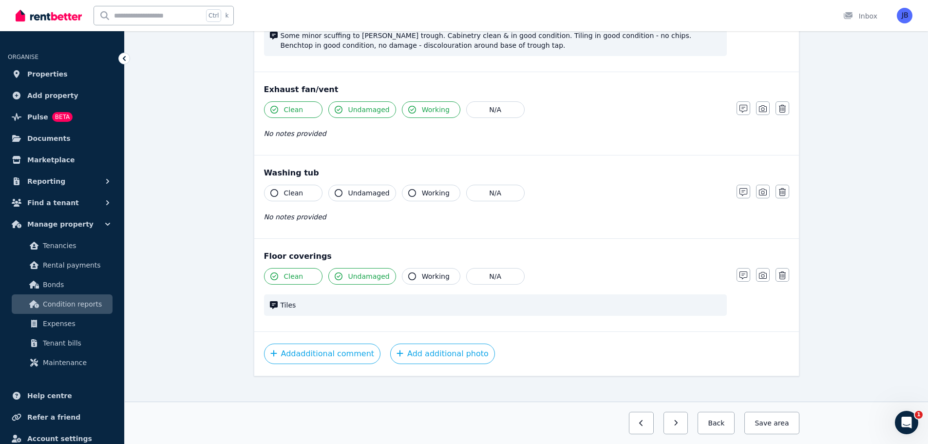
click at [633, 257] on div "Floor coverings Clean Undamaged Working N/A Tiles Notes Photo Delete" at bounding box center [526, 285] width 545 height 93
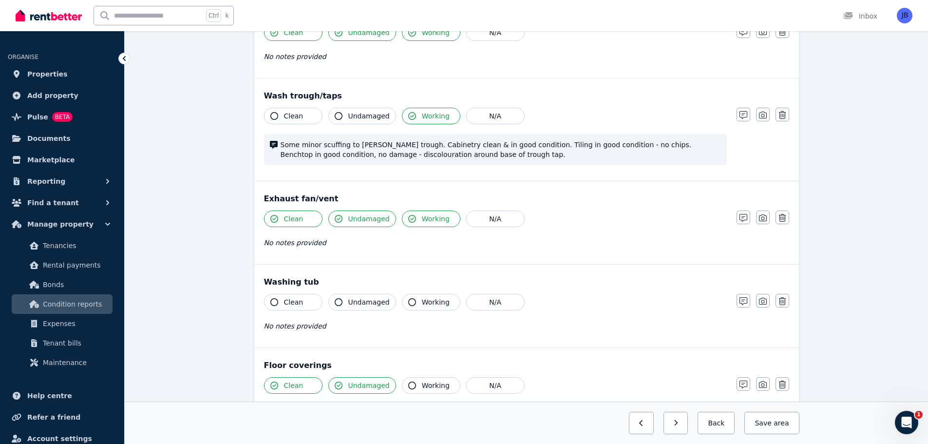
scroll to position [535, 0]
click at [745, 112] on icon "button" at bounding box center [744, 116] width 8 height 8
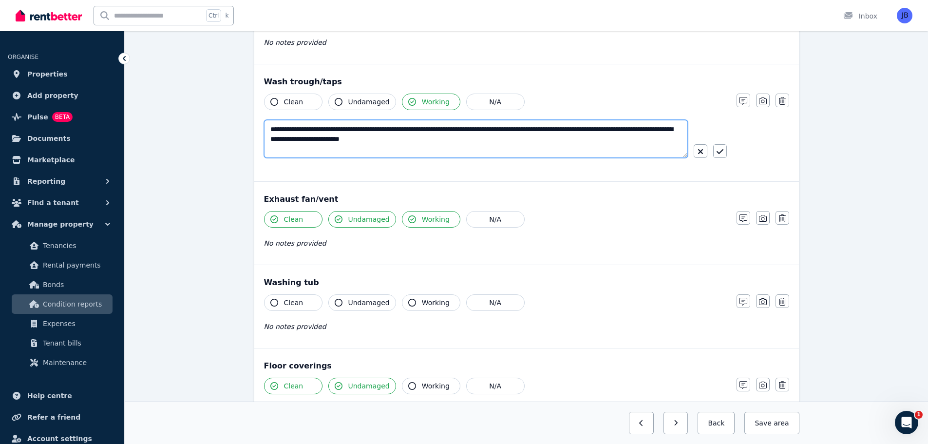
click at [432, 120] on textarea "**********" at bounding box center [476, 139] width 424 height 38
click at [538, 120] on textarea "**********" at bounding box center [476, 139] width 424 height 38
type textarea "**********"
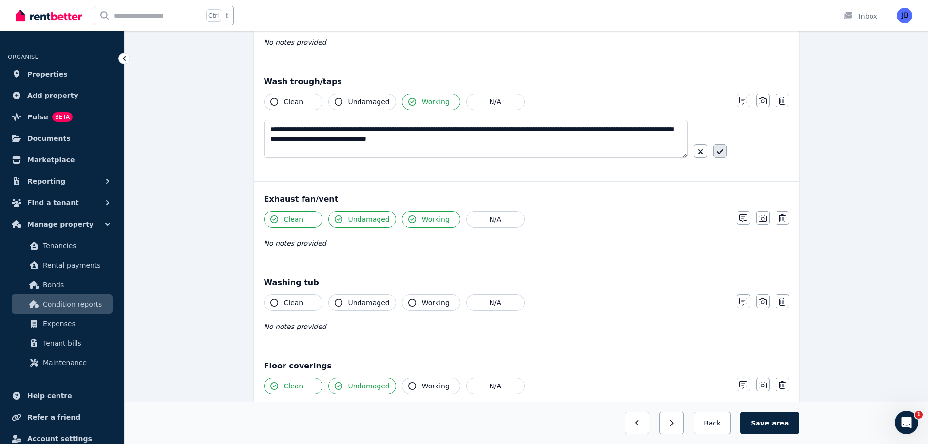
click at [721, 148] on icon "button" at bounding box center [720, 152] width 7 height 8
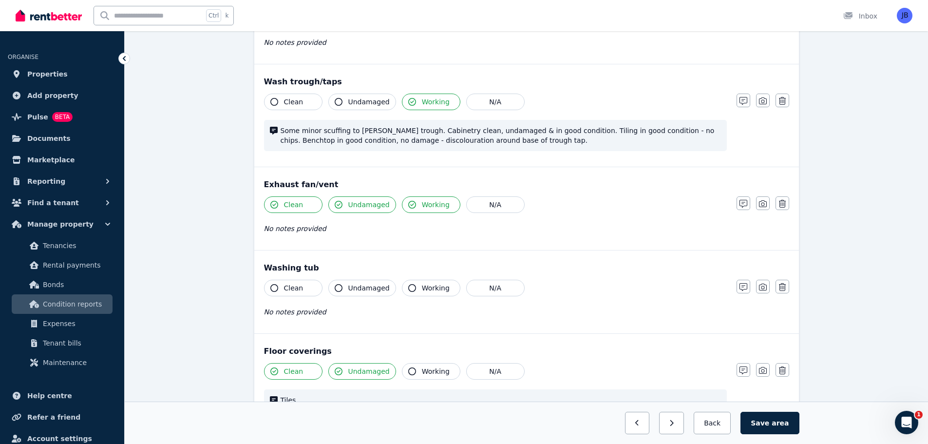
scroll to position [535, 0]
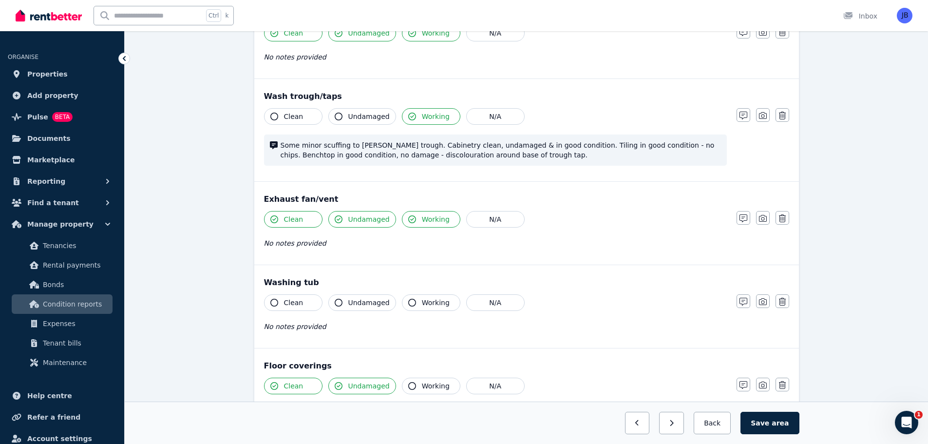
click at [619, 277] on div "Washing tub" at bounding box center [526, 283] width 525 height 12
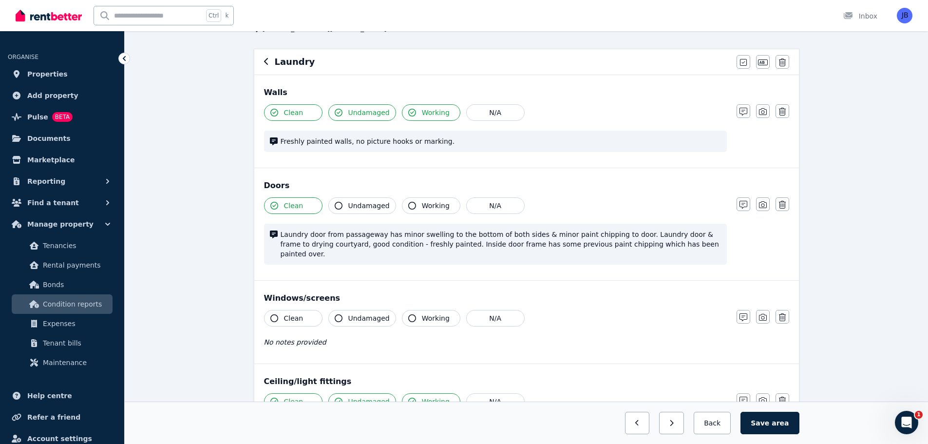
scroll to position [0, 0]
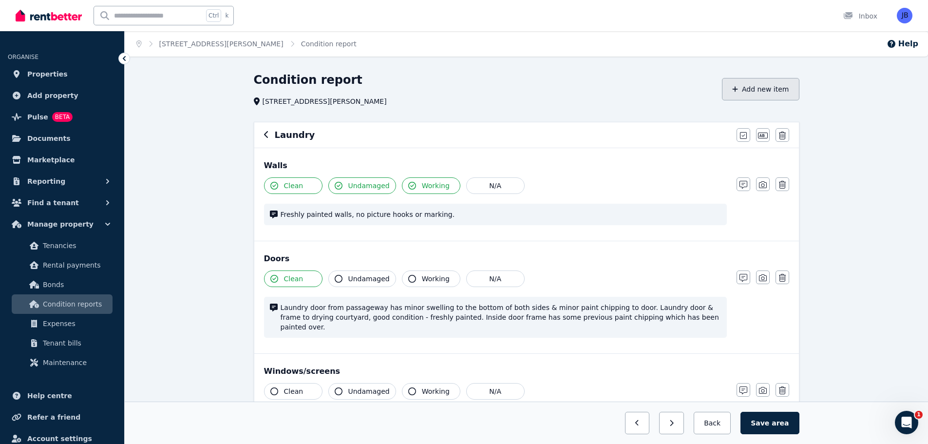
click at [759, 90] on button "Add new item" at bounding box center [760, 89] width 77 height 22
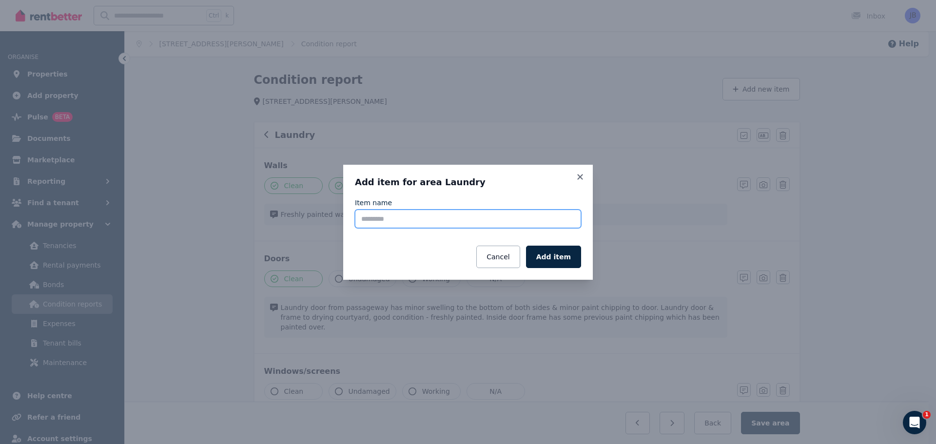
click at [377, 219] on input "Item name" at bounding box center [468, 219] width 226 height 19
type input "********"
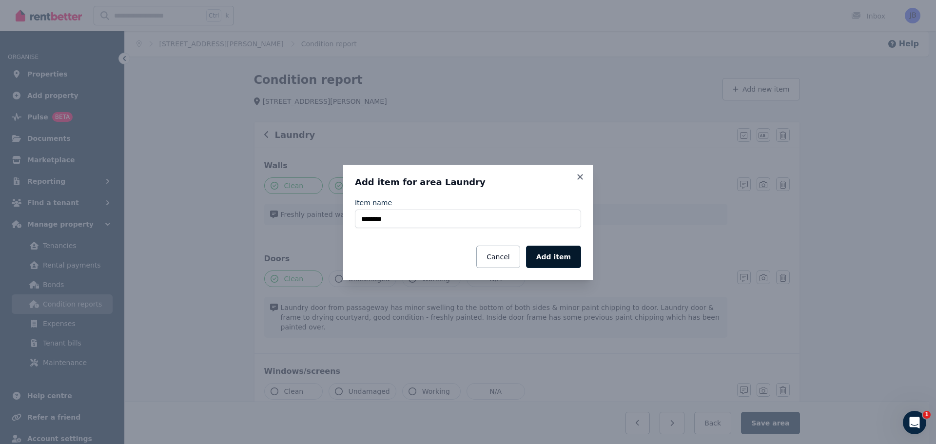
click at [547, 260] on button "Add item" at bounding box center [553, 257] width 55 height 22
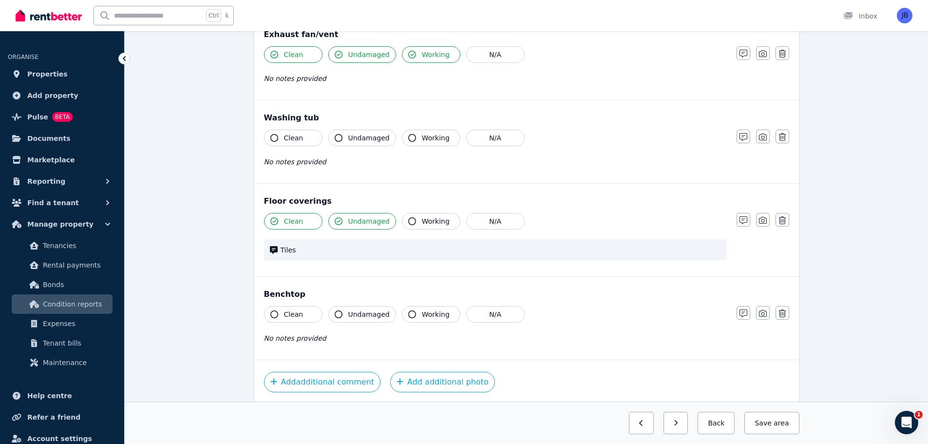
scroll to position [728, 0]
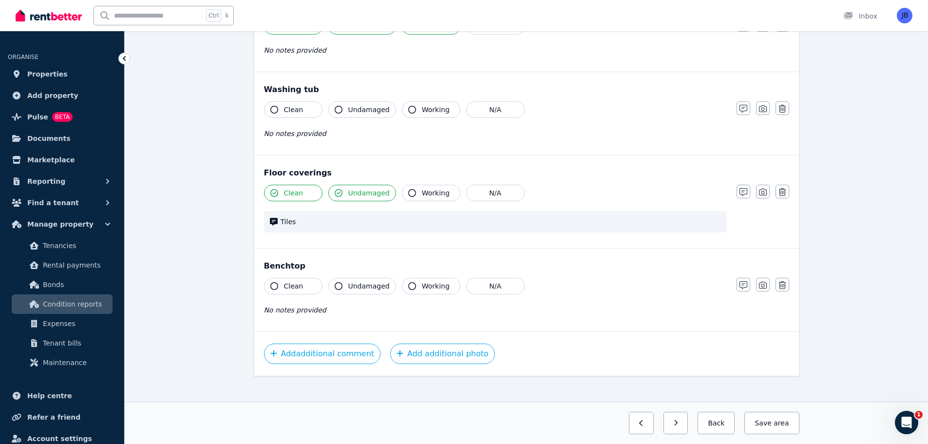
click at [274, 282] on icon "button" at bounding box center [274, 286] width 8 height 8
click at [742, 281] on icon "button" at bounding box center [744, 285] width 8 height 8
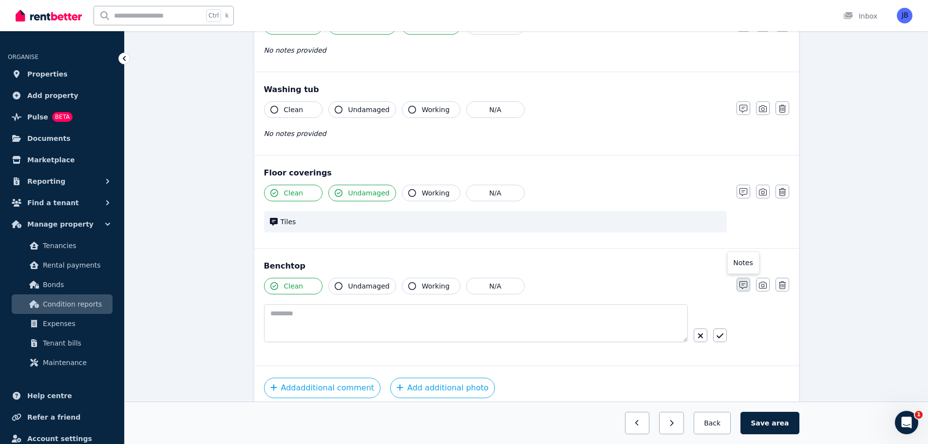
scroll to position [762, 0]
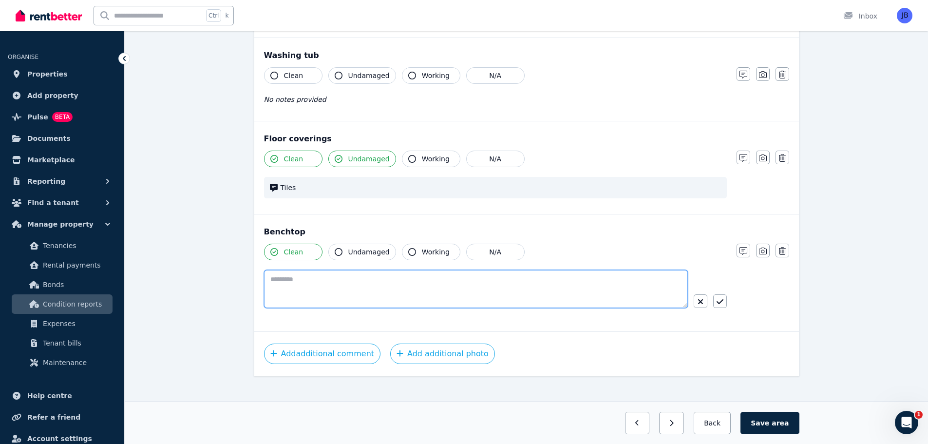
click at [337, 270] on textarea at bounding box center [476, 289] width 424 height 38
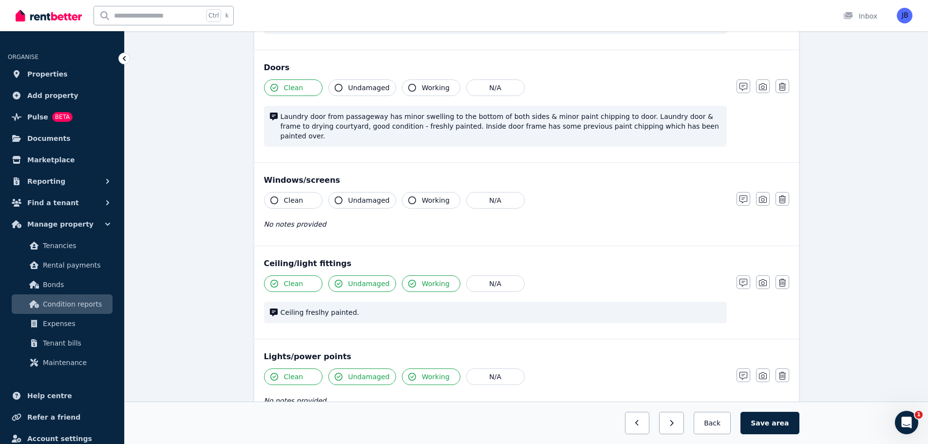
scroll to position [188, 0]
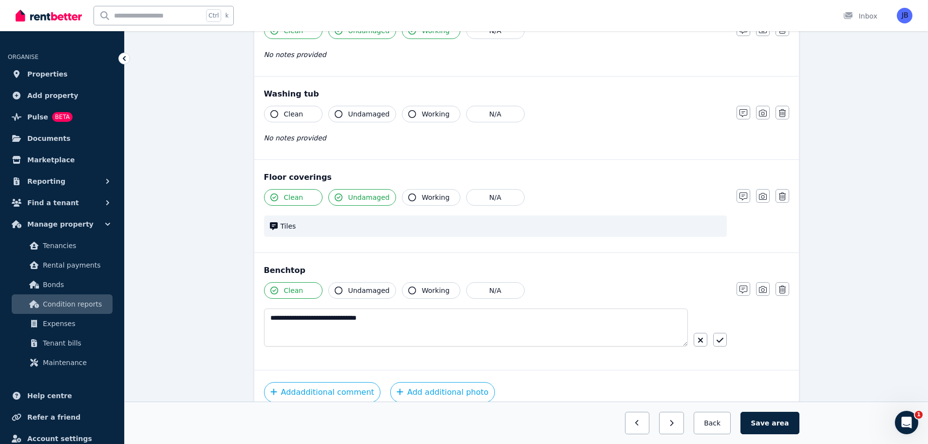
scroll to position [727, 0]
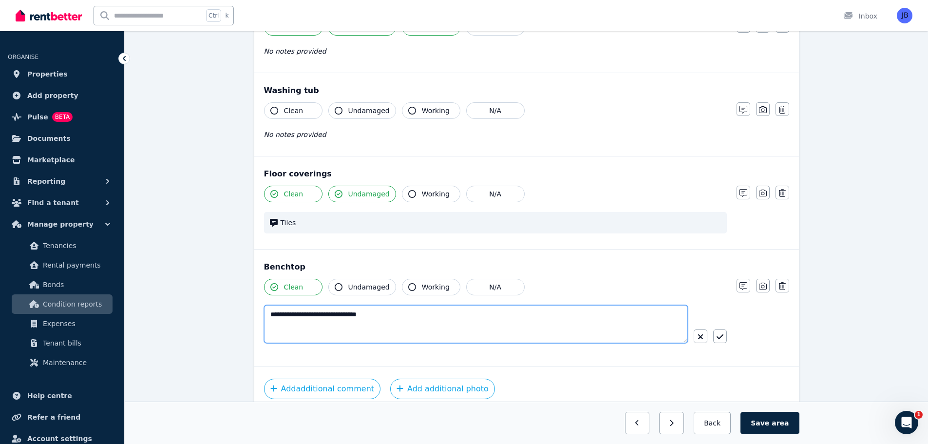
click at [388, 307] on textarea "**********" at bounding box center [476, 324] width 424 height 38
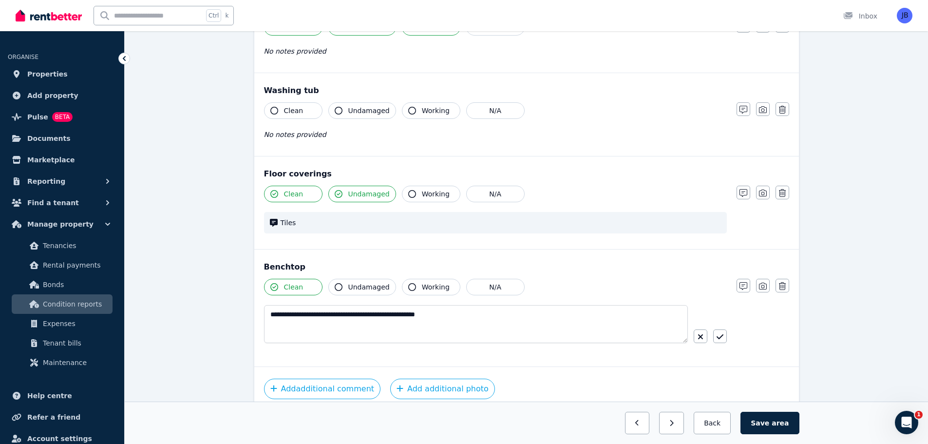
click at [652, 235] on div "Floor coverings Clean Undamaged Working N/A Tiles Notes Photo Delete" at bounding box center [526, 202] width 545 height 93
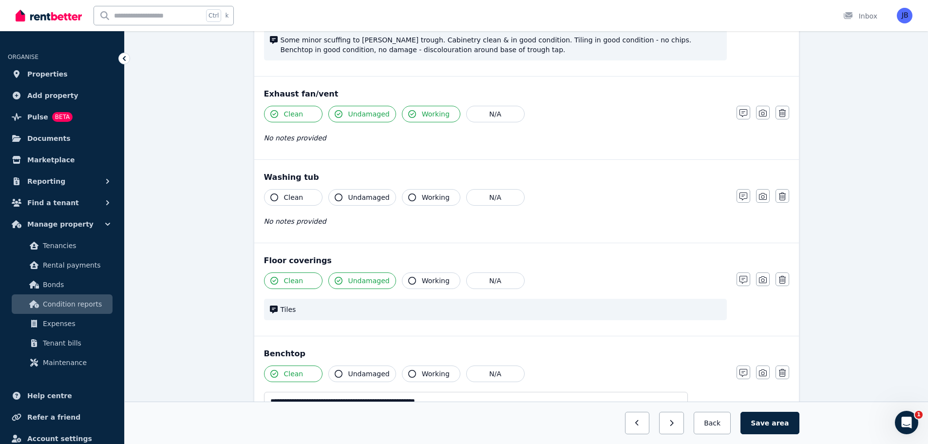
scroll to position [762, 0]
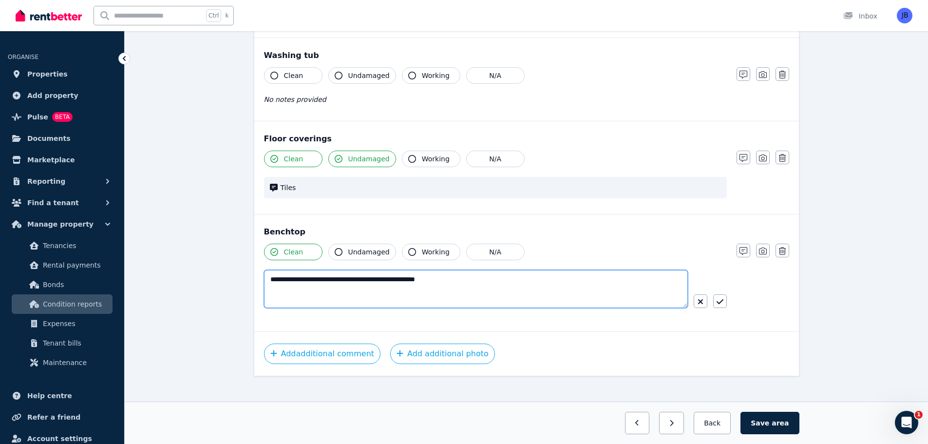
click at [458, 270] on textarea "**********" at bounding box center [476, 289] width 424 height 38
type textarea "**********"
click at [722, 298] on icon "button" at bounding box center [720, 302] width 7 height 8
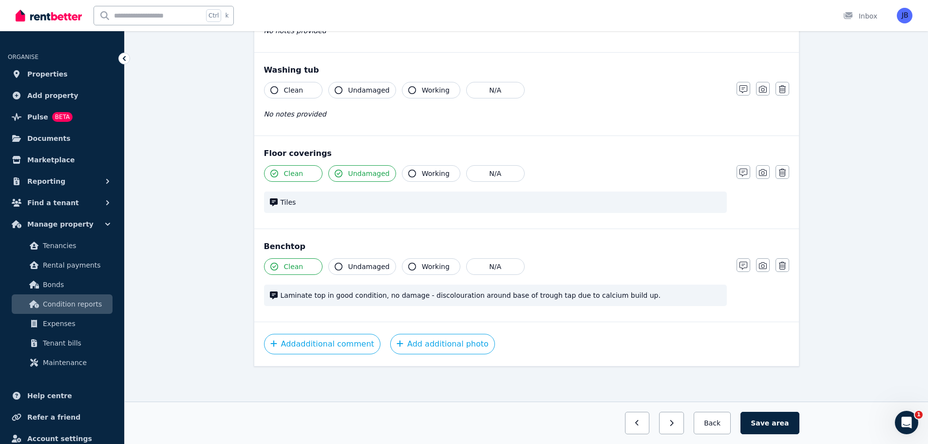
scroll to position [737, 0]
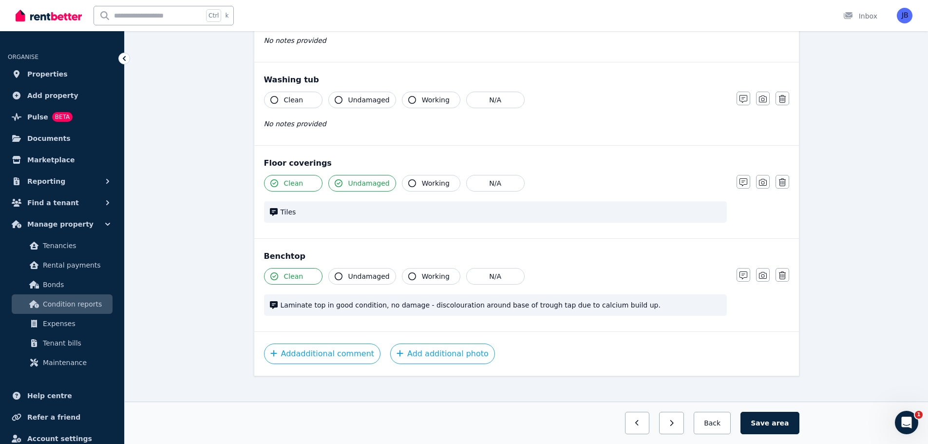
click at [671, 277] on div "Clean Undamaged Working N/A Laminate top in good condition, no damage - discolo…" at bounding box center [495, 297] width 463 height 58
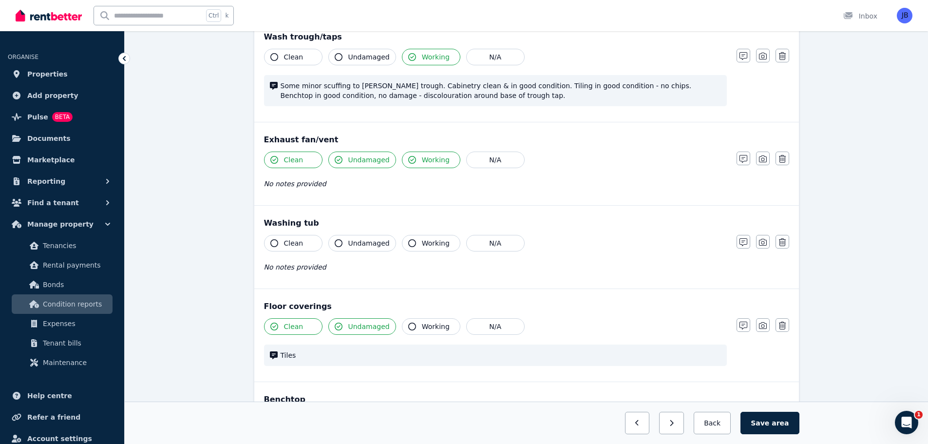
scroll to position [591, 0]
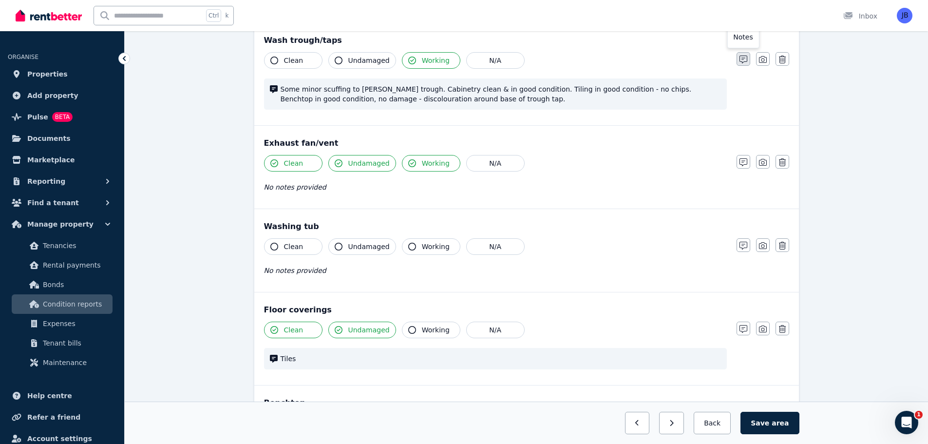
click at [740, 56] on icon "button" at bounding box center [744, 60] width 8 height 8
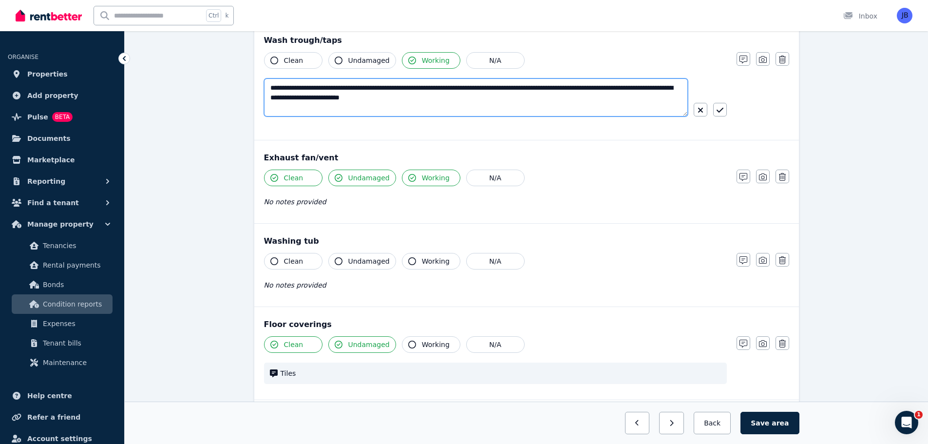
click at [607, 78] on textarea "**********" at bounding box center [476, 97] width 424 height 38
type textarea "**********"
click at [741, 56] on icon "button" at bounding box center [744, 60] width 8 height 8
click at [711, 212] on div "Exhaust fan/vent Clean Undamaged Working N/A No notes provided Notes Photo Dele…" at bounding box center [526, 181] width 545 height 83
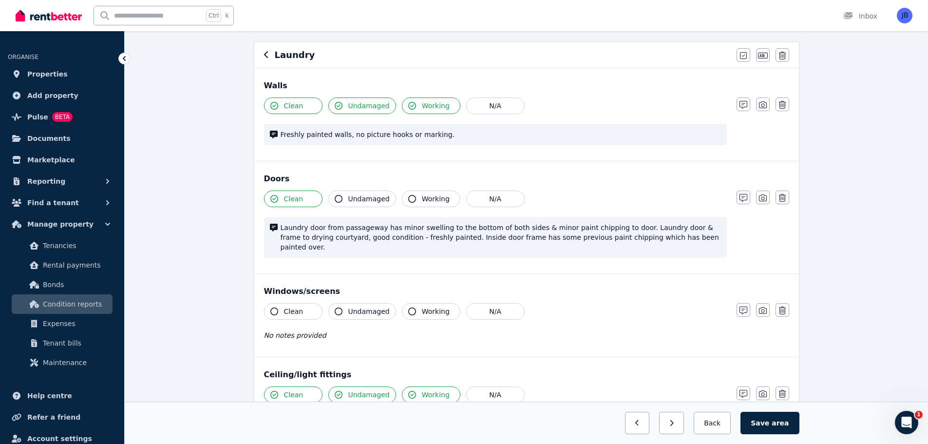
scroll to position [0, 0]
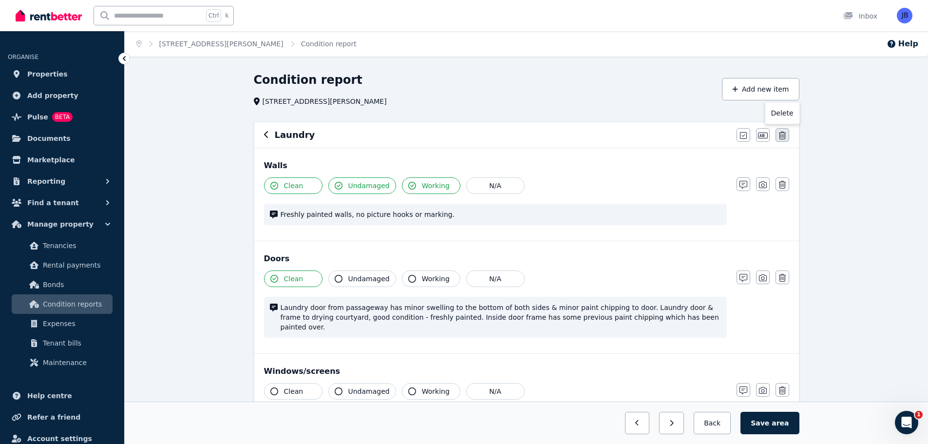
click at [783, 138] on icon "button" at bounding box center [782, 136] width 7 height 8
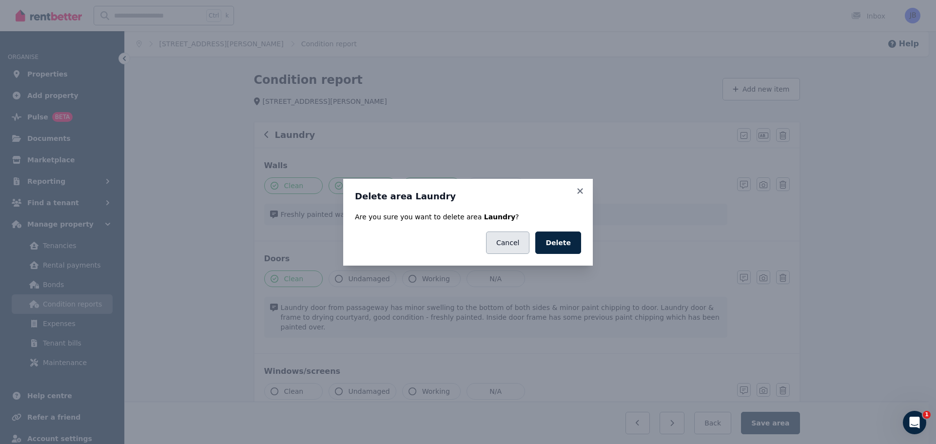
click at [510, 246] on button "Cancel" at bounding box center [507, 242] width 43 height 22
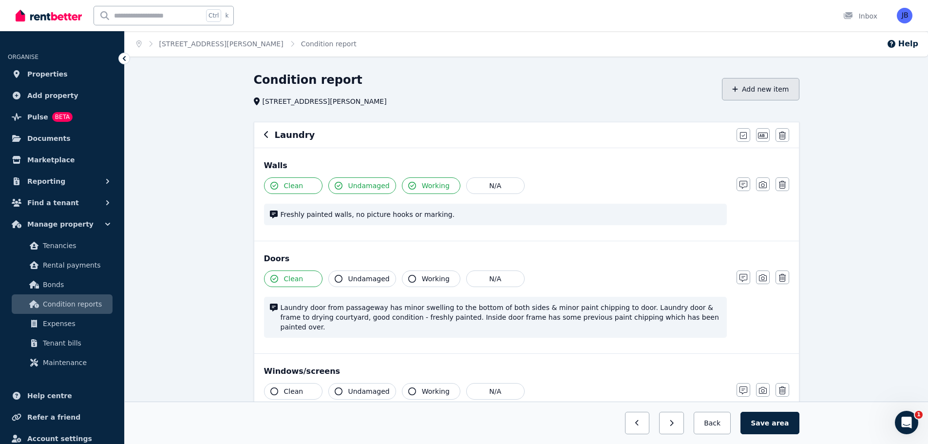
click at [753, 85] on button "Add new item" at bounding box center [760, 89] width 77 height 22
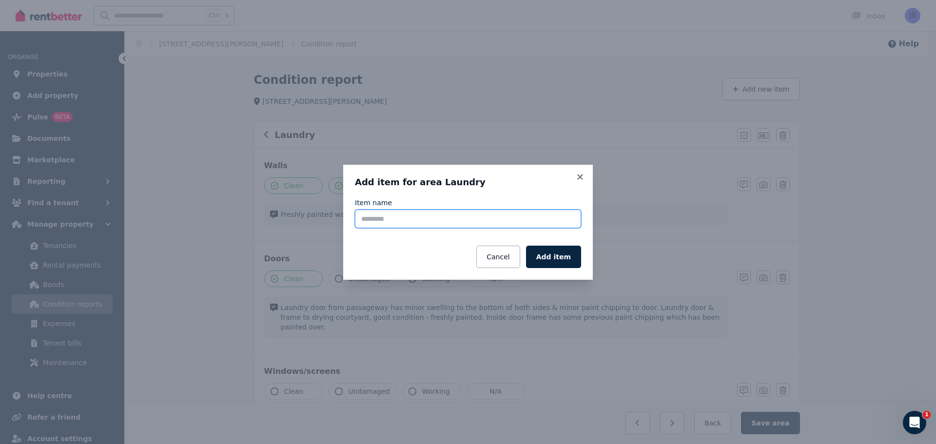
click at [432, 218] on input "Item name" at bounding box center [468, 219] width 226 height 19
type input "******"
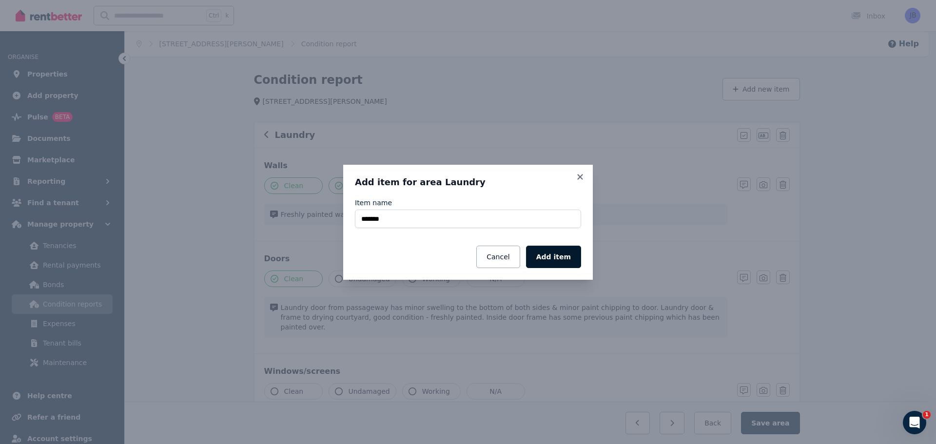
click at [550, 257] on button "Add item" at bounding box center [553, 257] width 55 height 22
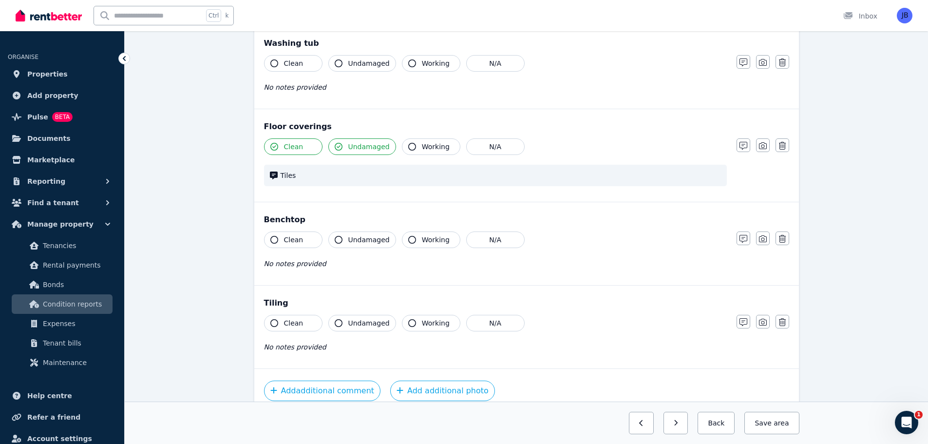
scroll to position [826, 0]
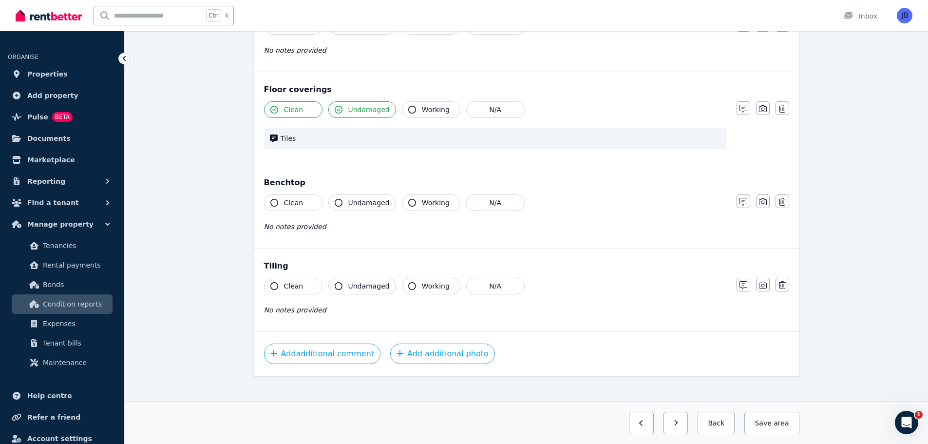
click at [278, 282] on icon "button" at bounding box center [274, 286] width 8 height 8
click at [340, 282] on icon "button" at bounding box center [339, 286] width 8 height 8
click at [743, 281] on icon "button" at bounding box center [744, 285] width 8 height 8
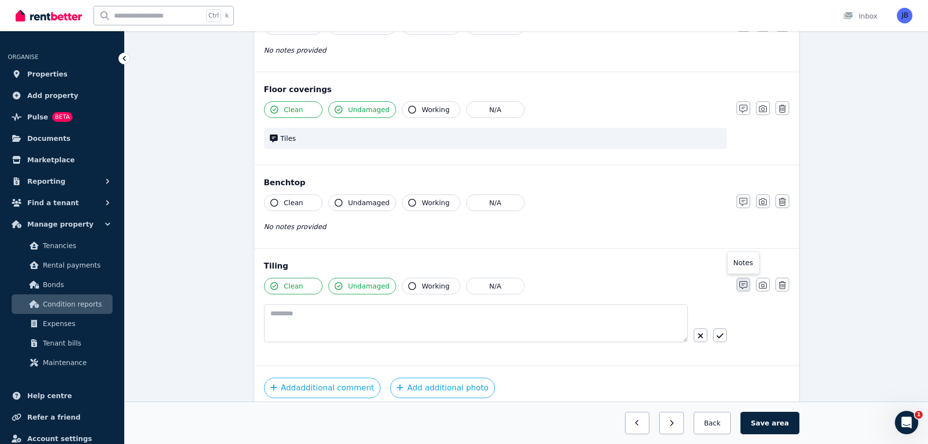
scroll to position [860, 0]
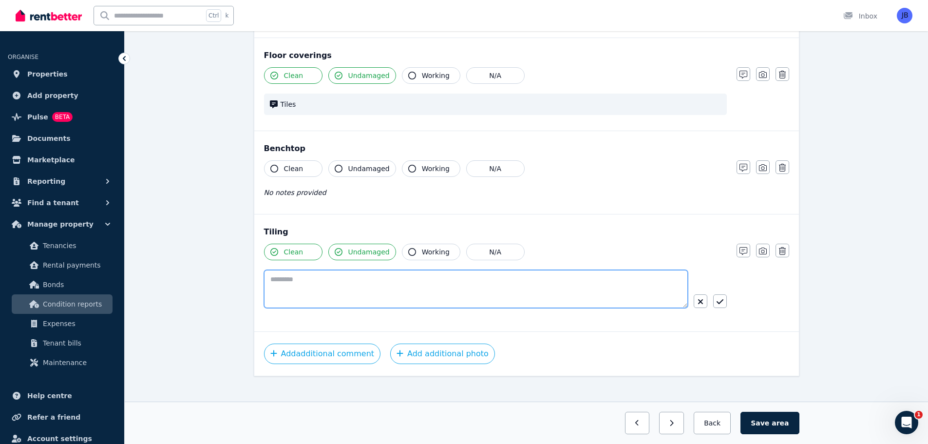
click at [339, 270] on textarea at bounding box center [476, 289] width 424 height 38
type textarea "*"
type textarea "**********"
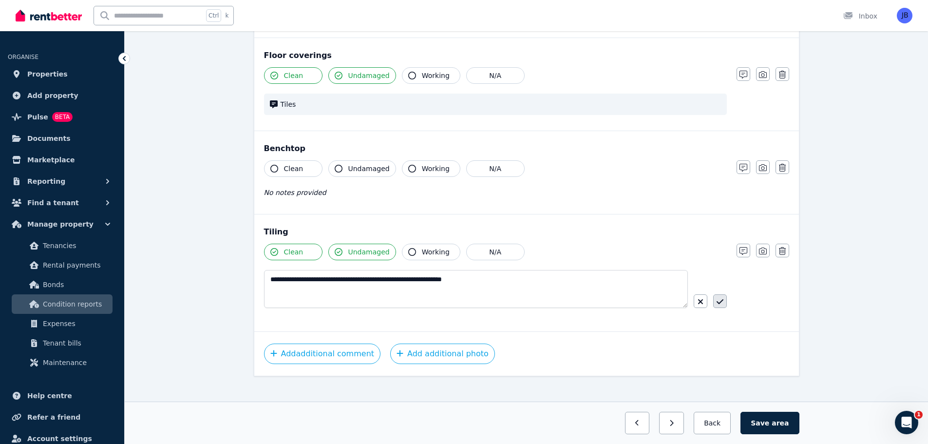
click at [721, 296] on button "button" at bounding box center [720, 301] width 14 height 14
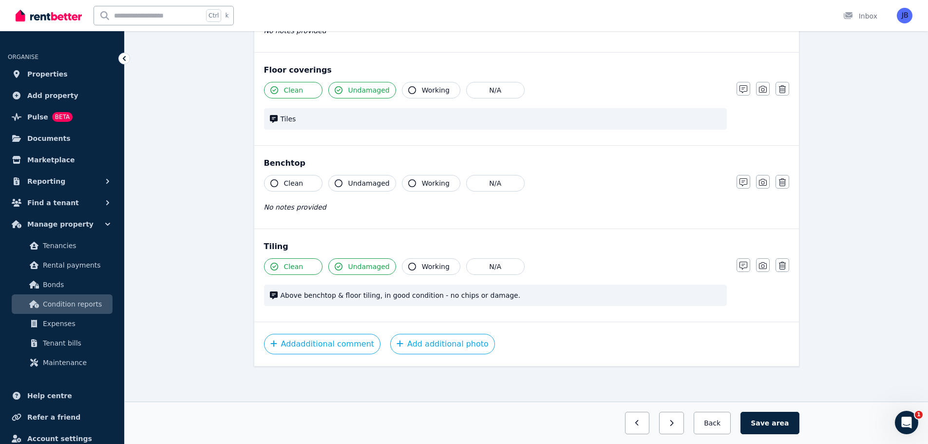
scroll to position [835, 0]
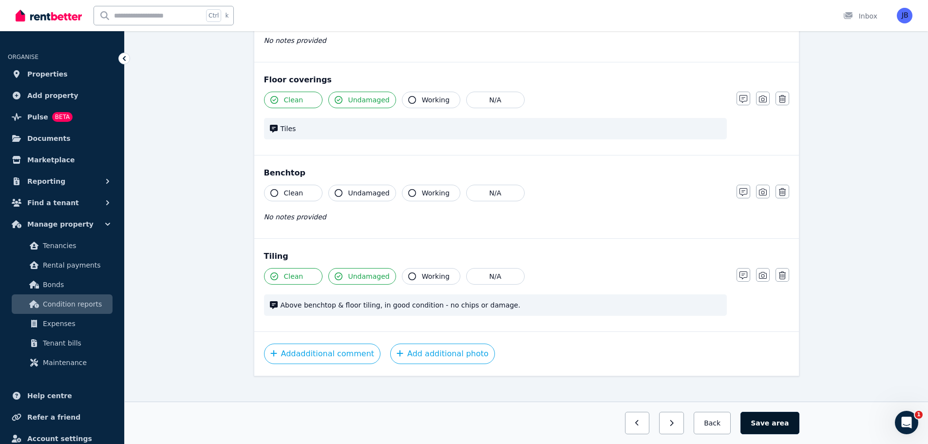
click at [769, 418] on button "Save area" at bounding box center [770, 423] width 58 height 22
click at [723, 95] on div "Clean Undamaged Working N/A" at bounding box center [495, 100] width 463 height 17
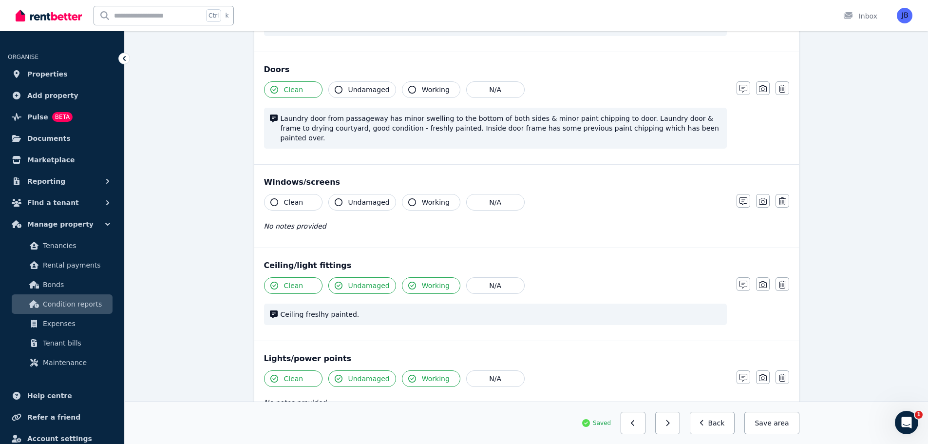
scroll to position [0, 0]
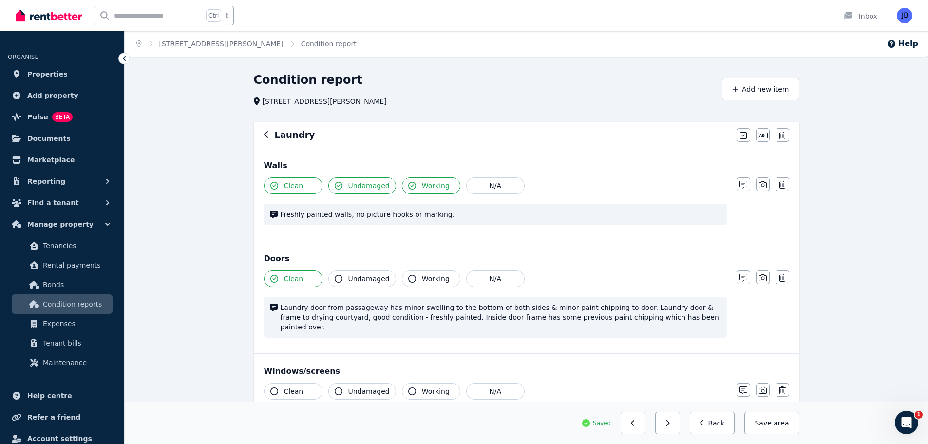
click at [268, 135] on icon "button" at bounding box center [266, 135] width 5 height 8
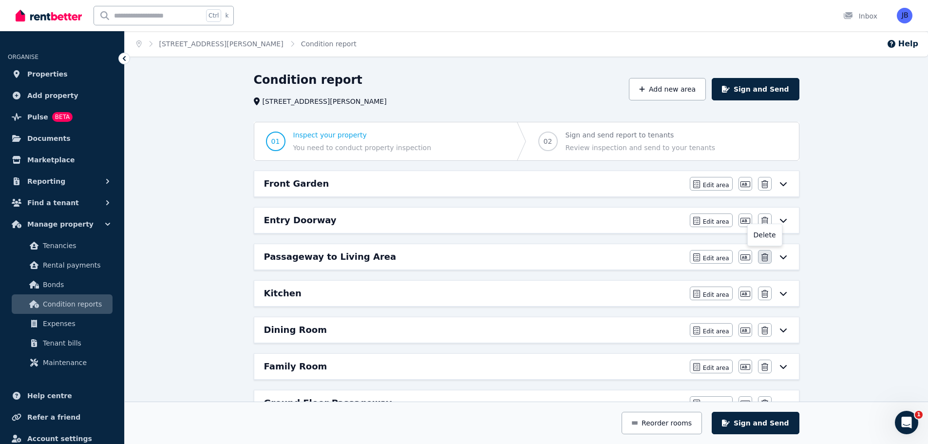
click at [771, 254] on button "button" at bounding box center [765, 257] width 14 height 14
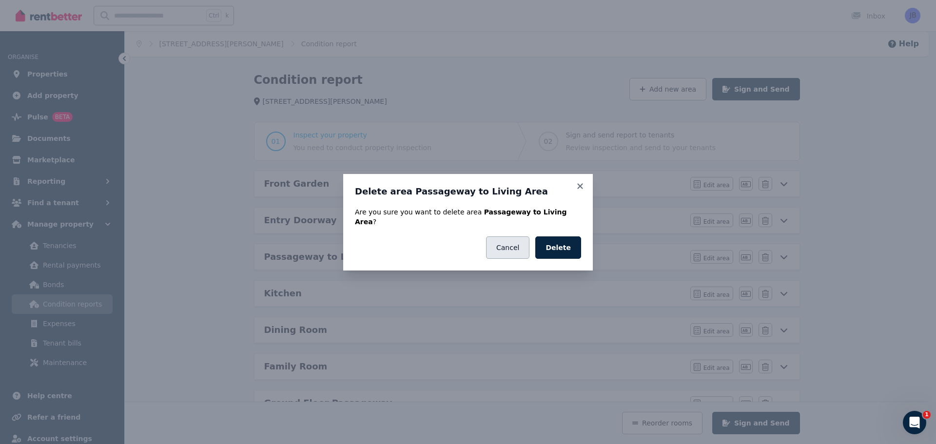
click at [518, 248] on button "Cancel" at bounding box center [507, 247] width 43 height 22
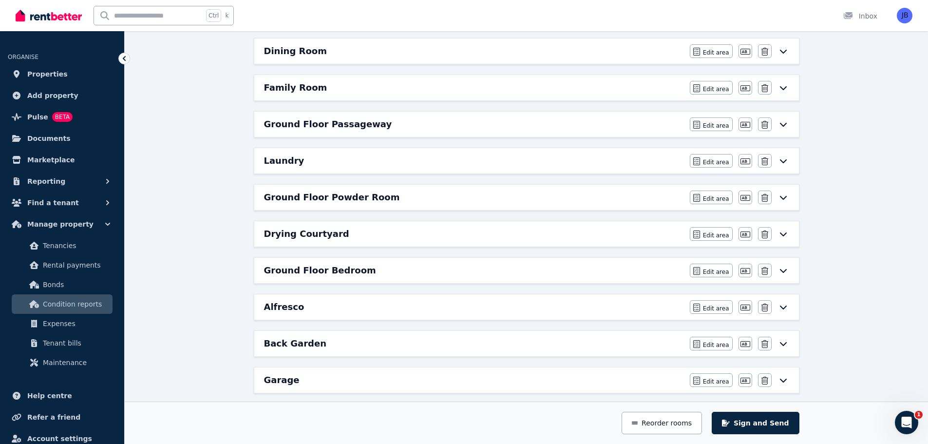
scroll to position [280, 0]
click at [304, 159] on div "Laundry" at bounding box center [474, 160] width 420 height 14
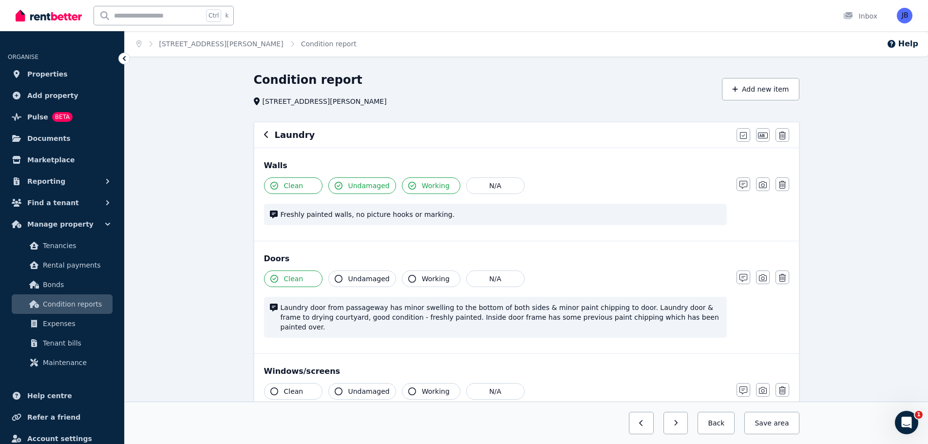
click at [266, 135] on icon "button" at bounding box center [266, 135] width 5 height 8
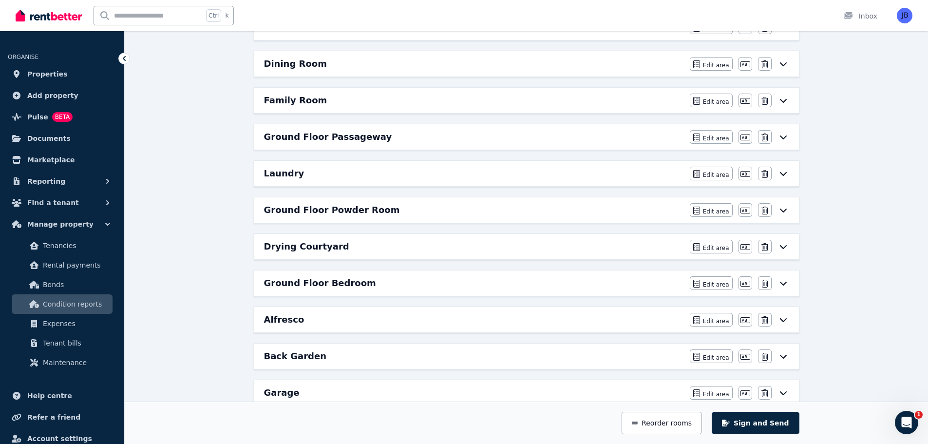
scroll to position [267, 0]
click at [278, 210] on h6 "Ground Floor Powder Room" at bounding box center [332, 209] width 136 height 14
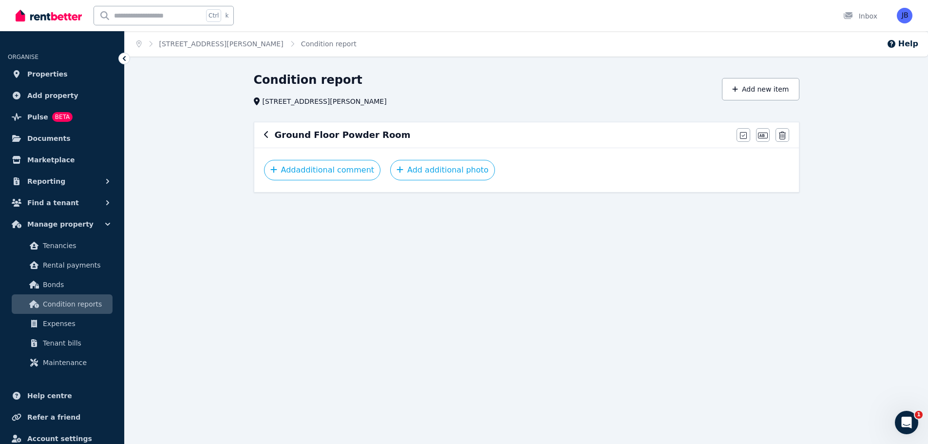
scroll to position [0, 0]
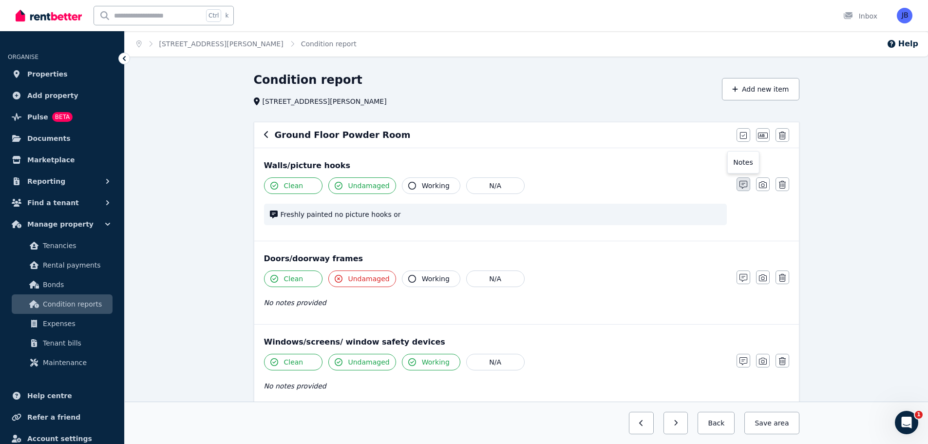
click at [747, 184] on icon "button" at bounding box center [744, 185] width 8 height 8
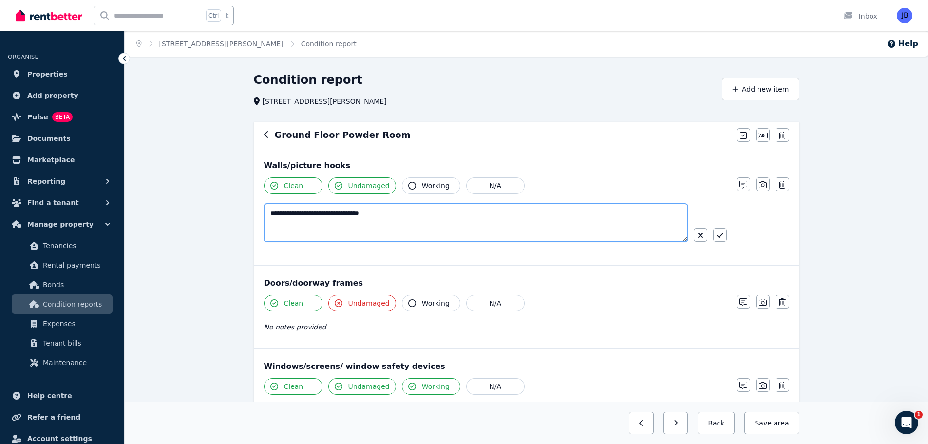
click at [318, 216] on textarea "**********" at bounding box center [476, 223] width 424 height 38
click at [386, 217] on textarea "**********" at bounding box center [476, 223] width 424 height 38
type textarea "**********"
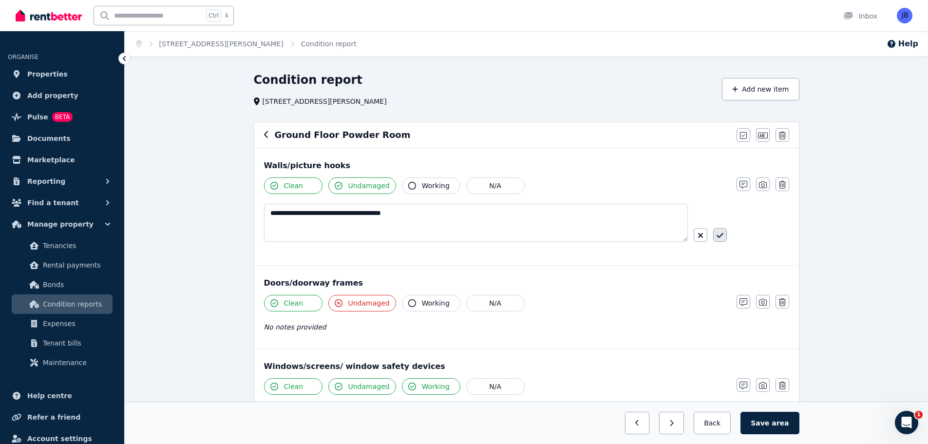
click at [721, 234] on icon "button" at bounding box center [720, 235] width 7 height 8
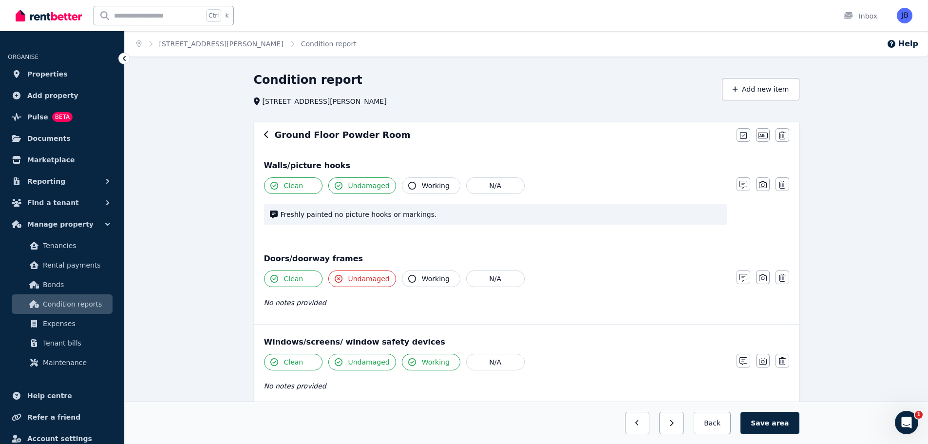
click at [267, 139] on button "button" at bounding box center [266, 135] width 5 height 12
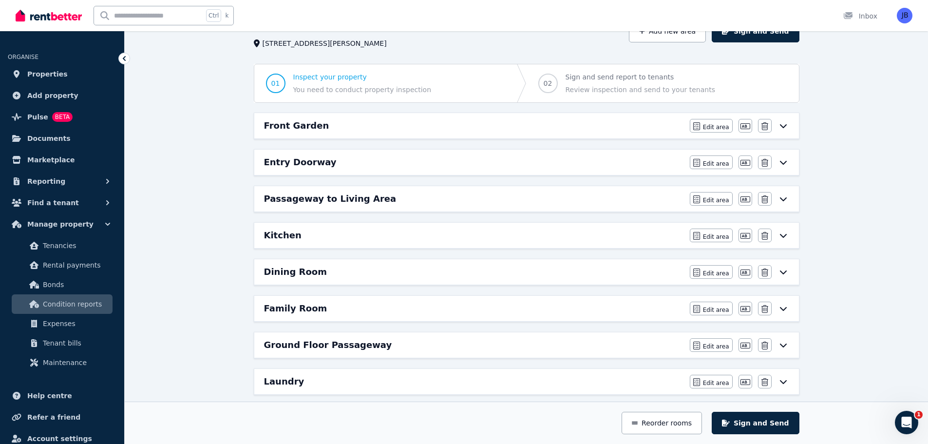
scroll to position [62, 0]
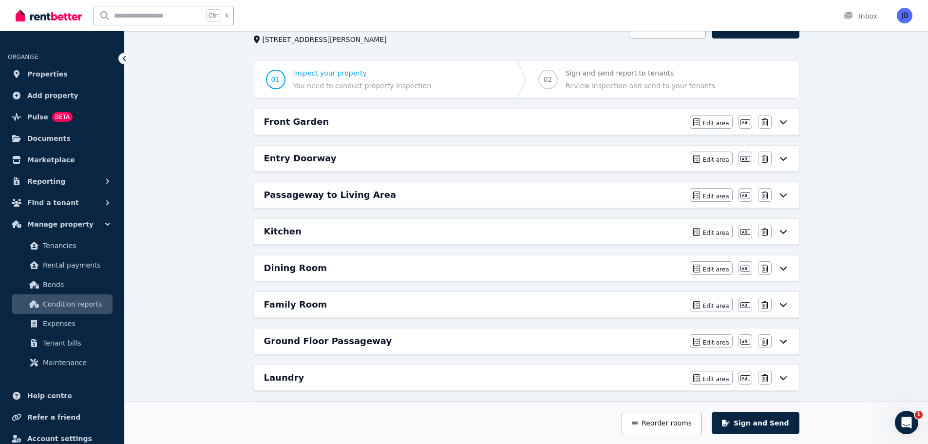
click at [265, 271] on h6 "Dining Room" at bounding box center [295, 268] width 63 height 14
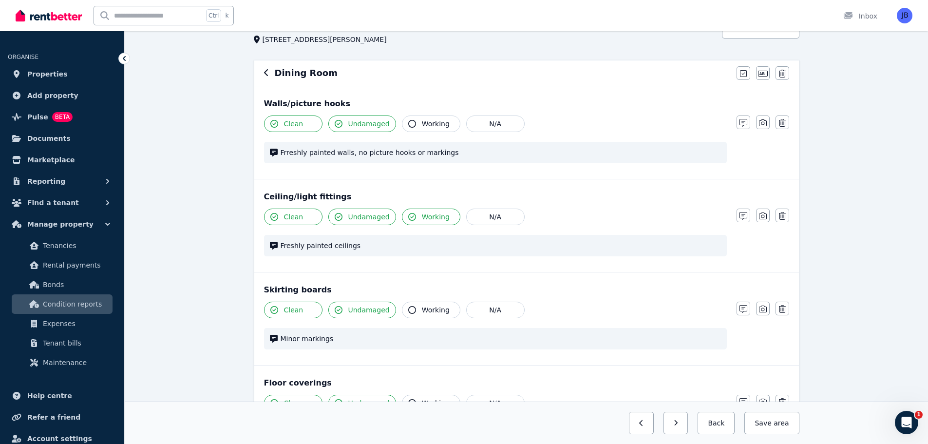
scroll to position [0, 0]
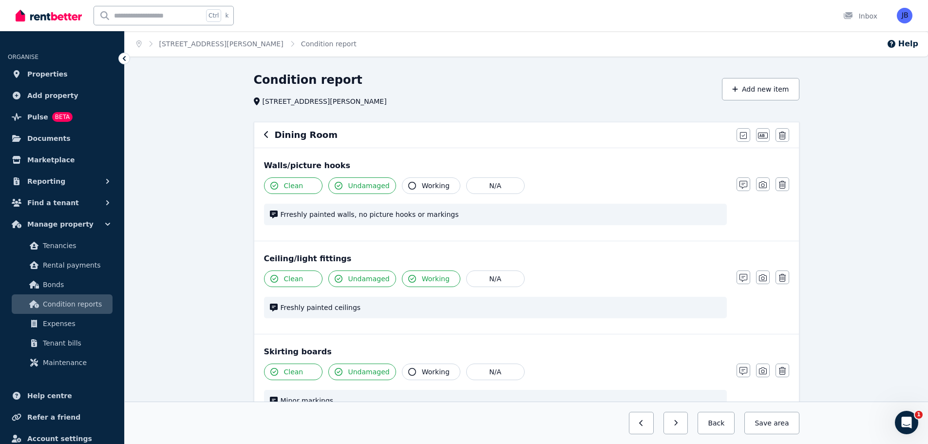
click at [868, 237] on div "Condition report [STREET_ADDRESS][PERSON_NAME] Add new item Dining Room Mark al…" at bounding box center [527, 352] width 804 height 560
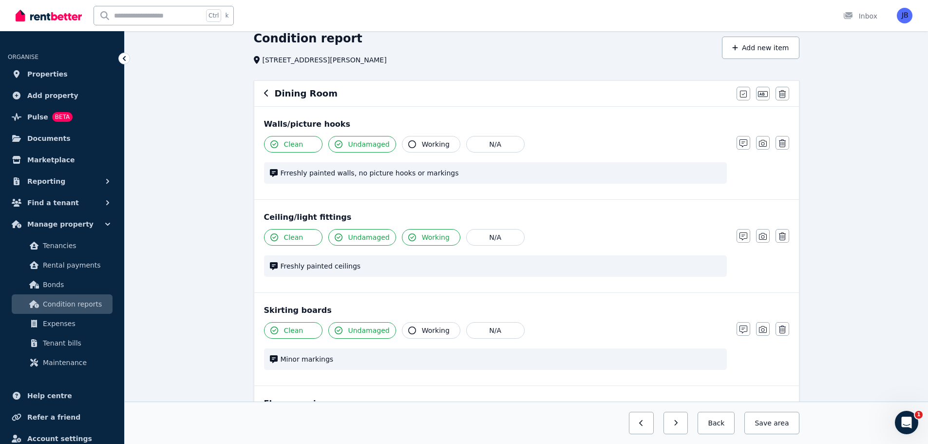
scroll to position [42, 0]
click at [267, 92] on icon "button" at bounding box center [266, 92] width 5 height 8
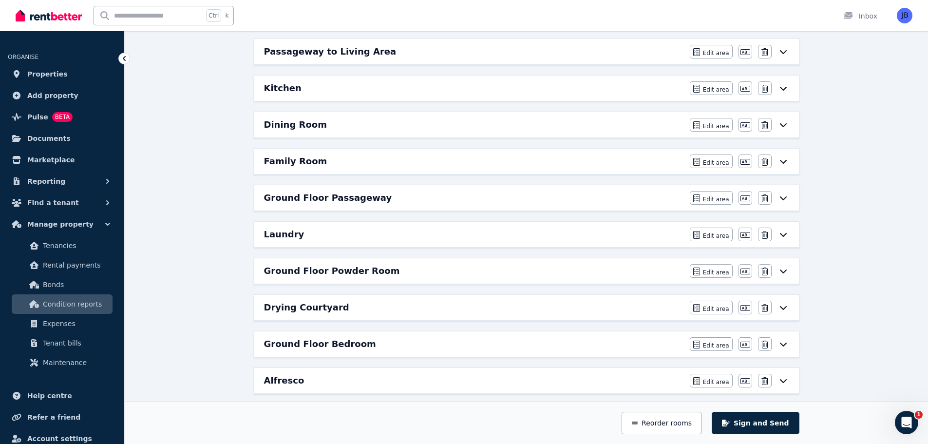
scroll to position [210, 0]
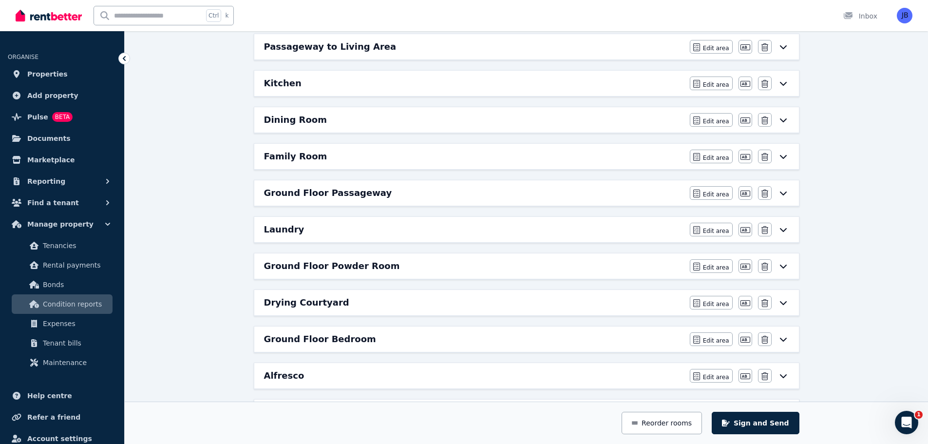
click at [272, 269] on h6 "Ground Floor Powder Room" at bounding box center [332, 266] width 136 height 14
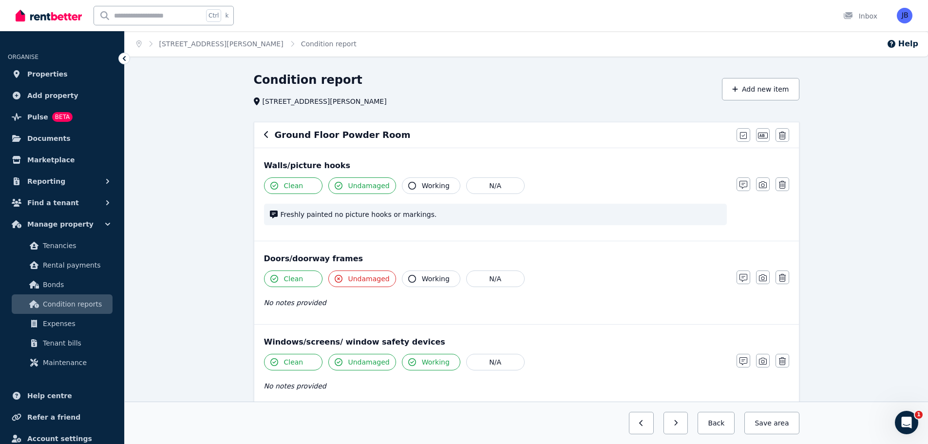
click at [881, 234] on div "Condition report [STREET_ADDRESS][PERSON_NAME] Add new item Ground Floor Powder…" at bounding box center [527, 426] width 804 height 708
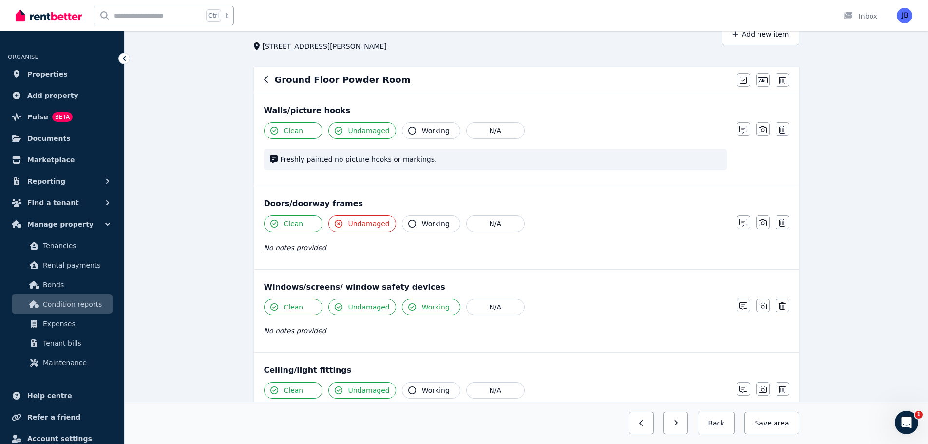
scroll to position [59, 0]
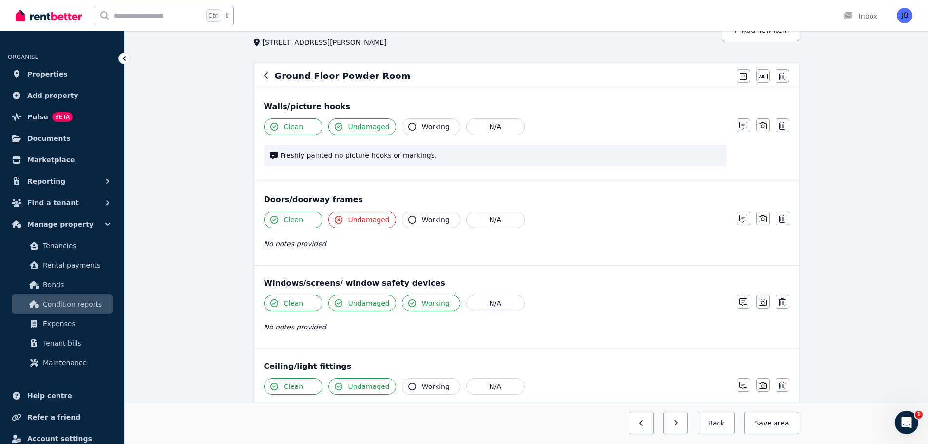
click at [354, 220] on span "Undamaged" at bounding box center [368, 220] width 41 height 10
click at [336, 219] on icon "button" at bounding box center [339, 220] width 8 height 8
click at [847, 247] on div "Condition report [STREET_ADDRESS][PERSON_NAME] Add new item Ground Floor Powder…" at bounding box center [527, 367] width 804 height 708
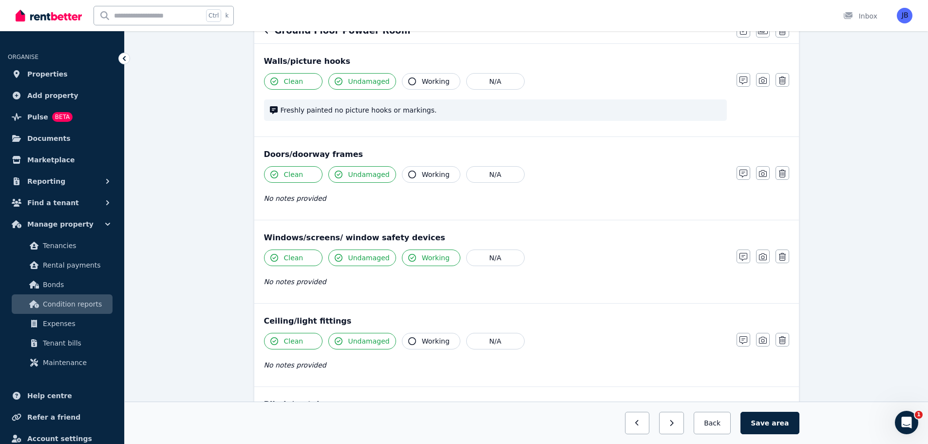
scroll to position [121, 0]
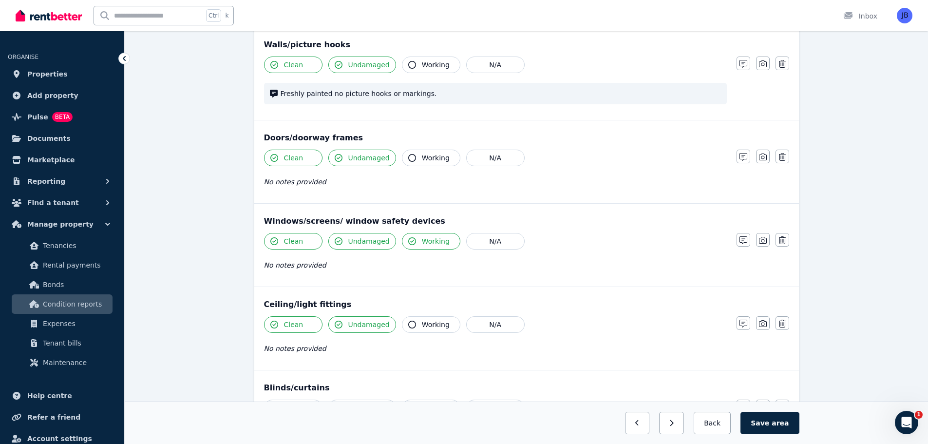
click at [870, 232] on div "Condition report [STREET_ADDRESS][PERSON_NAME] Add new item Ground Floor Powder…" at bounding box center [527, 305] width 804 height 708
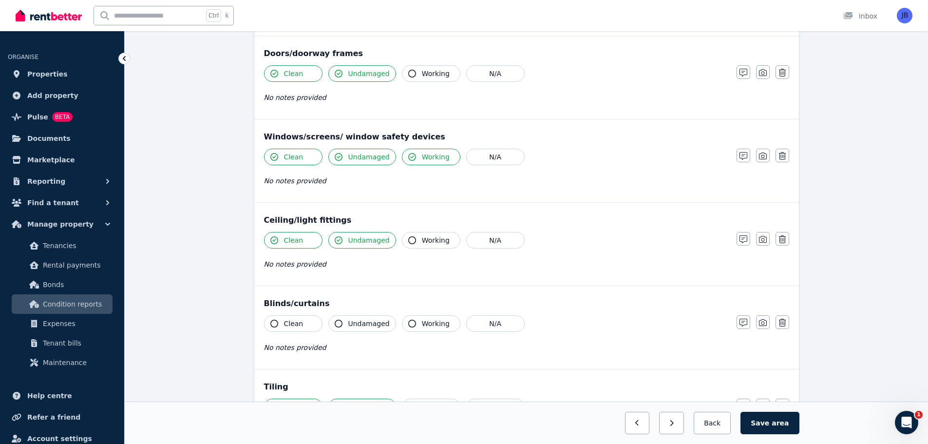
scroll to position [207, 0]
click at [742, 239] on icon "button" at bounding box center [744, 238] width 8 height 8
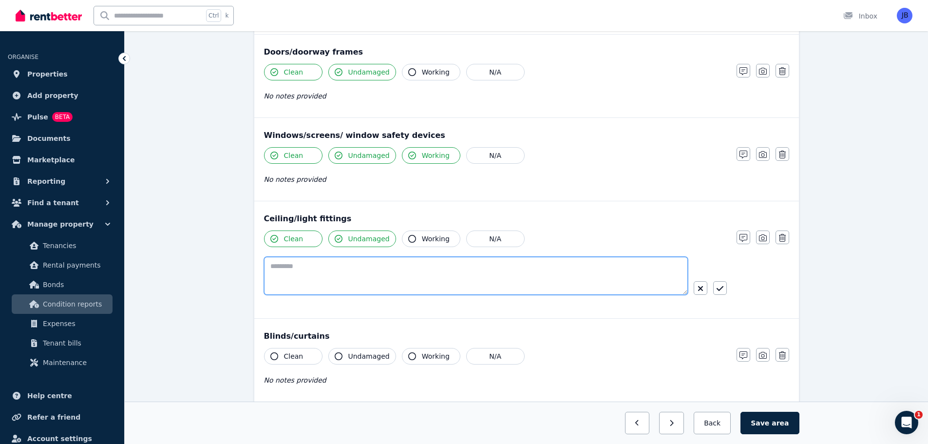
click at [367, 267] on textarea at bounding box center [476, 276] width 424 height 38
type textarea "**********"
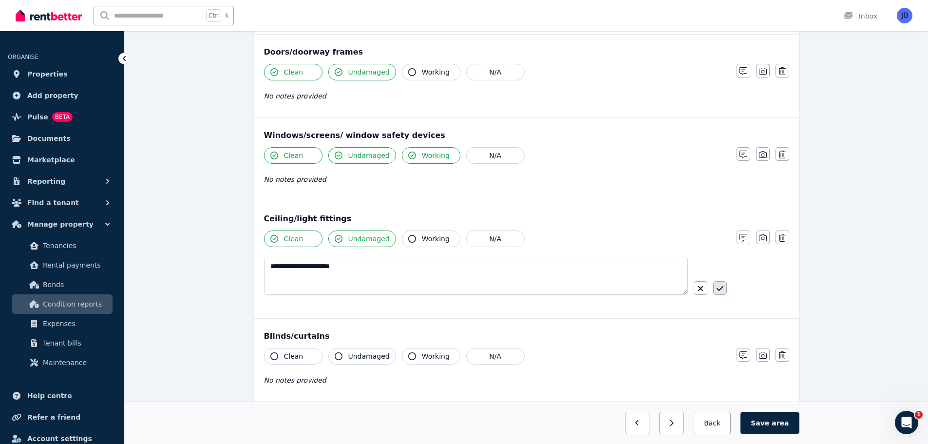
click at [718, 288] on icon "button" at bounding box center [720, 289] width 7 height 8
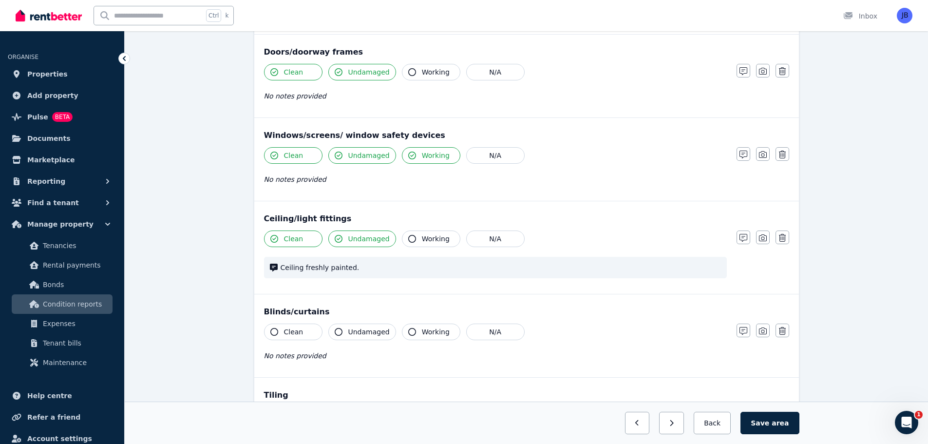
click at [876, 203] on div "Condition report [STREET_ADDRESS][PERSON_NAME] Add new item Ground Floor Powder…" at bounding box center [527, 224] width 804 height 717
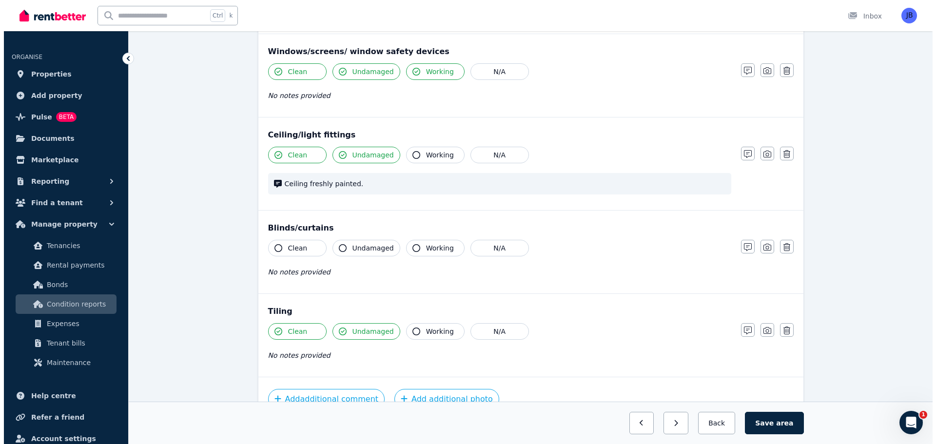
scroll to position [294, 0]
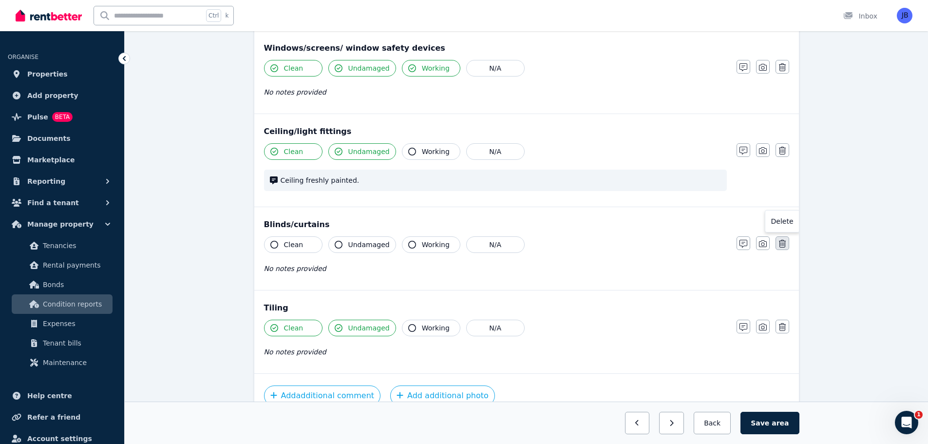
click at [786, 245] on icon "button" at bounding box center [782, 244] width 7 height 8
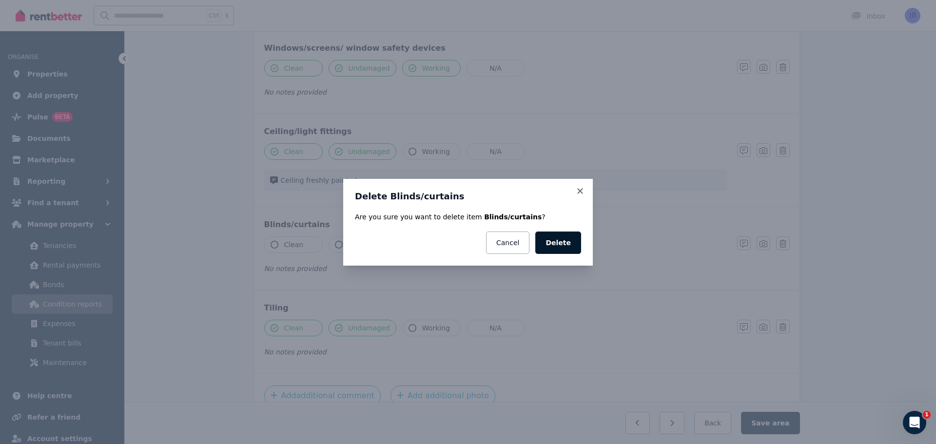
click at [569, 237] on button "Delete" at bounding box center [558, 242] width 46 height 22
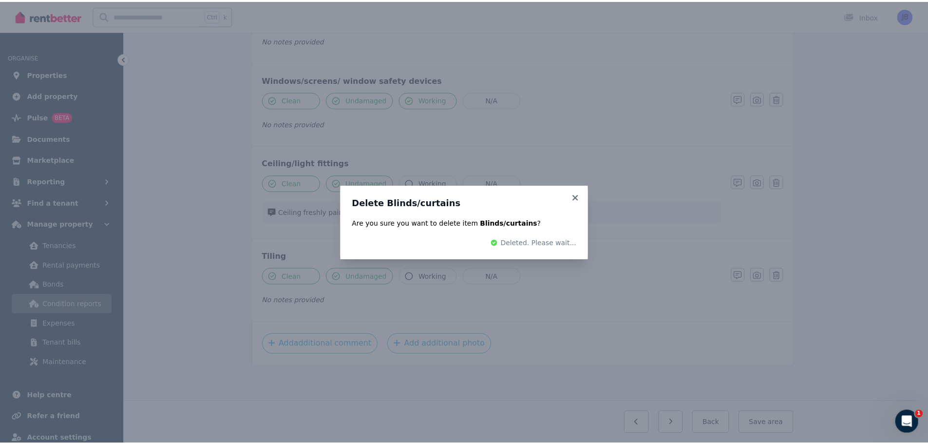
scroll to position [211, 0]
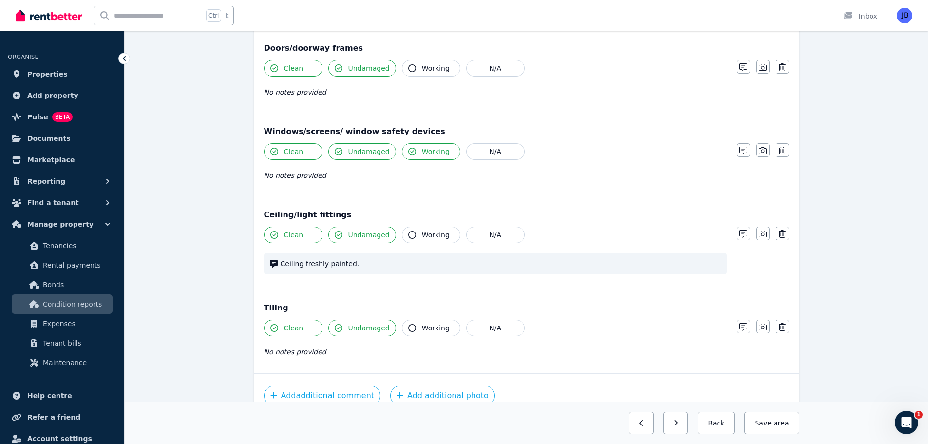
click at [888, 217] on div "Condition report [STREET_ADDRESS][PERSON_NAME] Add new item Ground Floor Powder…" at bounding box center [527, 179] width 804 height 634
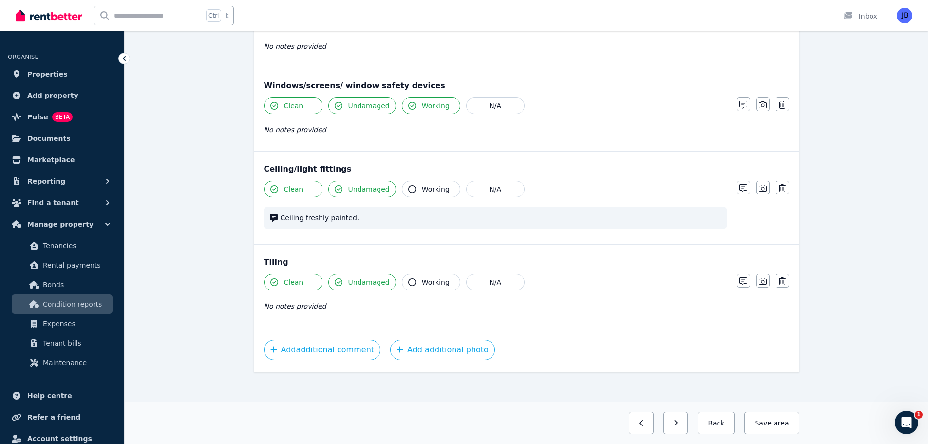
scroll to position [262, 0]
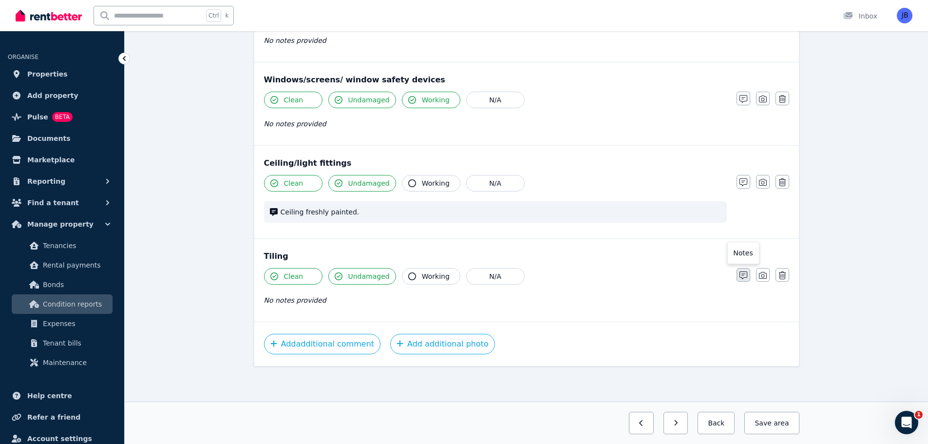
click at [743, 274] on icon "button" at bounding box center [744, 275] width 8 height 8
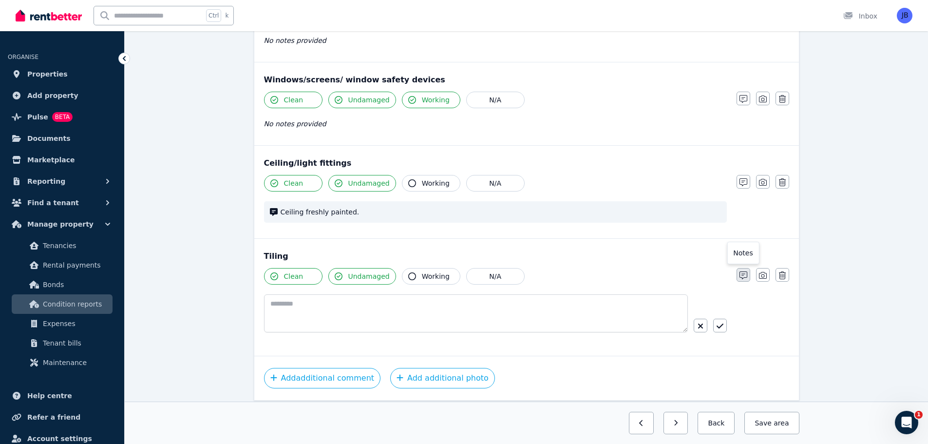
scroll to position [296, 0]
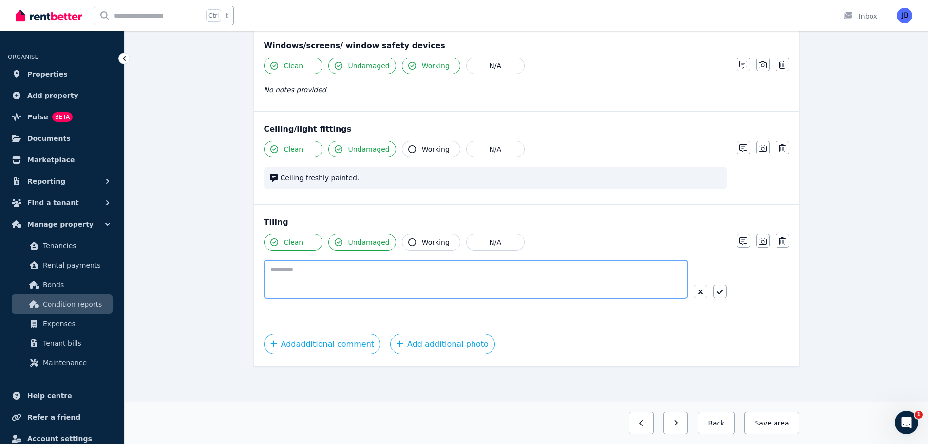
click at [320, 268] on textarea at bounding box center [476, 279] width 424 height 38
type textarea "**********"
click at [722, 289] on icon "button" at bounding box center [720, 292] width 7 height 8
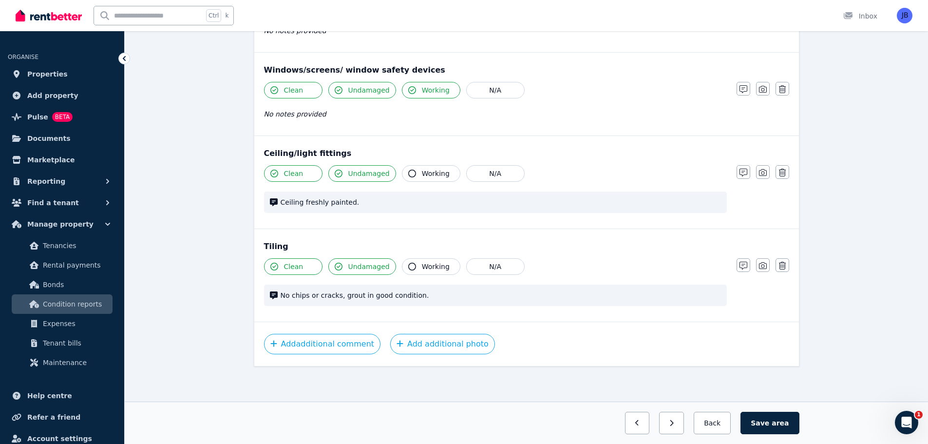
click at [728, 135] on div "Ceiling/light fittings Clean Undamaged Working N/A Ceiling freshly painted. Not…" at bounding box center [526, 181] width 545 height 93
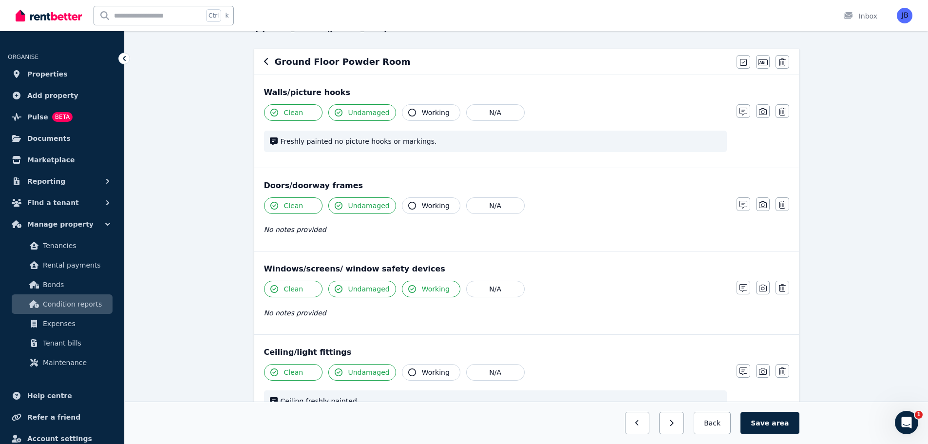
scroll to position [0, 0]
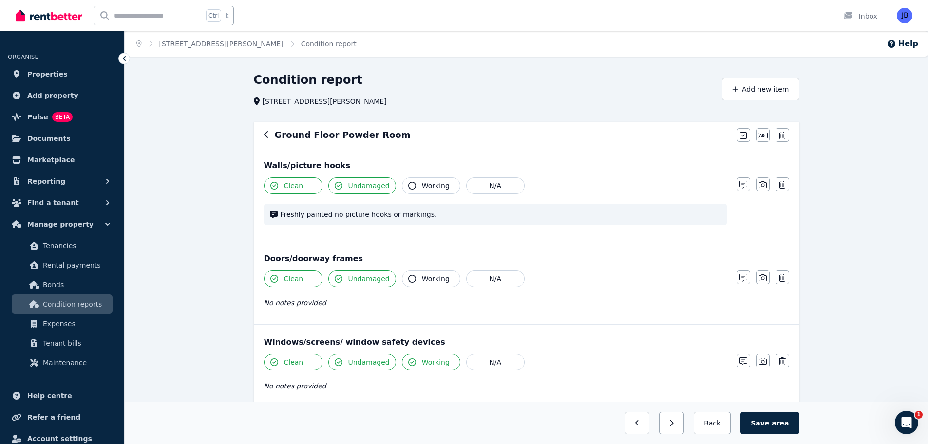
click at [269, 134] on div "Ground Floor Powder Room" at bounding box center [497, 135] width 467 height 14
click at [267, 134] on icon "button" at bounding box center [266, 135] width 5 height 8
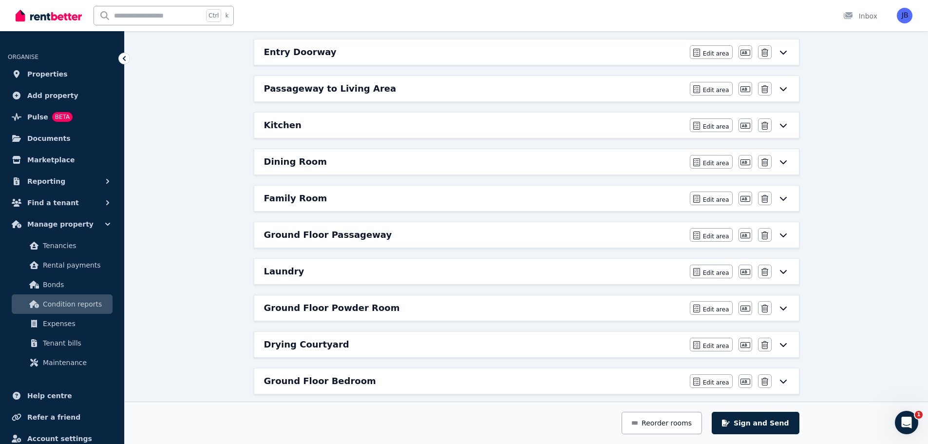
scroll to position [222, 0]
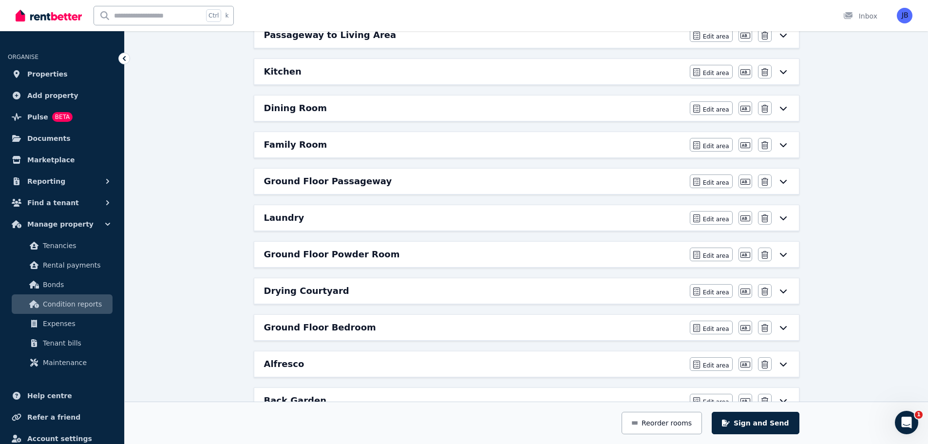
click at [292, 218] on h6 "Laundry" at bounding box center [284, 218] width 40 height 14
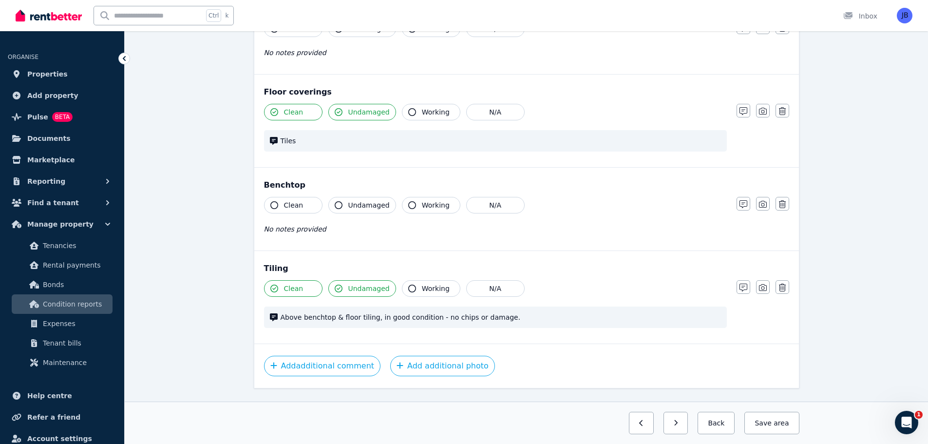
scroll to position [821, 0]
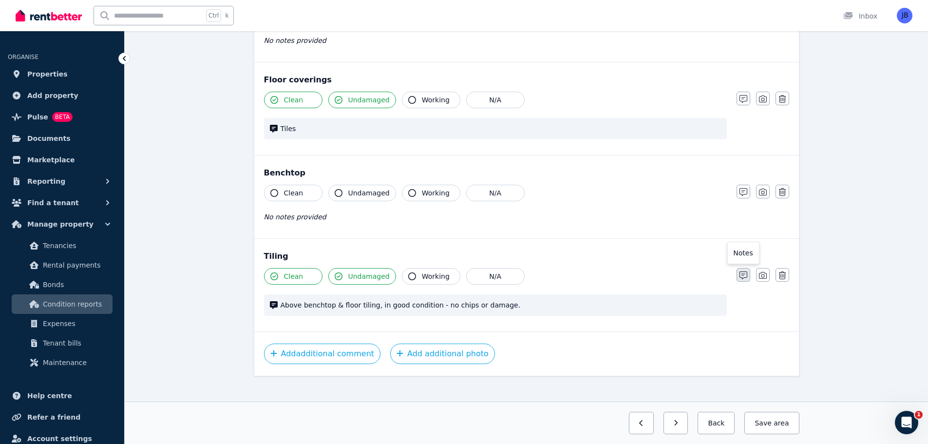
click at [737, 268] on button "button" at bounding box center [744, 275] width 14 height 14
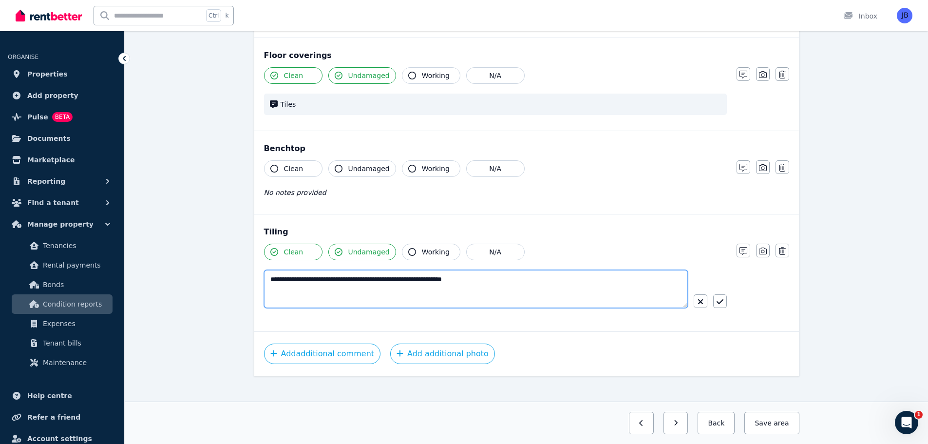
click at [565, 271] on textarea "**********" at bounding box center [476, 289] width 424 height 38
type textarea "**********"
click at [720, 298] on icon "button" at bounding box center [720, 302] width 7 height 8
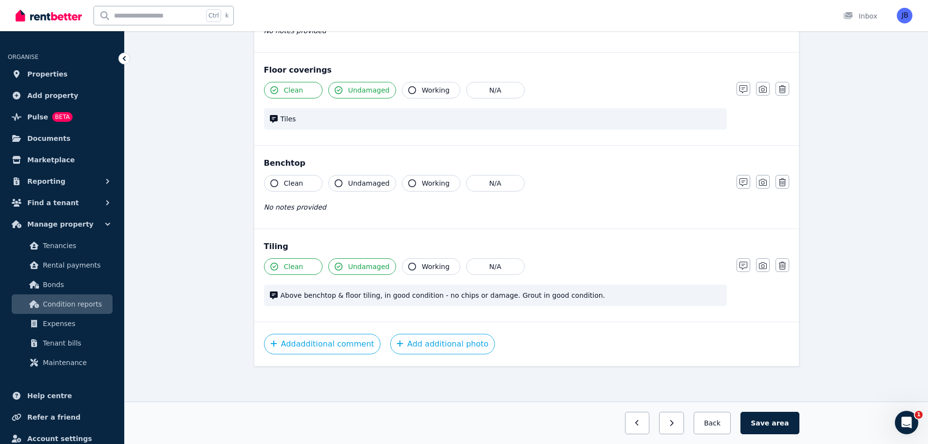
scroll to position [821, 0]
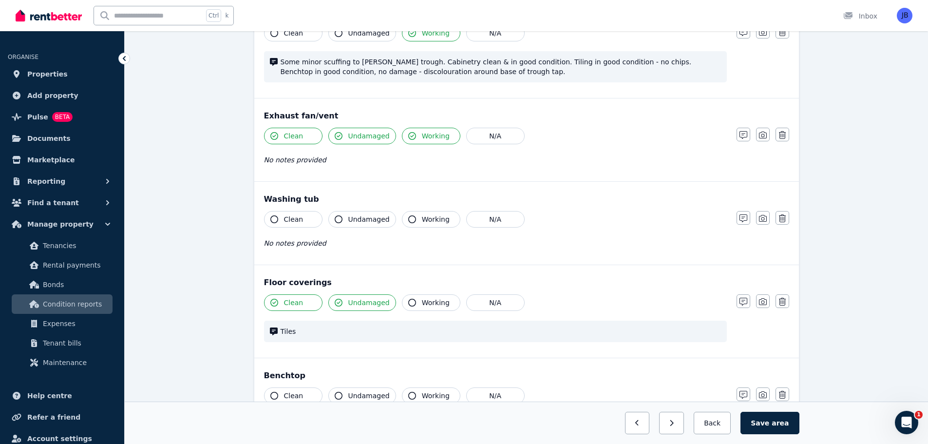
scroll to position [621, 0]
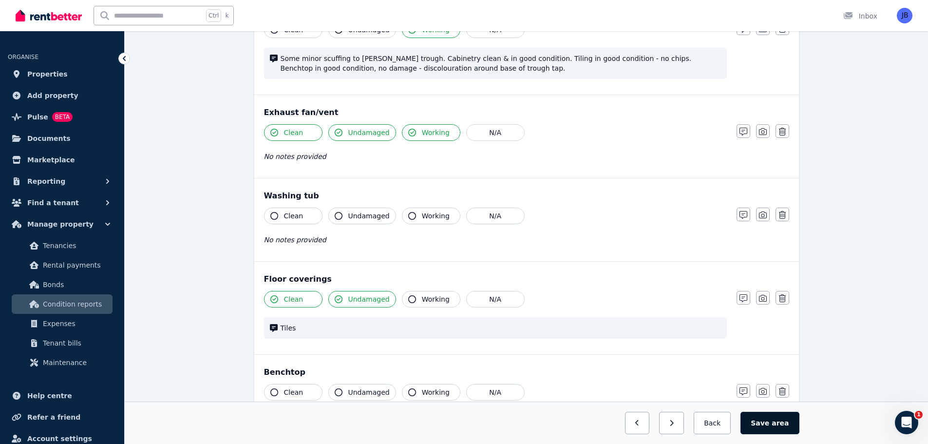
click at [774, 426] on button "Save area" at bounding box center [770, 423] width 58 height 22
click at [867, 195] on div "Condition report [STREET_ADDRESS][PERSON_NAME] Add new item Laundry Mark all it…" at bounding box center [527, 52] width 804 height 1202
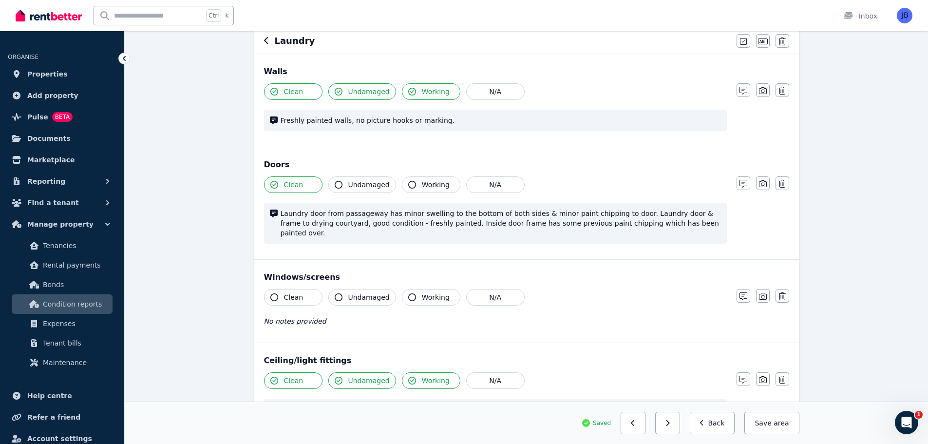
scroll to position [0, 0]
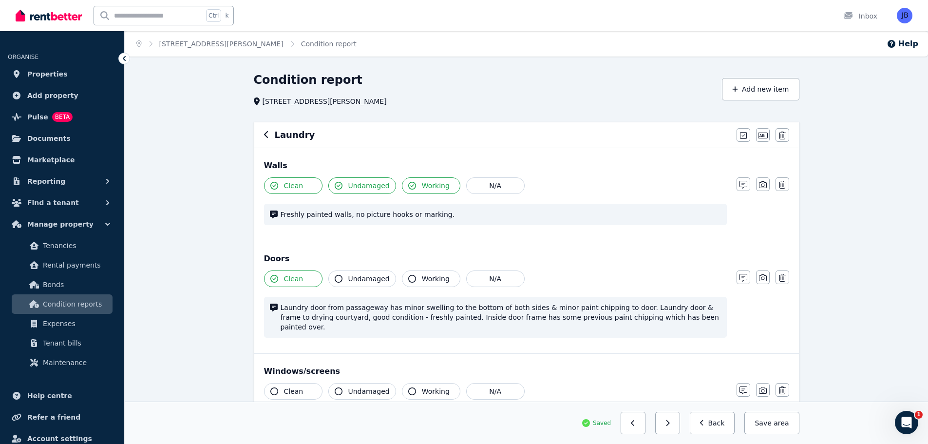
click at [267, 134] on icon "button" at bounding box center [266, 135] width 5 height 8
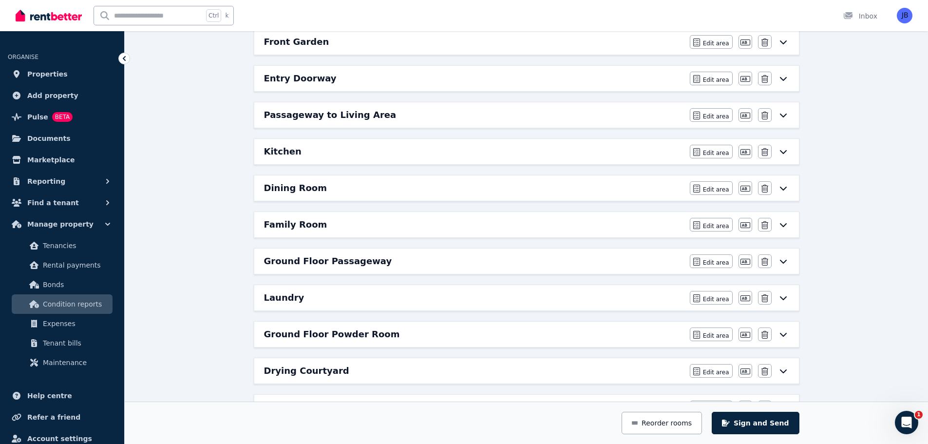
scroll to position [145, 0]
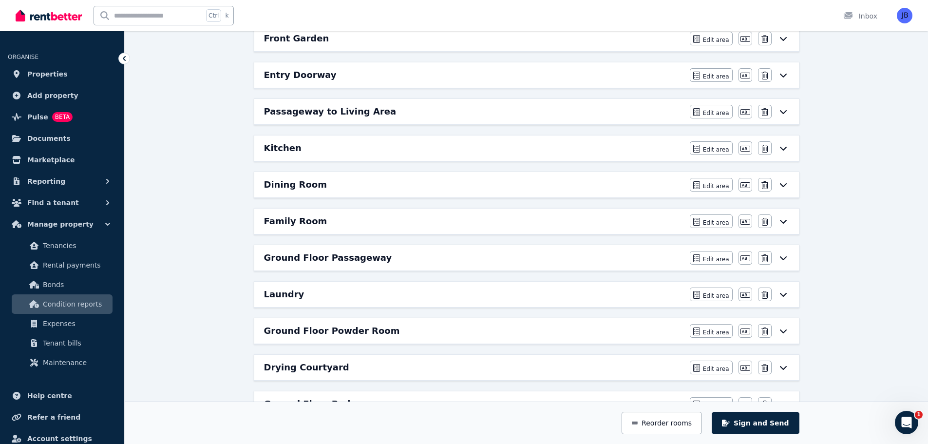
click at [287, 294] on h6 "Laundry" at bounding box center [284, 295] width 40 height 14
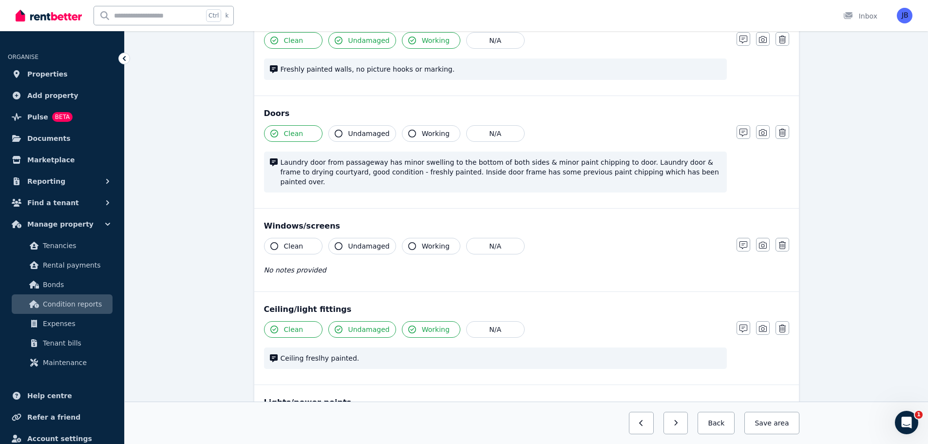
scroll to position [0, 0]
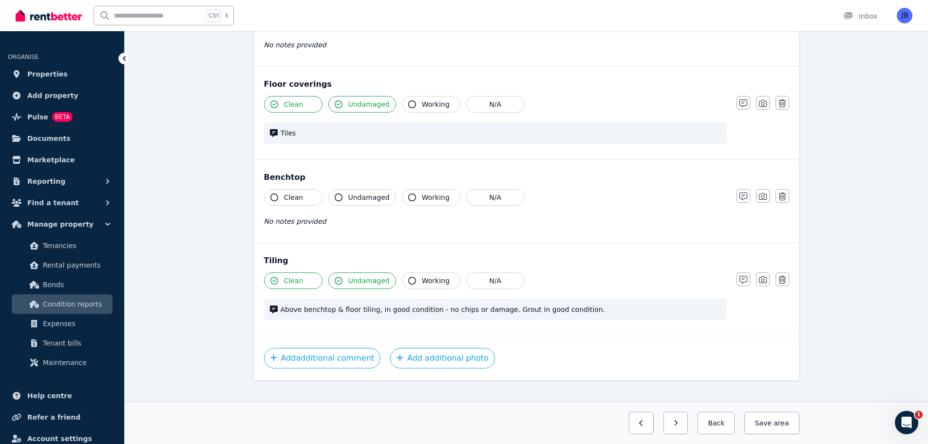
scroll to position [821, 0]
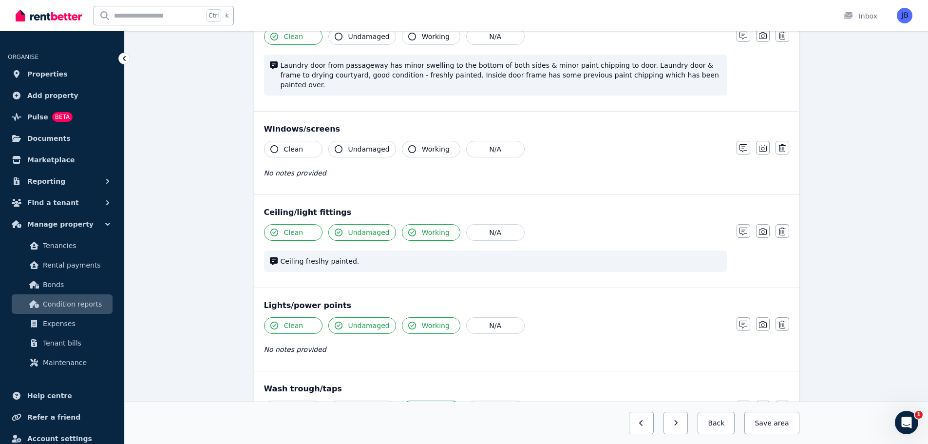
scroll to position [0, 0]
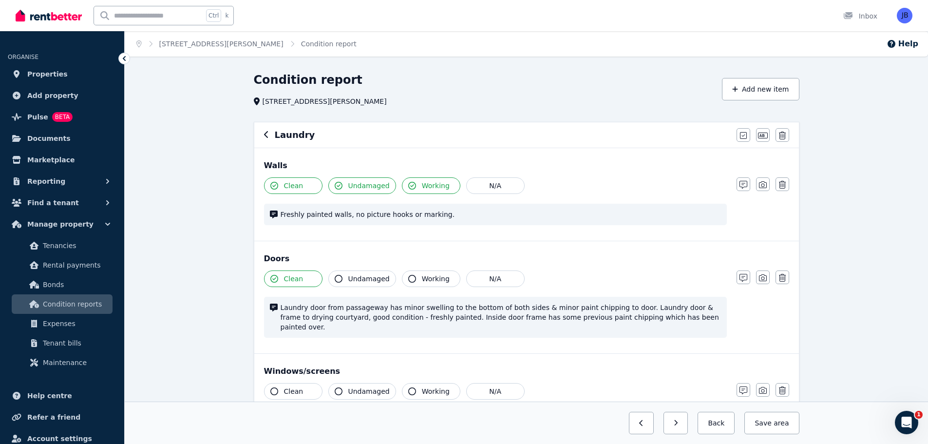
click at [267, 135] on icon "button" at bounding box center [266, 135] width 5 height 8
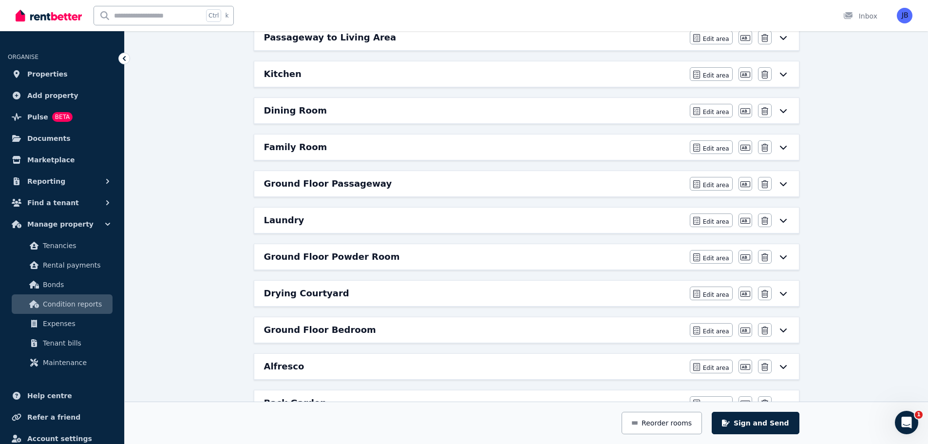
scroll to position [220, 0]
click at [274, 251] on h6 "Ground Floor Powder Room" at bounding box center [332, 257] width 136 height 14
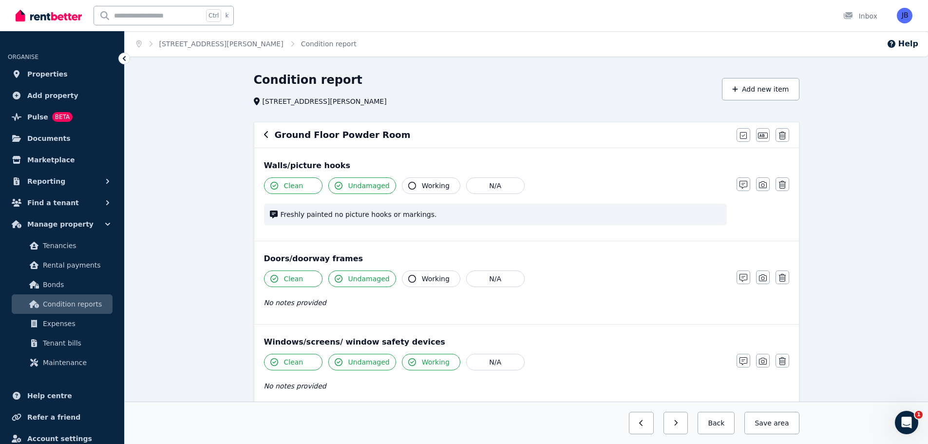
click at [875, 224] on div "Condition report [STREET_ADDRESS][PERSON_NAME] Add new item Ground Floor Powder…" at bounding box center [527, 394] width 804 height 644
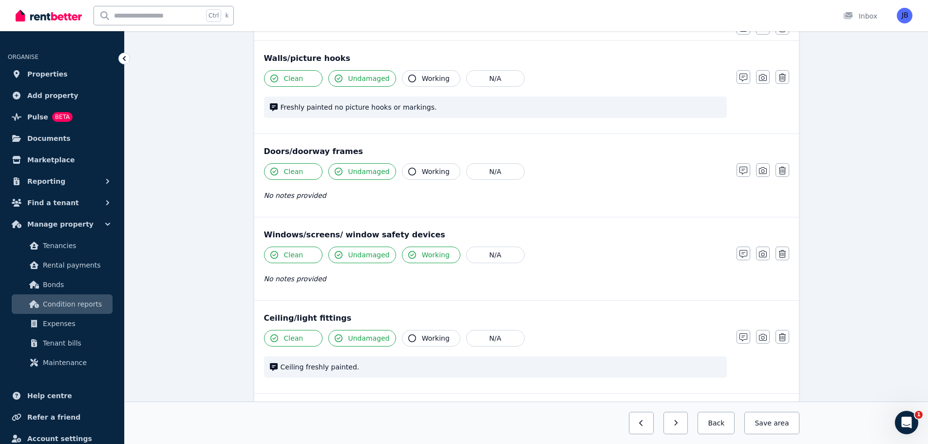
scroll to position [272, 0]
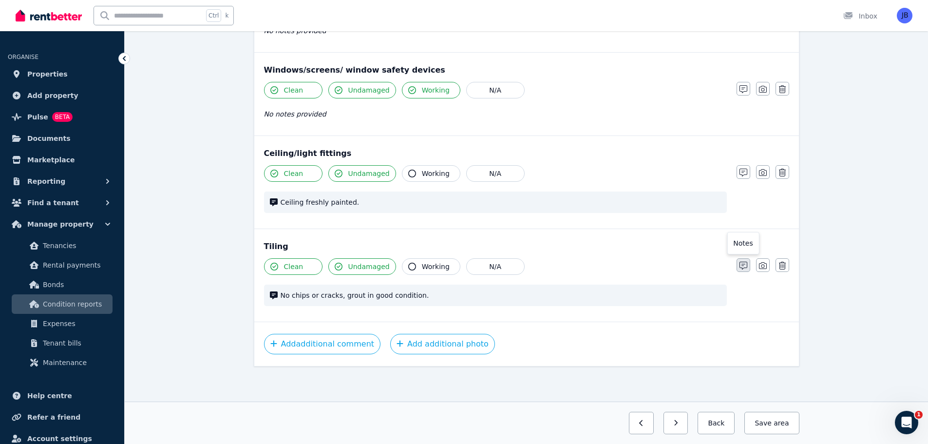
click at [749, 265] on button "button" at bounding box center [744, 265] width 14 height 14
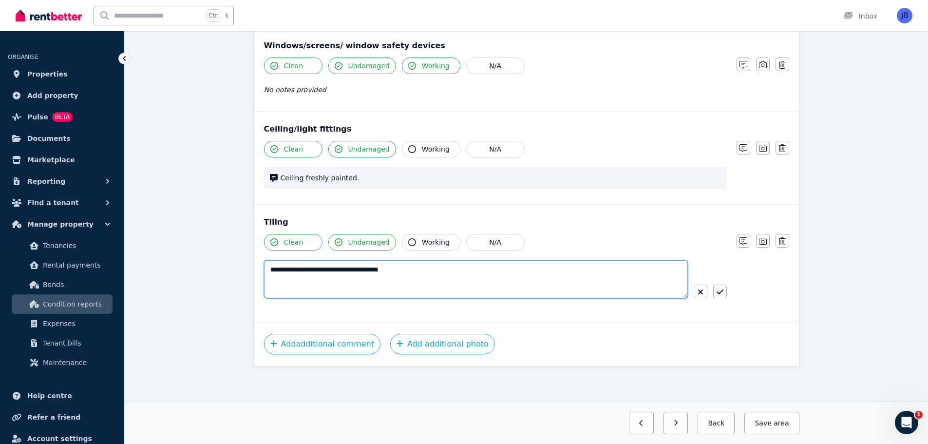
click at [270, 269] on textarea "**********" at bounding box center [476, 279] width 424 height 38
type textarea "**********"
click at [725, 292] on button "button" at bounding box center [720, 292] width 14 height 14
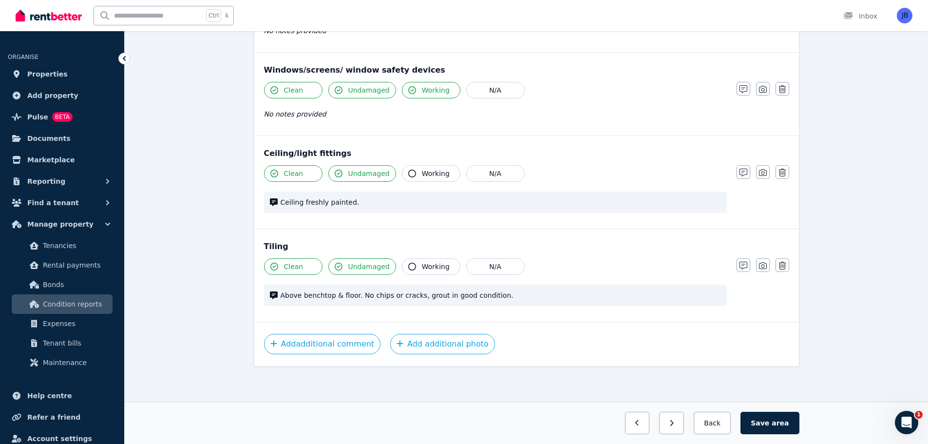
click at [874, 117] on div "Condition report [STREET_ADDRESS][PERSON_NAME] Add new item Ground Floor Powder…" at bounding box center [527, 122] width 804 height 644
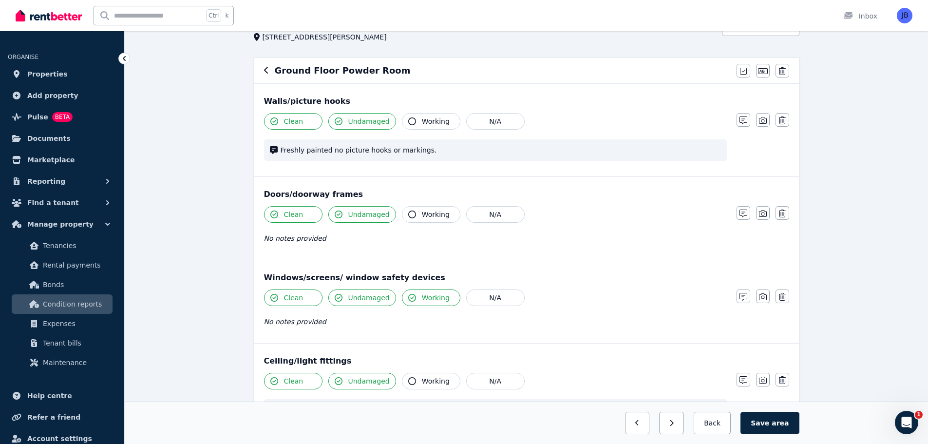
scroll to position [0, 0]
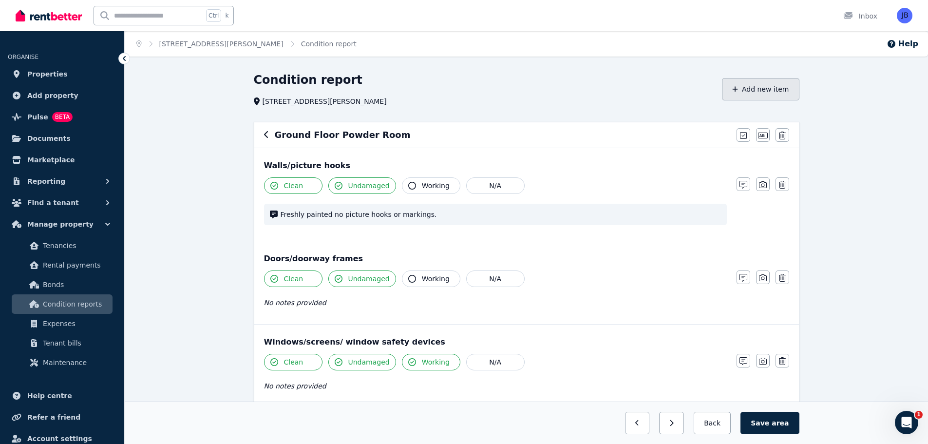
click at [751, 89] on button "Add new item" at bounding box center [760, 89] width 77 height 22
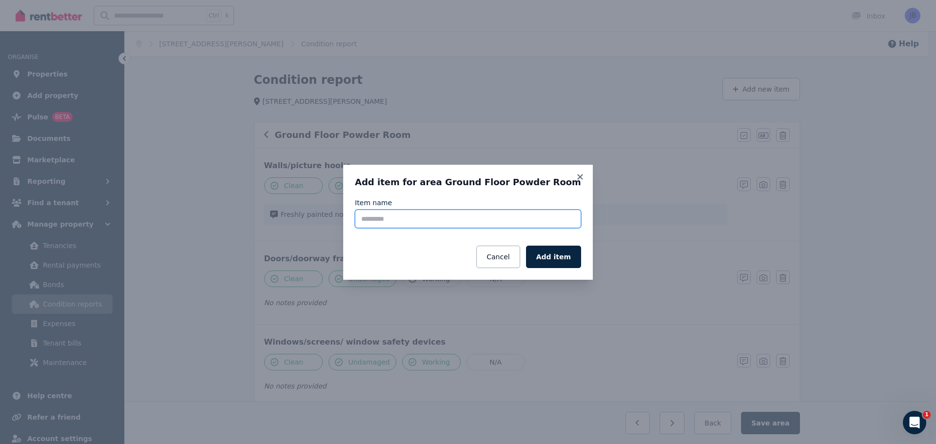
click at [425, 222] on input "Item name" at bounding box center [468, 219] width 226 height 19
type input "**********"
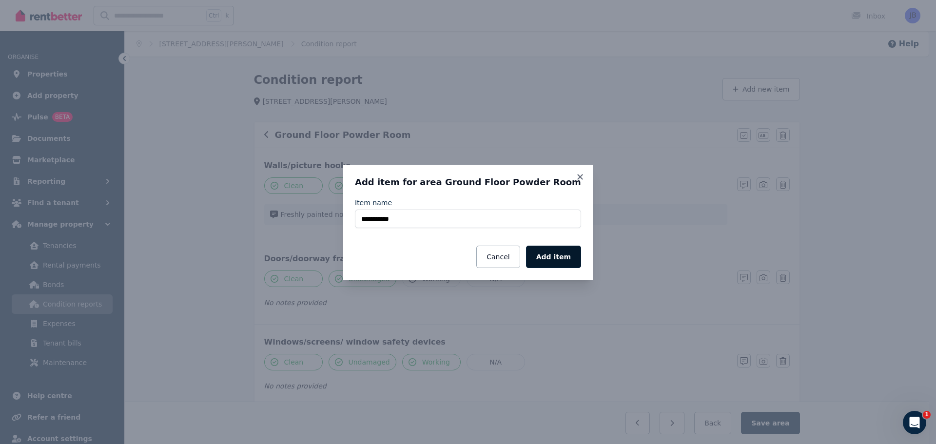
click at [561, 248] on button "Add item" at bounding box center [553, 257] width 55 height 22
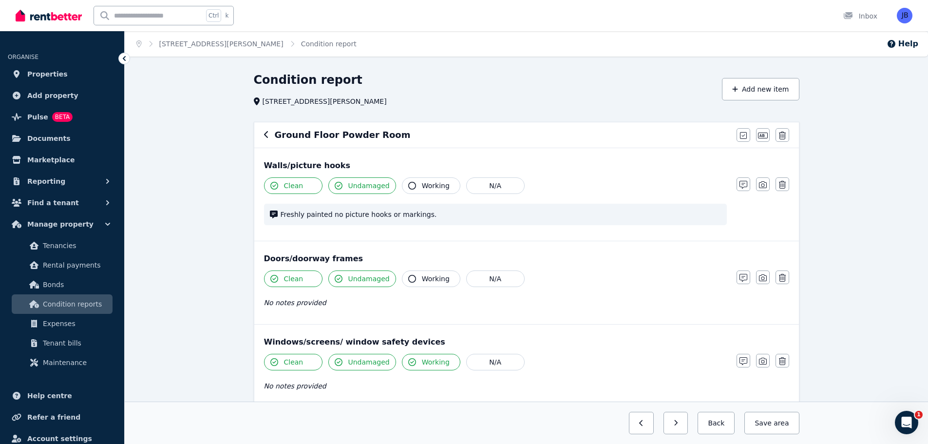
click at [863, 217] on div "Condition report [STREET_ADDRESS][PERSON_NAME] Add new item Ground Floor Powder…" at bounding box center [527, 435] width 804 height 727
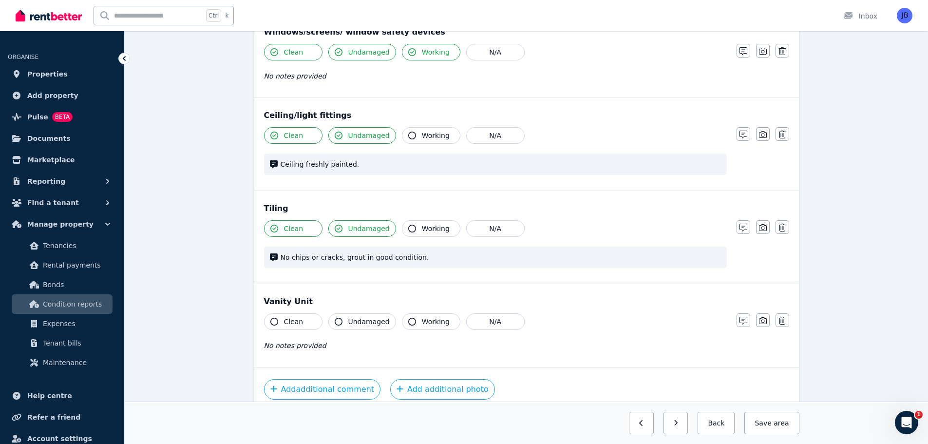
scroll to position [355, 0]
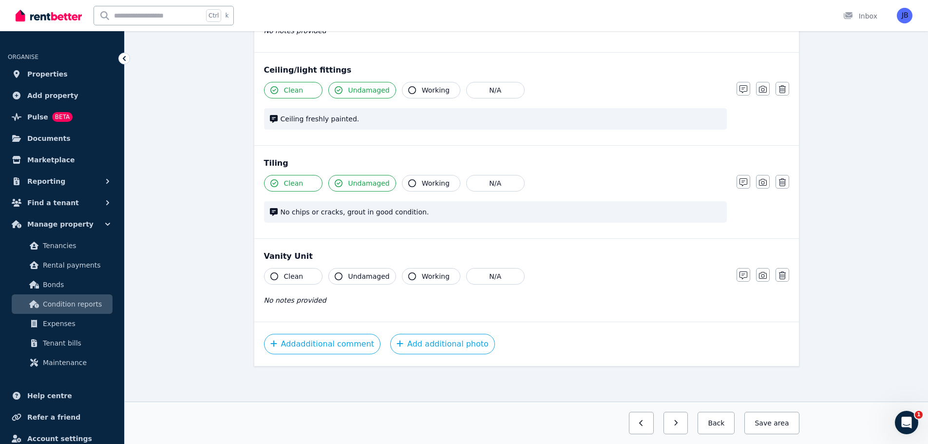
click at [277, 274] on icon "button" at bounding box center [274, 276] width 8 height 8
click at [344, 277] on button "Undamaged" at bounding box center [362, 276] width 68 height 17
click at [408, 278] on icon "button" at bounding box center [412, 276] width 8 height 8
click at [744, 277] on icon "button" at bounding box center [744, 275] width 8 height 8
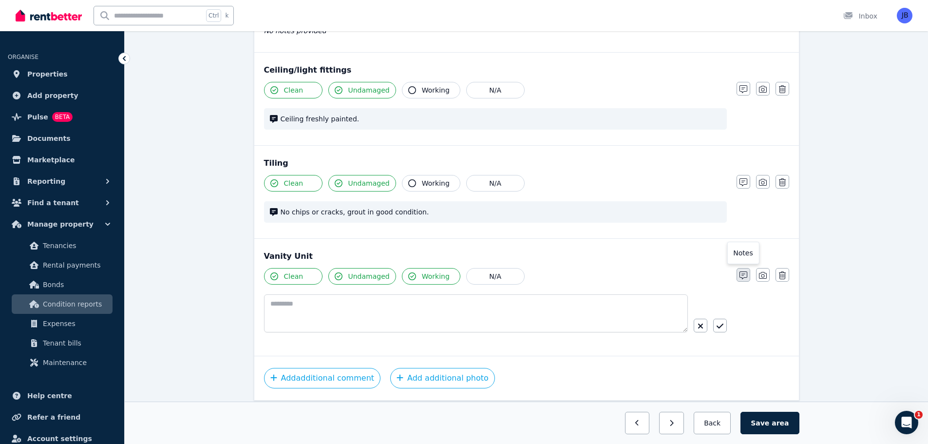
scroll to position [389, 0]
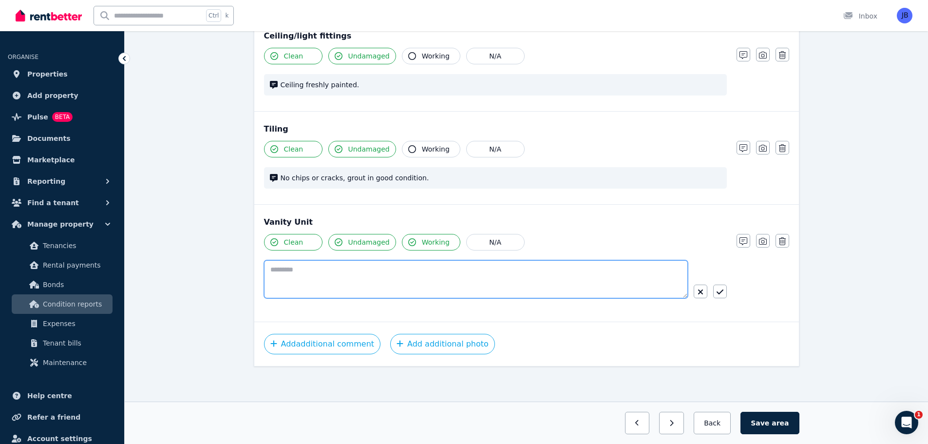
click at [330, 264] on textarea at bounding box center [476, 279] width 424 height 38
type textarea "*"
click at [767, 263] on div "Clean Undamaged Working N/A Notes Photo Delete" at bounding box center [526, 275] width 525 height 82
click at [275, 218] on div "Vanity Unit" at bounding box center [526, 222] width 525 height 12
click at [699, 293] on icon "button" at bounding box center [701, 292] width 6 height 8
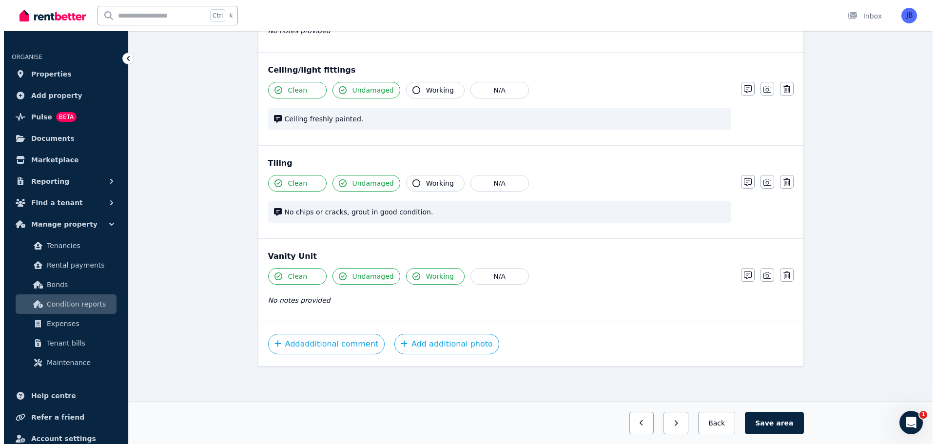
scroll to position [355, 0]
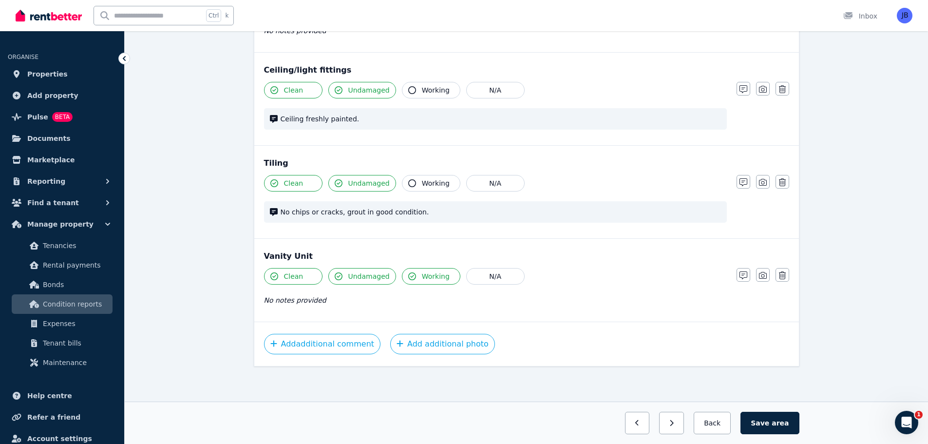
click at [286, 260] on div "Vanity Unit" at bounding box center [526, 256] width 525 height 12
click at [782, 279] on icon "button" at bounding box center [782, 275] width 7 height 8
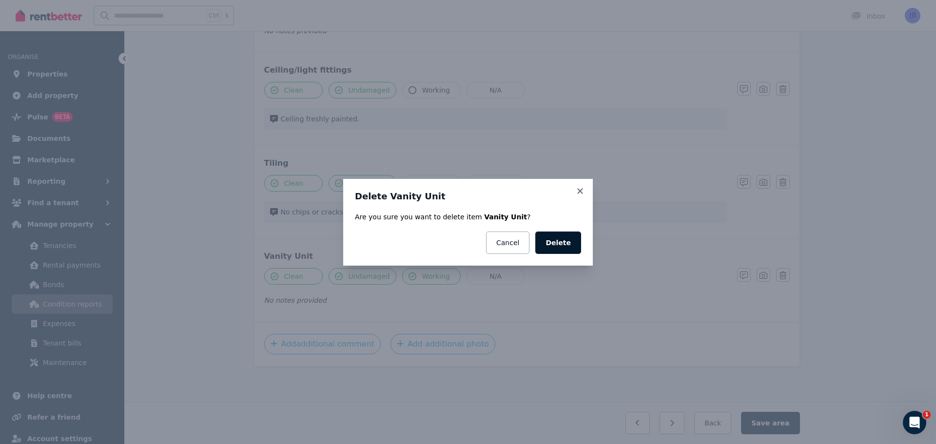
click at [548, 245] on button "Delete" at bounding box center [558, 242] width 46 height 22
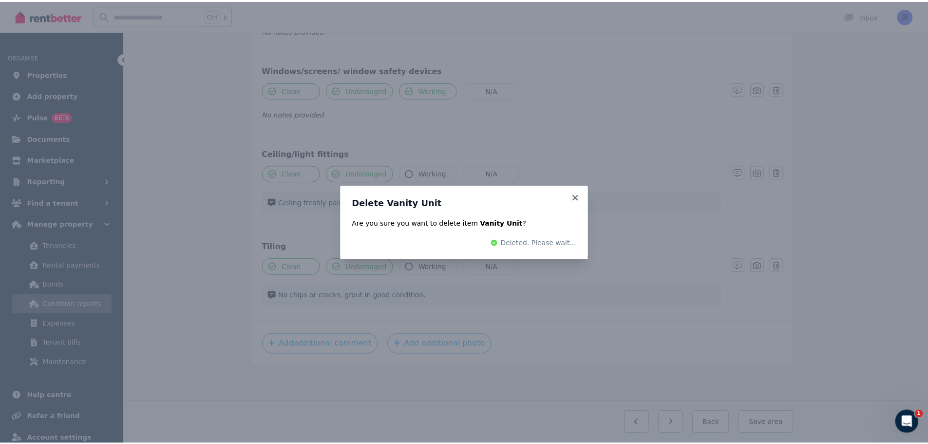
scroll to position [272, 0]
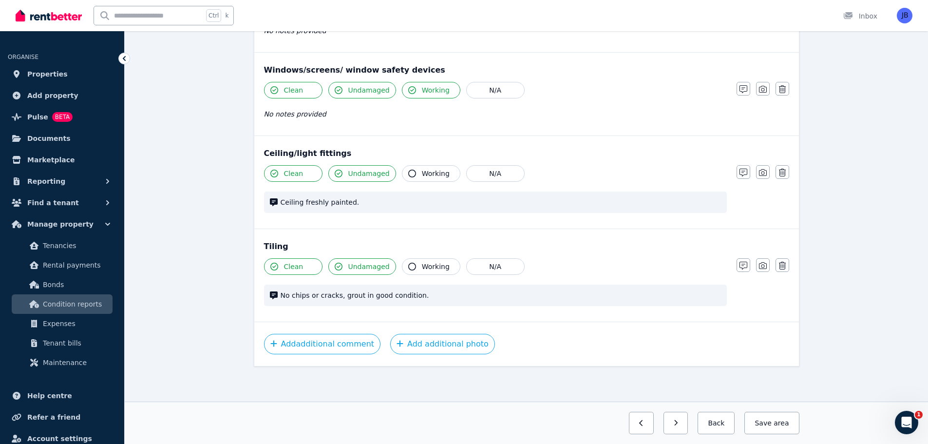
click at [880, 129] on div "Condition report [STREET_ADDRESS][PERSON_NAME] Add new item Ground Floor Powder…" at bounding box center [527, 122] width 804 height 644
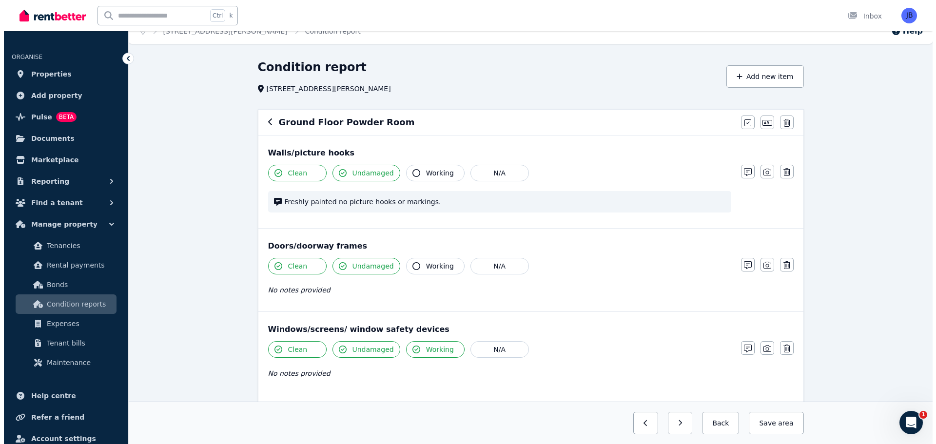
scroll to position [0, 0]
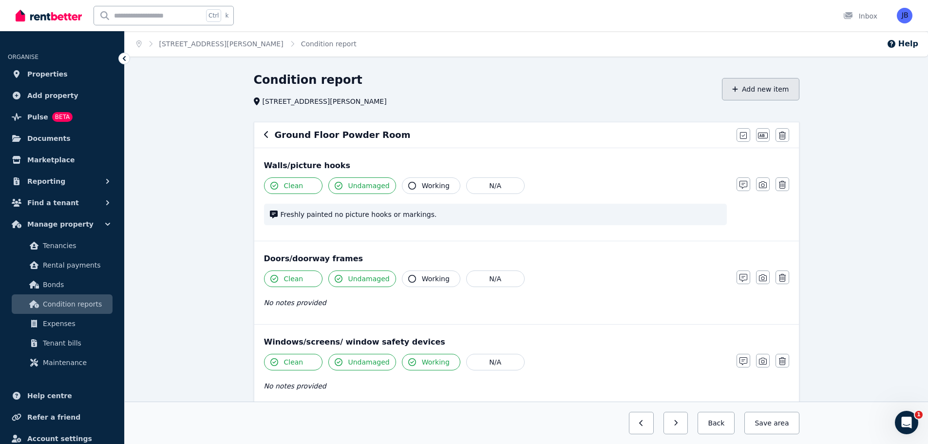
click at [756, 87] on button "Add new item" at bounding box center [760, 89] width 77 height 22
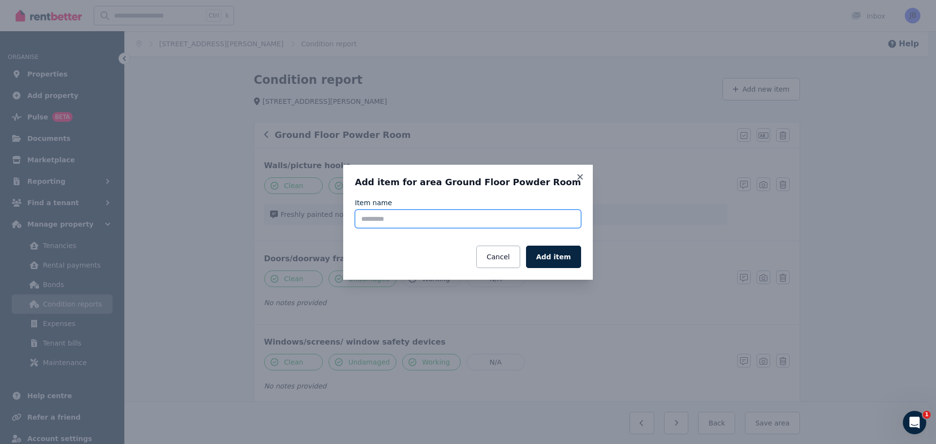
click at [392, 217] on input "Item name" at bounding box center [468, 219] width 226 height 19
type input "**********"
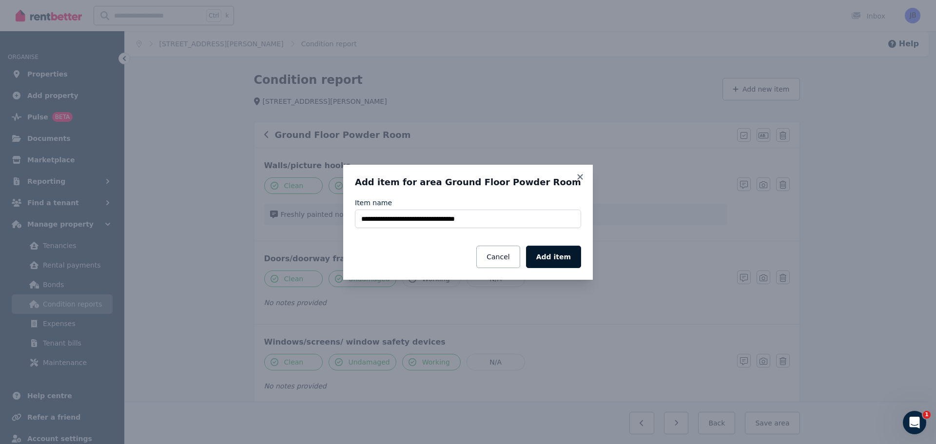
click at [547, 261] on button "Add item" at bounding box center [553, 257] width 55 height 22
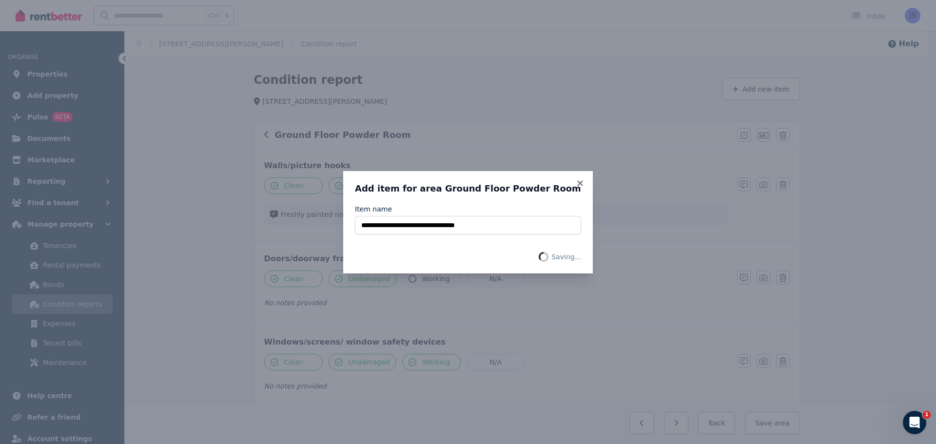
click at [576, 294] on div "**********" at bounding box center [468, 222] width 936 height 444
click at [576, 181] on icon at bounding box center [580, 183] width 10 height 9
click at [618, 332] on div "**********" at bounding box center [468, 222] width 936 height 444
